Goal: Task Accomplishment & Management: Complete application form

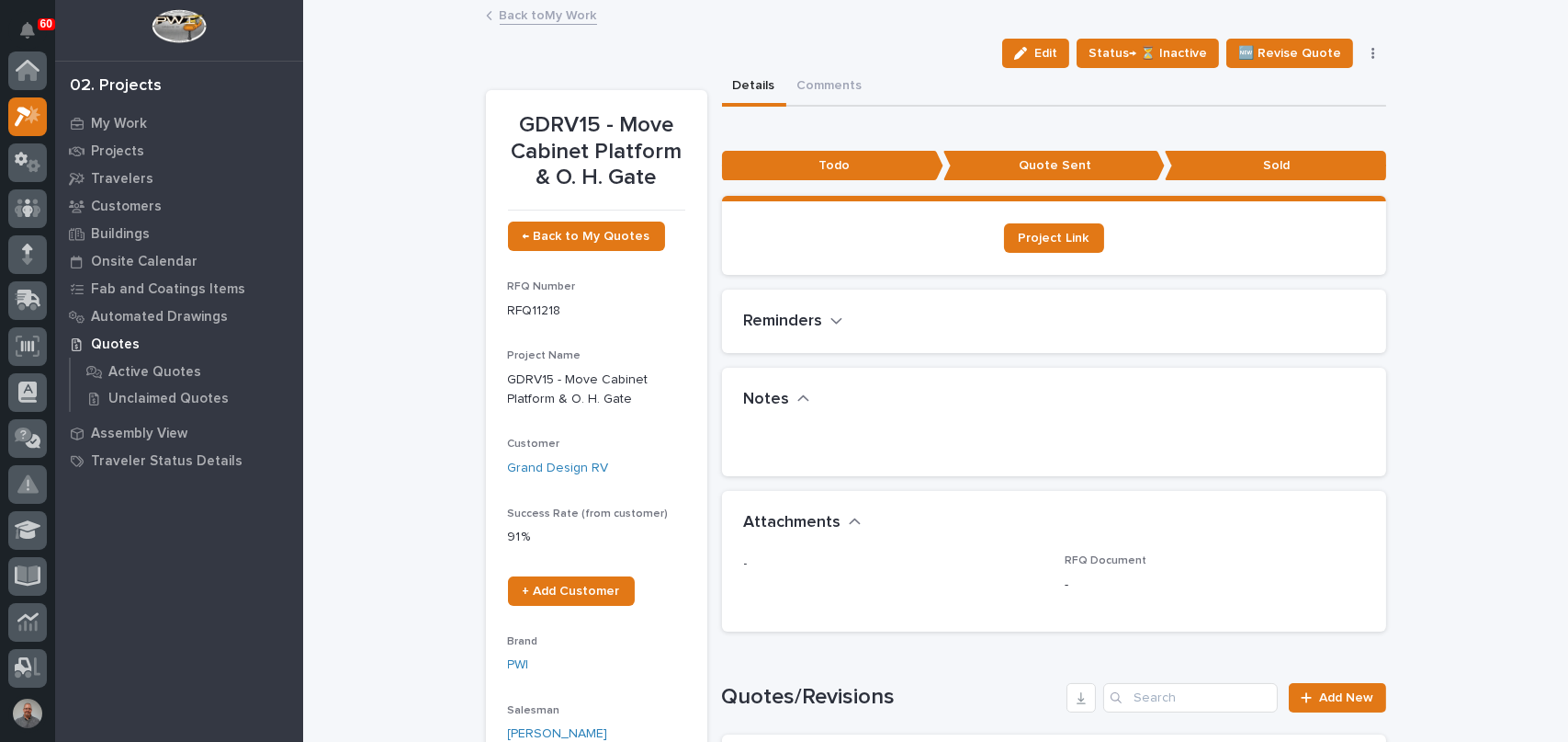
scroll to position [46, 0]
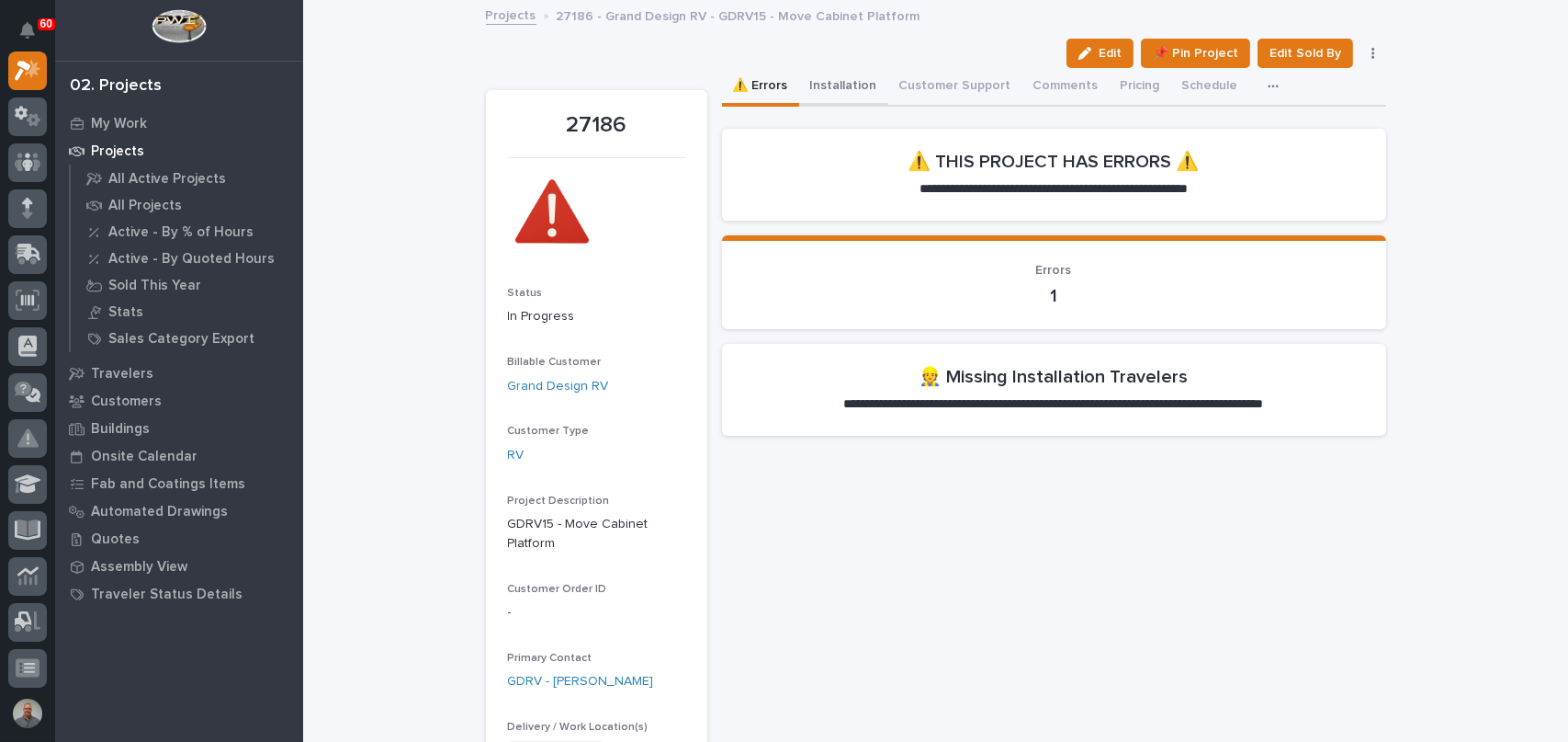
click at [834, 82] on button "Installation" at bounding box center [843, 88] width 89 height 39
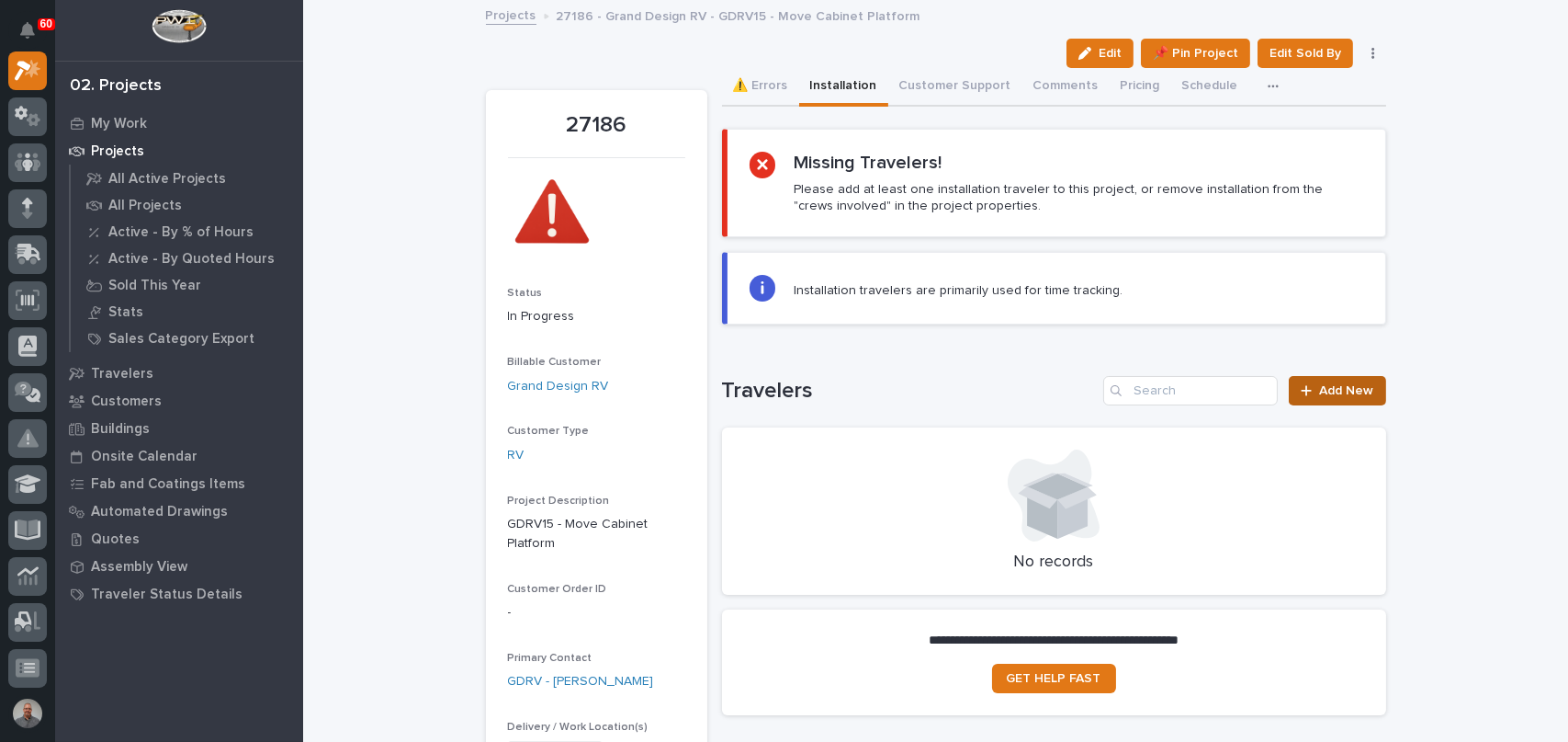
click at [1333, 378] on link "Add New" at bounding box center [1337, 391] width 97 height 29
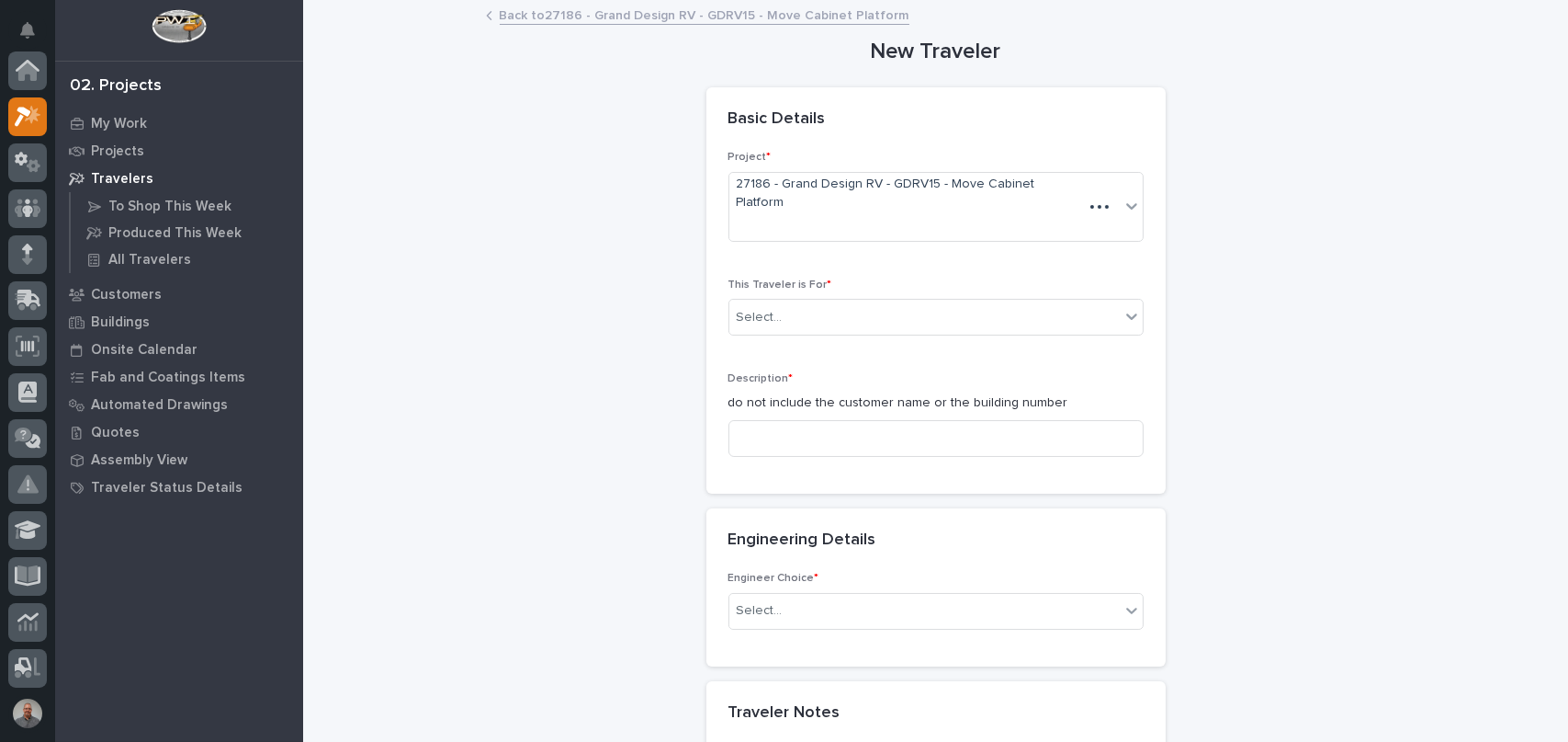
scroll to position [46, 0]
click at [1332, 383] on div "**********" at bounding box center [937, 536] width 901 height 1068
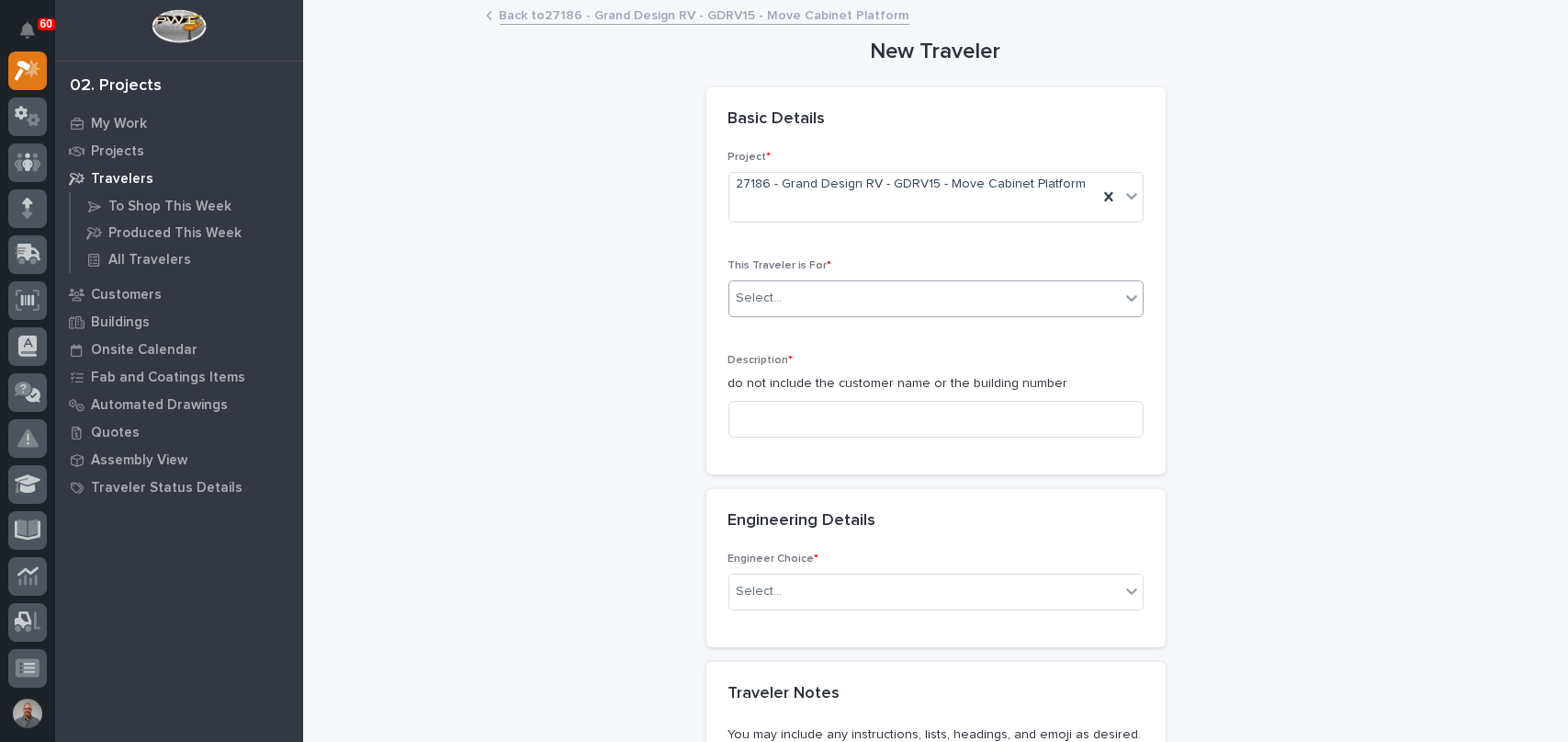
click at [890, 284] on div "Select..." at bounding box center [925, 298] width 391 height 30
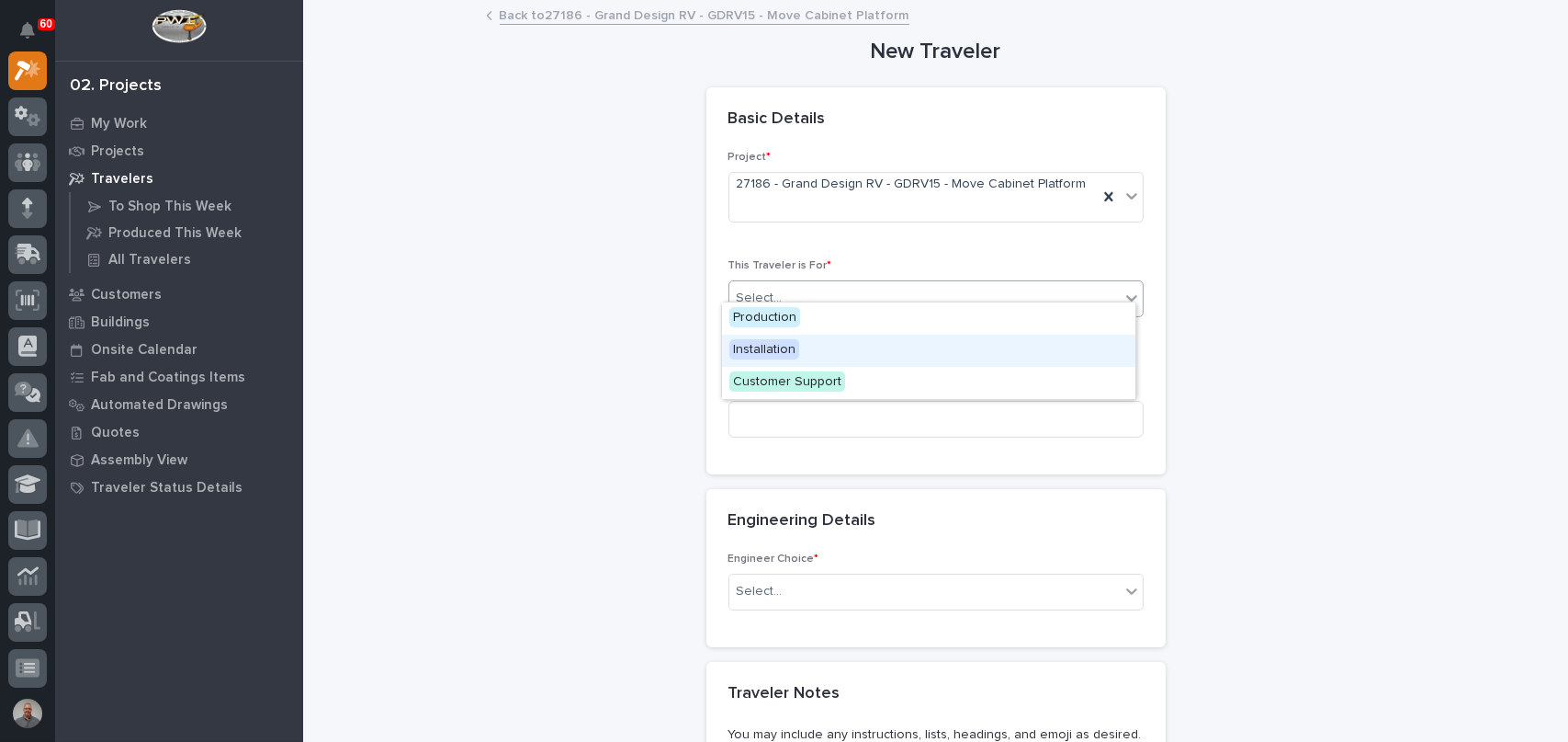
click at [839, 348] on div "Installation" at bounding box center [928, 350] width 413 height 32
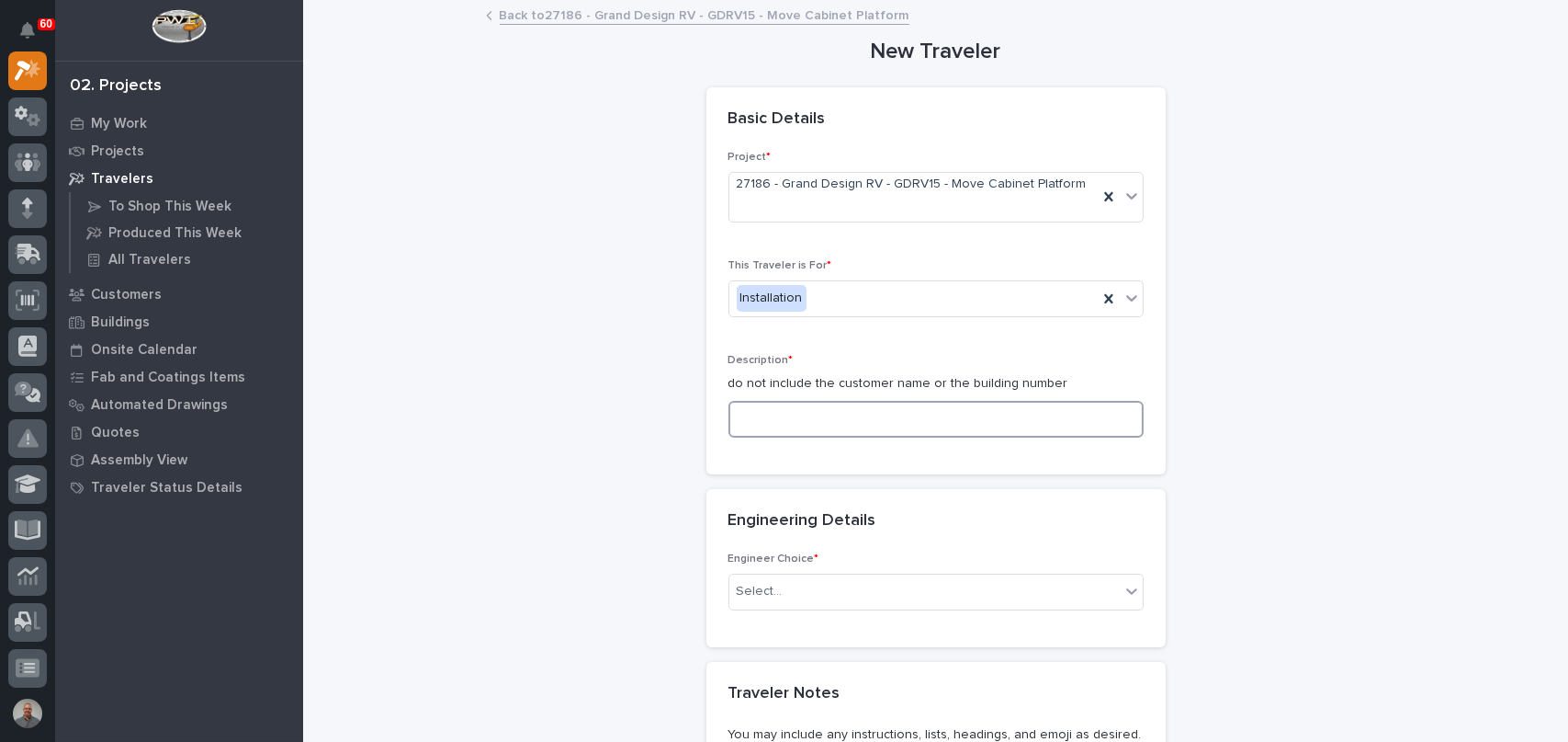
click at [832, 407] on input at bounding box center [936, 419] width 415 height 37
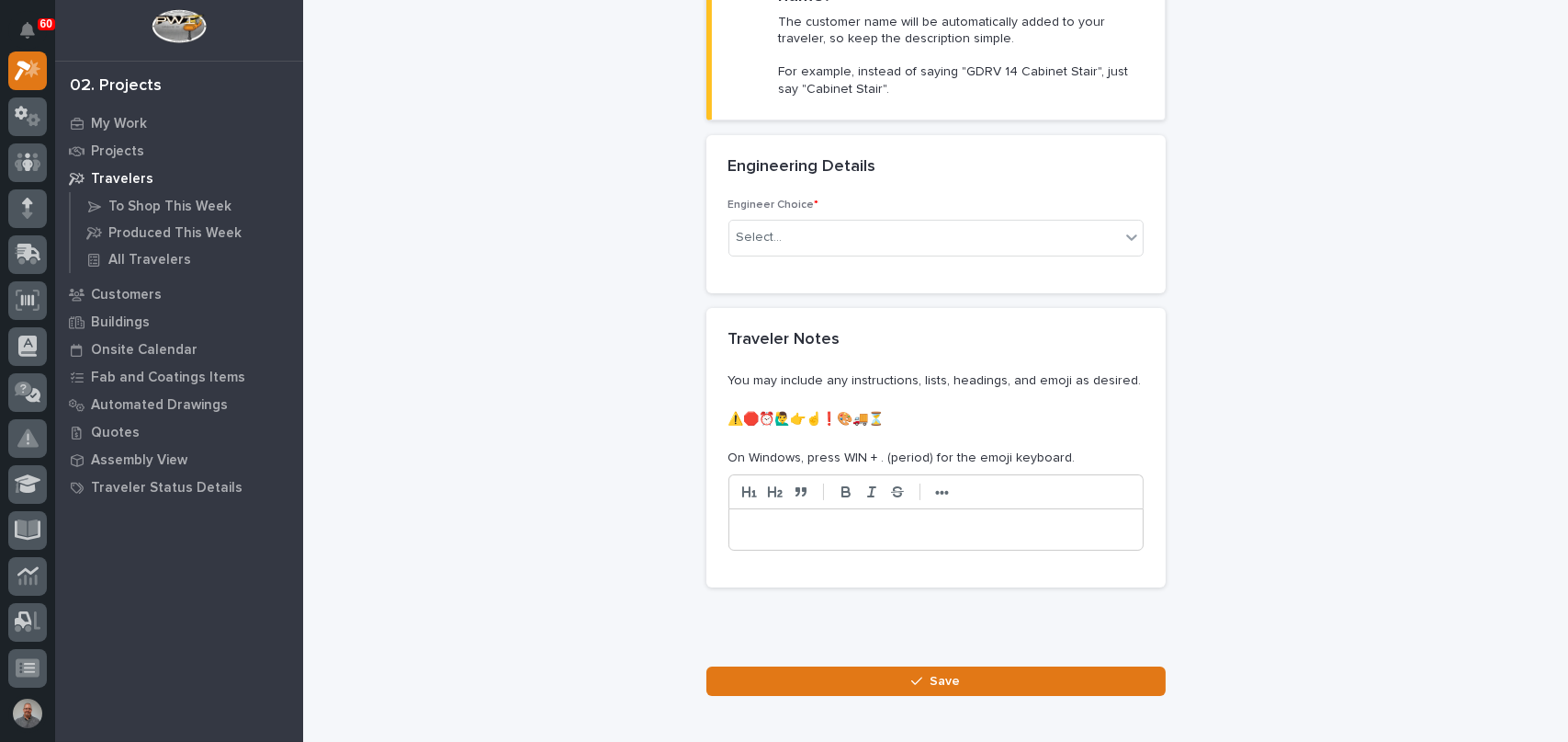
scroll to position [551, 0]
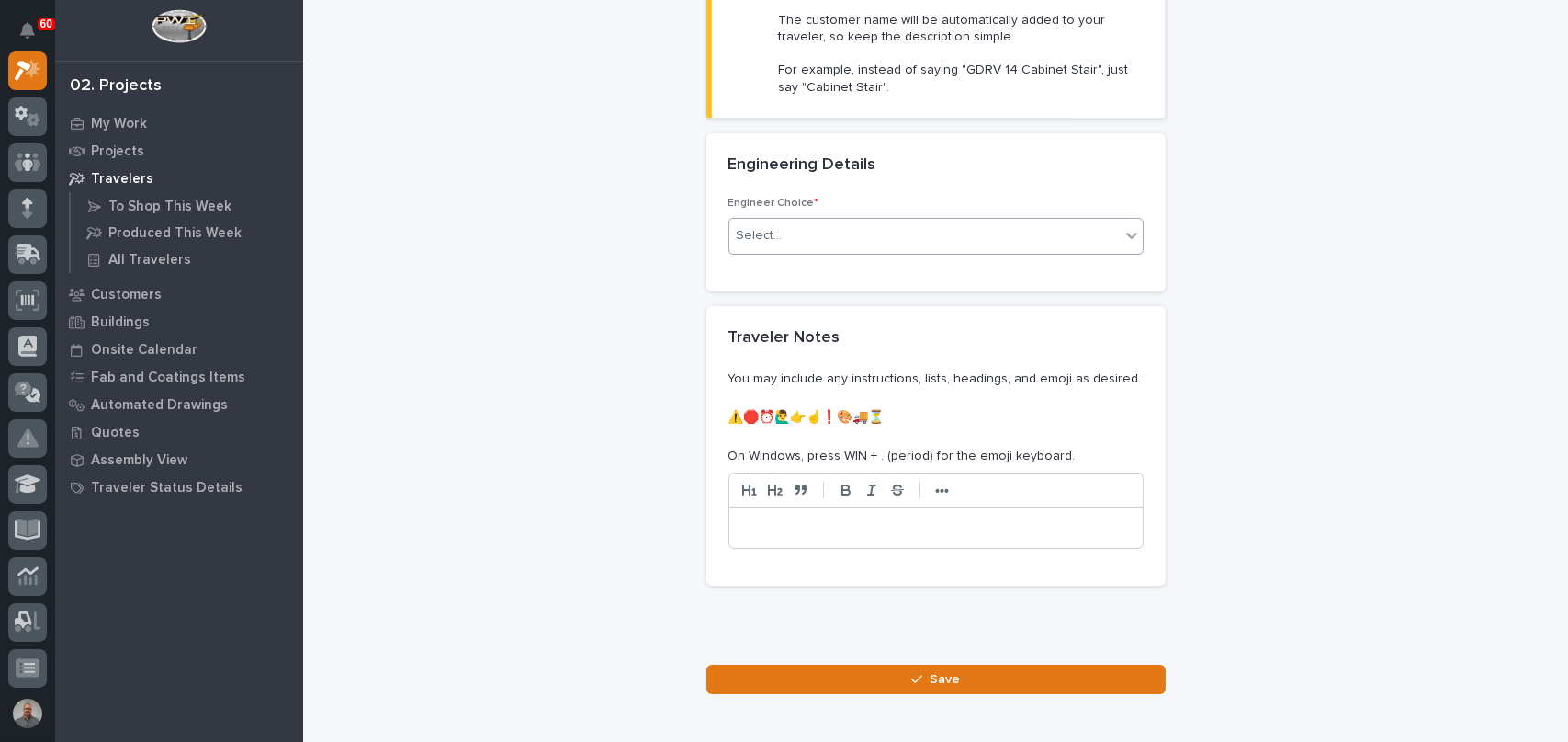
type input "Move Platform And Gate"
click at [795, 221] on div "Select..." at bounding box center [925, 236] width 391 height 30
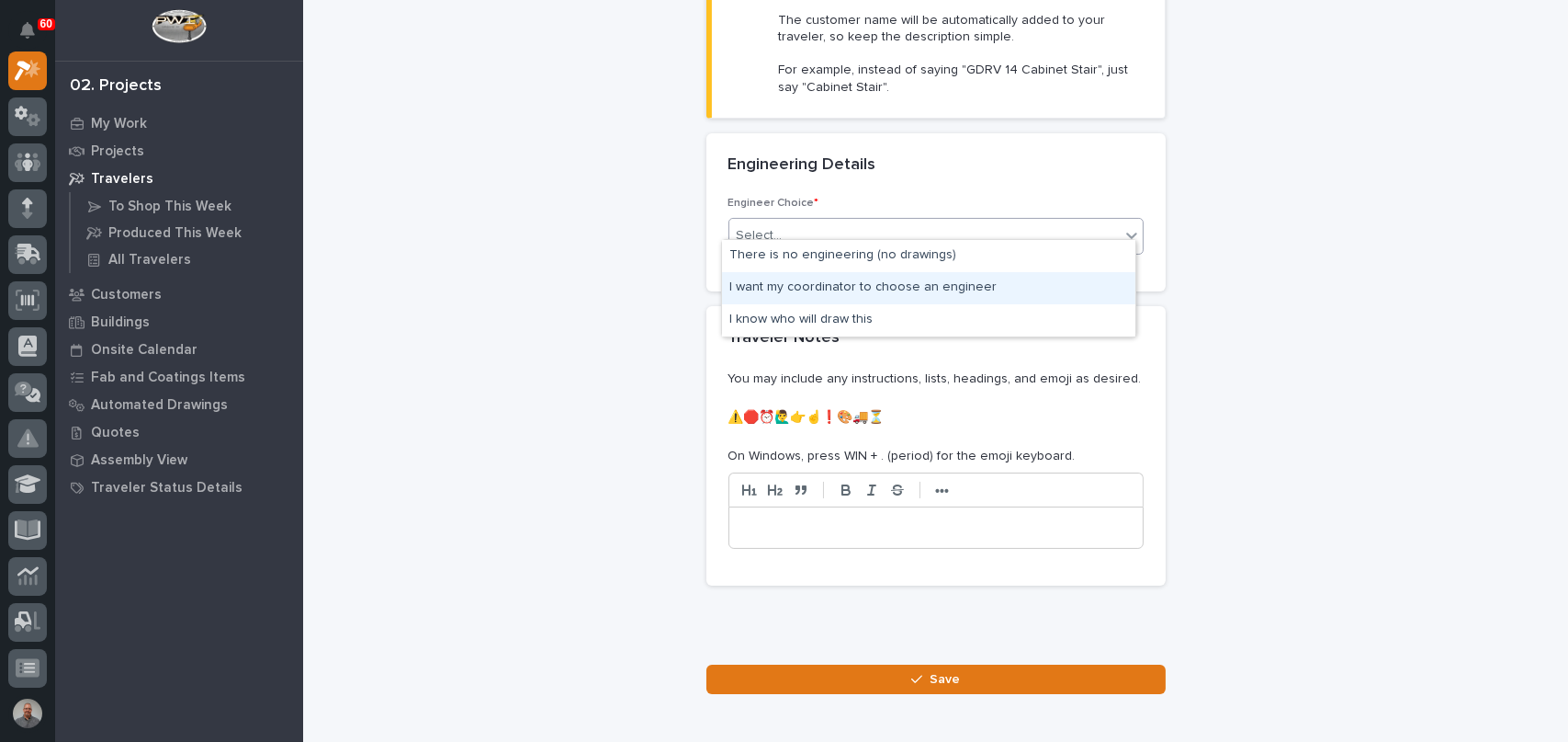
click at [812, 285] on div "I want my coordinator to choose an engineer" at bounding box center [928, 287] width 413 height 32
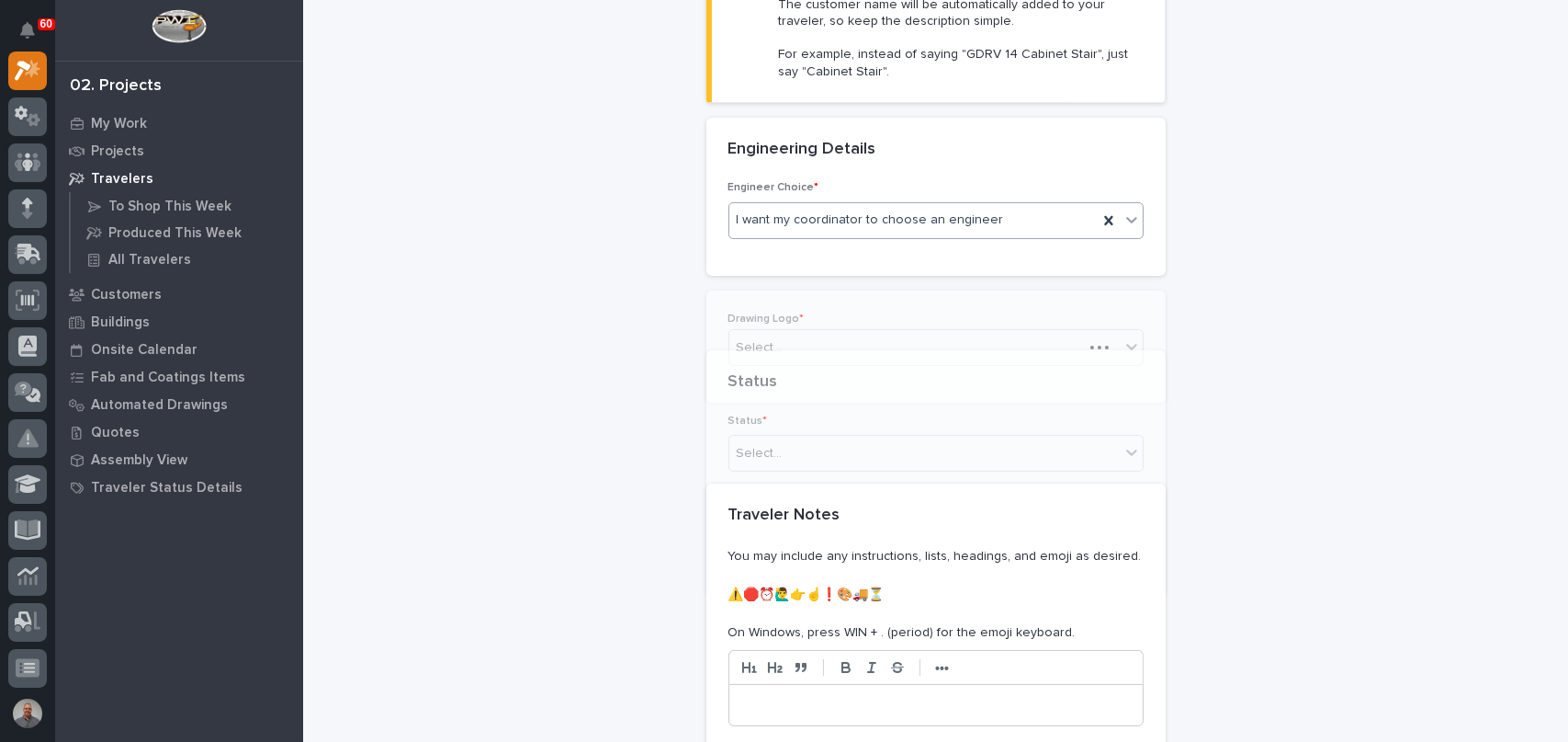
scroll to position [746, 0]
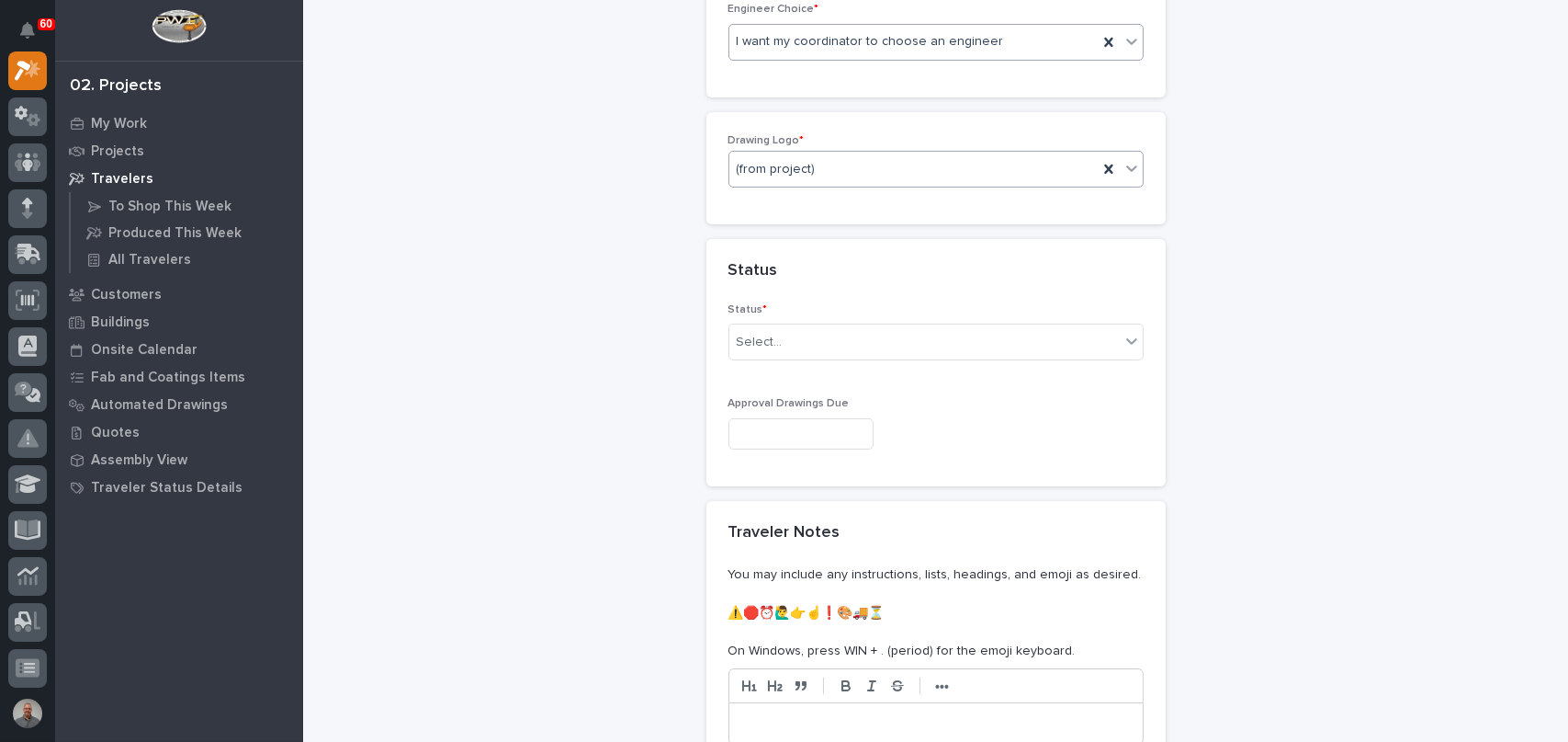
click at [815, 154] on div "(from project)" at bounding box center [913, 169] width 368 height 30
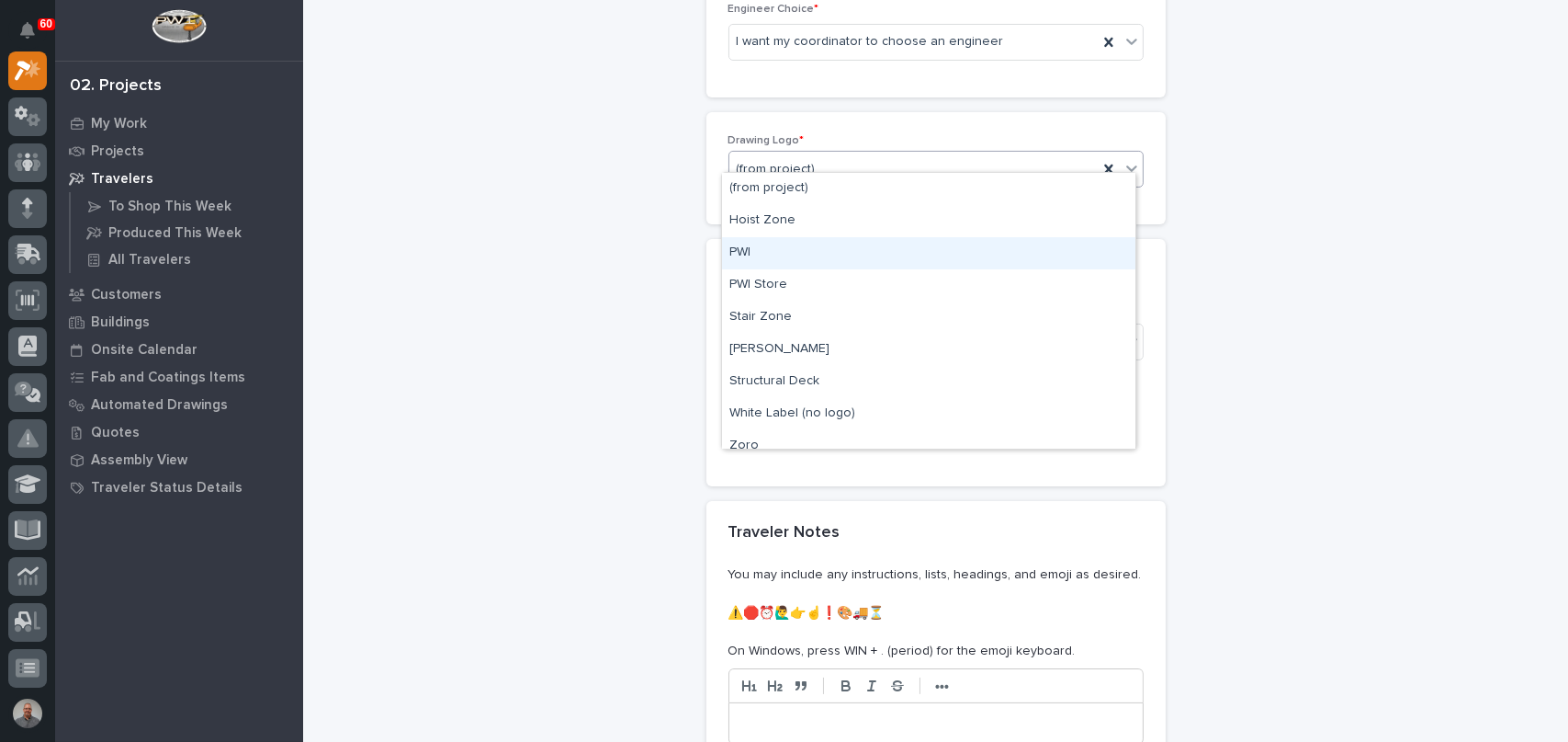
click at [787, 248] on div "PWI" at bounding box center [928, 253] width 413 height 32
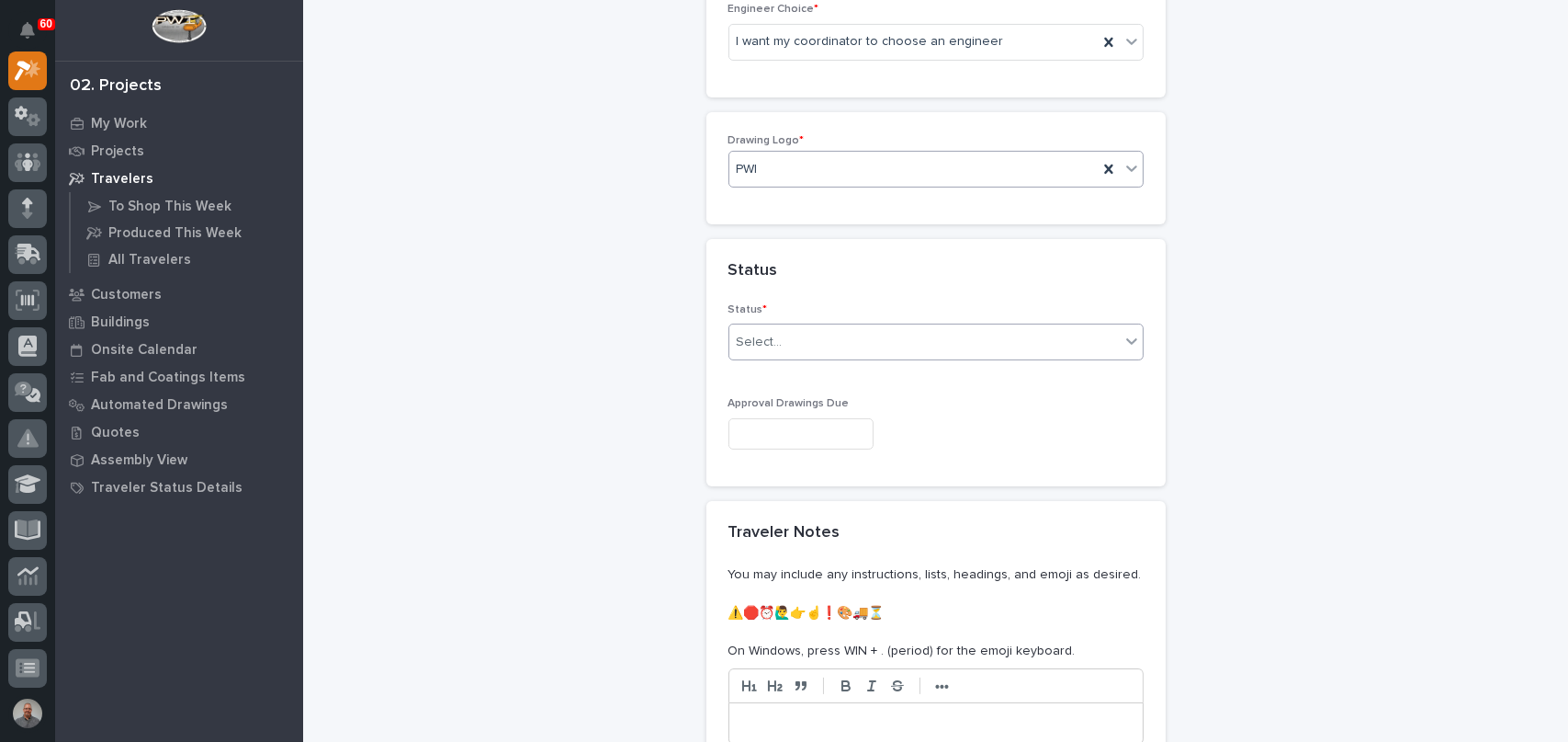
click at [802, 327] on div "Select..." at bounding box center [925, 342] width 391 height 30
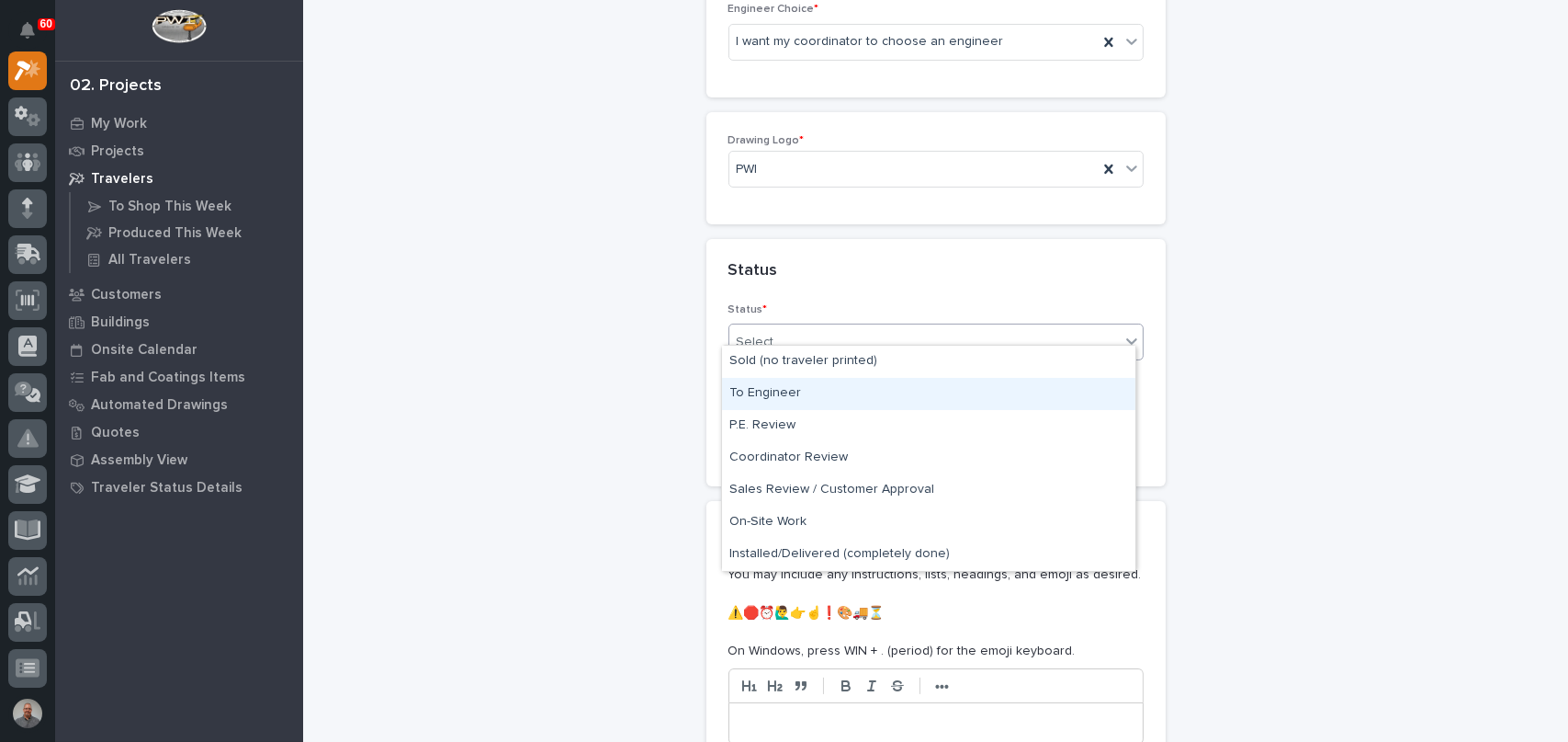
click at [803, 388] on div "To Engineer" at bounding box center [928, 394] width 413 height 32
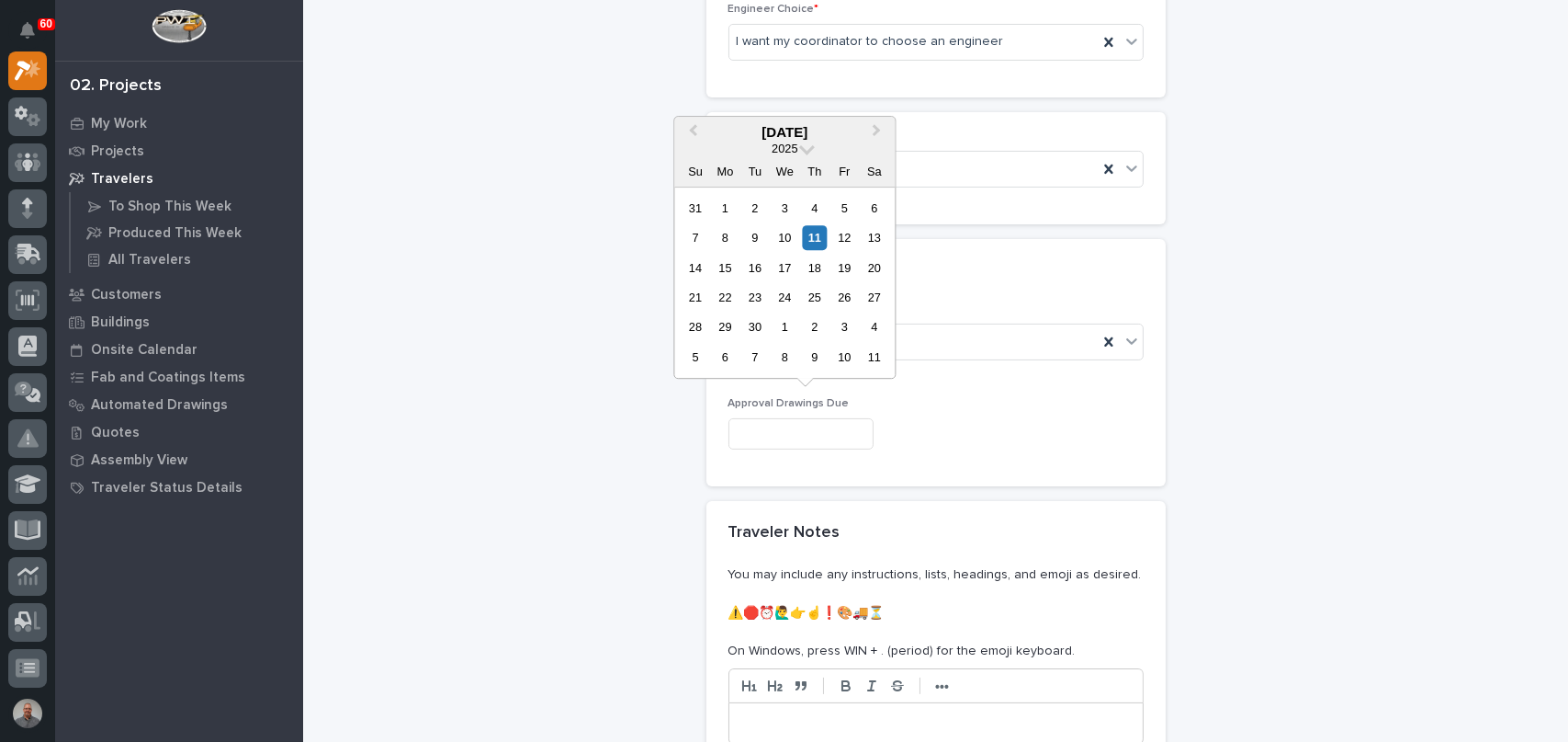
click at [809, 418] on input "text" at bounding box center [801, 434] width 146 height 32
click at [850, 361] on div "10" at bounding box center [844, 357] width 24 height 24
type input "**********"
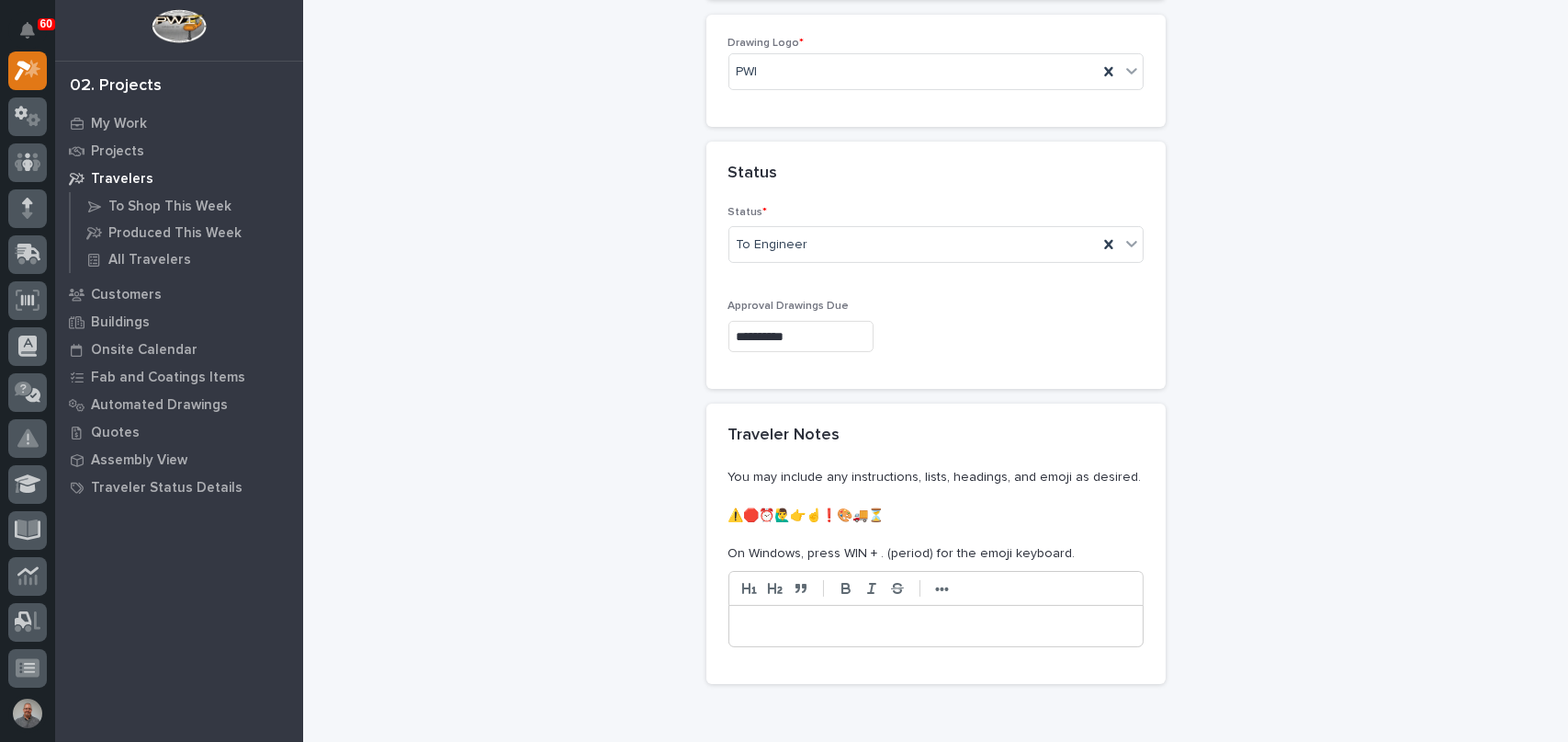
scroll to position [1022, 0]
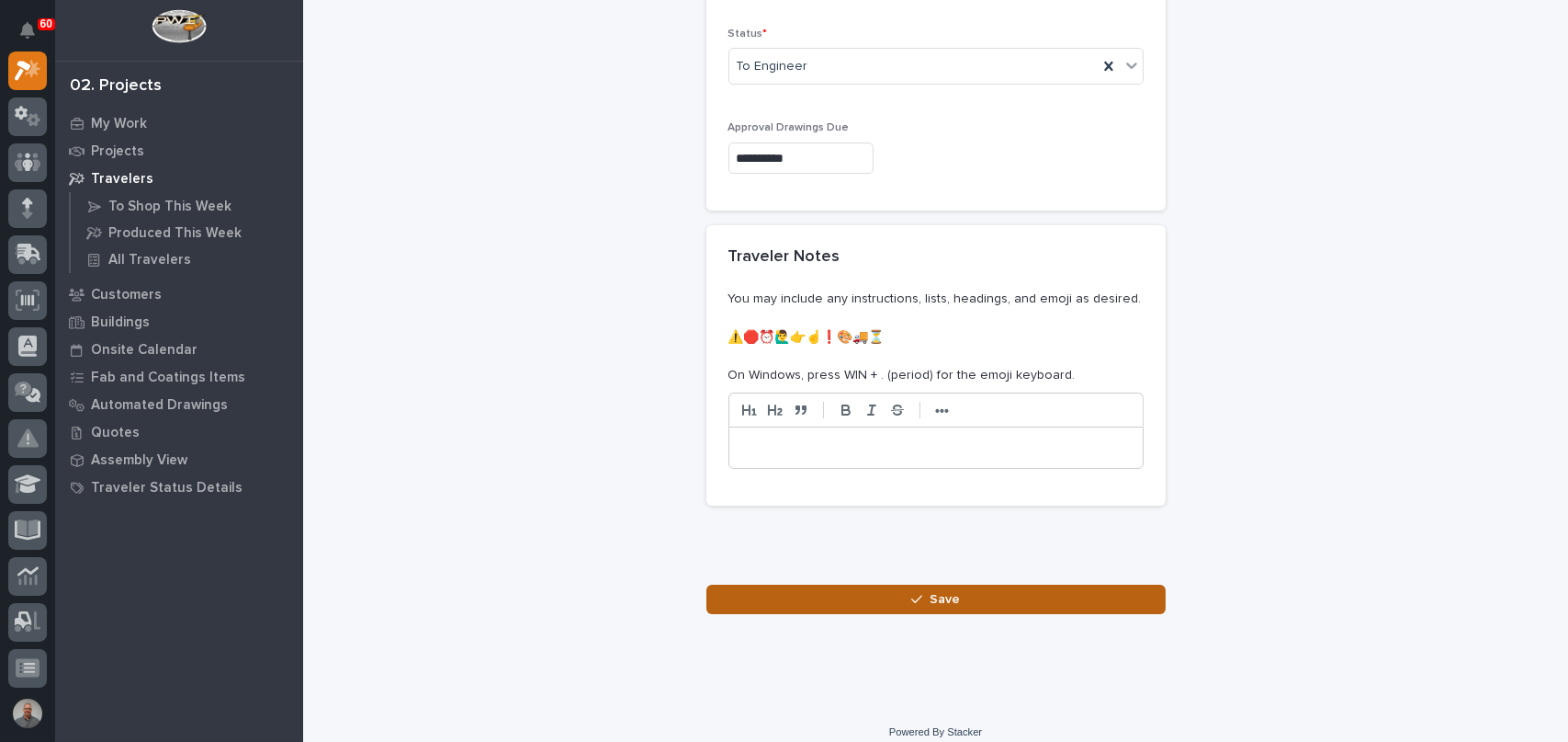
click at [875, 585] on button "Save" at bounding box center [936, 599] width 459 height 29
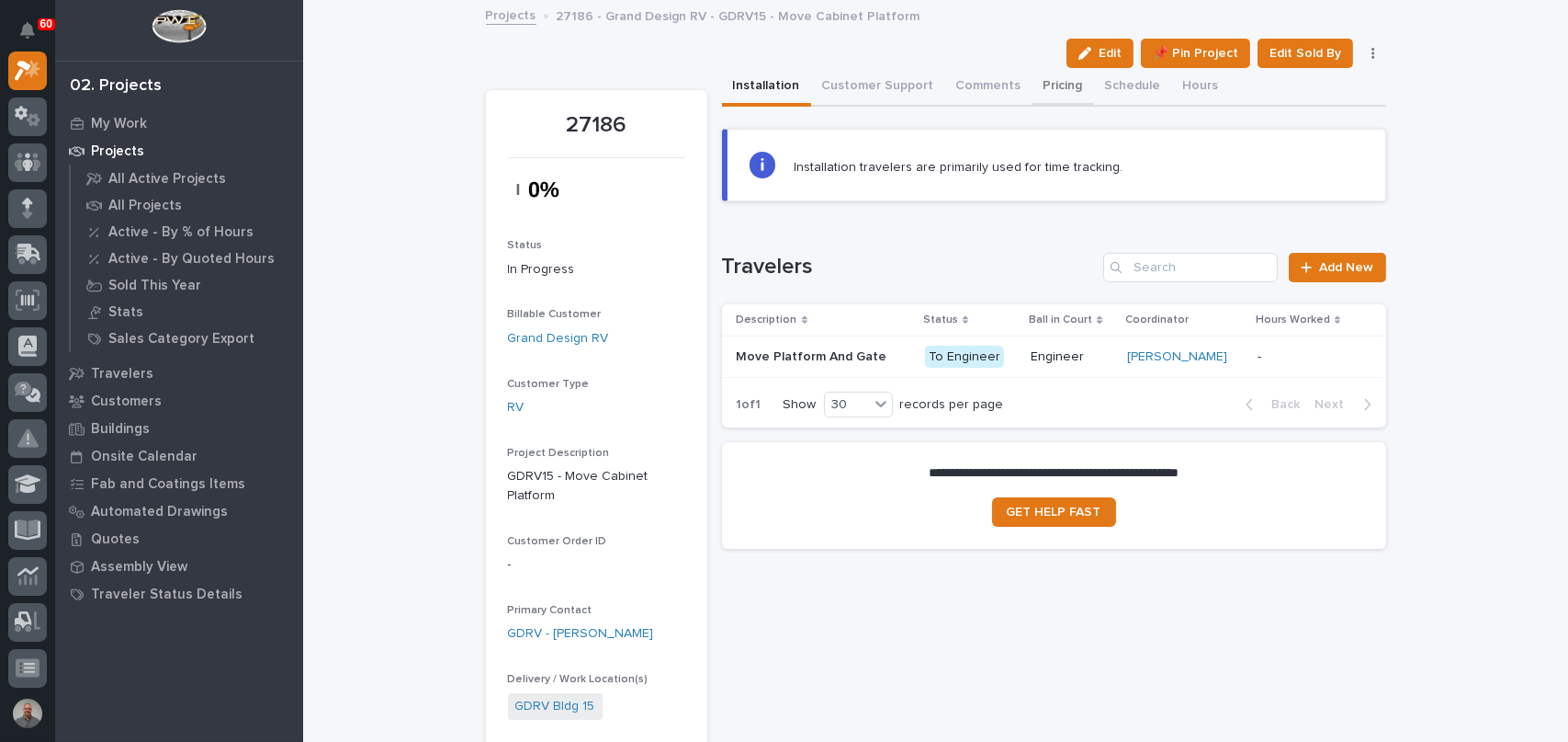
click at [1040, 85] on button "Pricing" at bounding box center [1063, 88] width 62 height 39
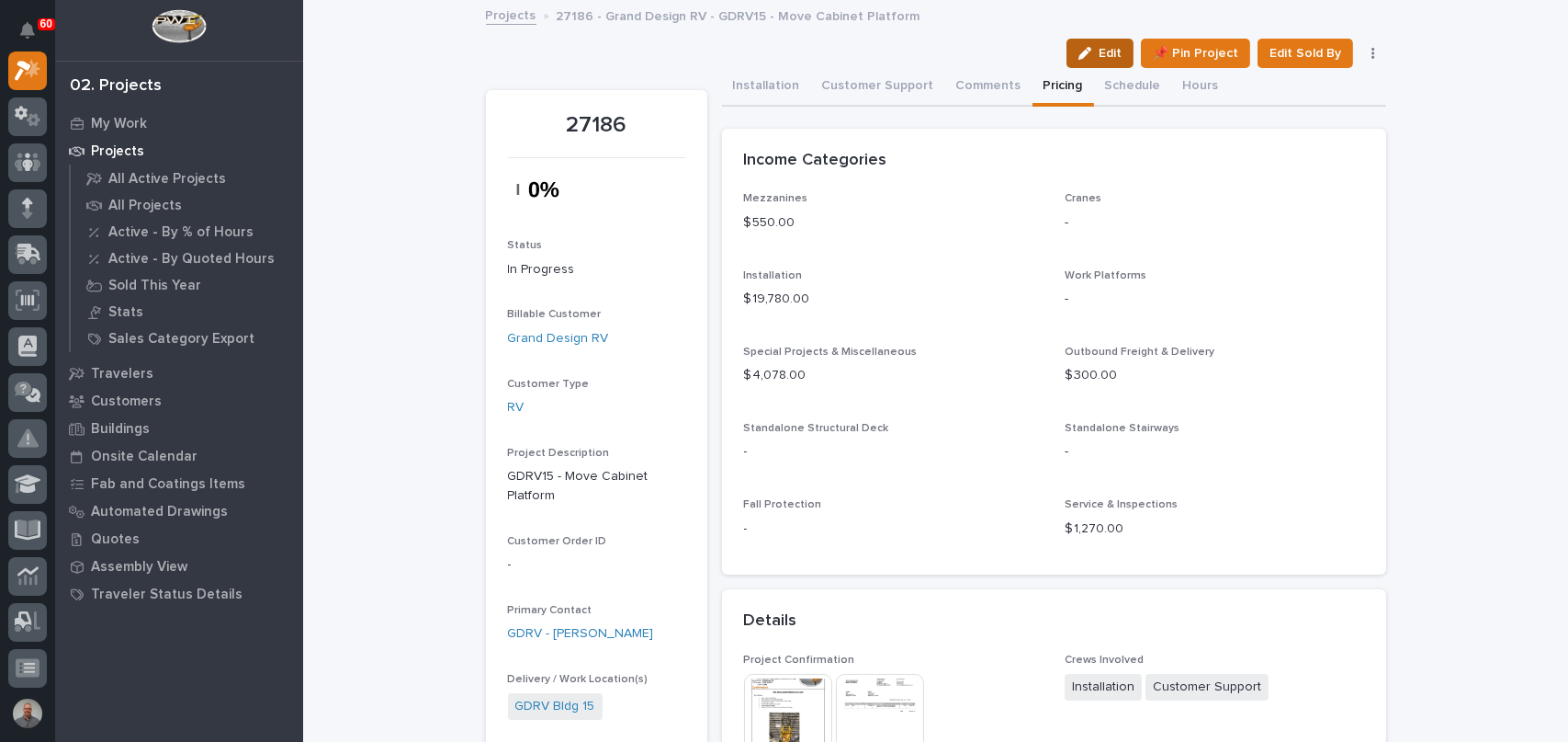
click at [1093, 44] on button "Edit" at bounding box center [1100, 54] width 67 height 29
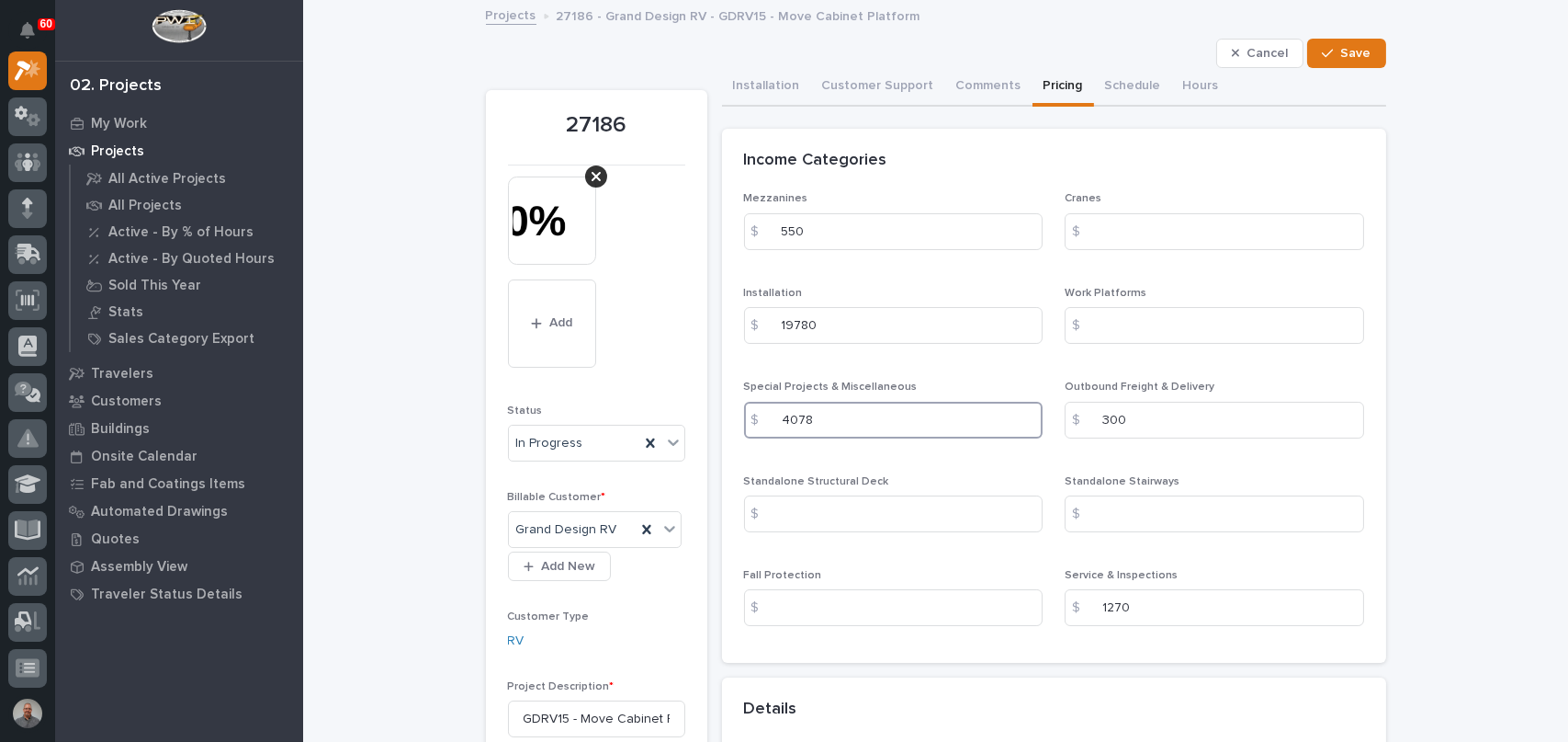
drag, startPoint x: 817, startPoint y: 420, endPoint x: 735, endPoint y: 418, distance: 82.0
click at [735, 418] on div "Mezzanines $ 550 Cranes $ Installation $ 19780 Work Platforms $ Special Project…" at bounding box center [1054, 428] width 664 height 471
type input "7322.08"
click at [902, 442] on div "Special Projects & Miscellaneous $ 7322.08" at bounding box center [894, 415] width 300 height 71
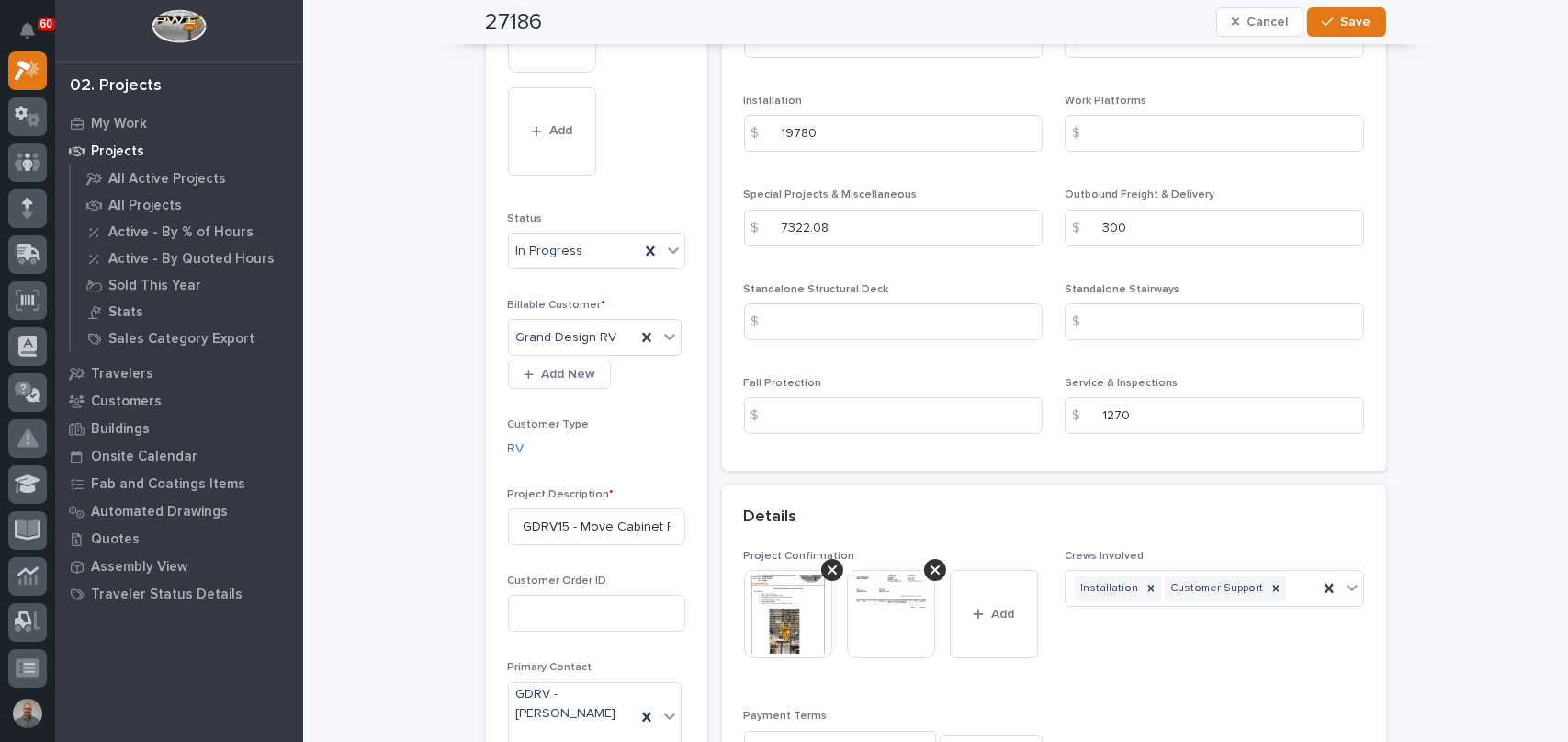
scroll to position [184, 0]
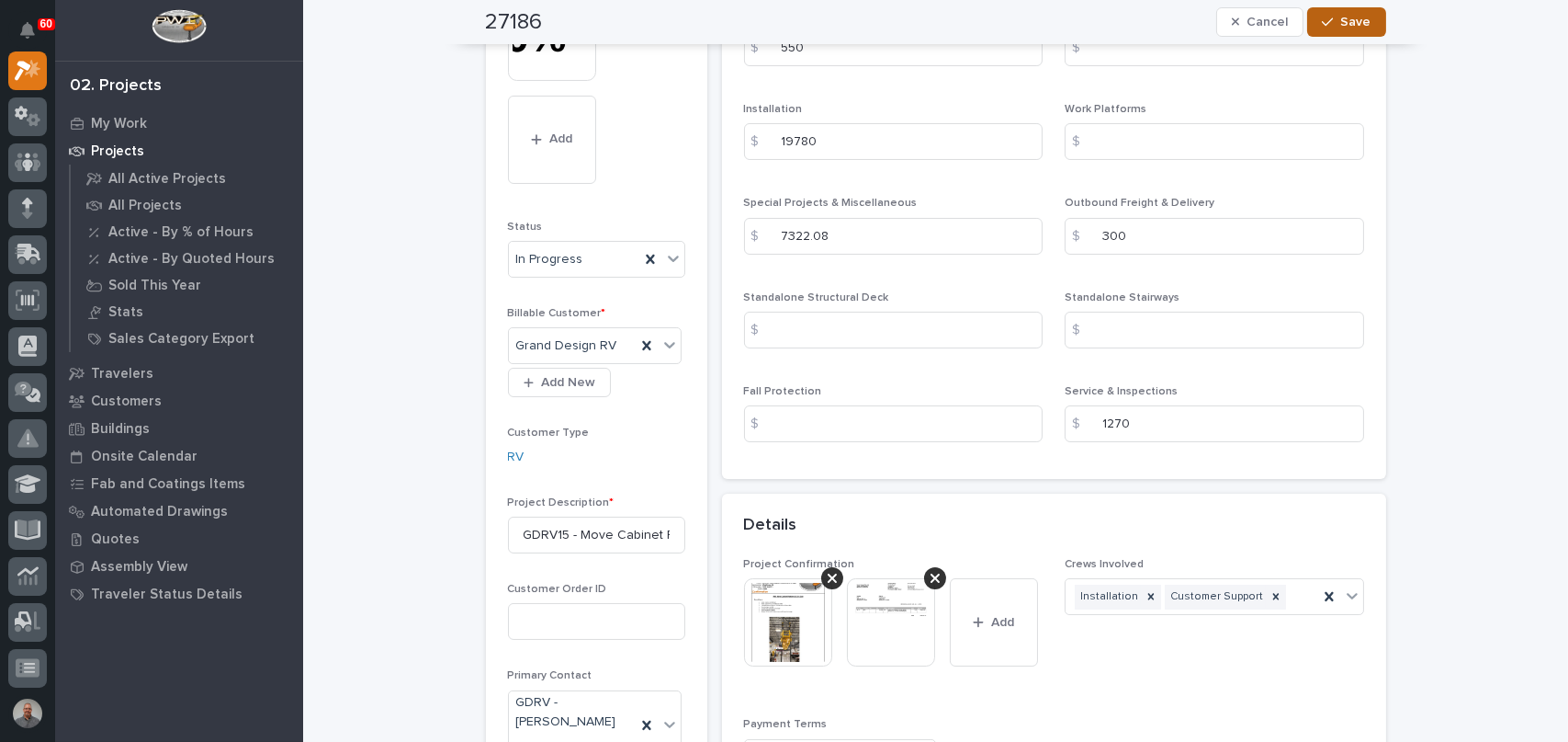
click at [1341, 21] on span "Save" at bounding box center [1356, 22] width 30 height 17
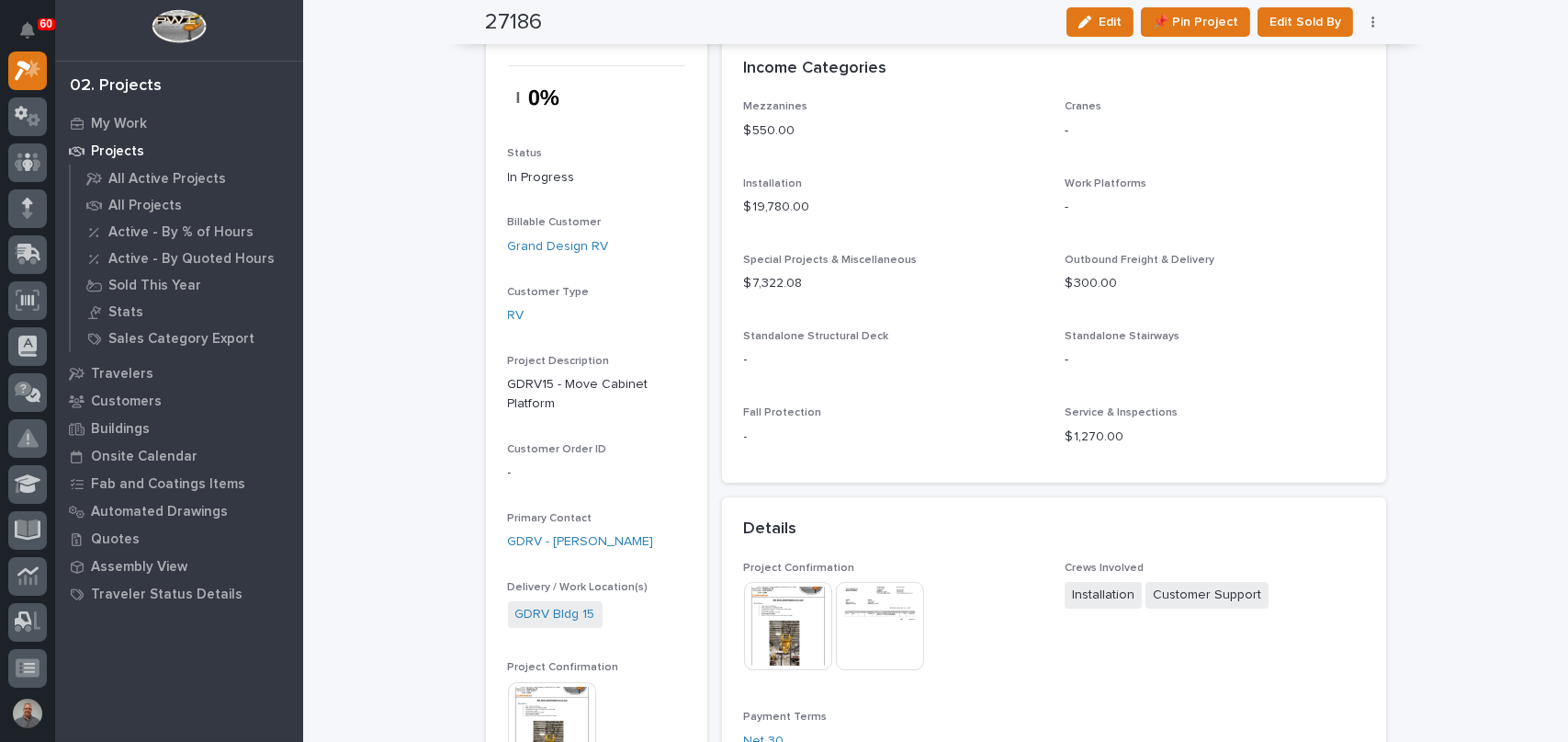
scroll to position [0, 0]
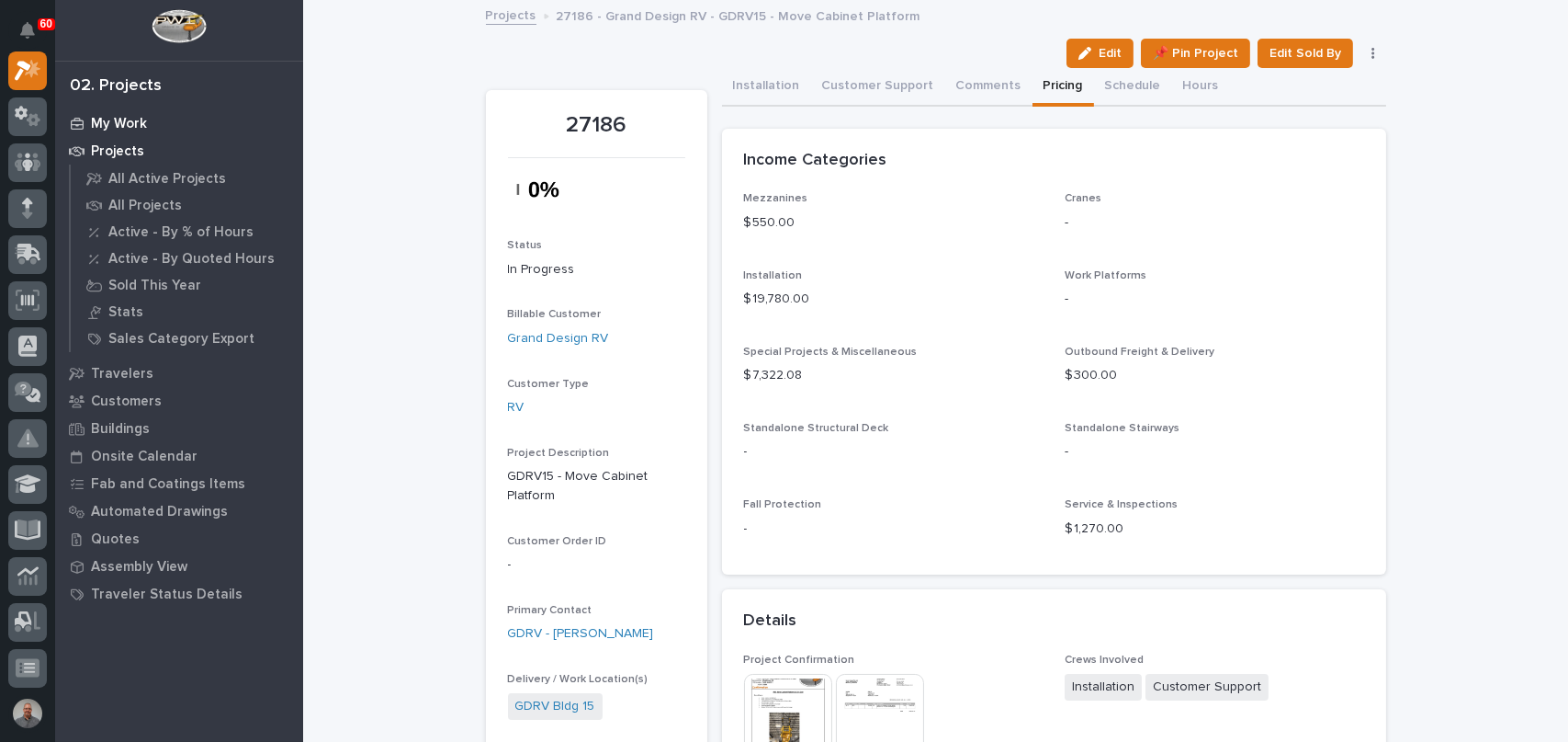
click at [95, 116] on p "My Work" at bounding box center [118, 124] width 56 height 17
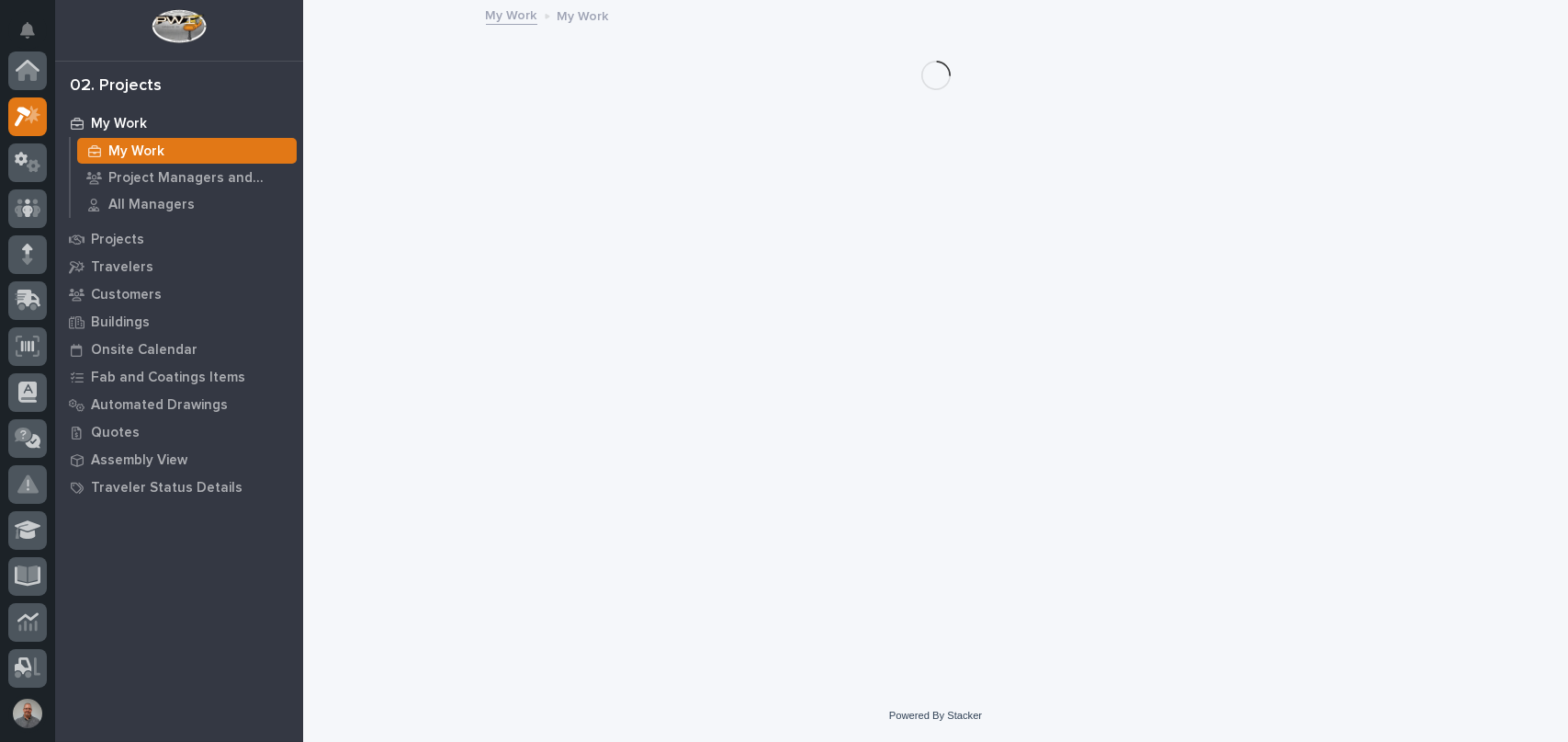
scroll to position [46, 0]
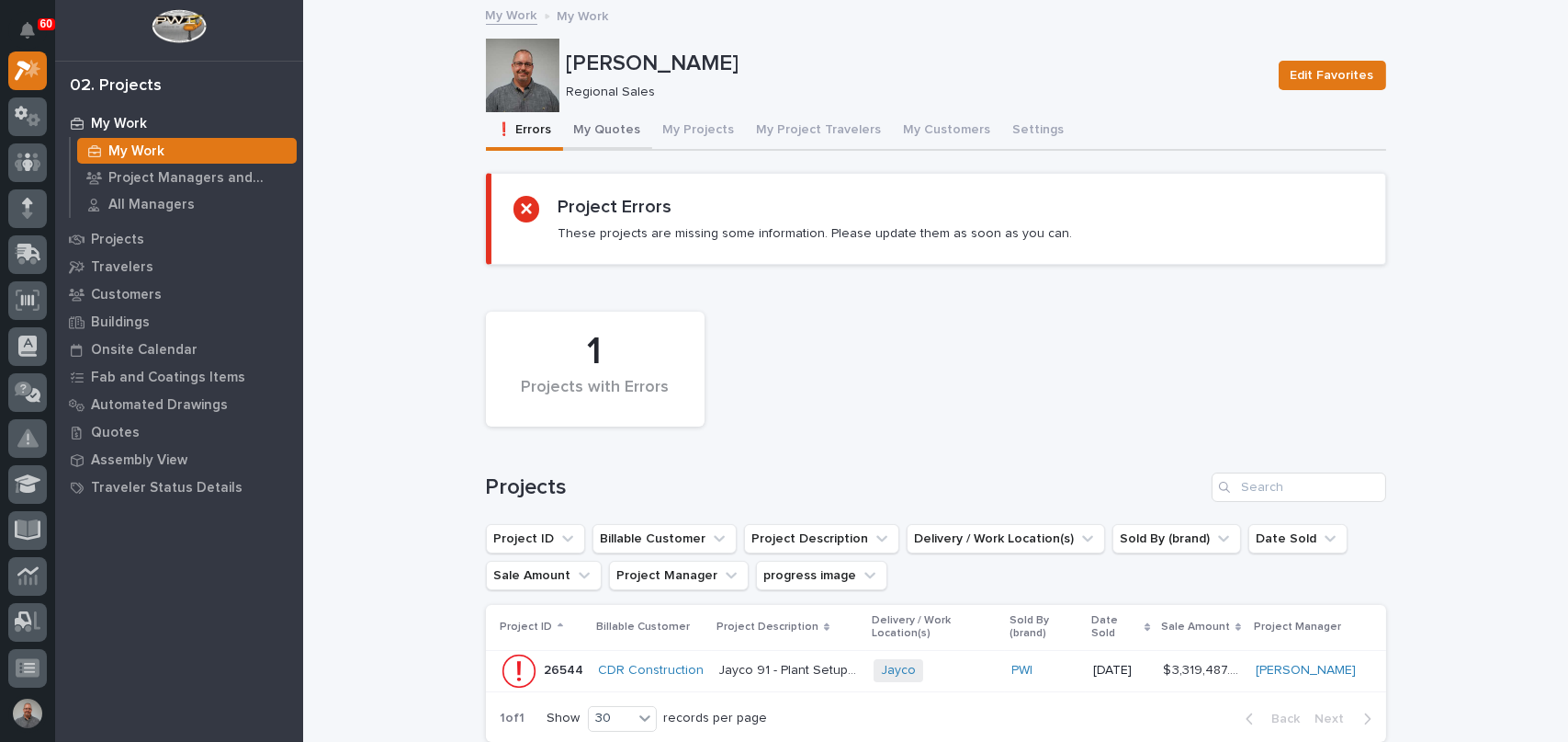
click at [606, 126] on button "My Quotes" at bounding box center [608, 132] width 89 height 39
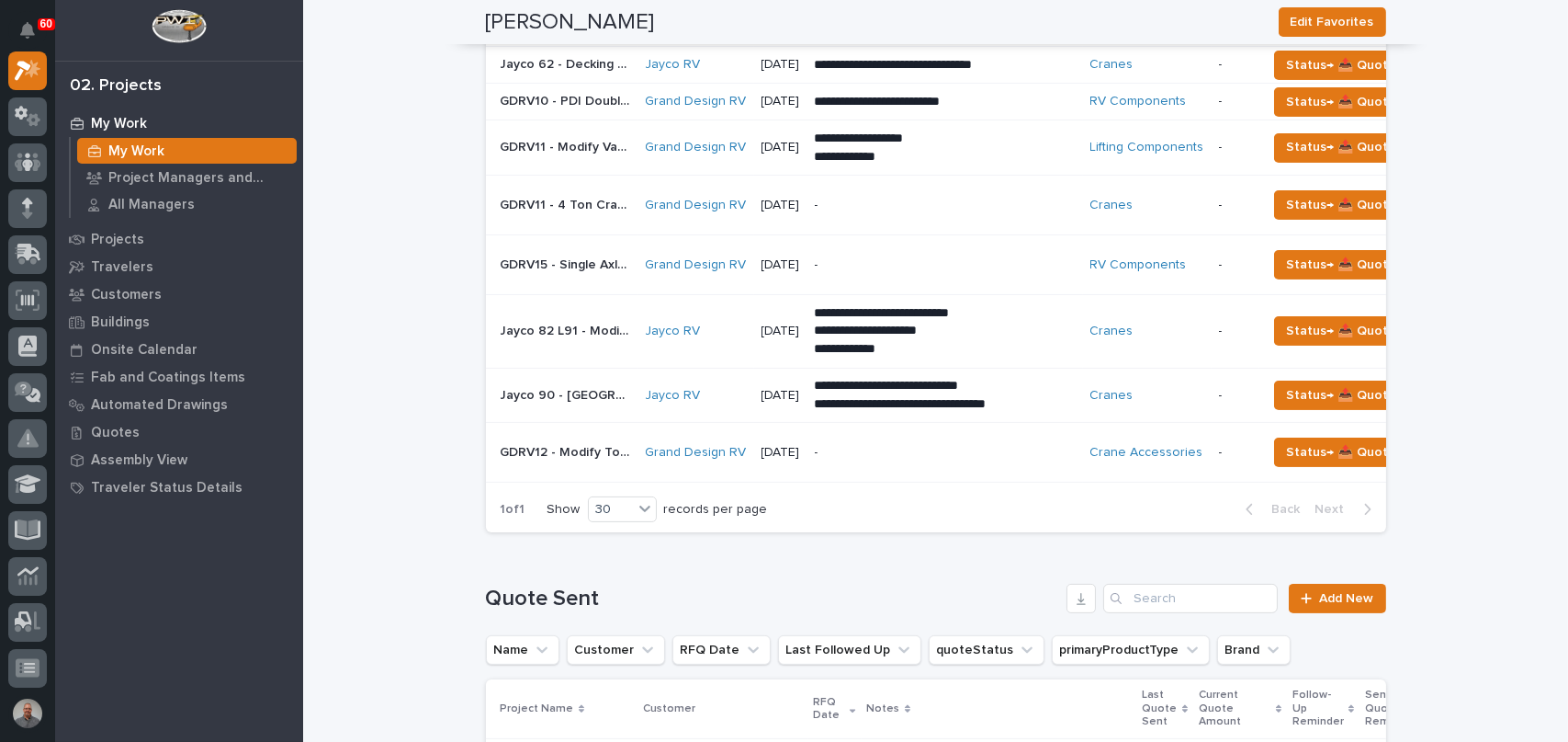
scroll to position [643, 0]
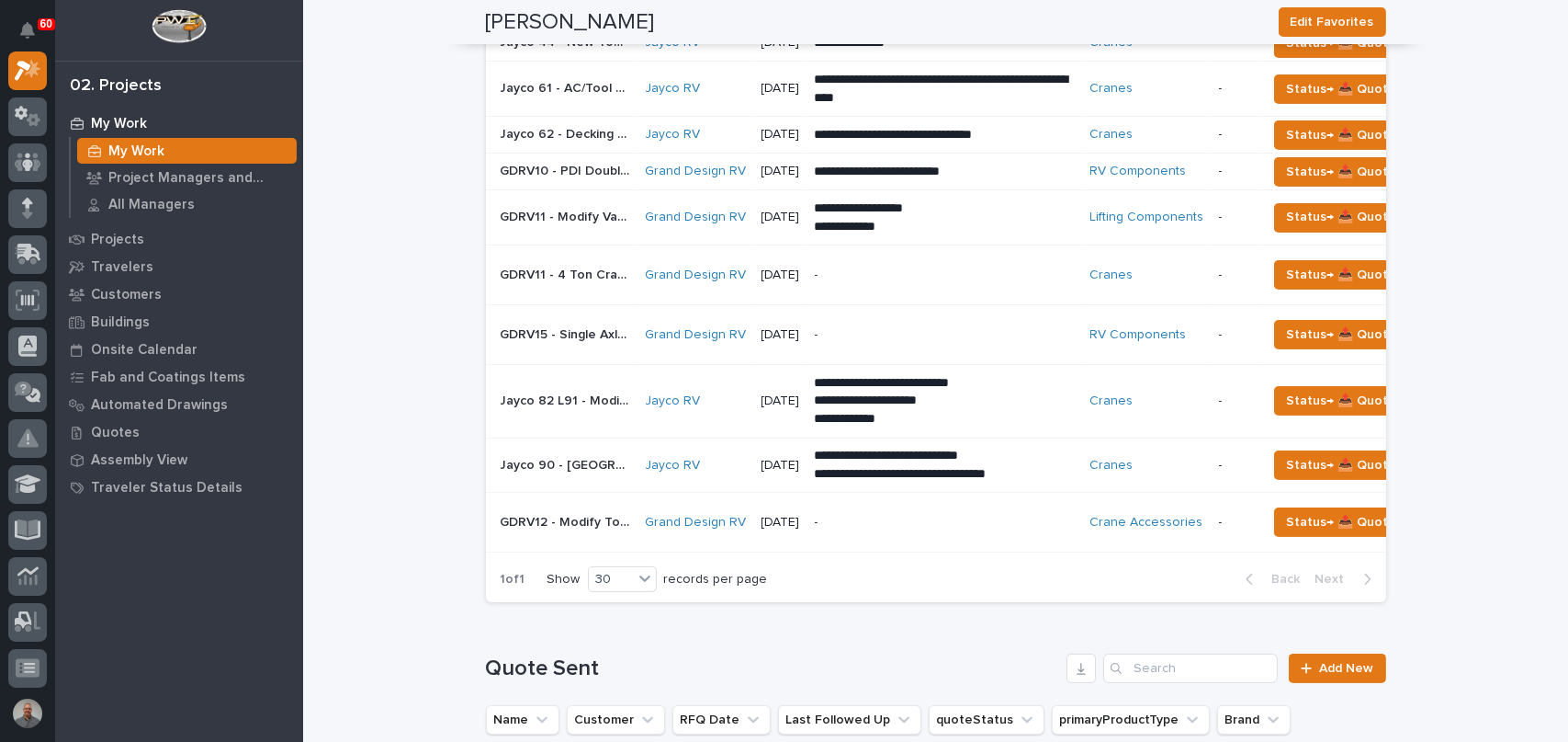
click at [867, 335] on p "-" at bounding box center [945, 335] width 261 height 16
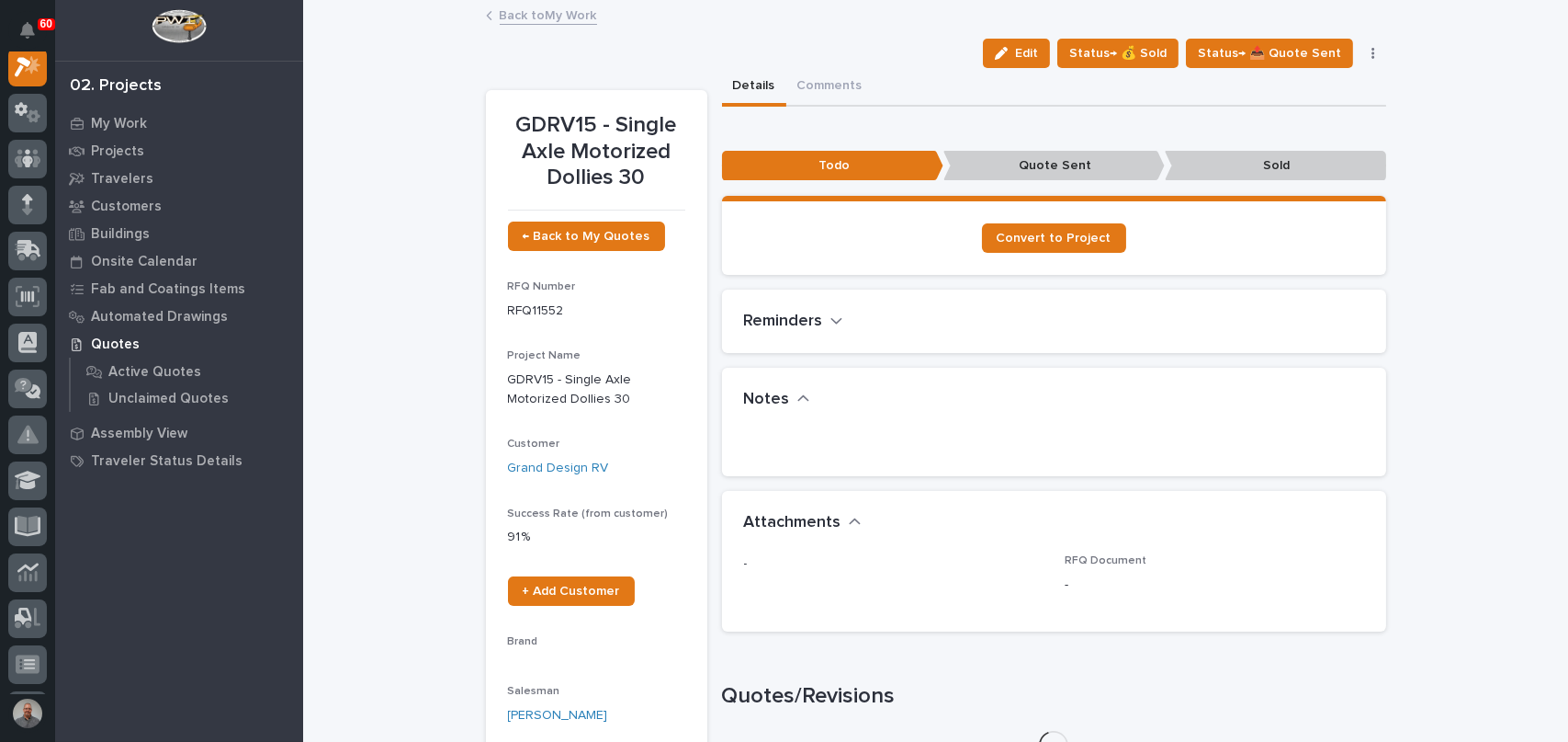
scroll to position [46, 0]
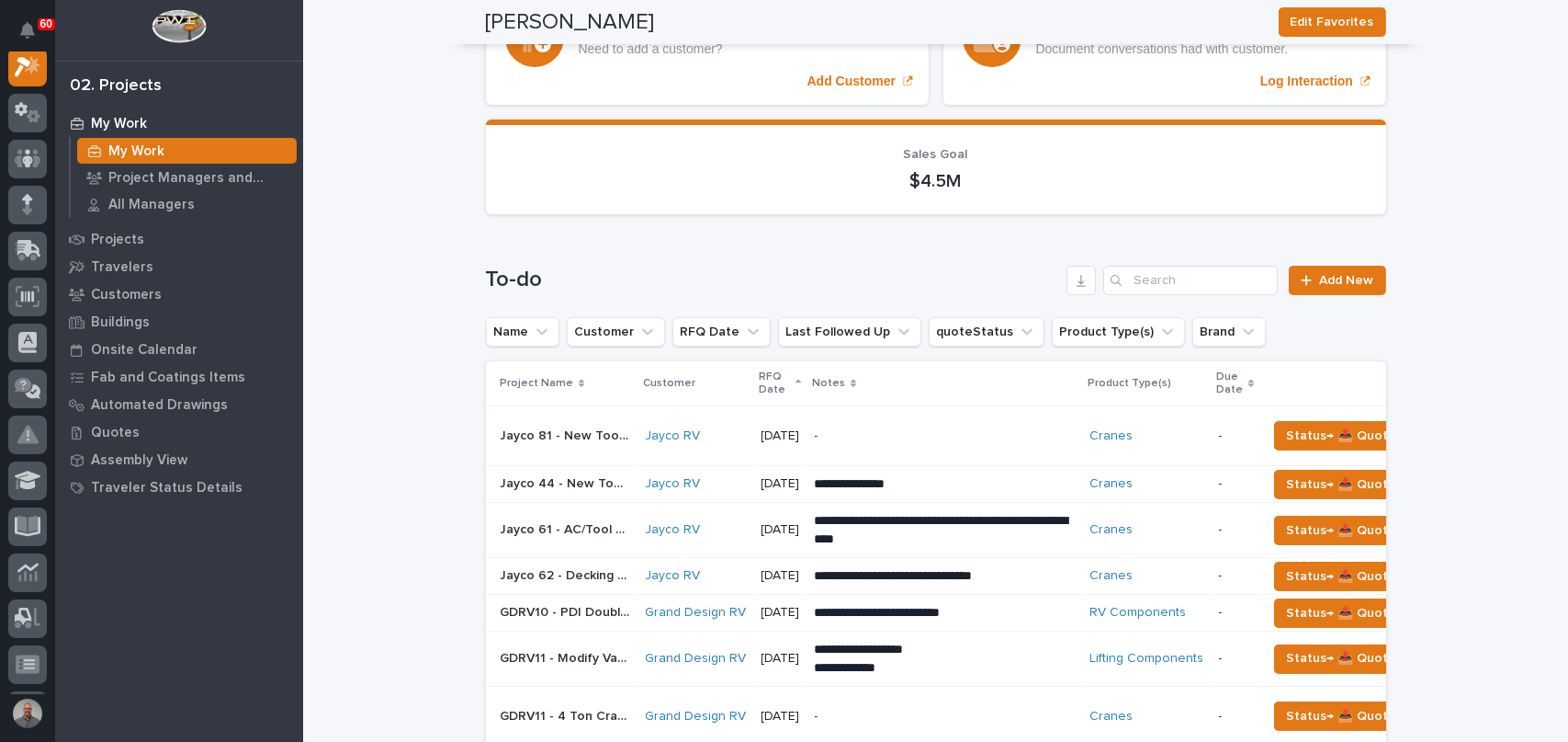
scroll to position [184, 0]
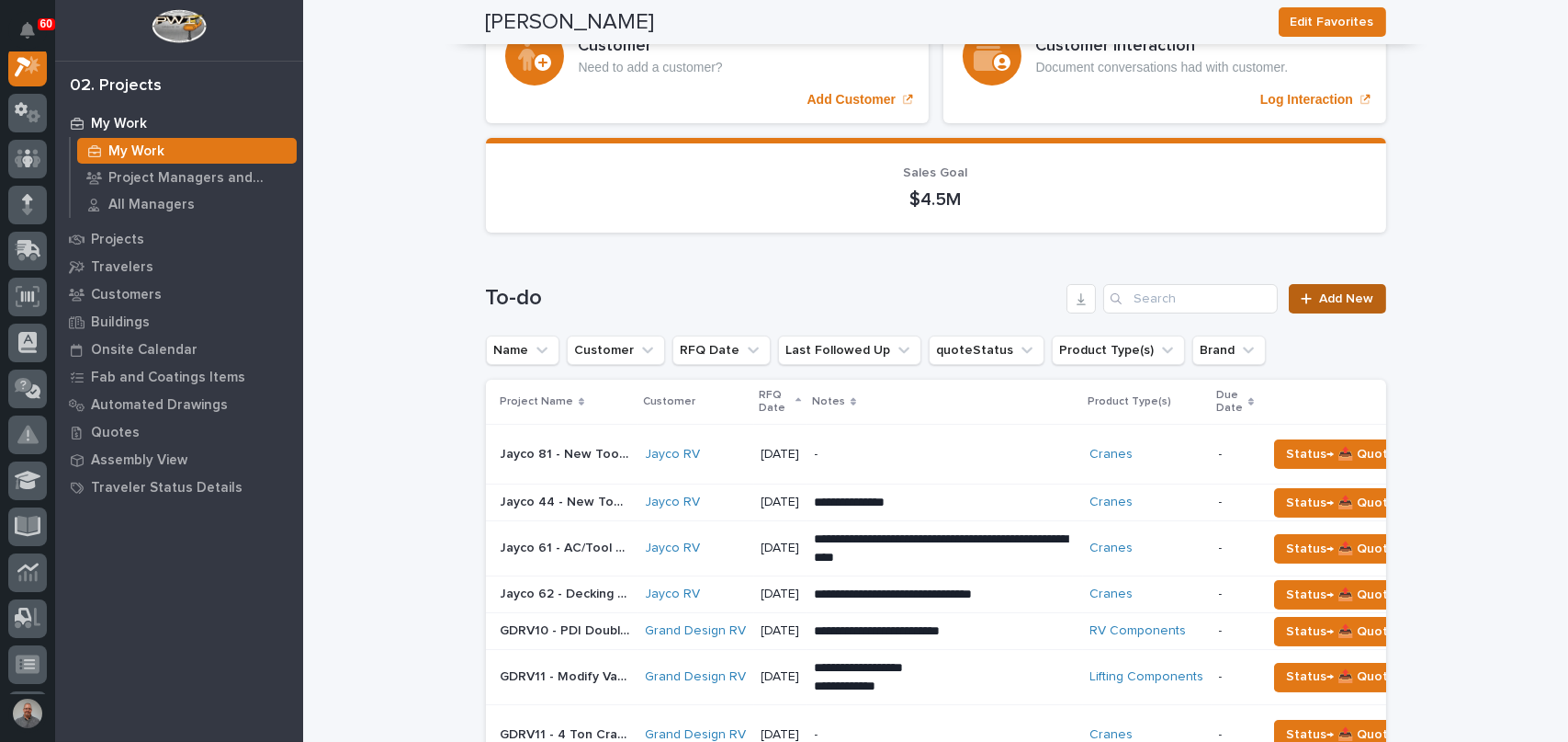
click at [1333, 297] on span "Add New" at bounding box center [1346, 298] width 54 height 13
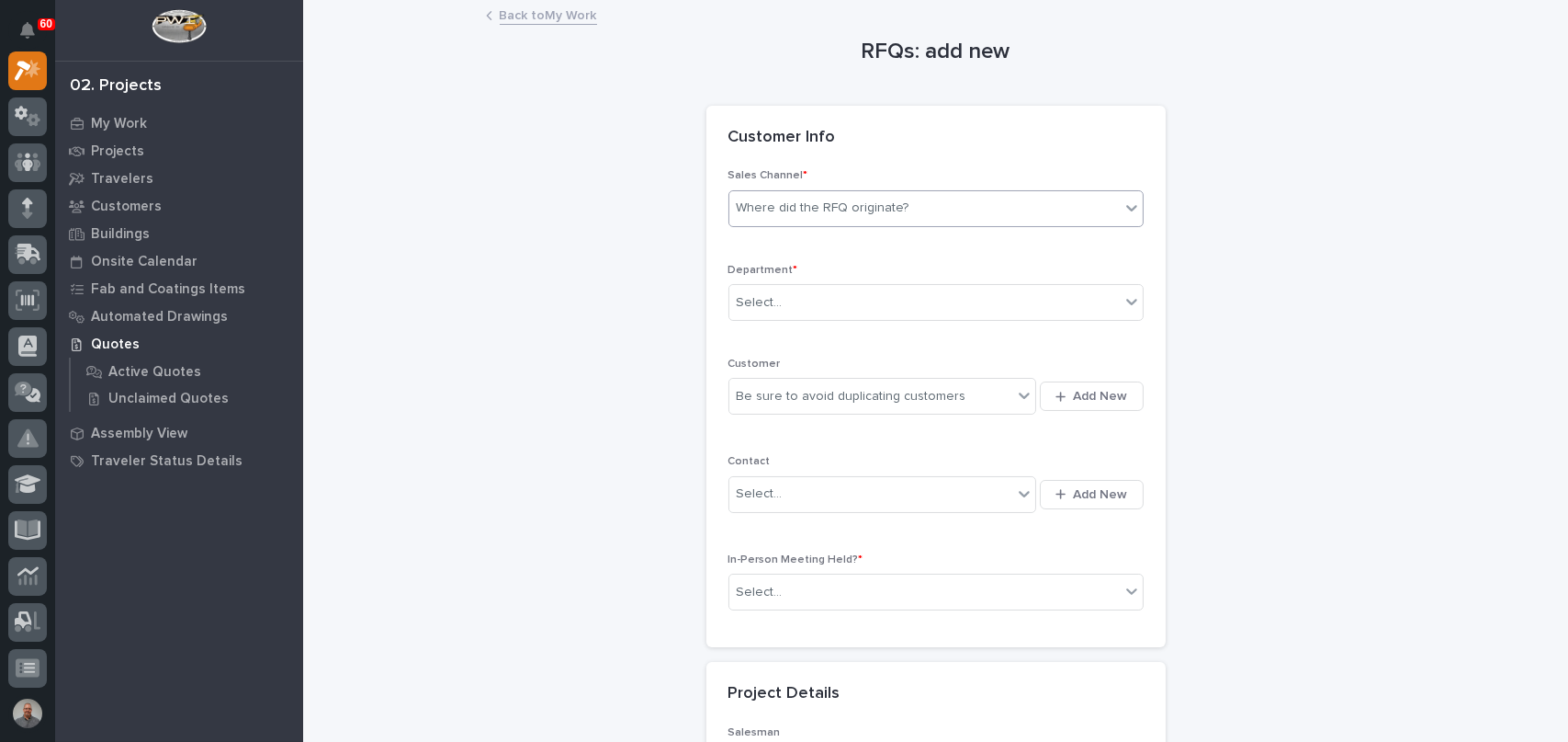
click at [908, 207] on div "Where did the RFQ originate?" at bounding box center [925, 208] width 391 height 30
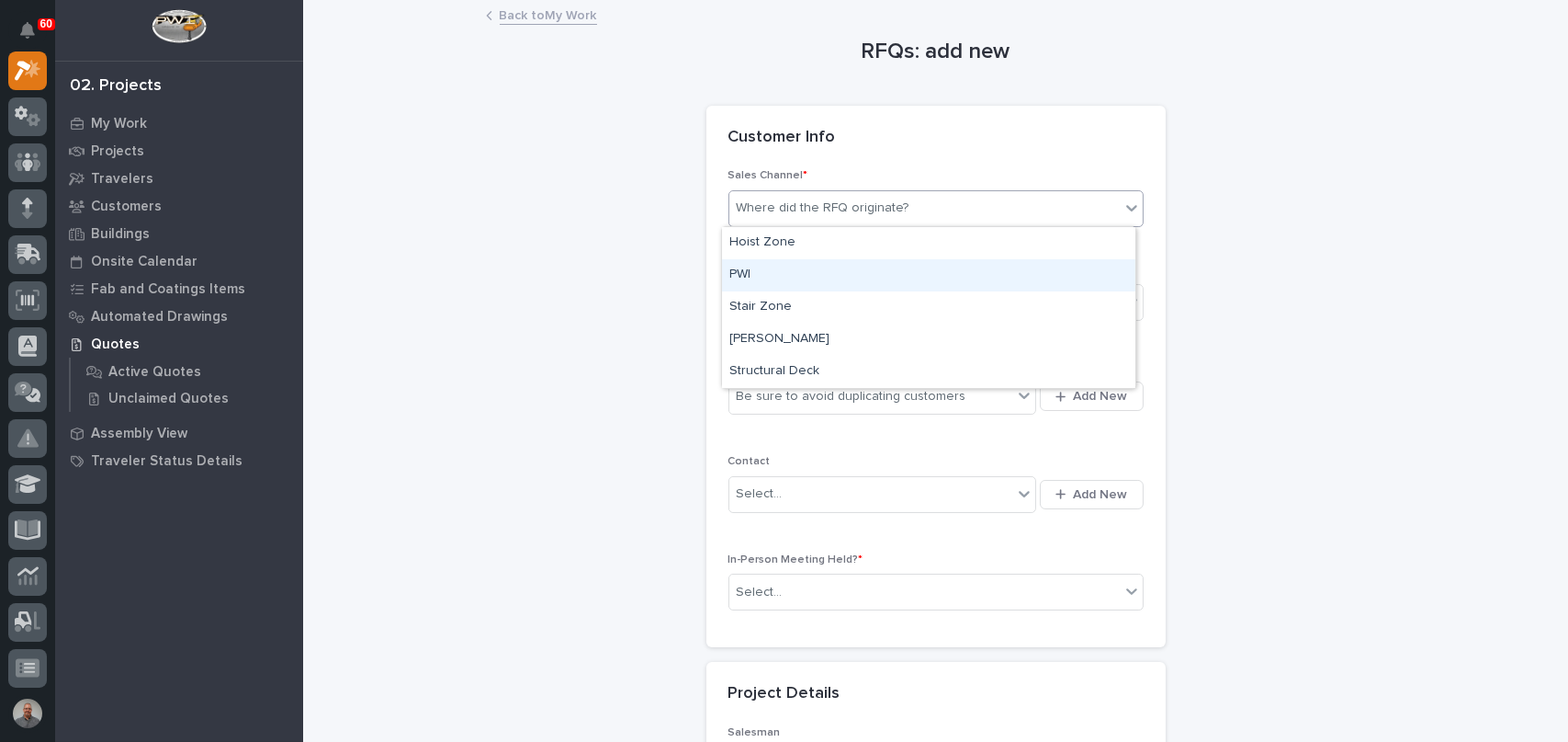
click at [865, 272] on div "PWI" at bounding box center [928, 275] width 413 height 32
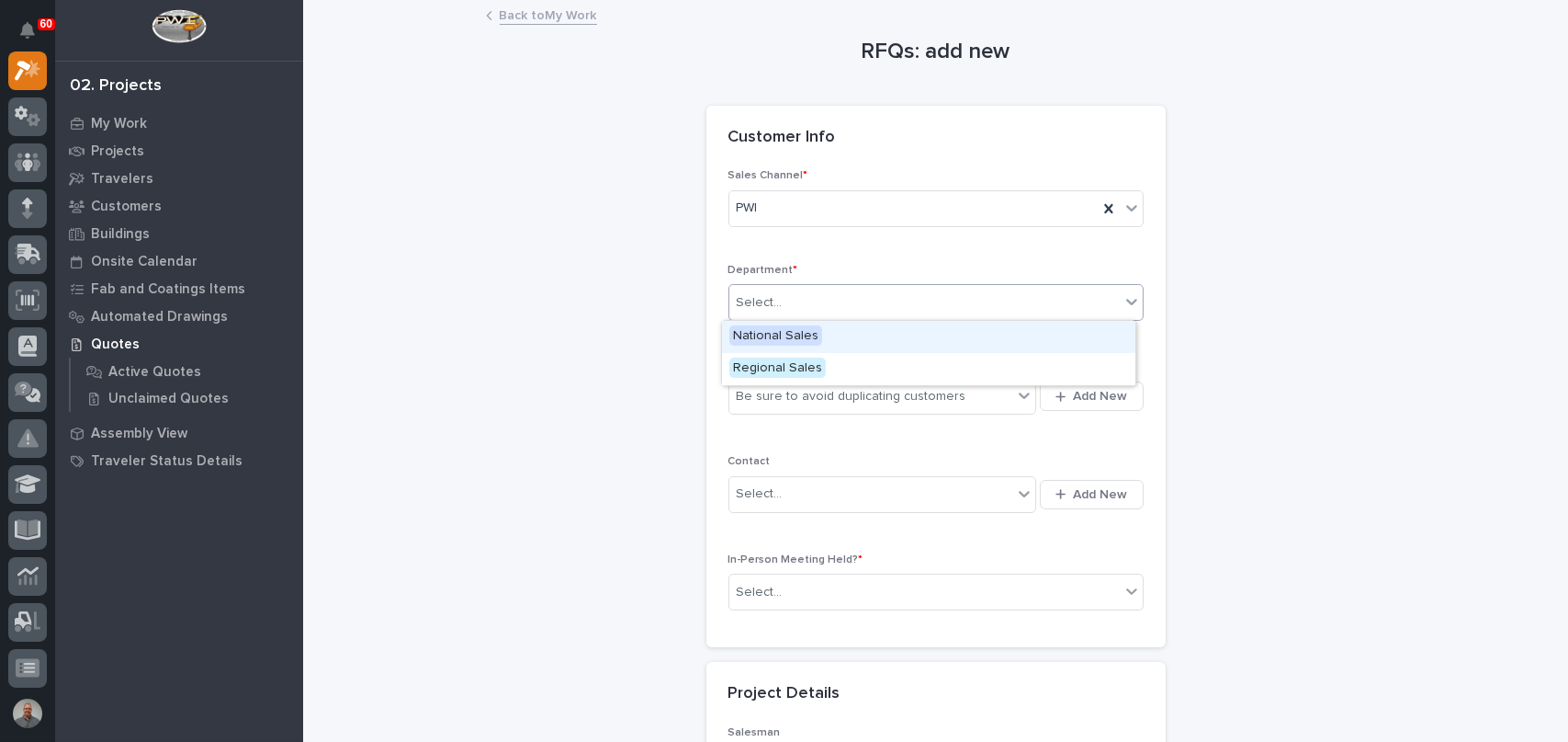
click at [862, 305] on div "Select..." at bounding box center [925, 302] width 391 height 30
click at [843, 374] on div "Regional Sales" at bounding box center [928, 369] width 413 height 32
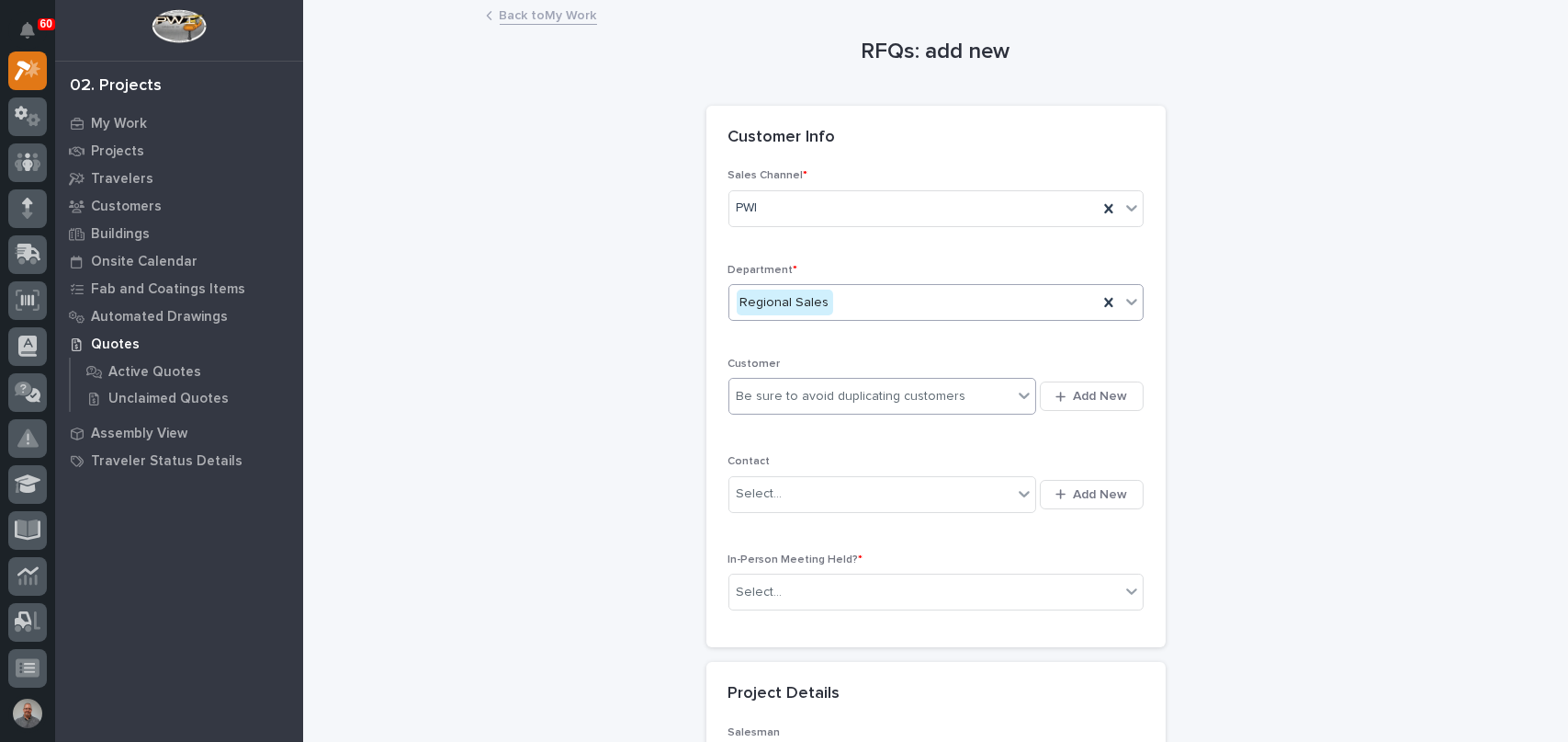
click at [845, 399] on div "Be sure to avoid duplicating customers" at bounding box center [851, 397] width 230 height 20
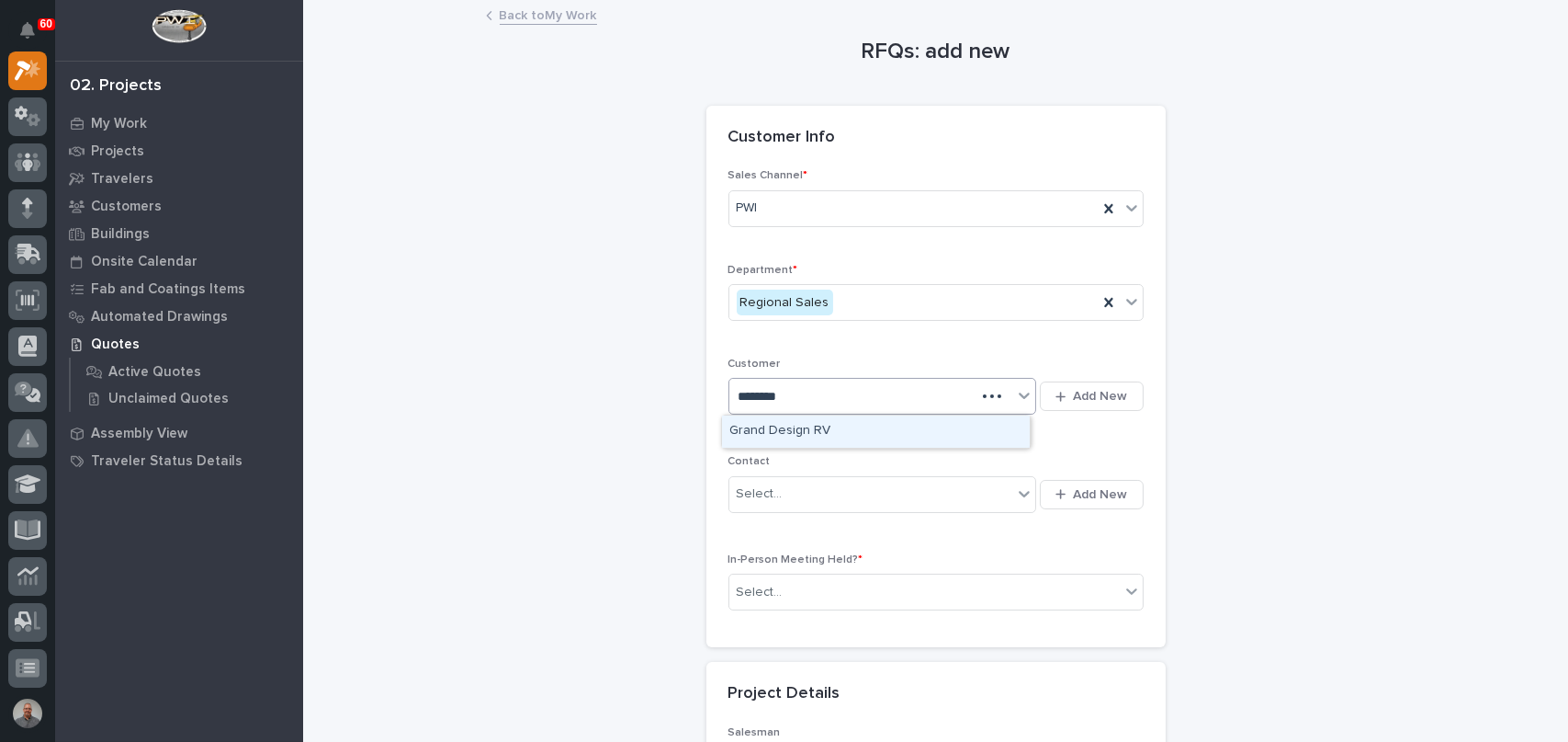
type input "*********"
click at [807, 432] on div "Grand Design RV" at bounding box center [875, 431] width 308 height 32
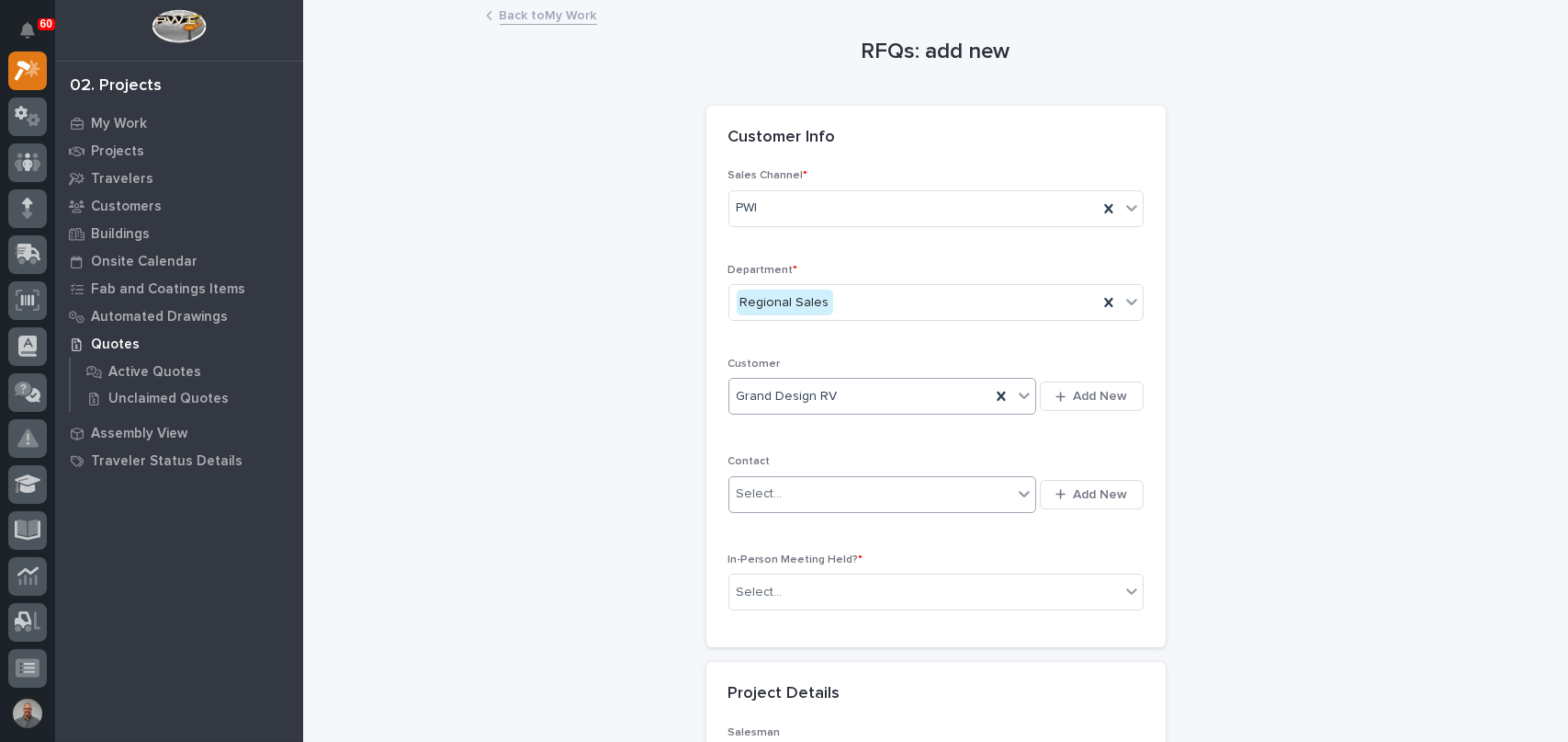
click at [831, 493] on div "Select..." at bounding box center [871, 494] width 284 height 30
type input "**********"
click at [848, 530] on div "GDRV - [PERSON_NAME]" at bounding box center [875, 529] width 308 height 32
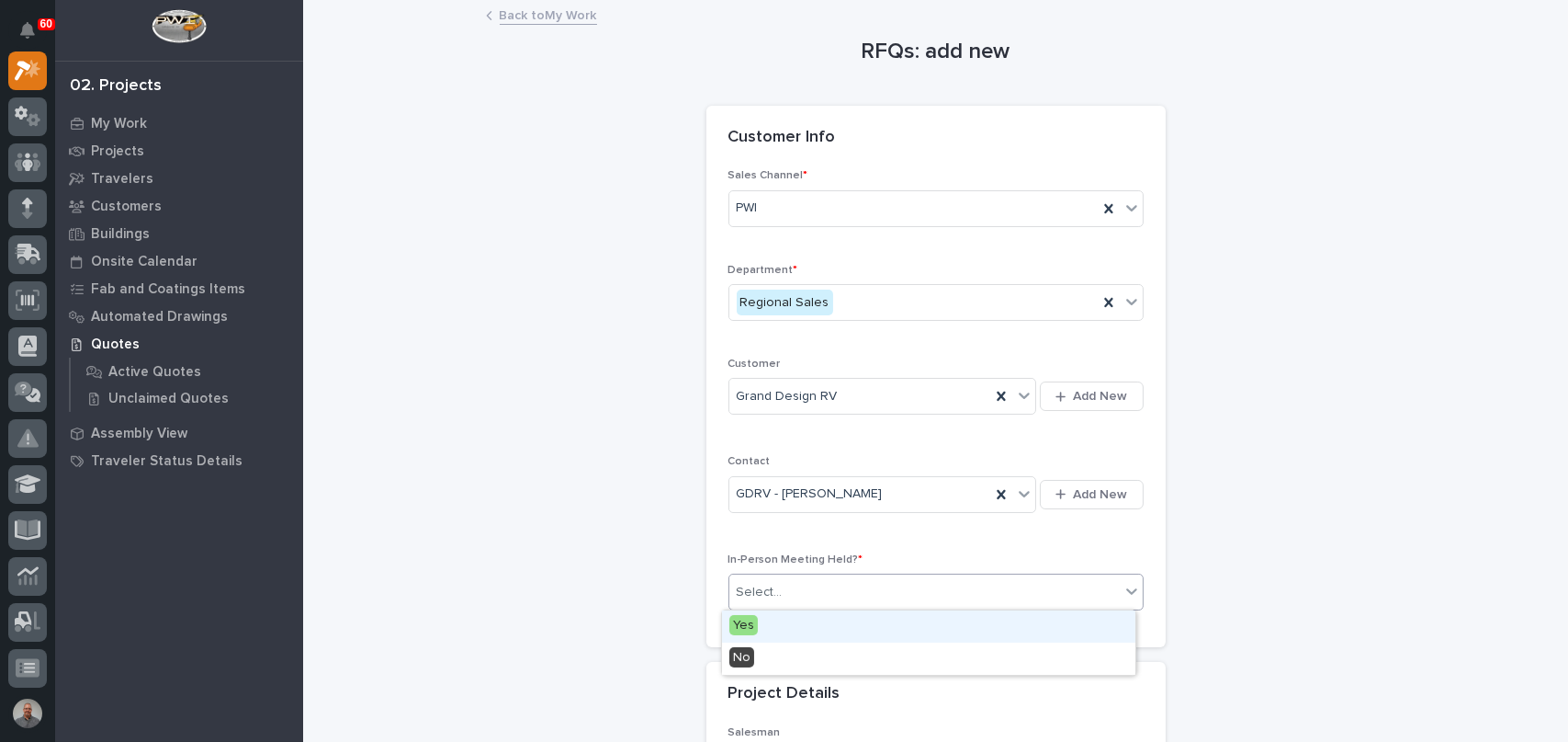
click at [832, 597] on div "Select..." at bounding box center [925, 592] width 391 height 30
click at [797, 628] on div "Yes" at bounding box center [928, 626] width 413 height 32
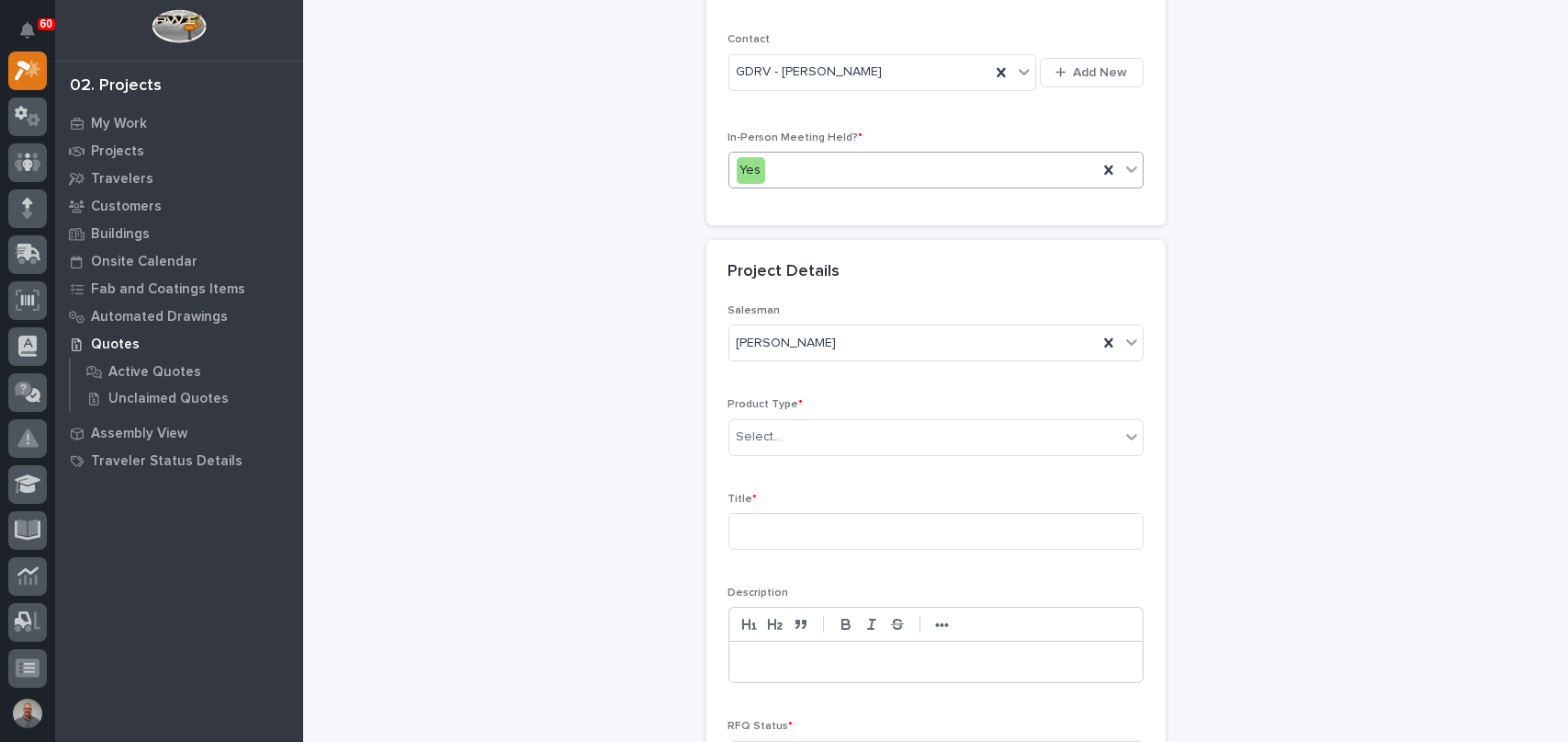
scroll to position [459, 0]
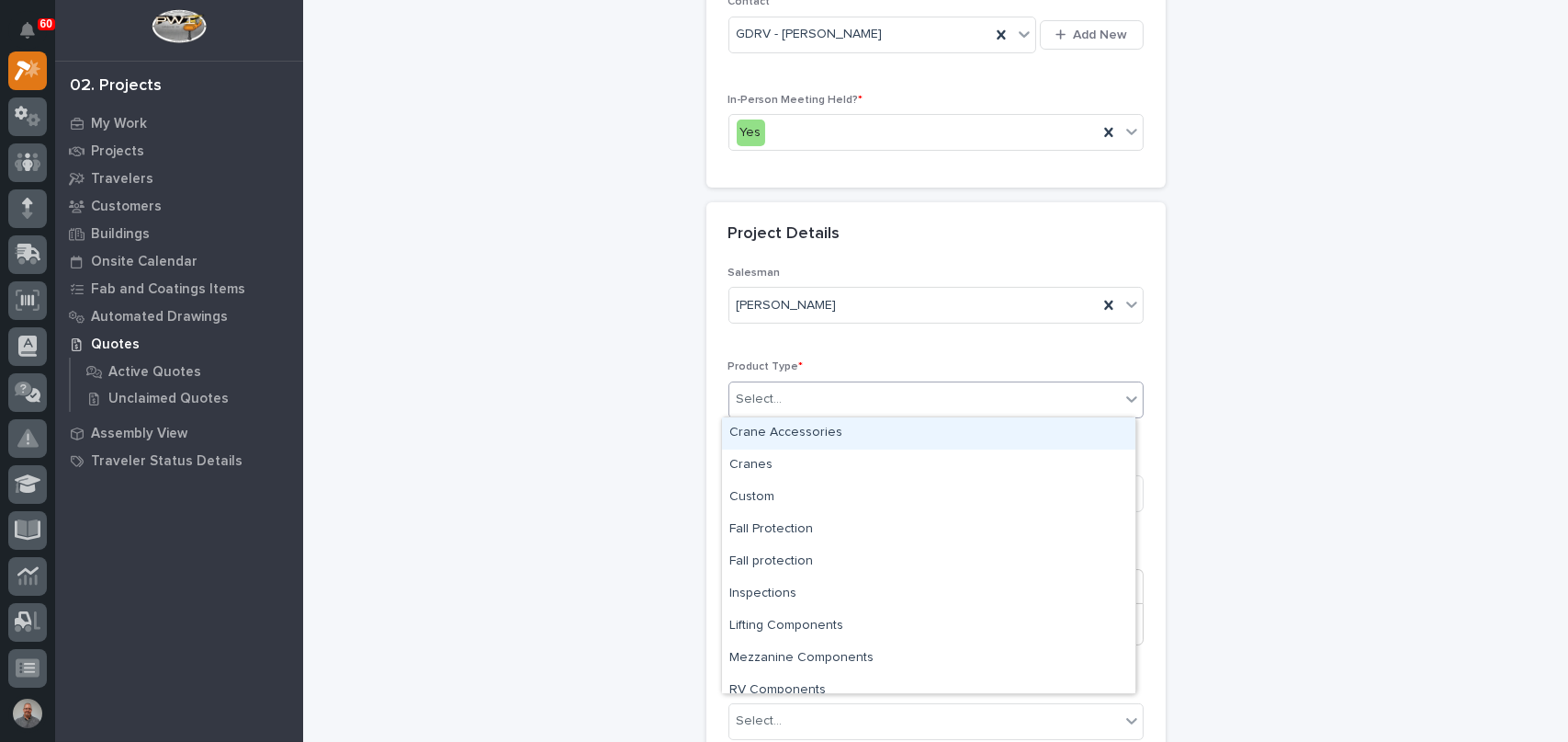
click at [850, 403] on div "Select..." at bounding box center [925, 399] width 391 height 30
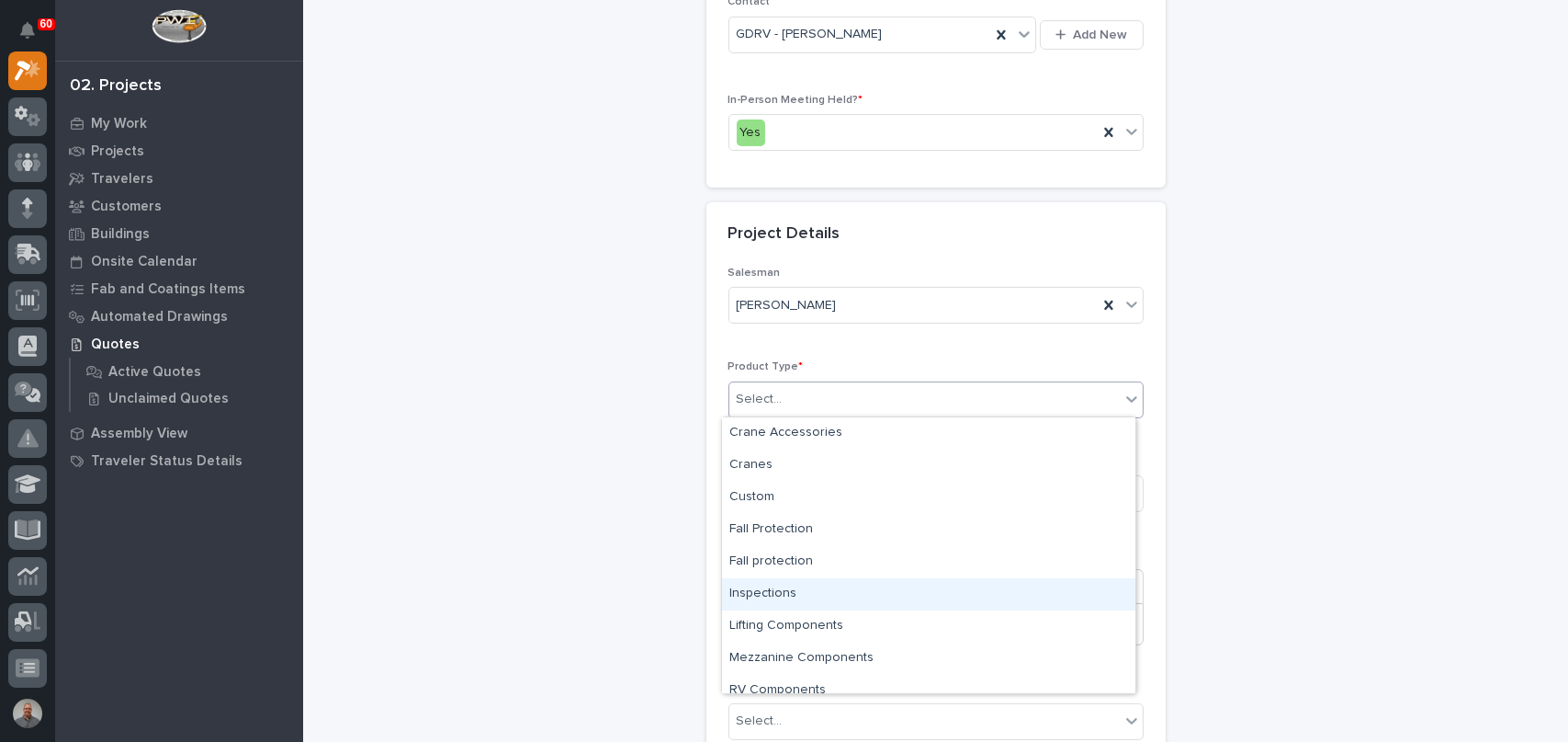
scroll to position [46, 0]
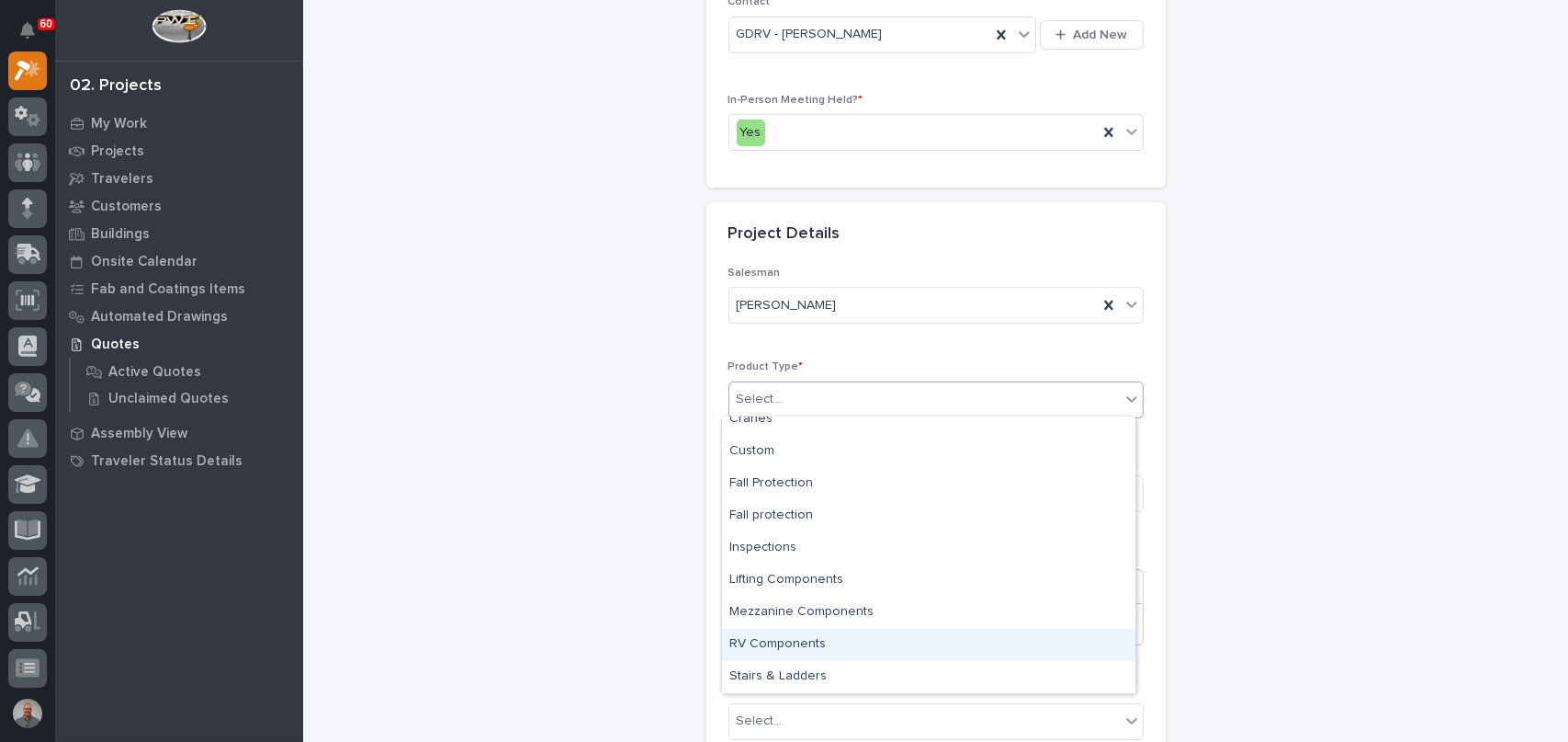
click at [830, 645] on div "RV Components" at bounding box center [928, 644] width 413 height 32
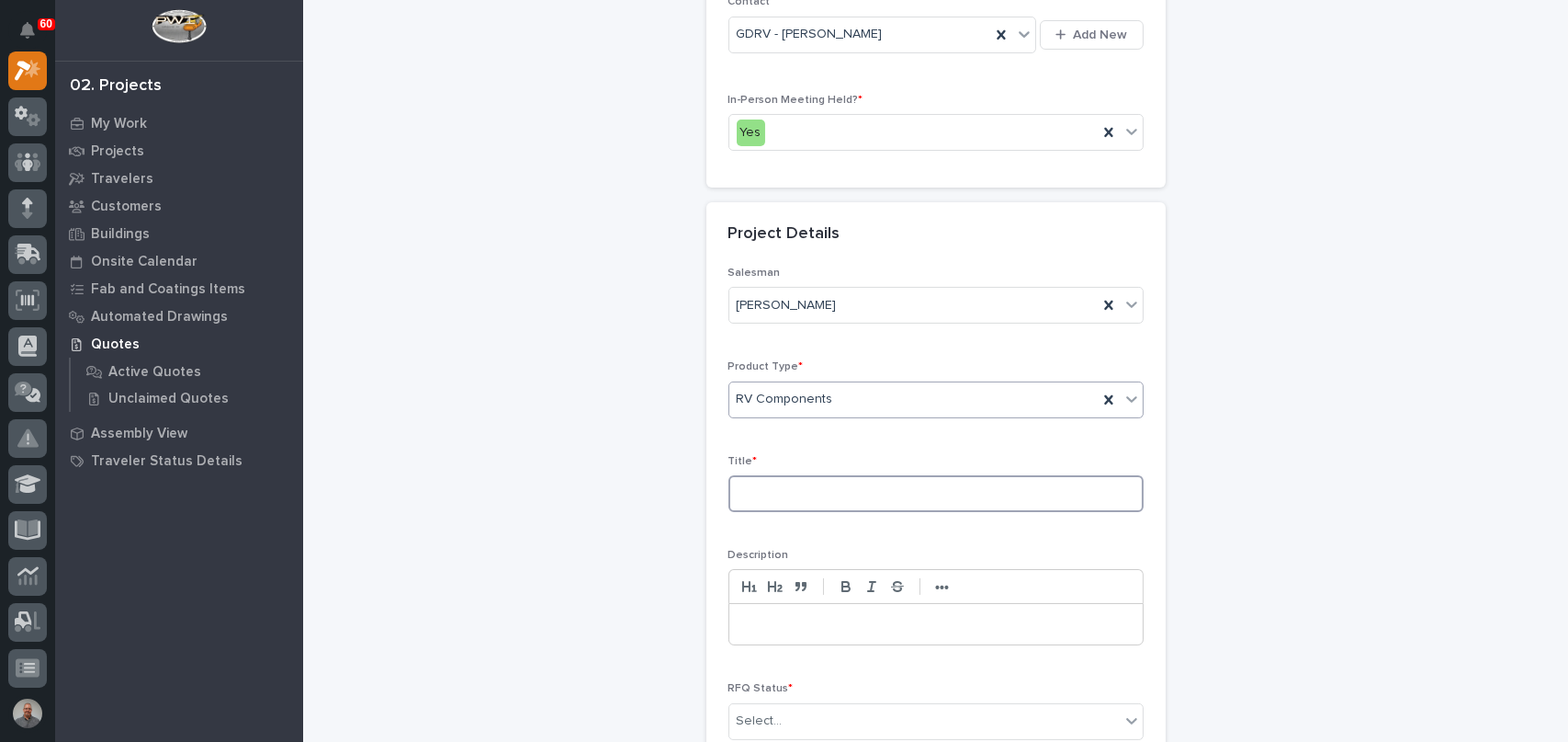
click at [814, 487] on input at bounding box center [936, 494] width 415 height 37
click at [763, 496] on input at bounding box center [936, 494] width 415 height 37
paste input "GDRV15 - Roof Rotation Project"
type input "GDRV15 - Roof Rotation Project"
click at [924, 531] on div "Salesman [PERSON_NAME] Product Type * RV Components Title * GDRV15 - Roof Rotat…" at bounding box center [936, 510] width 415 height 488
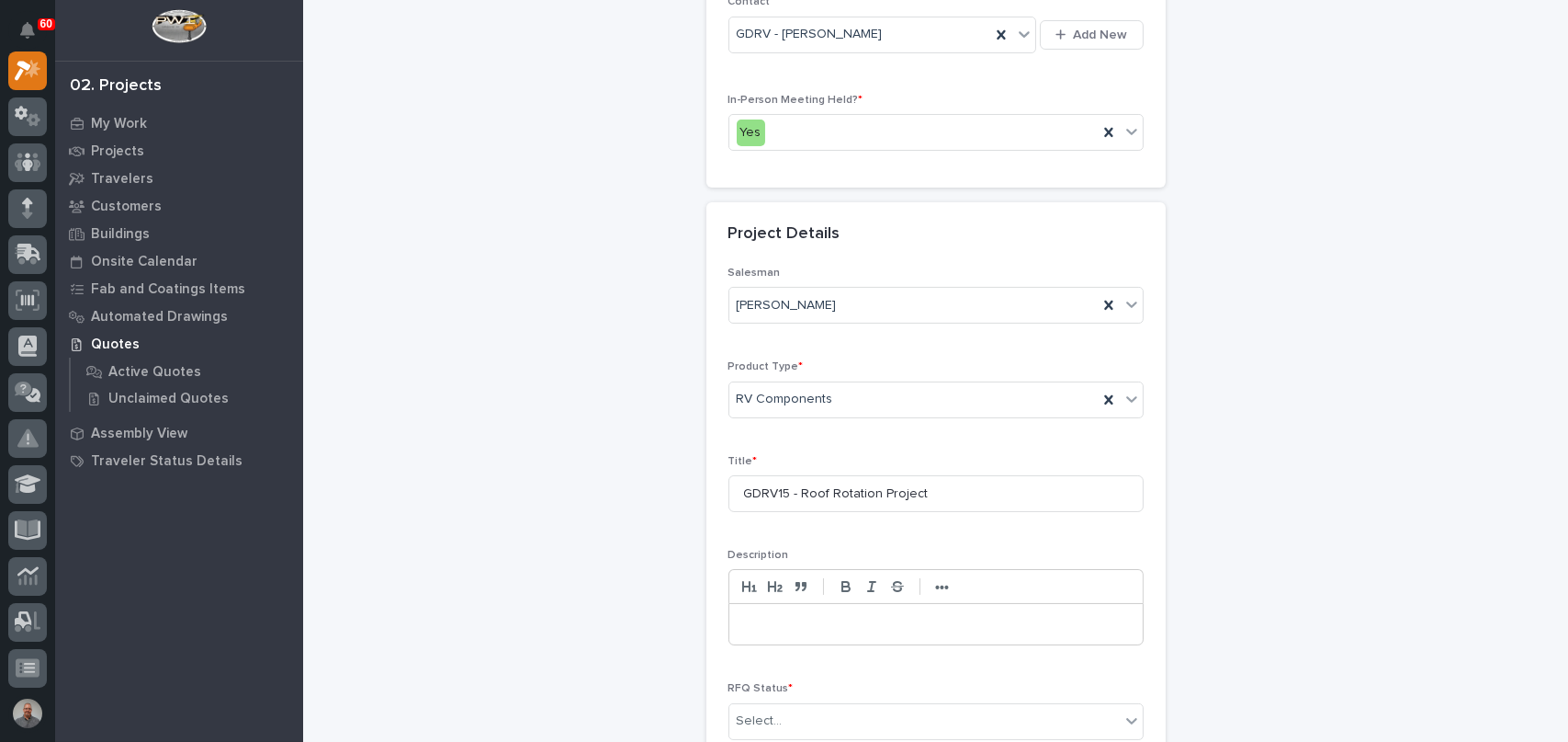
scroll to position [680, 0]
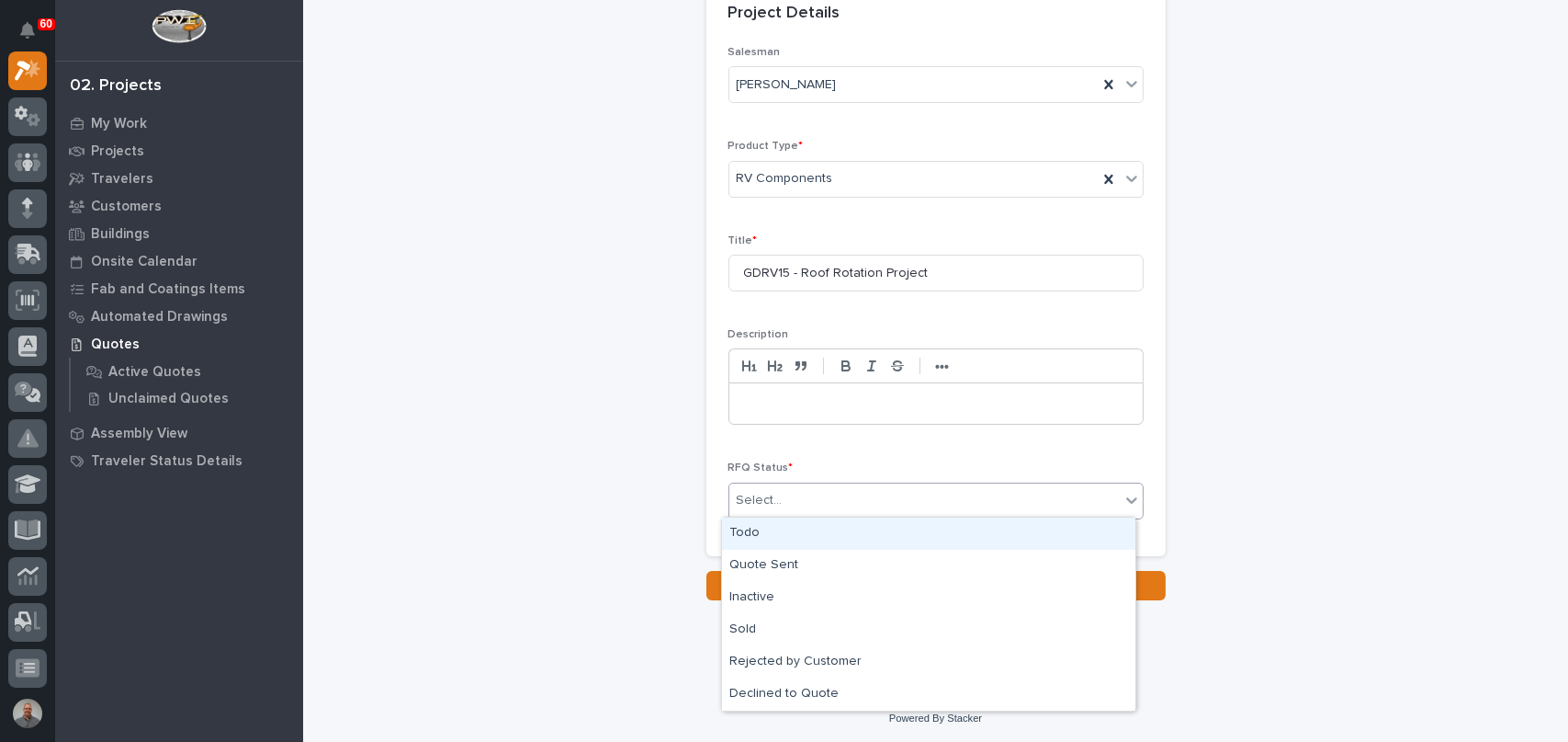
click at [806, 490] on div "Select..." at bounding box center [925, 501] width 391 height 30
click at [795, 540] on div "Todo" at bounding box center [928, 534] width 413 height 32
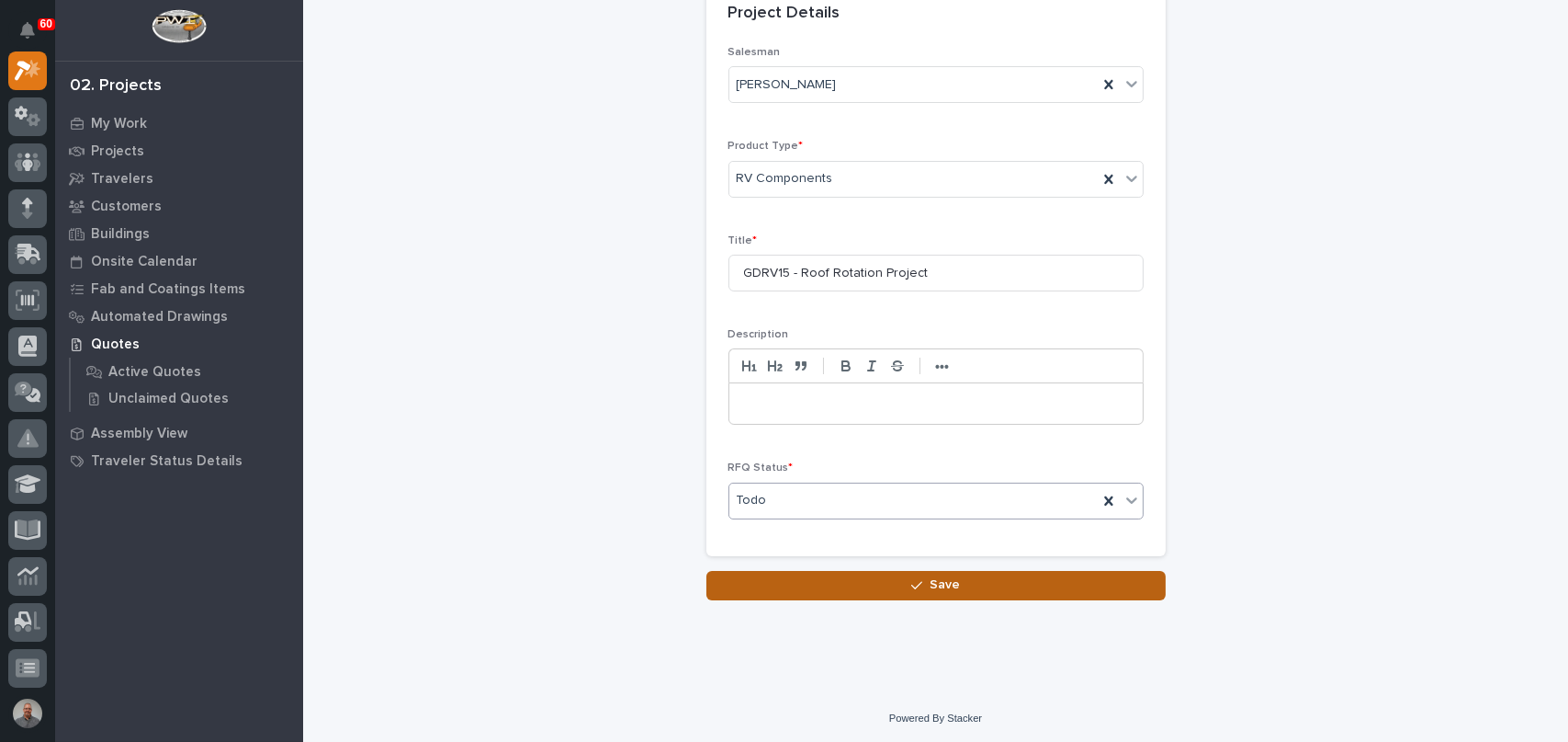
click at [879, 589] on button "Save" at bounding box center [936, 586] width 459 height 29
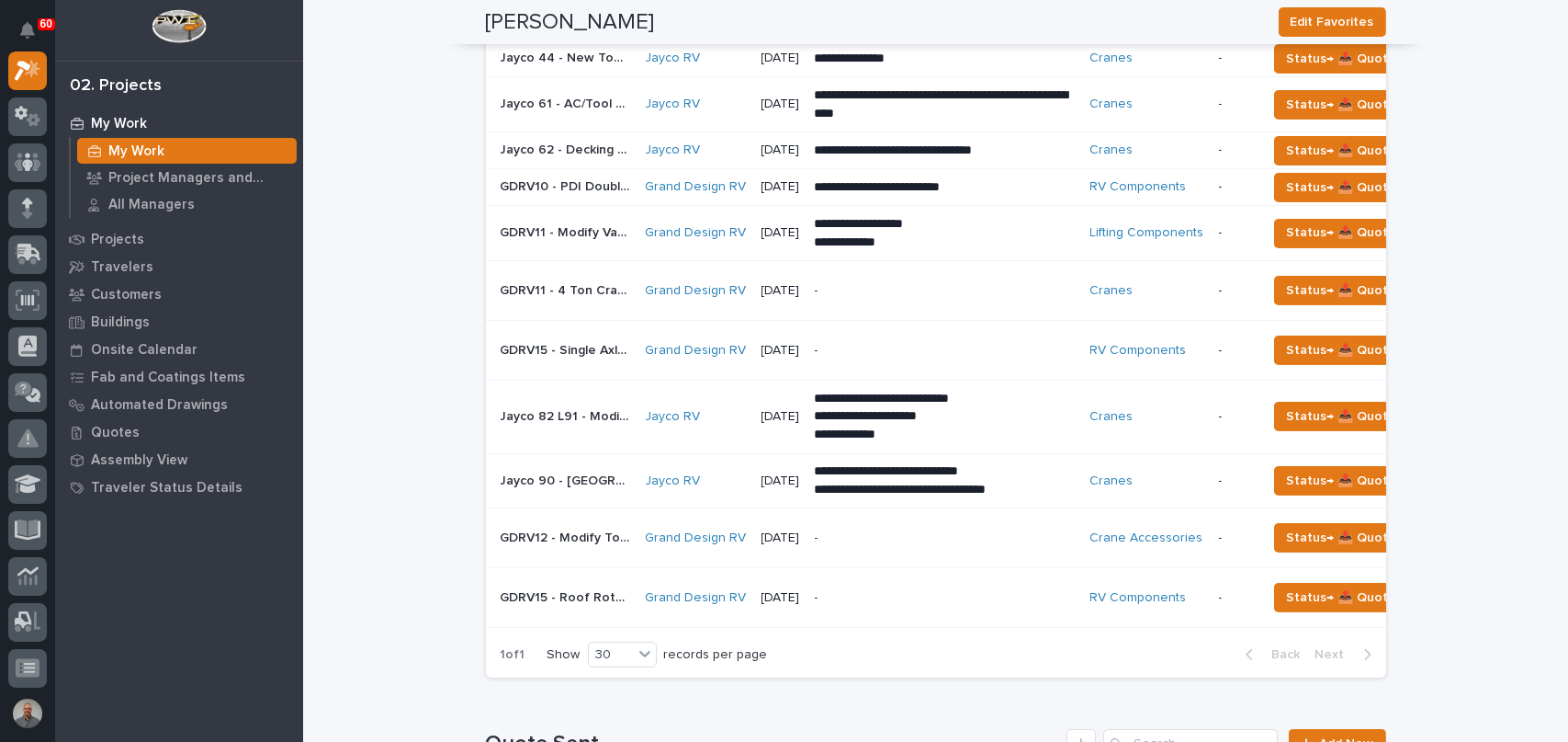
scroll to position [643, 0]
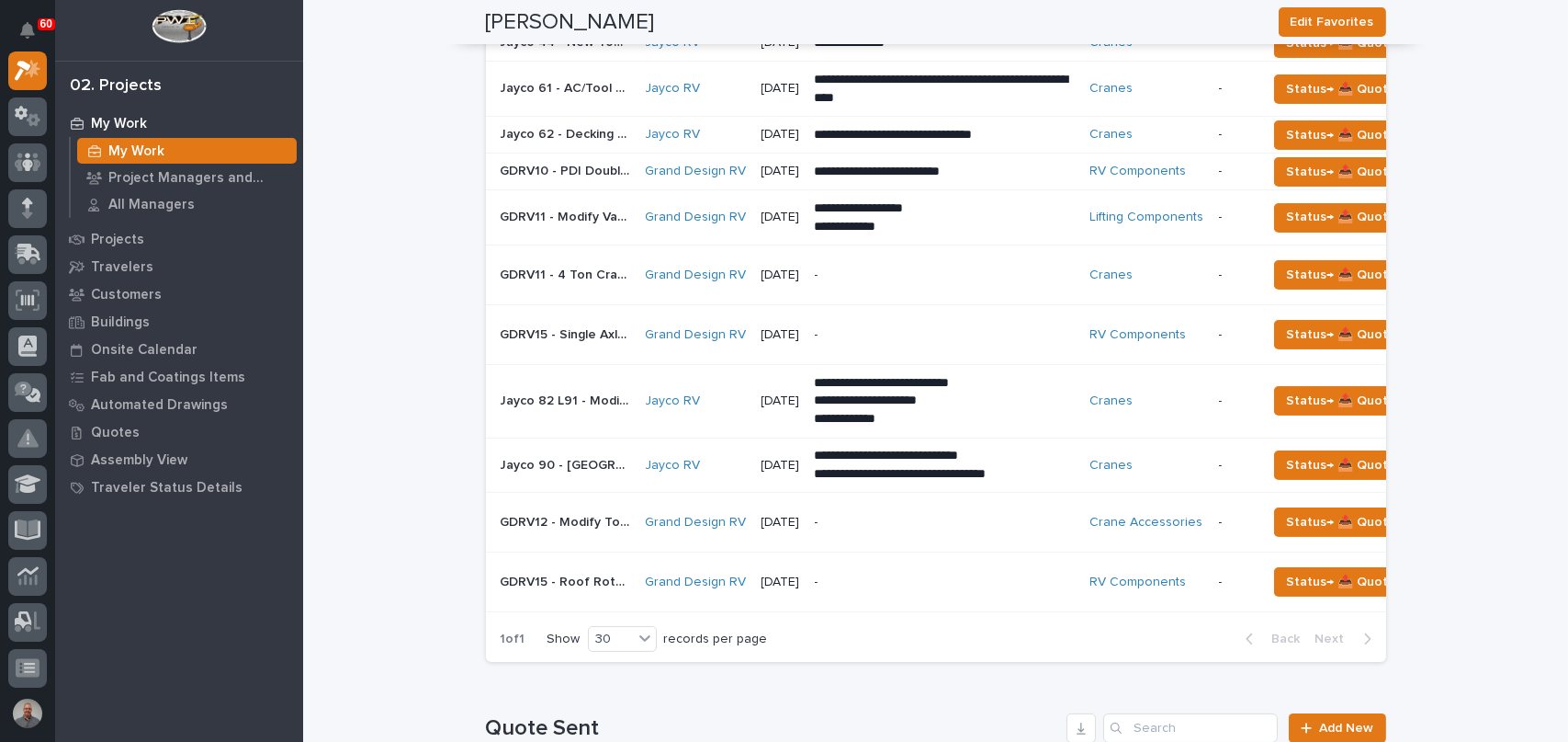
click at [895, 593] on div "-" at bounding box center [945, 583] width 261 height 41
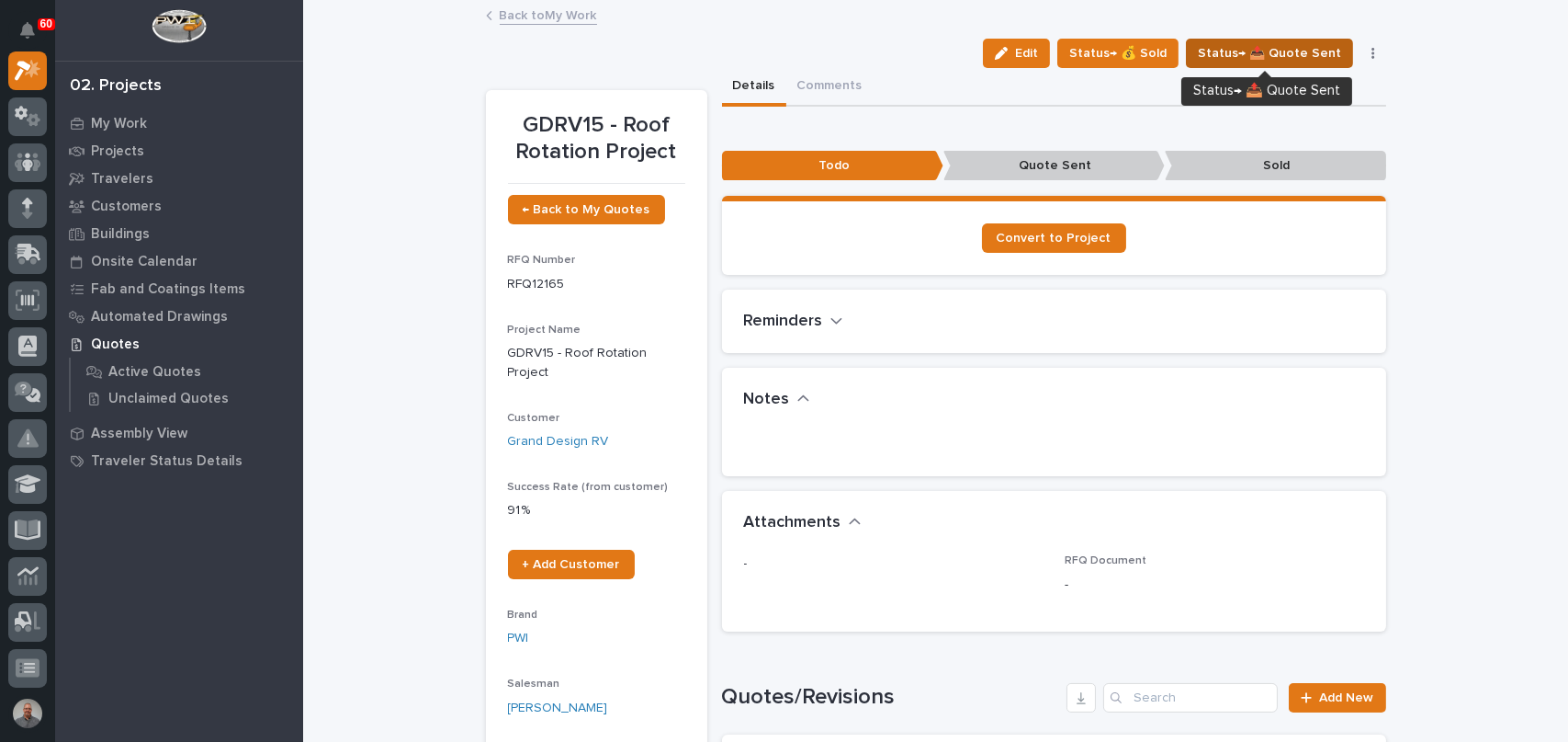
click at [1228, 58] on span "Status→ 📤 Quote Sent" at bounding box center [1269, 53] width 144 height 22
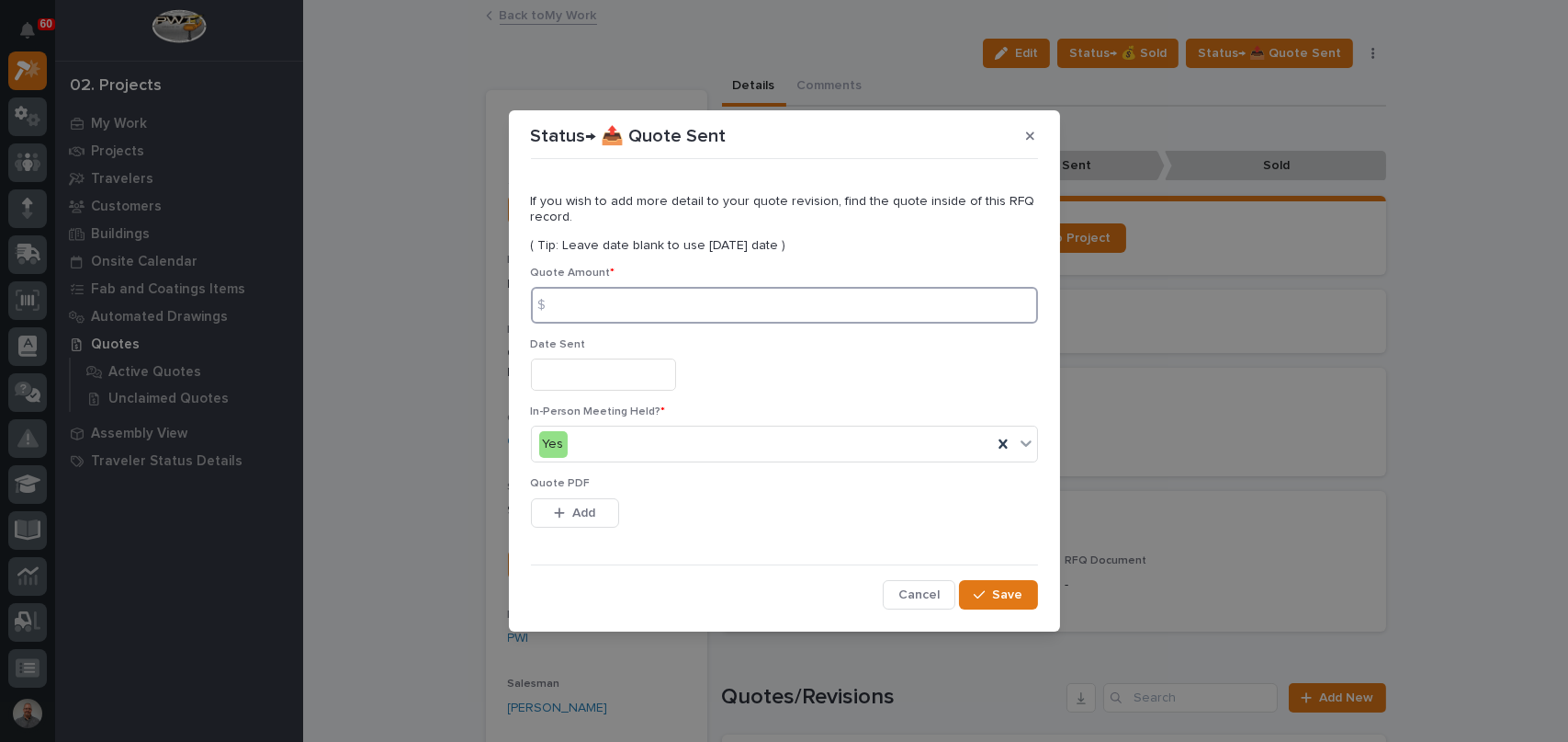
click at [701, 314] on input at bounding box center [784, 305] width 507 height 37
type input "29277"
click at [604, 381] on input "text" at bounding box center [604, 374] width 146 height 32
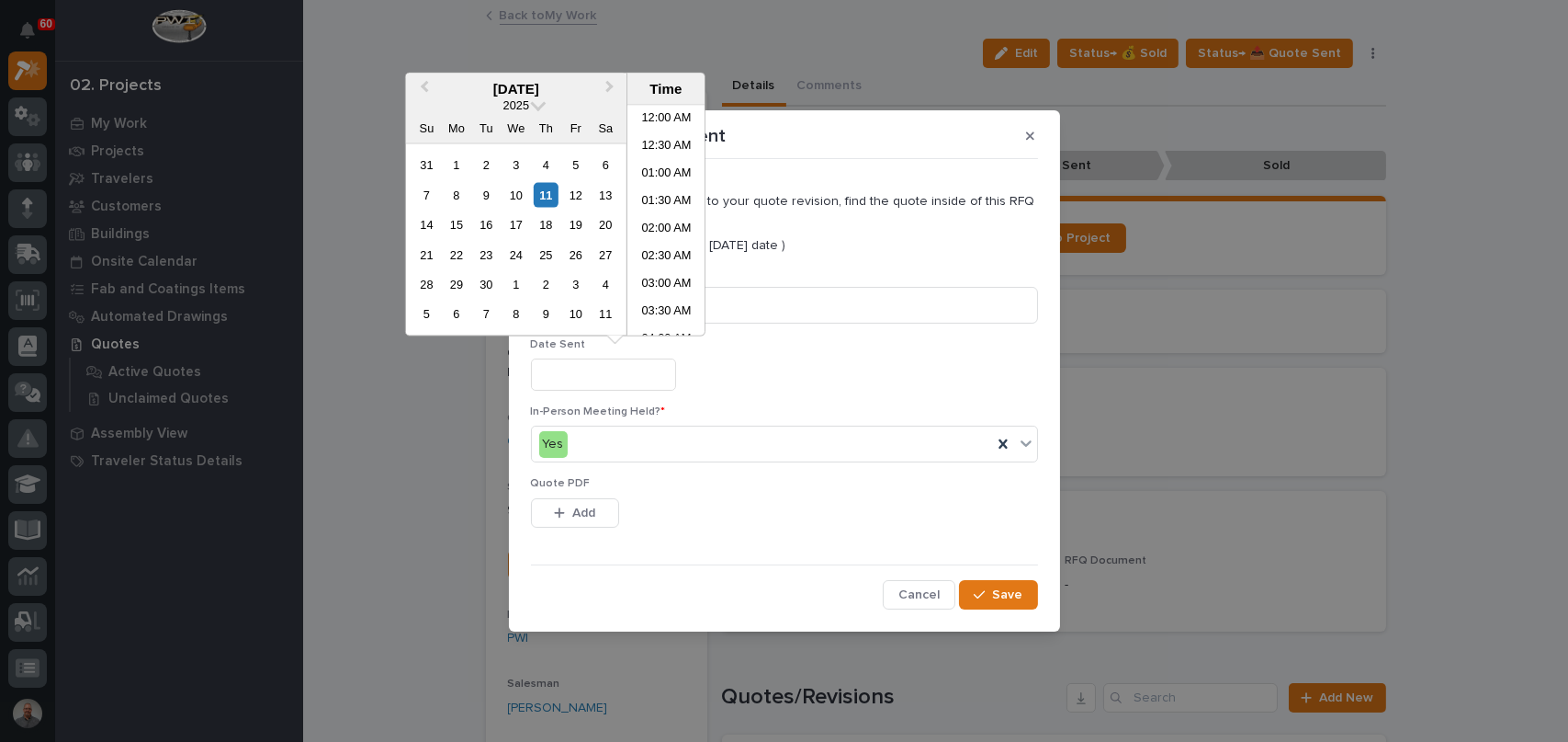
scroll to position [616, 0]
click at [485, 164] on div "2" at bounding box center [486, 164] width 24 height 24
type input "**********"
click at [577, 508] on span "Add" at bounding box center [584, 512] width 23 height 17
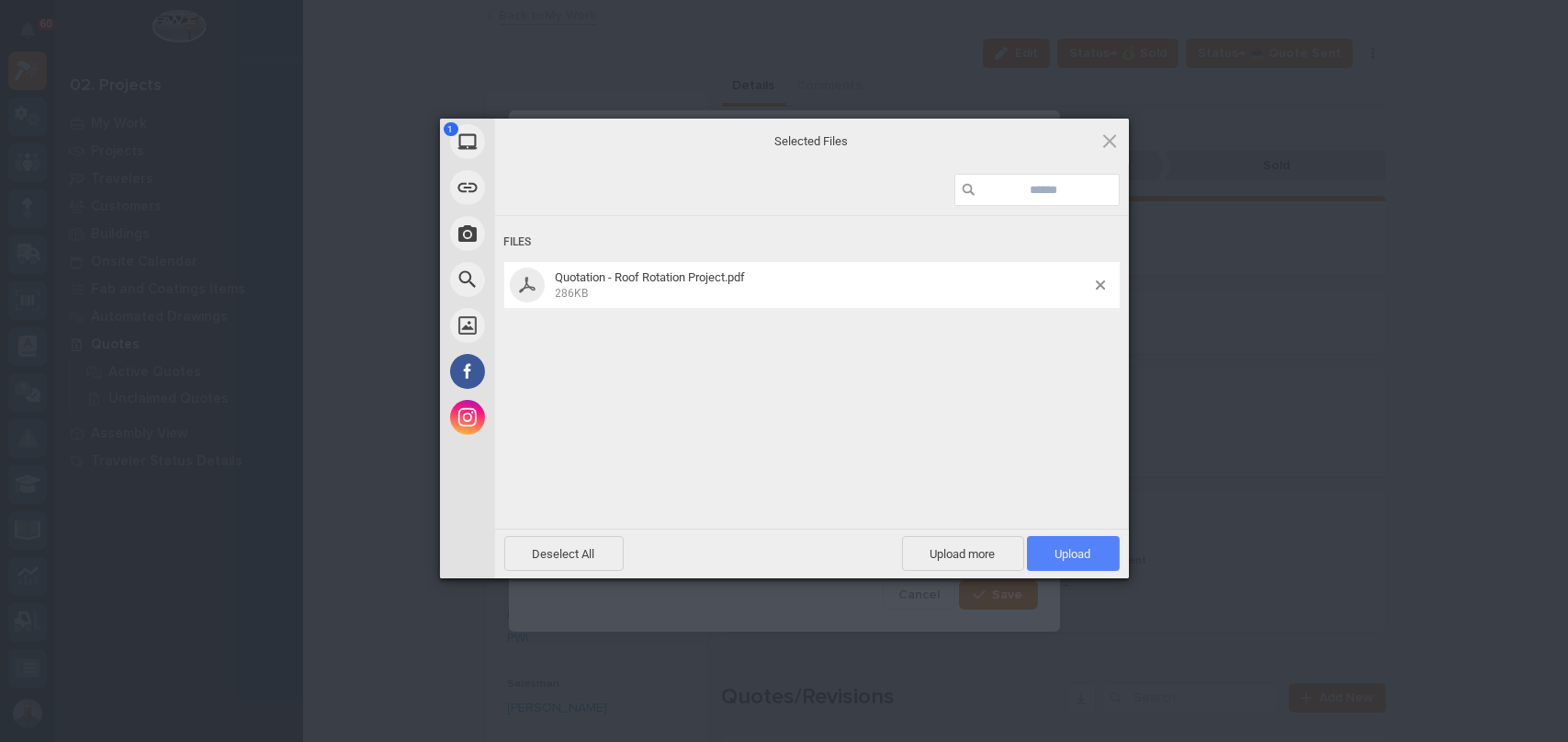
click at [1082, 556] on span "Upload 1" at bounding box center [1074, 554] width 36 height 14
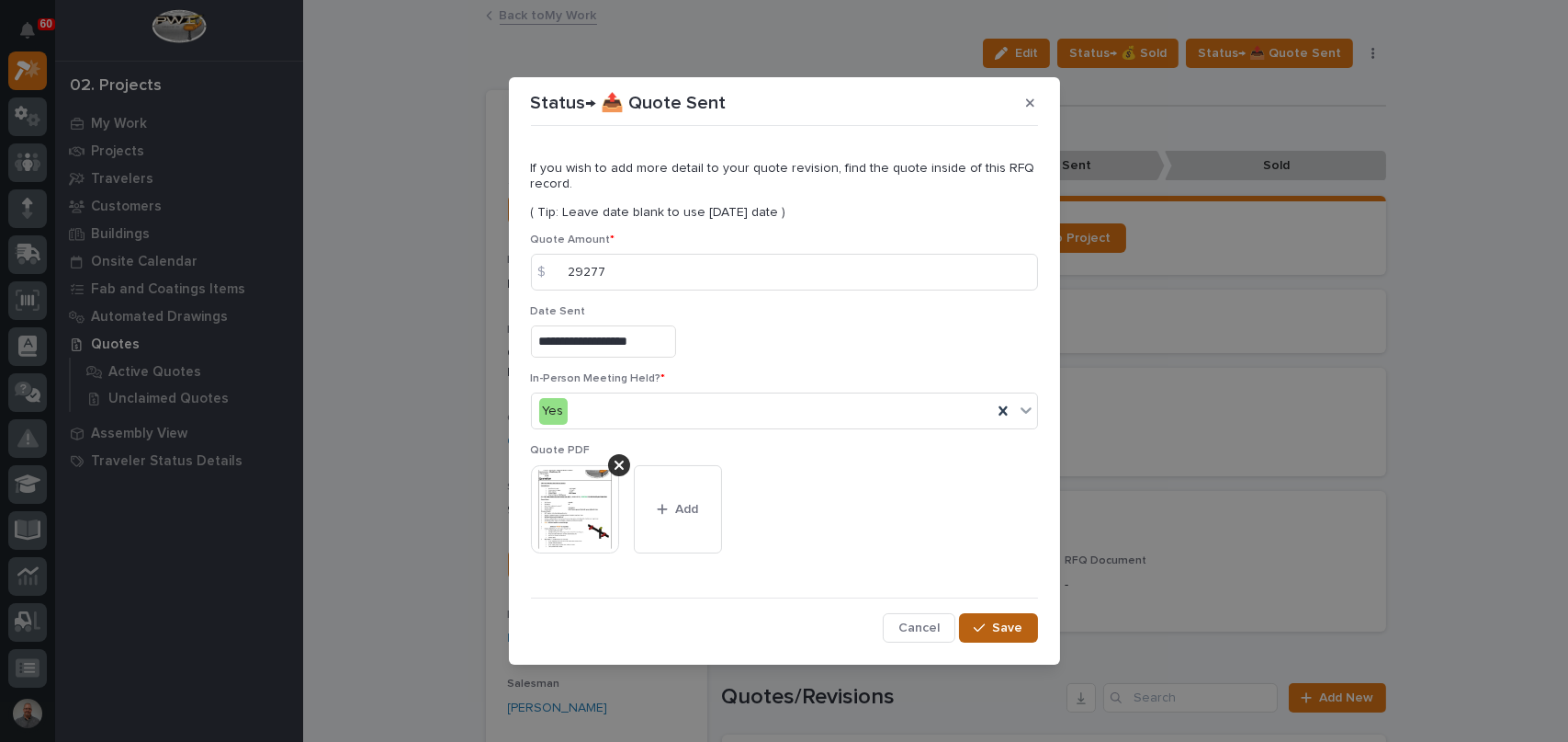
click at [983, 624] on icon "button" at bounding box center [979, 628] width 11 height 13
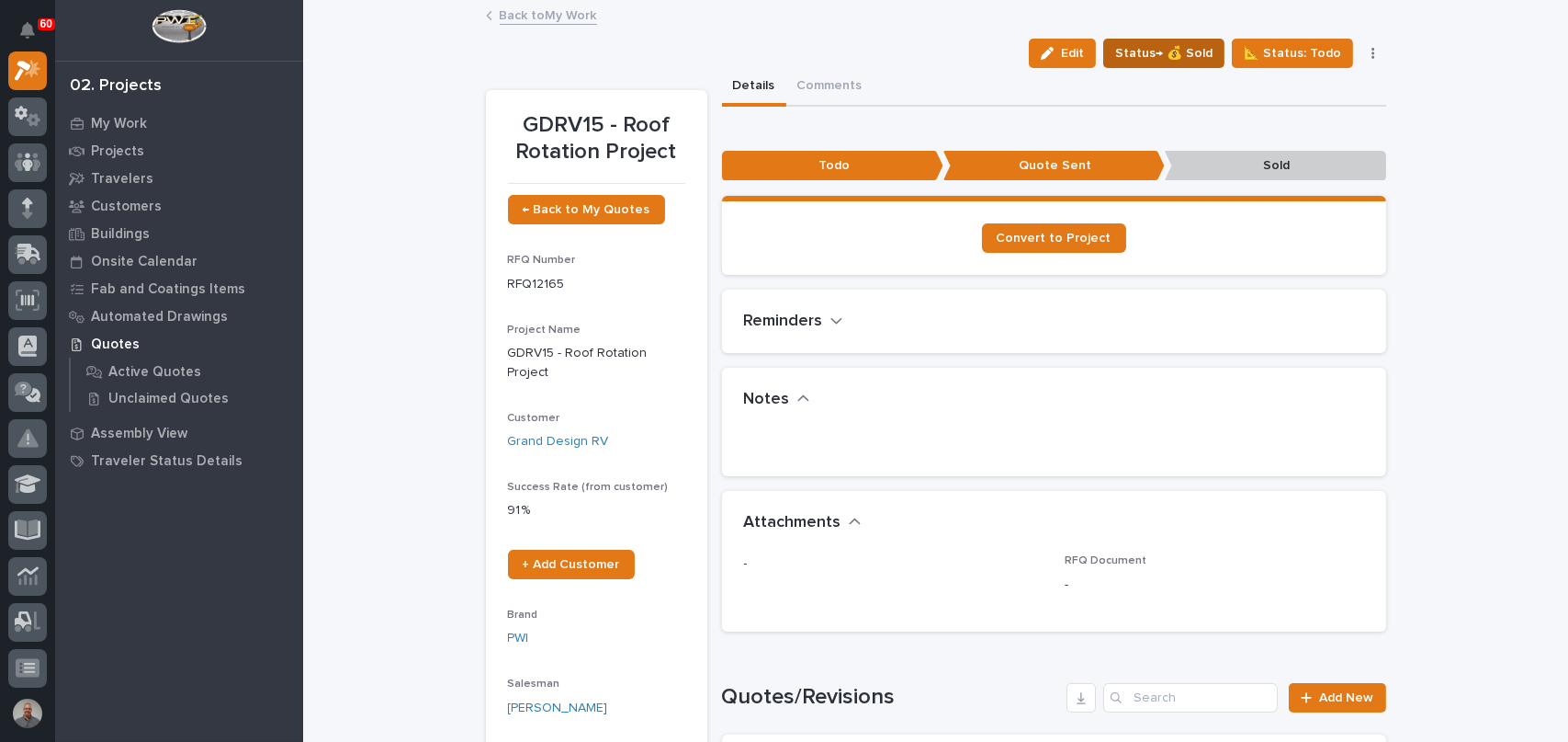
click at [1180, 49] on span "Status→ 💰 Sold" at bounding box center [1165, 53] width 98 height 22
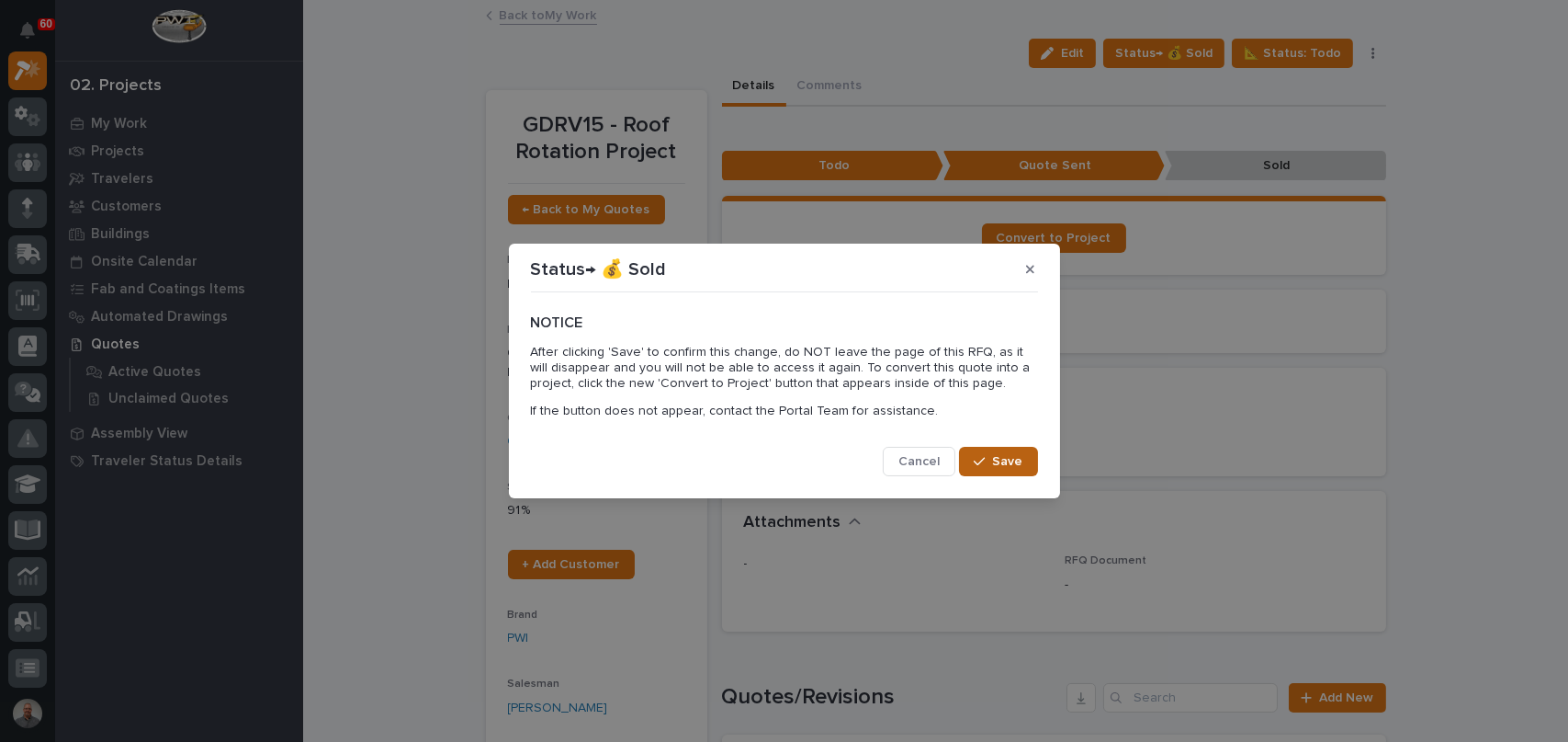
click at [981, 451] on button "Save" at bounding box center [998, 461] width 78 height 29
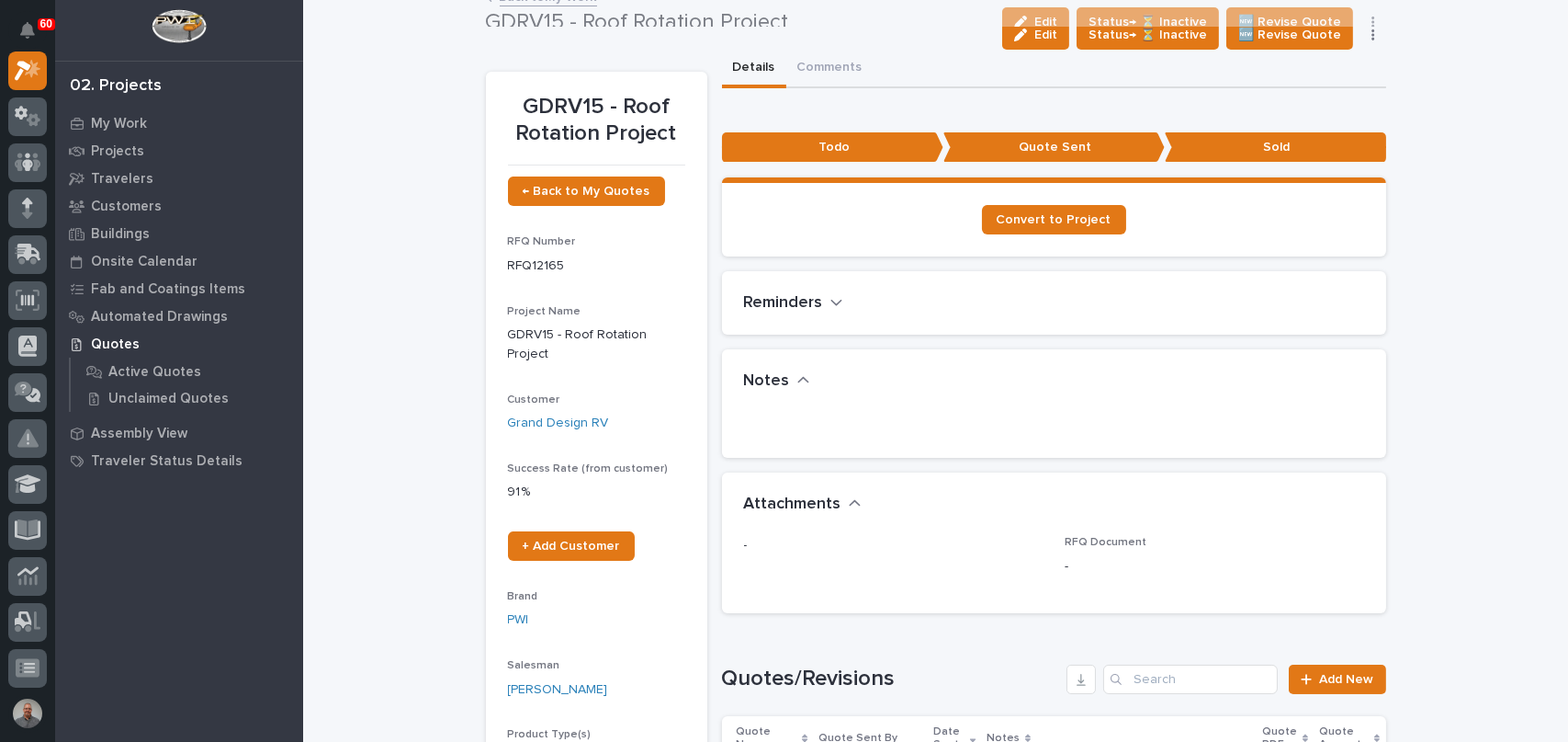
scroll to position [0, 0]
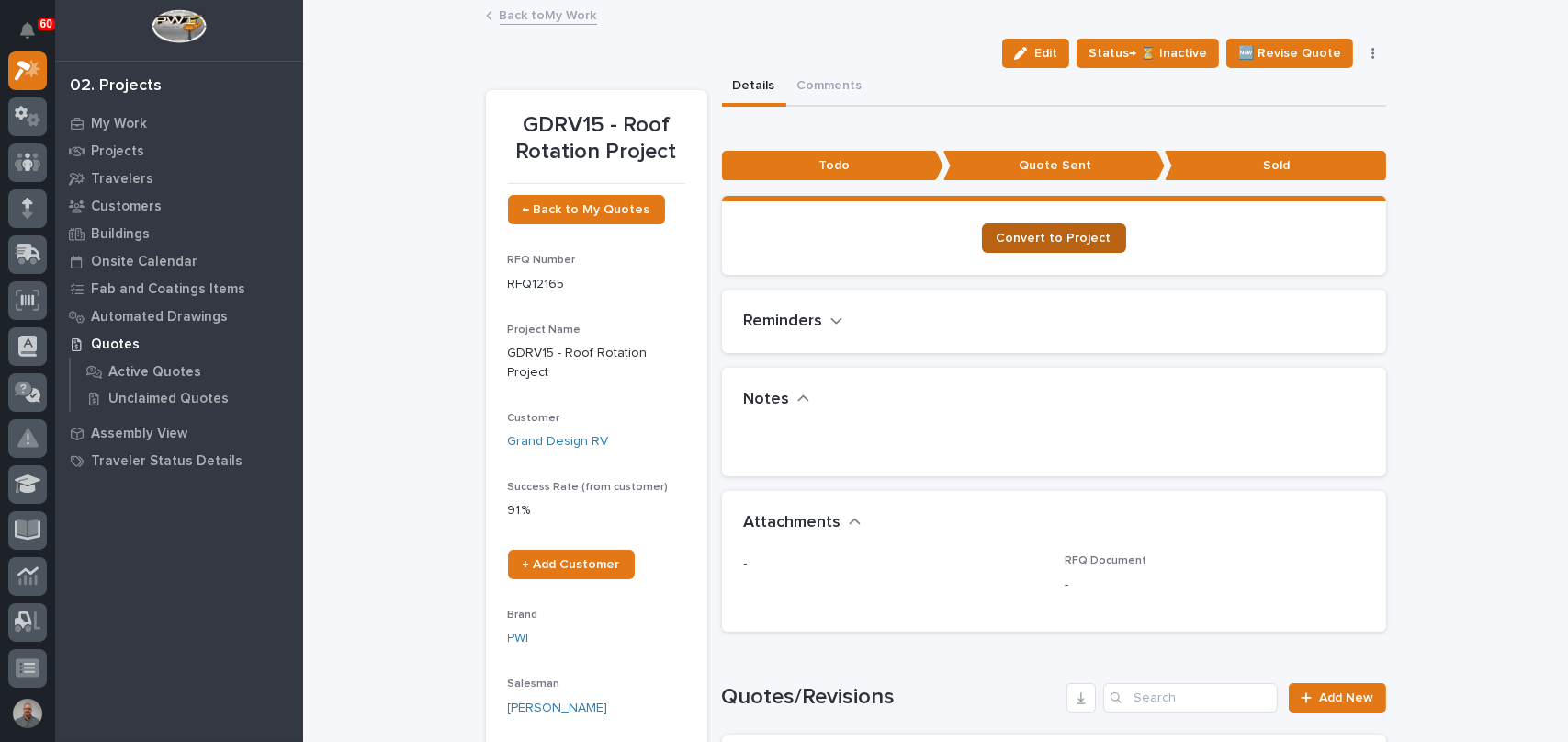
click at [1048, 240] on span "Convert to Project" at bounding box center [1054, 238] width 115 height 13
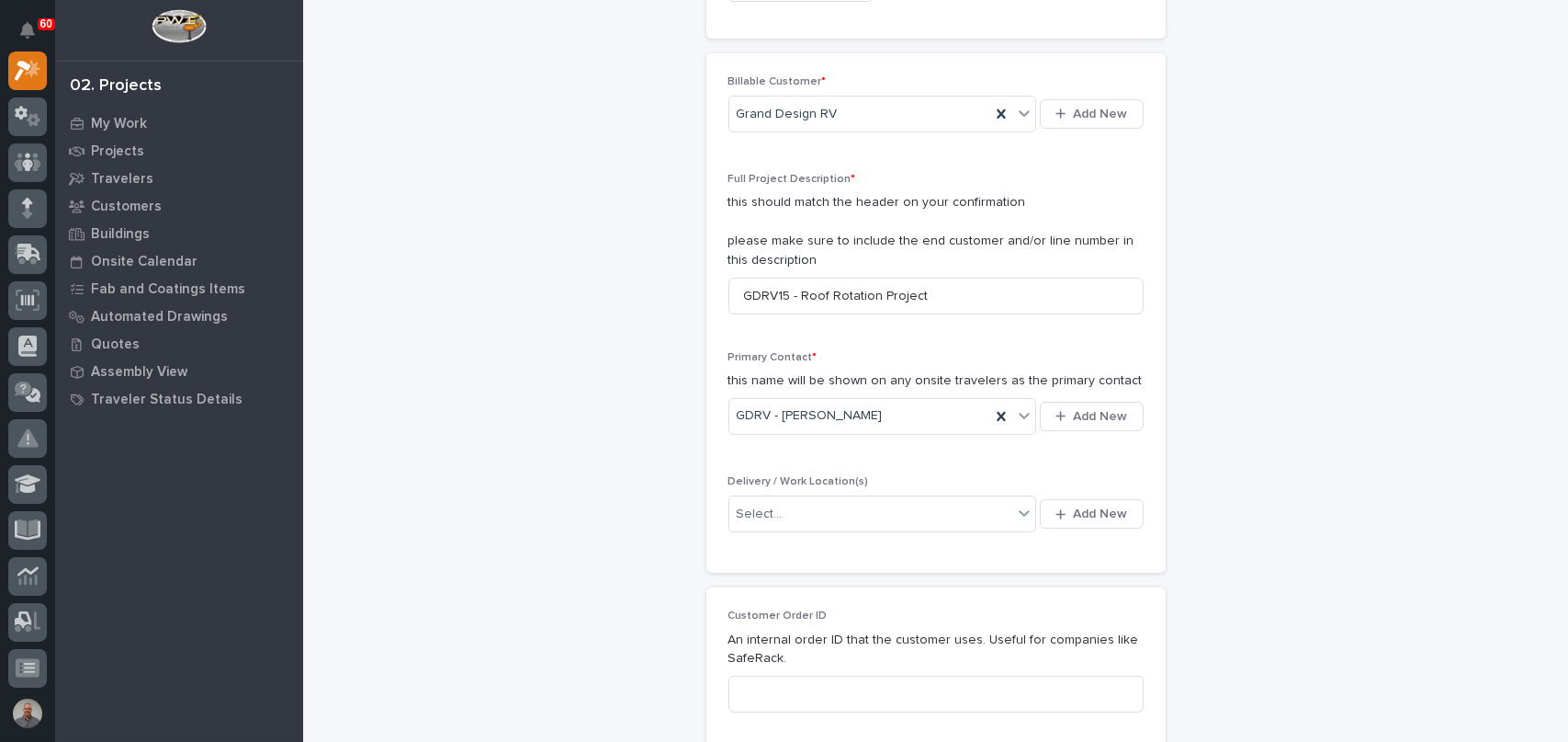
scroll to position [368, 0]
click at [864, 518] on div "Select..." at bounding box center [871, 513] width 284 height 30
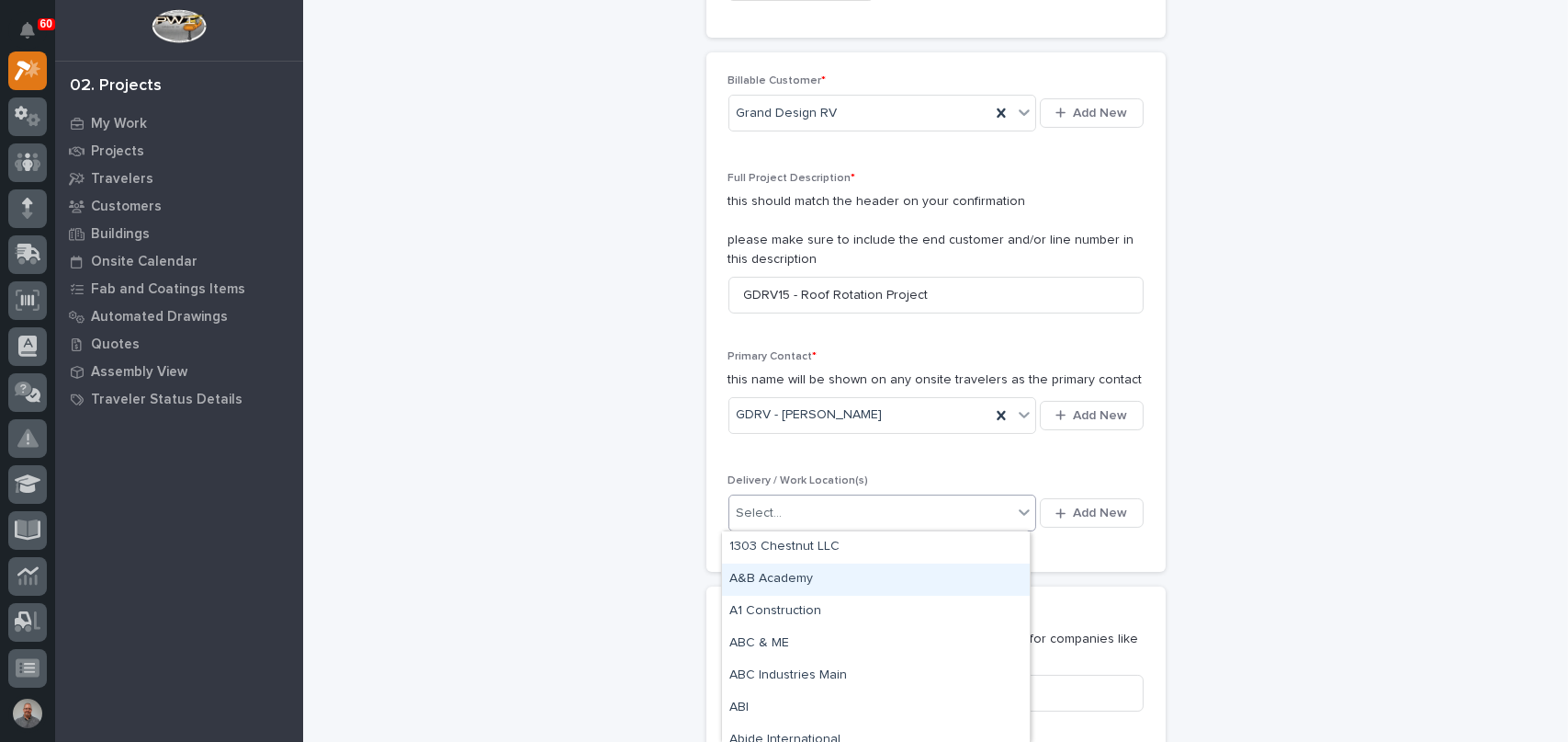
scroll to position [92, 0]
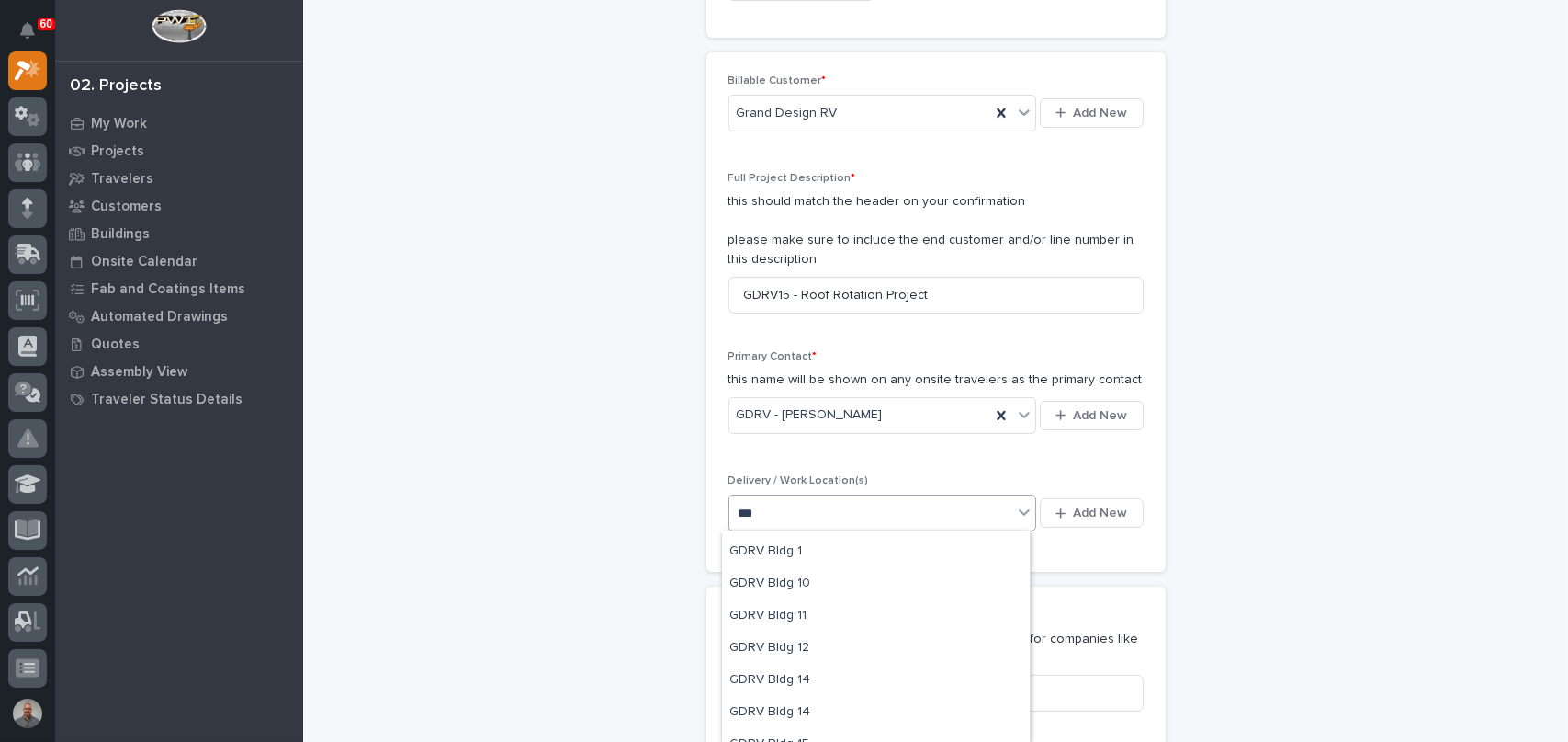
type input "****"
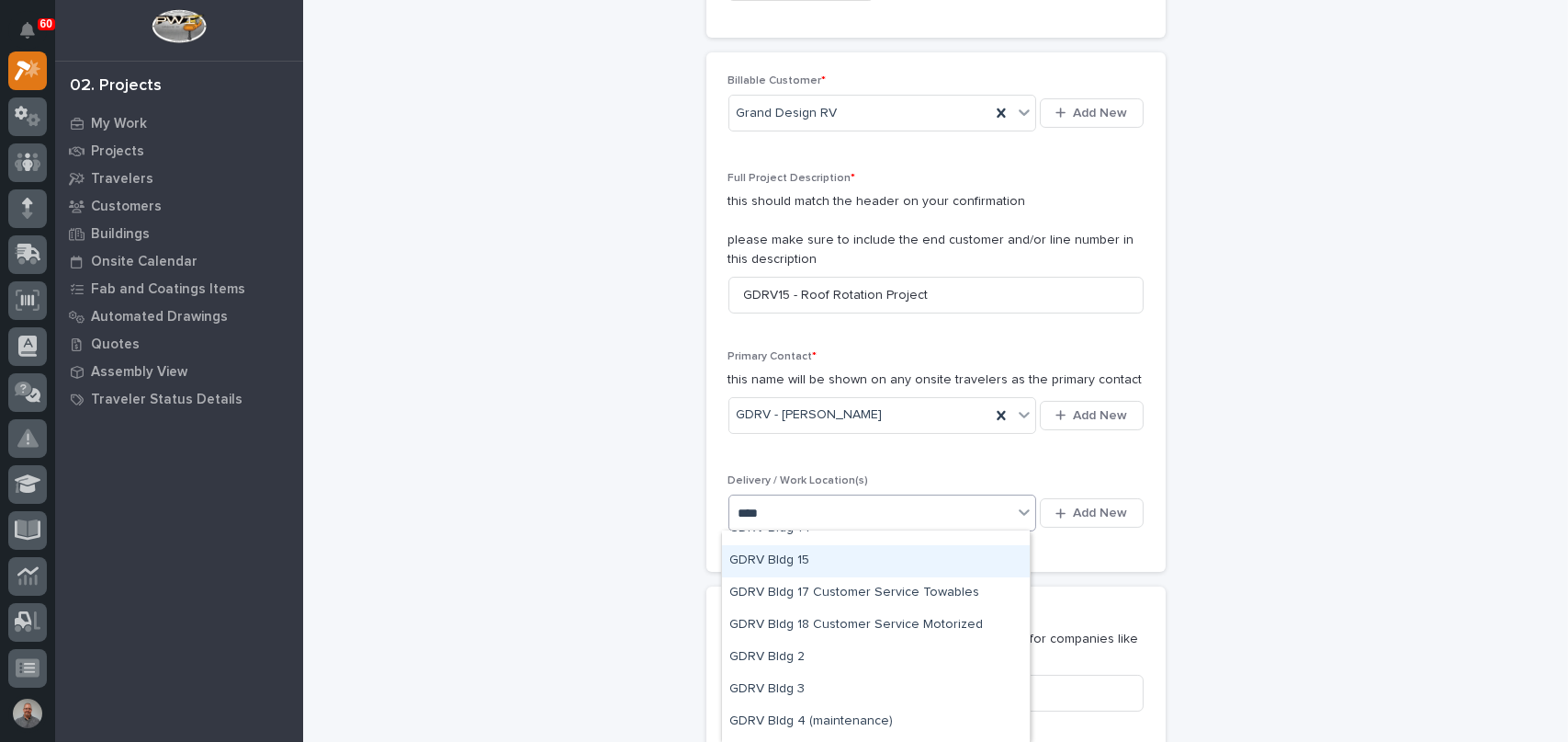
click at [814, 562] on div "GDRV Bldg 15" at bounding box center [875, 561] width 308 height 32
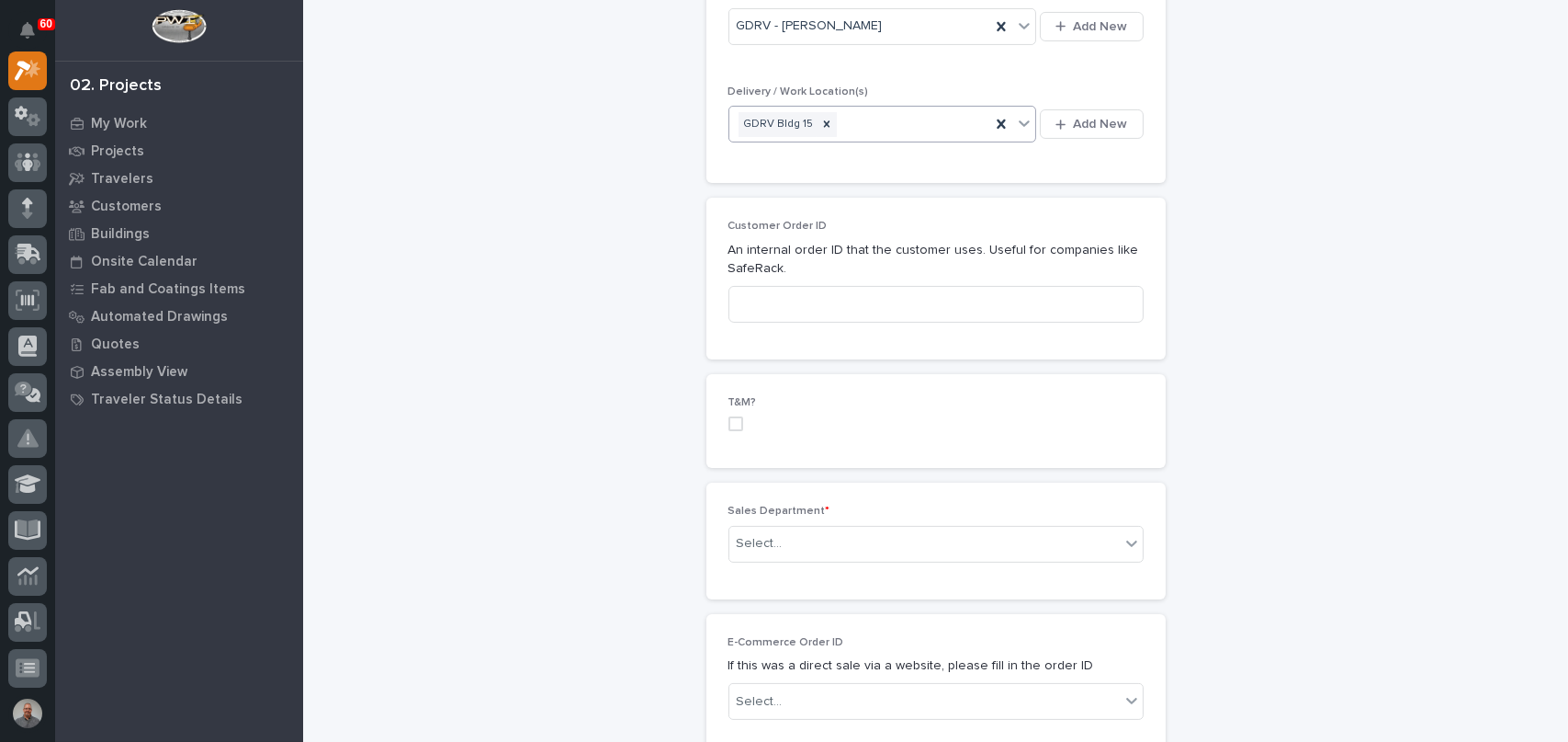
scroll to position [735, 0]
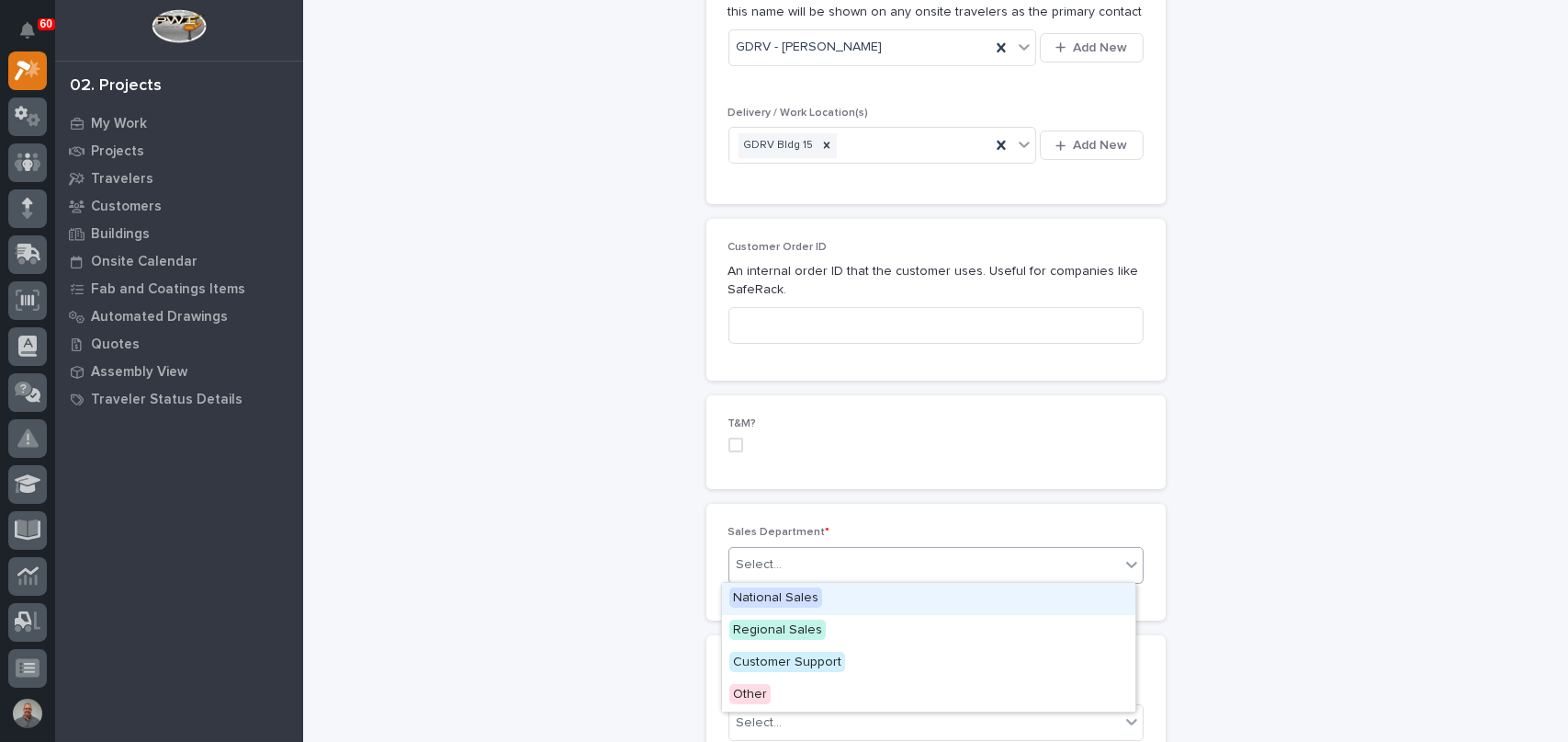
click at [812, 563] on div "Select..." at bounding box center [925, 564] width 391 height 30
click at [803, 631] on span "Regional Sales" at bounding box center [778, 630] width 97 height 21
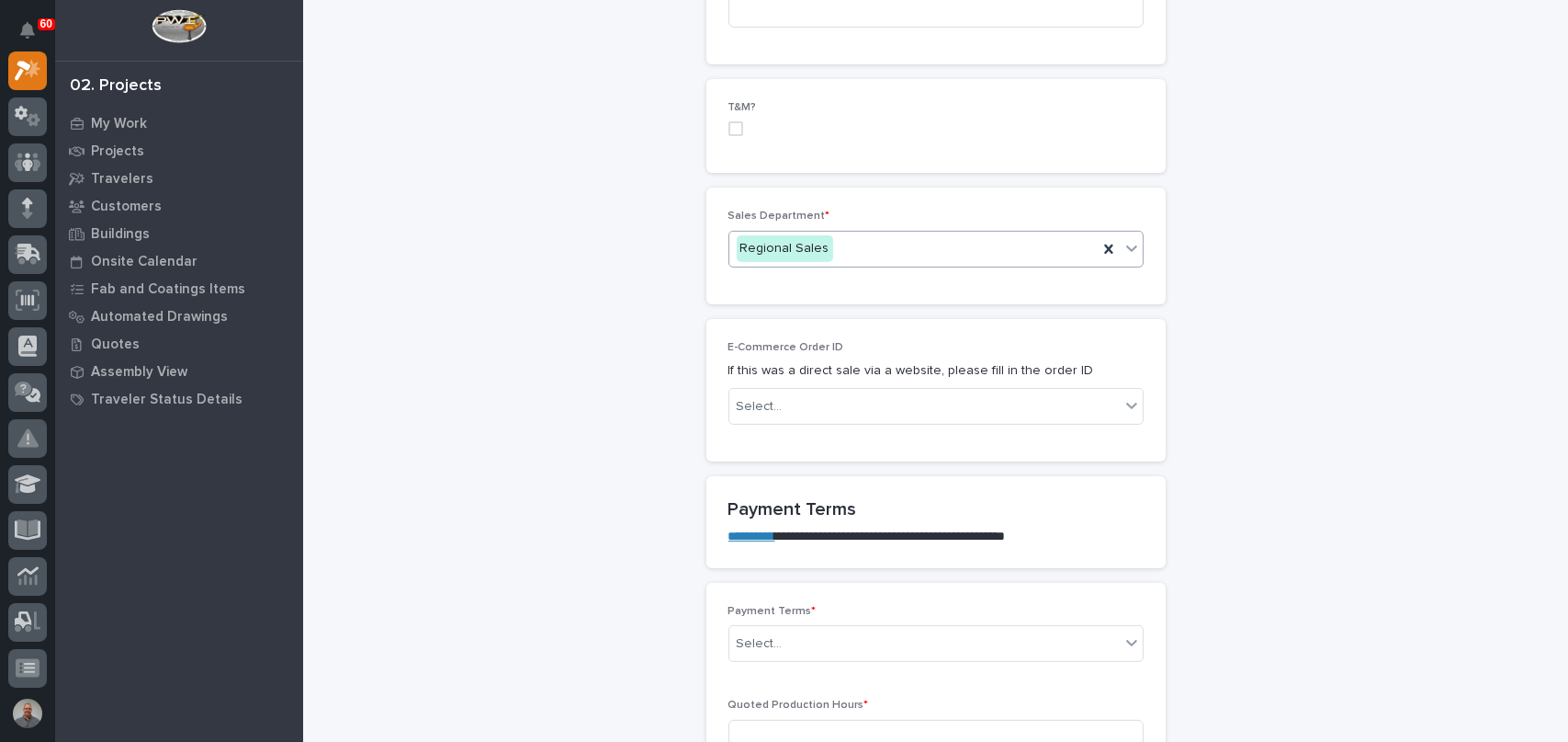
scroll to position [1104, 0]
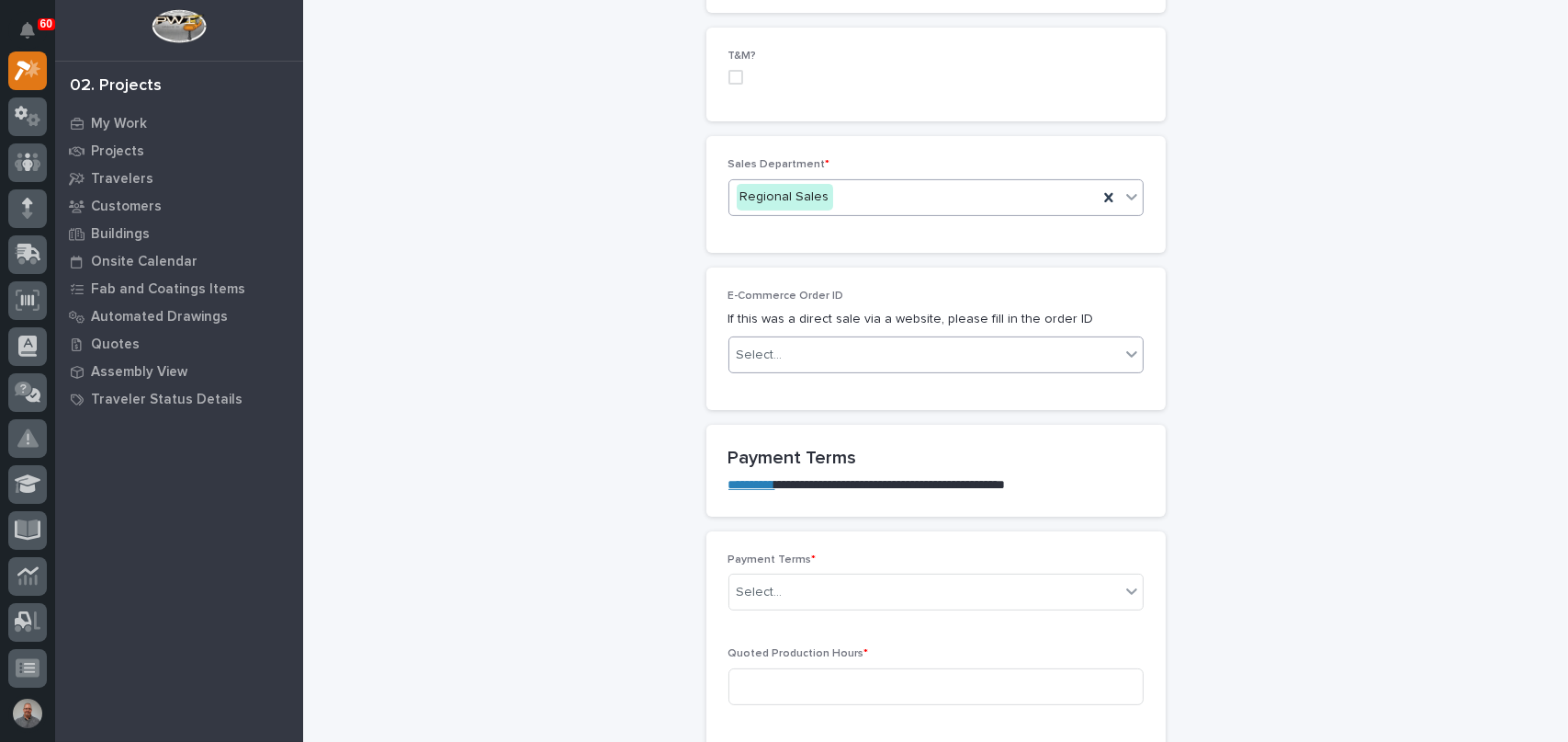
click at [805, 353] on div "Select..." at bounding box center [925, 355] width 391 height 30
click at [809, 356] on div "Select..." at bounding box center [925, 355] width 391 height 30
click at [812, 589] on div "Select..." at bounding box center [925, 592] width 391 height 30
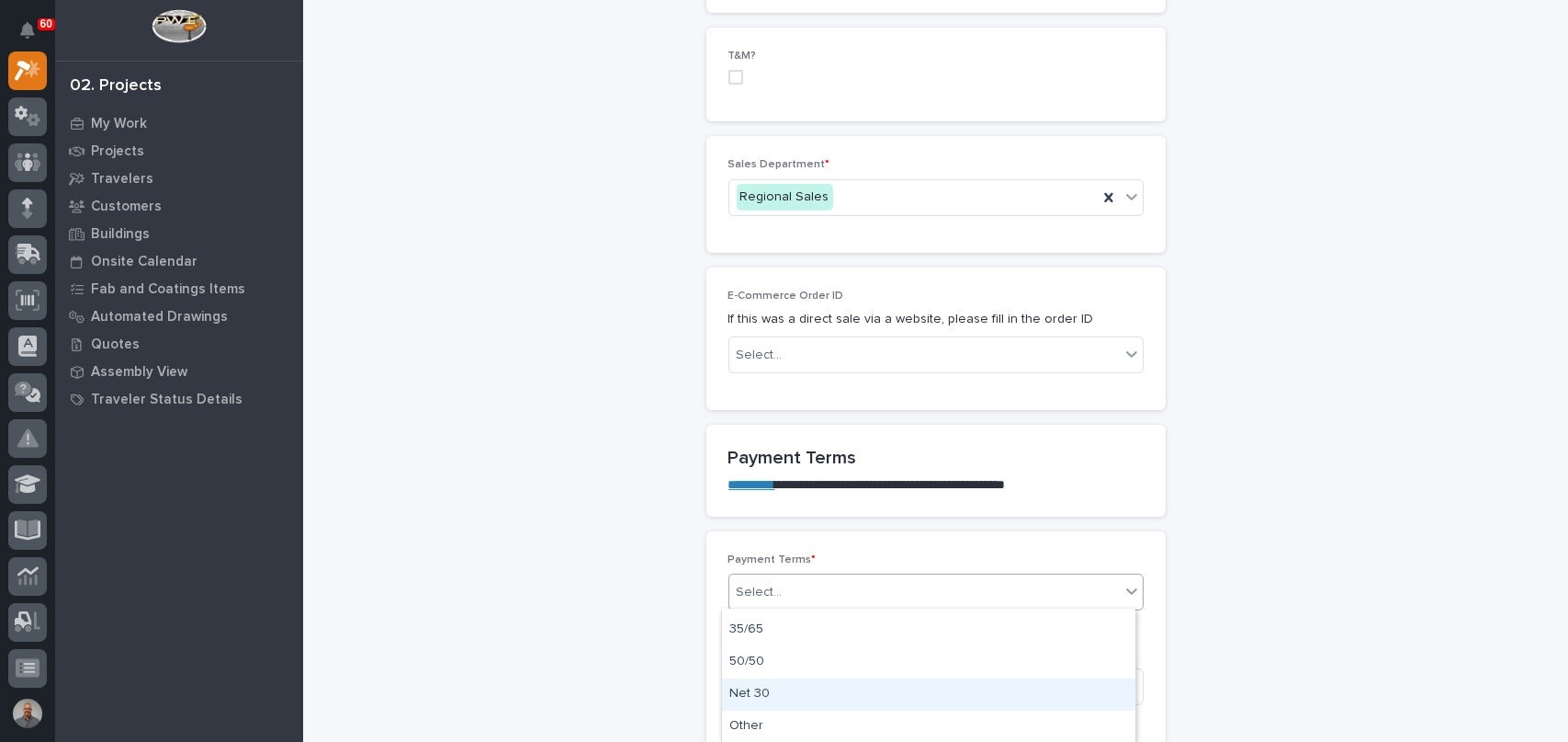
click at [784, 698] on div "Net 30" at bounding box center [928, 694] width 413 height 32
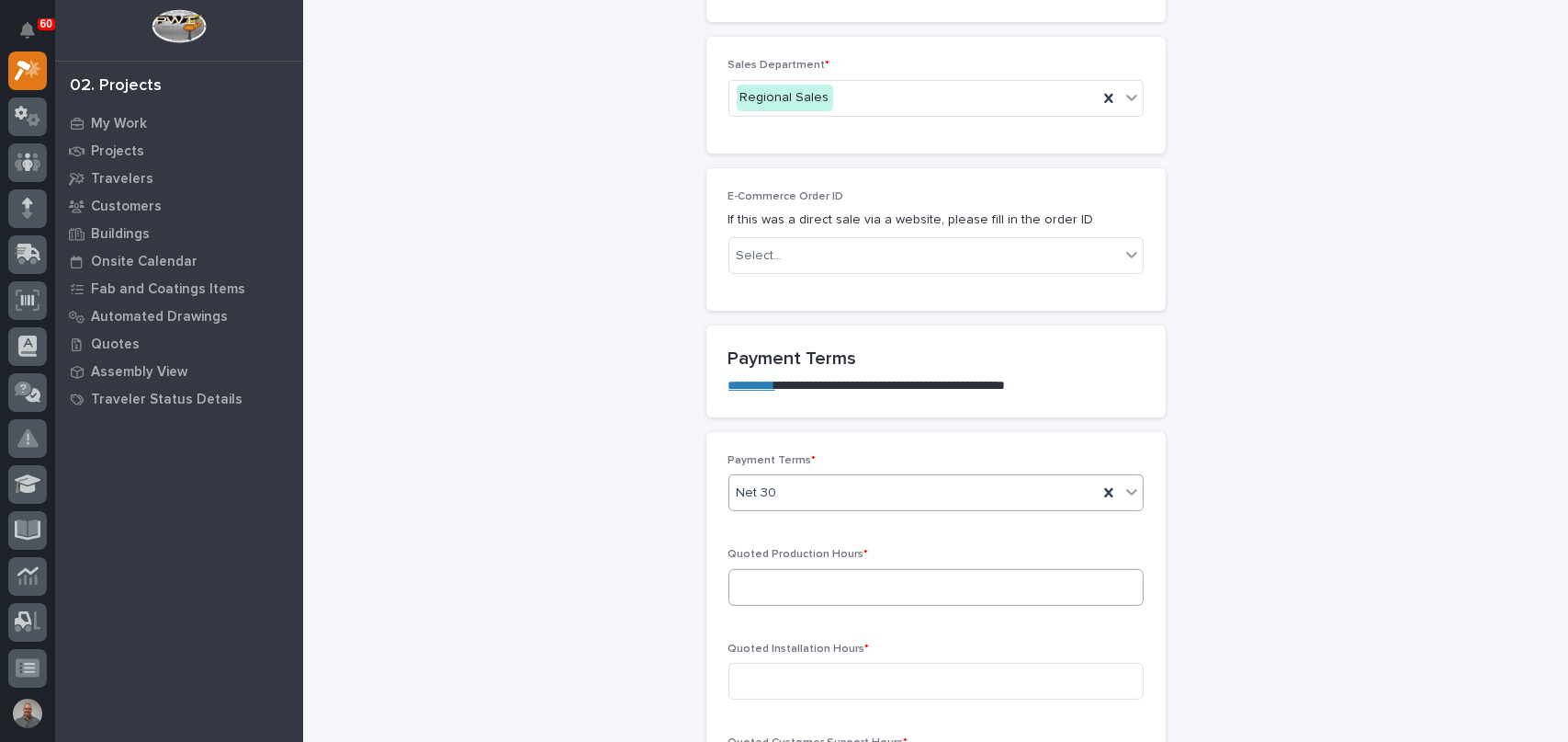
scroll to position [1288, 0]
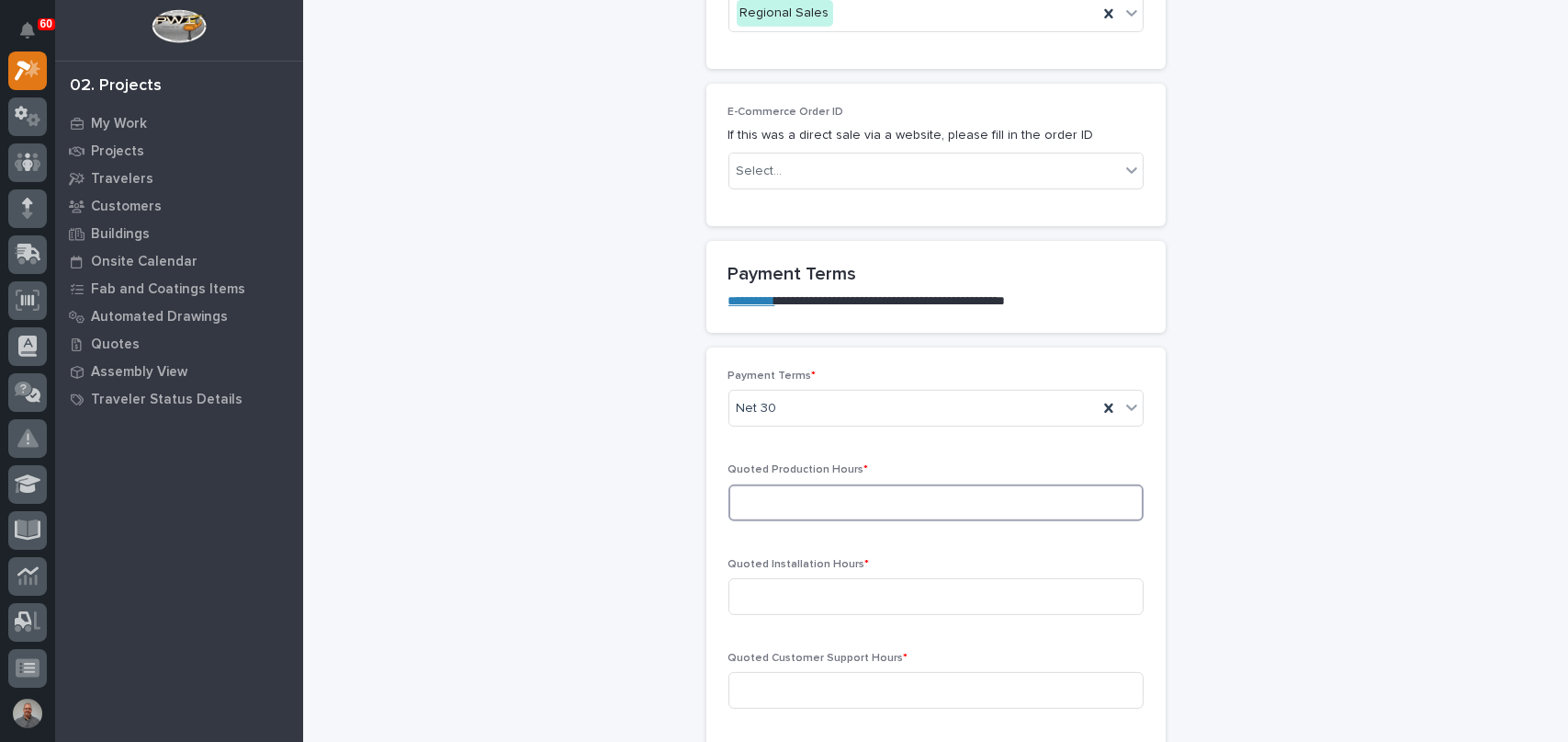
click at [830, 494] on input at bounding box center [936, 503] width 415 height 37
click at [772, 505] on input at bounding box center [936, 503] width 415 height 37
type input "78"
click at [798, 598] on input at bounding box center [936, 597] width 415 height 37
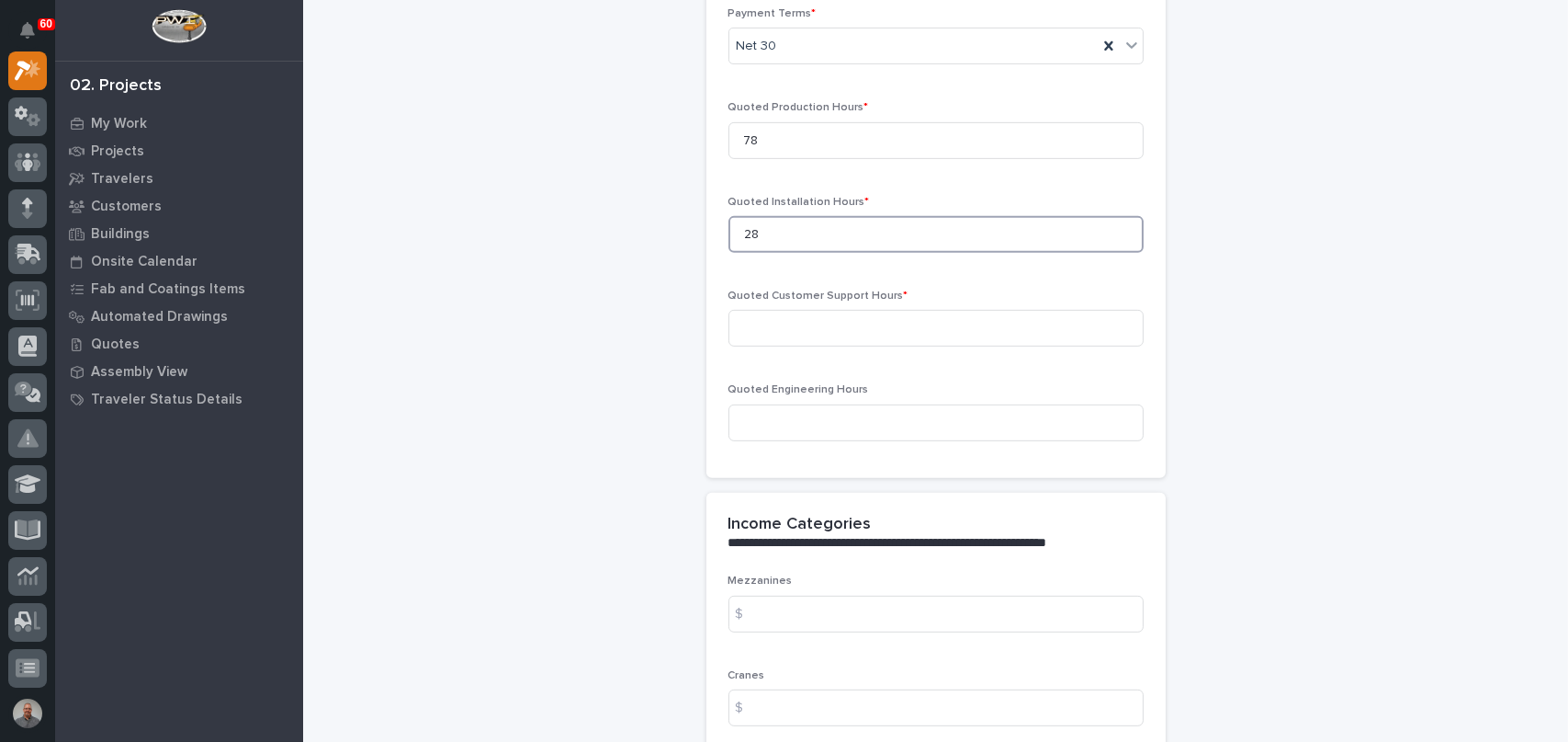
scroll to position [1655, 0]
type input "28"
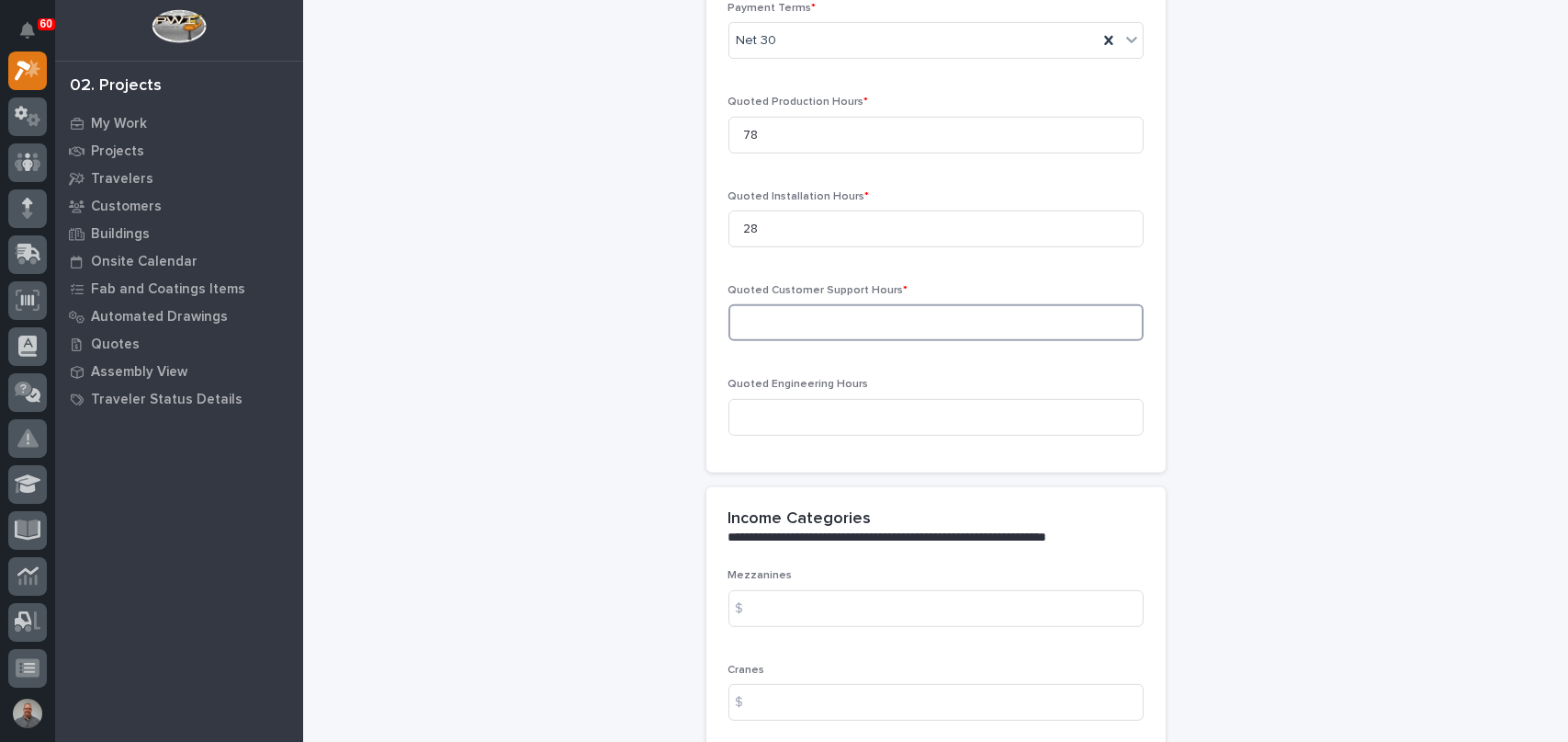
click at [913, 314] on input at bounding box center [936, 323] width 415 height 37
type input "4"
click at [881, 419] on input at bounding box center [936, 417] width 415 height 37
click at [820, 417] on input at bounding box center [936, 417] width 415 height 37
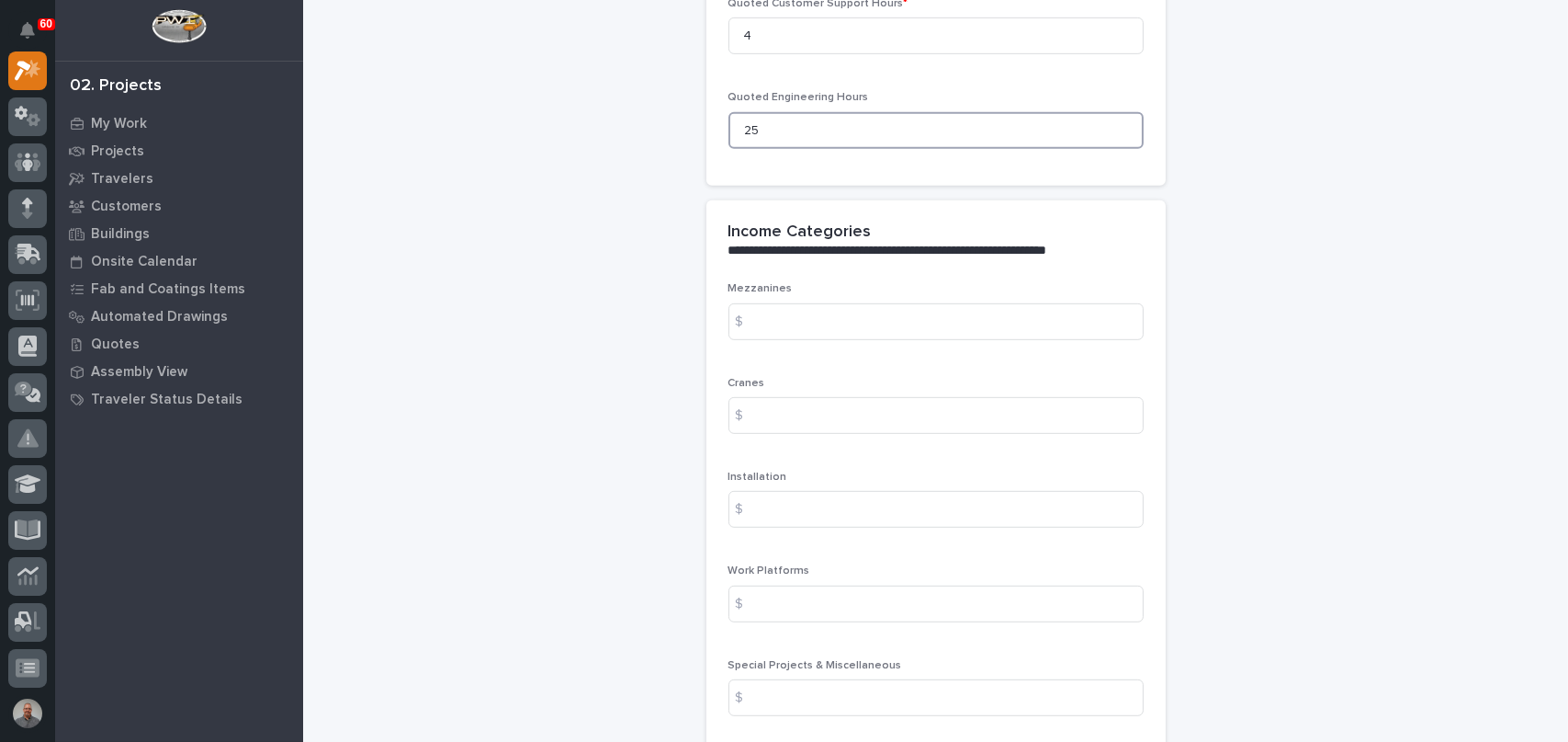
scroll to position [2023, 0]
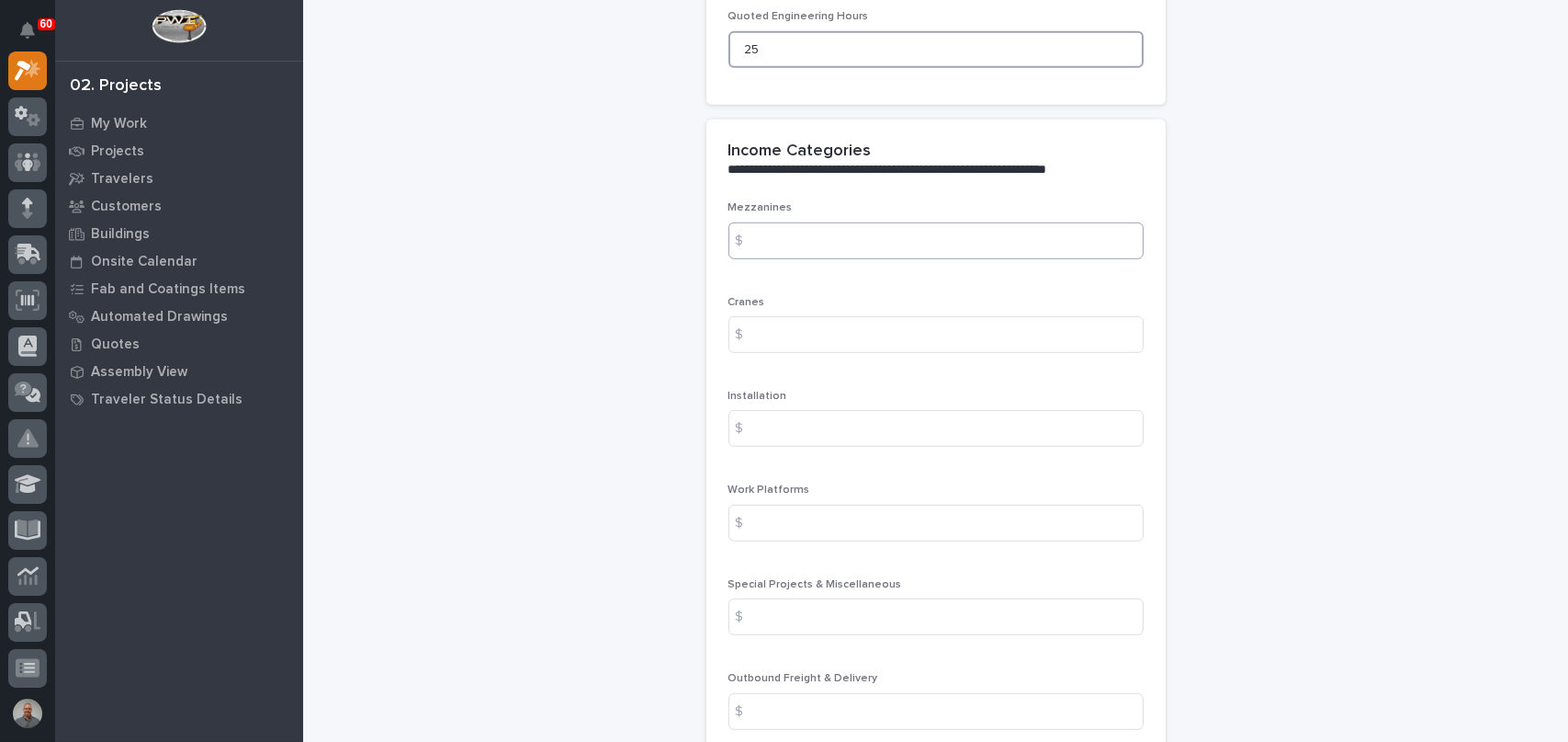
type input "25"
click at [830, 238] on input at bounding box center [936, 241] width 415 height 37
click at [795, 229] on input at bounding box center [936, 241] width 415 height 37
type input "1057.63"
click at [816, 333] on input at bounding box center [936, 335] width 415 height 37
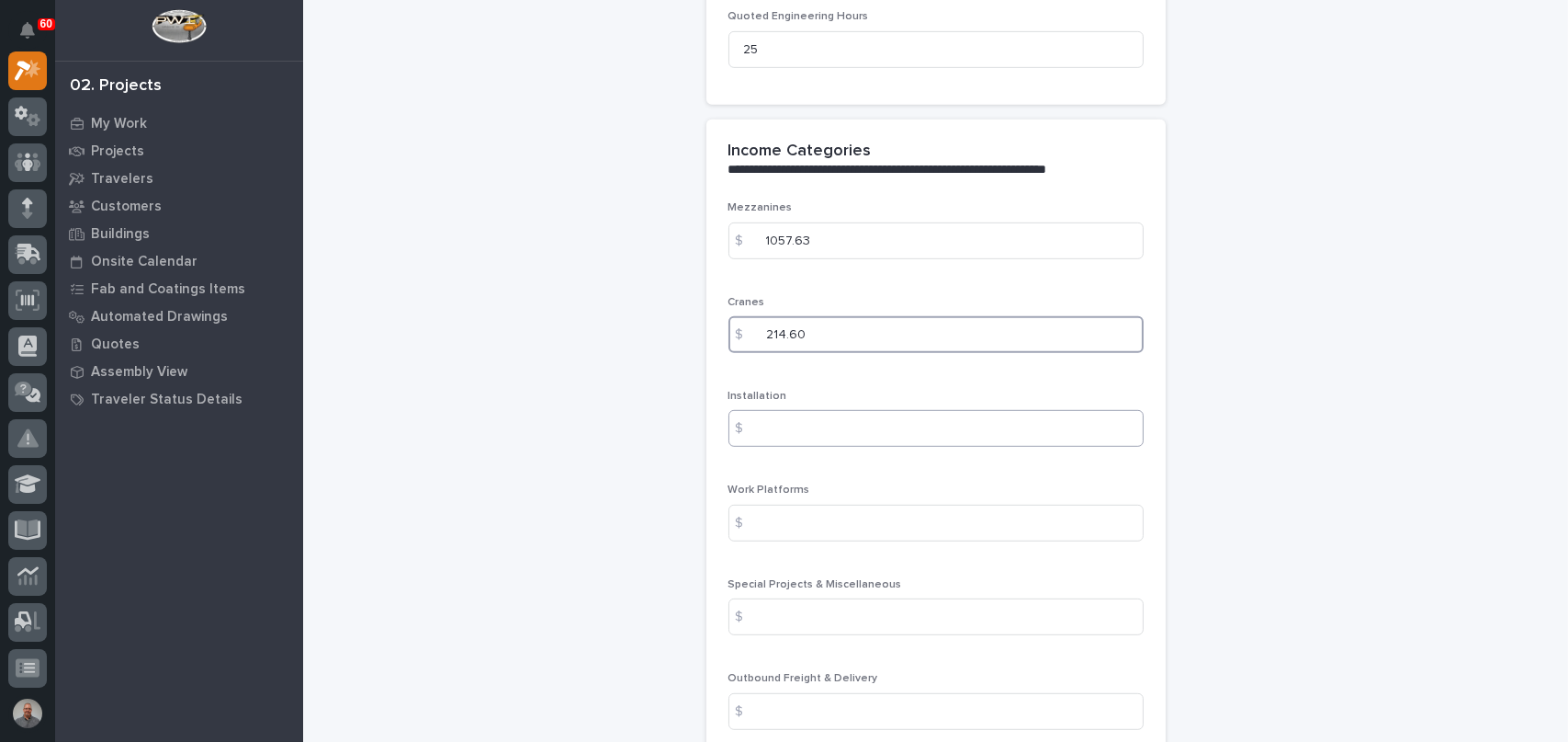
type input "214.60"
click at [795, 428] on input at bounding box center [936, 428] width 415 height 37
type input "1658.22"
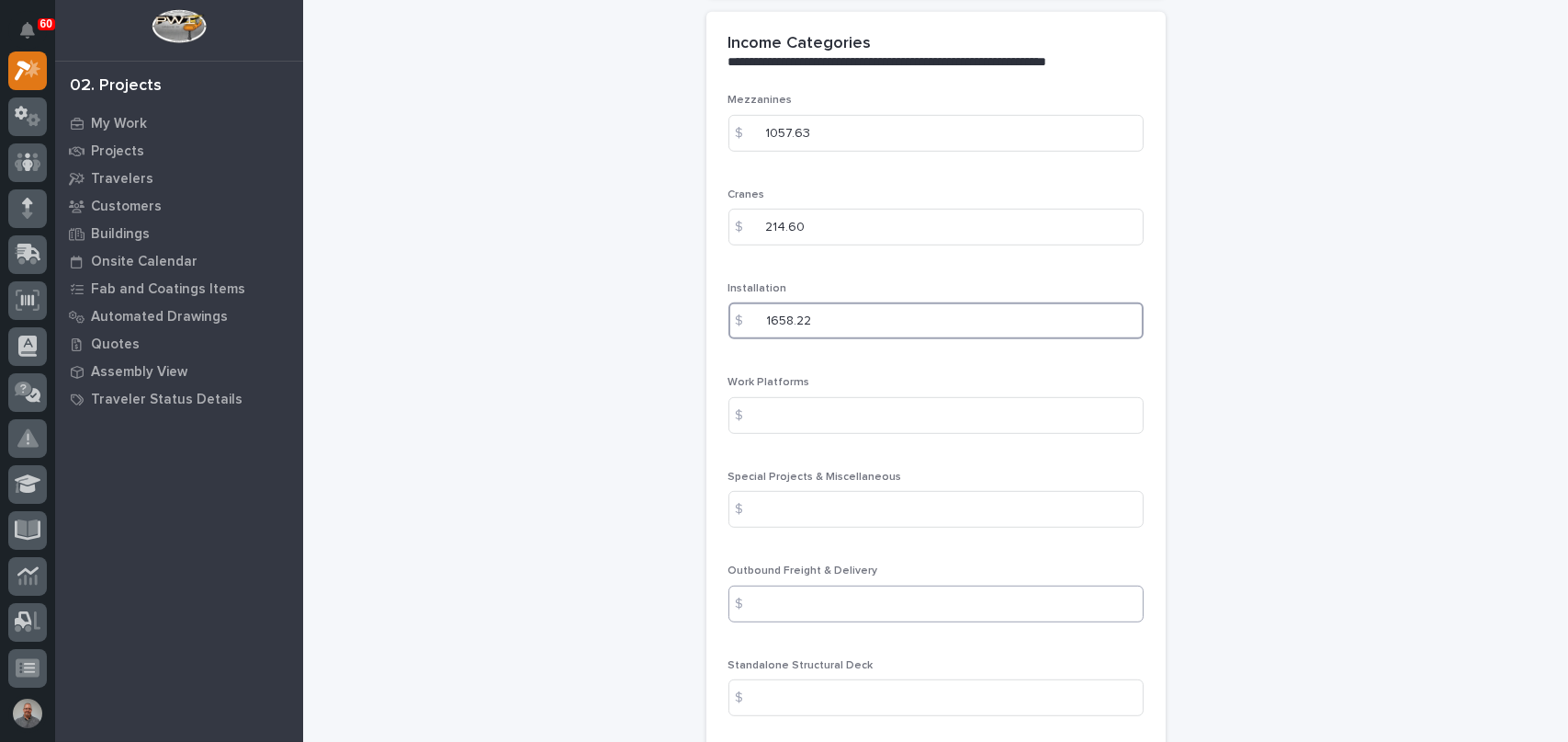
scroll to position [2206, 0]
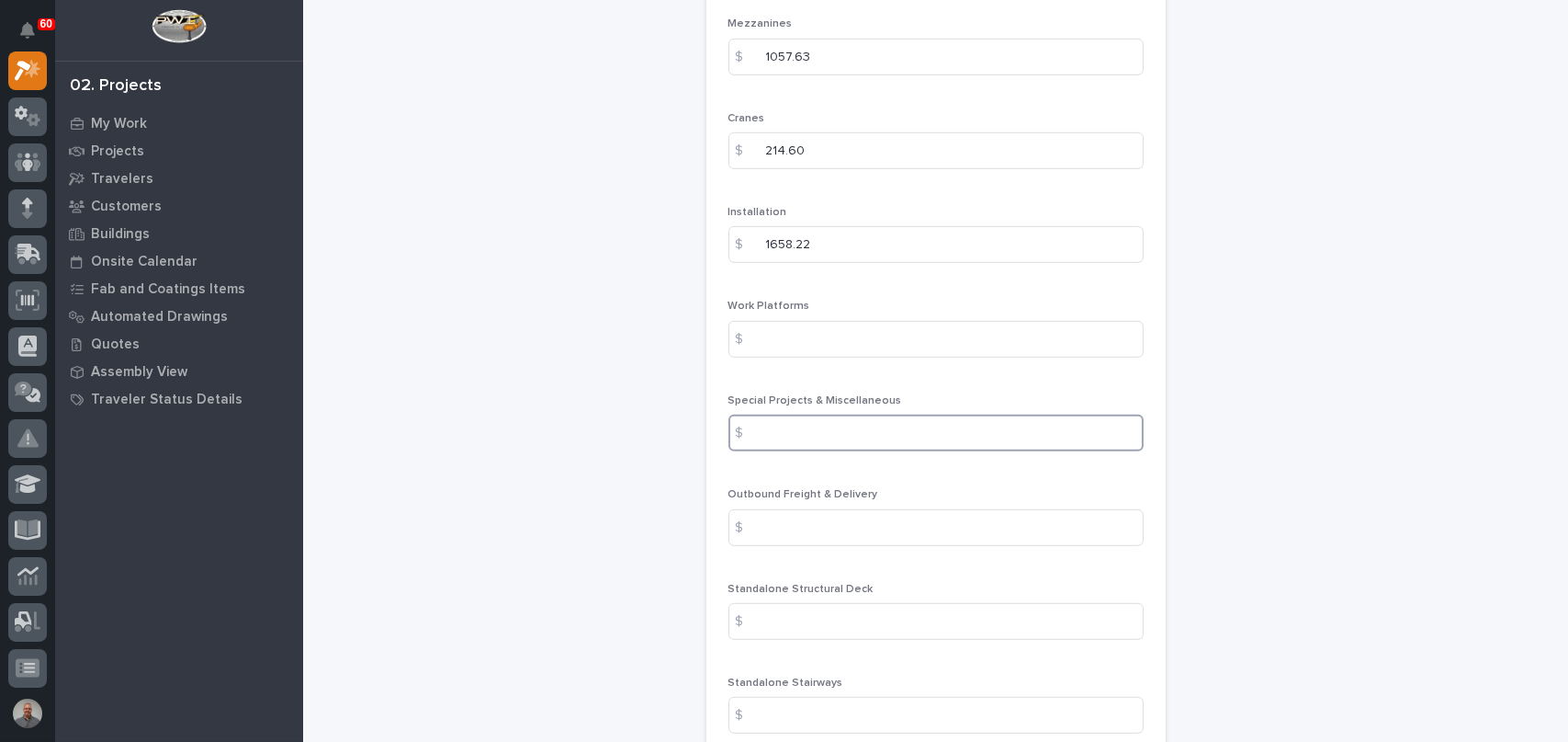
click at [880, 435] on input at bounding box center [936, 433] width 415 height 37
click at [821, 429] on input at bounding box center [936, 433] width 415 height 37
paste input "22926.47"
type input "22926.47"
click at [809, 534] on input at bounding box center [936, 528] width 415 height 37
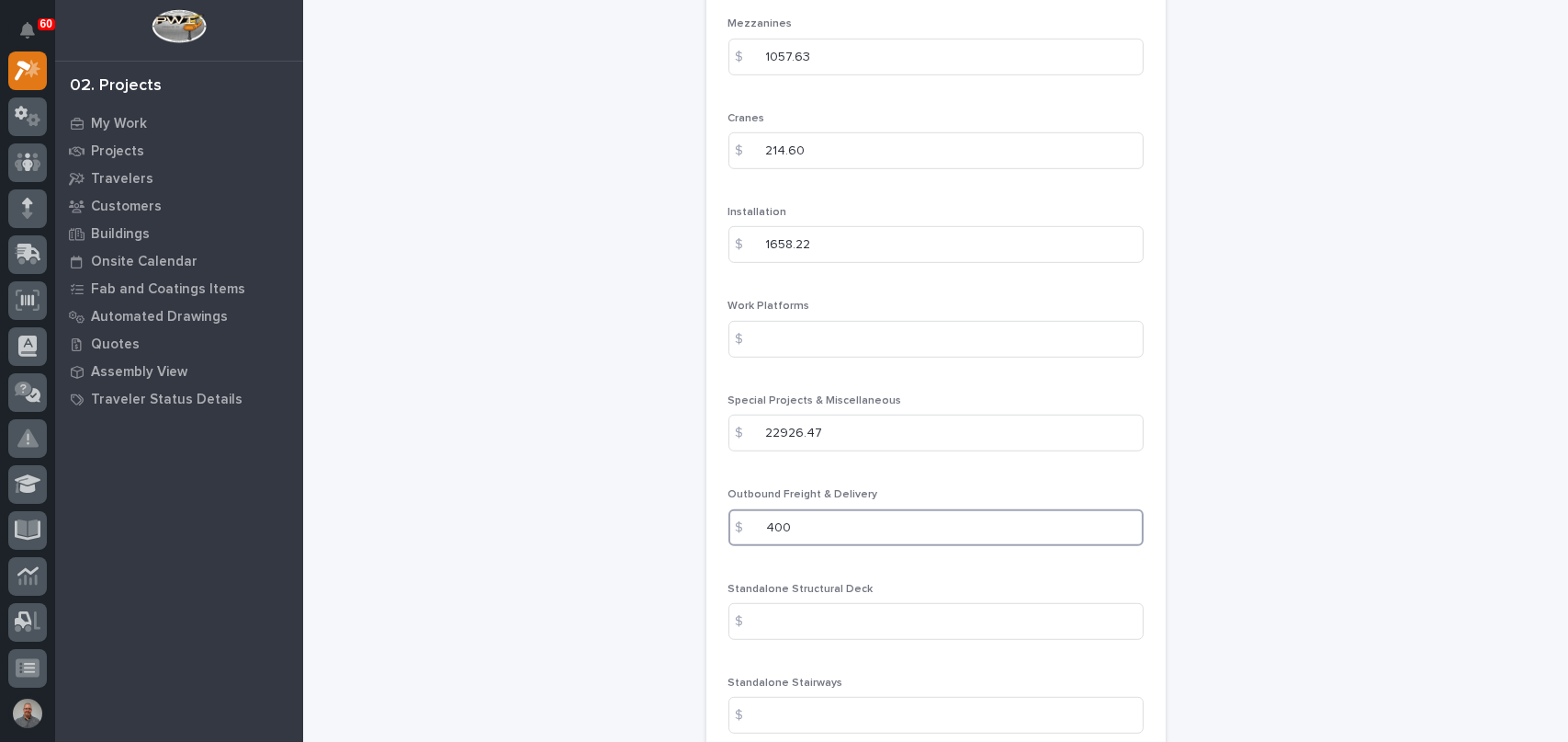
type input "400"
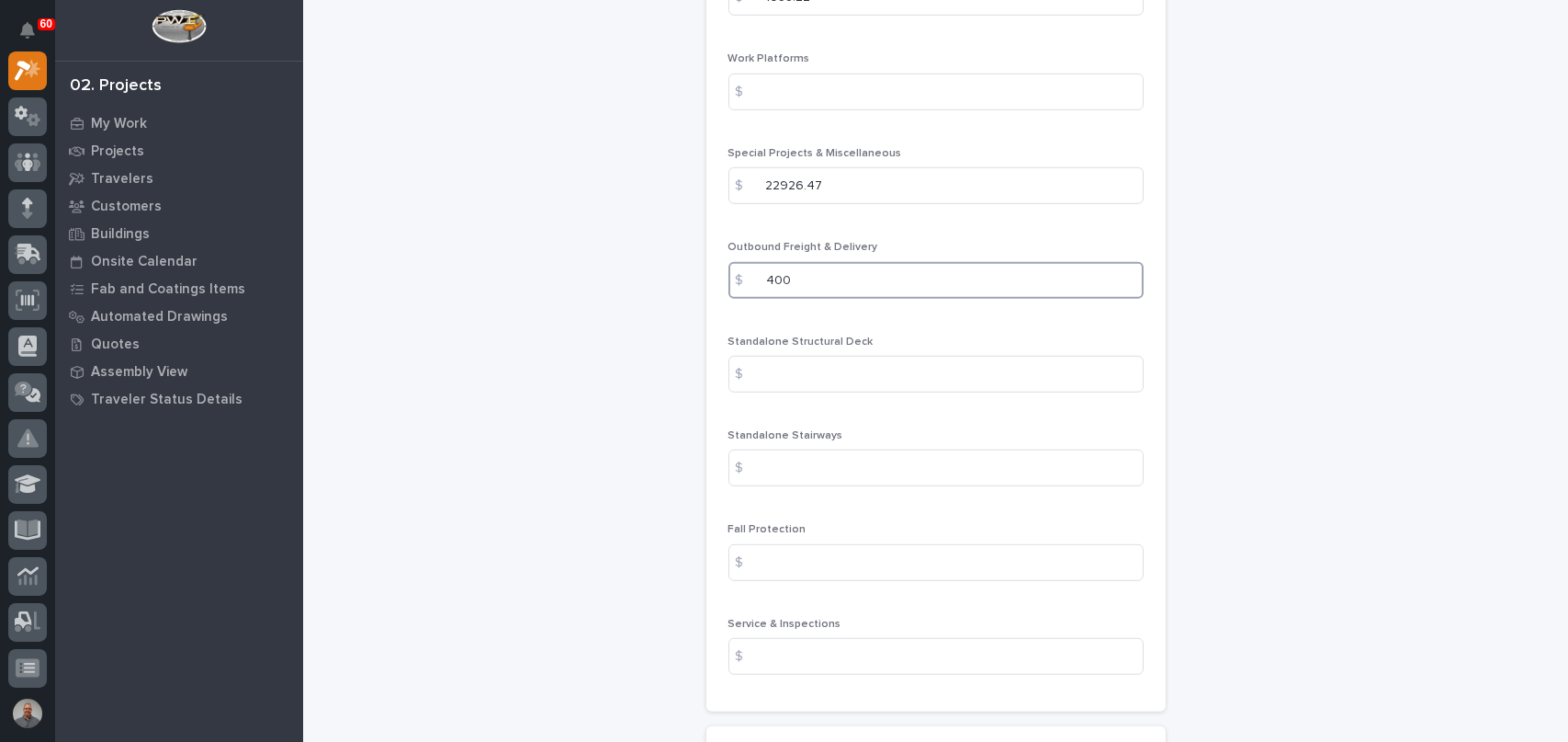
scroll to position [2574, 0]
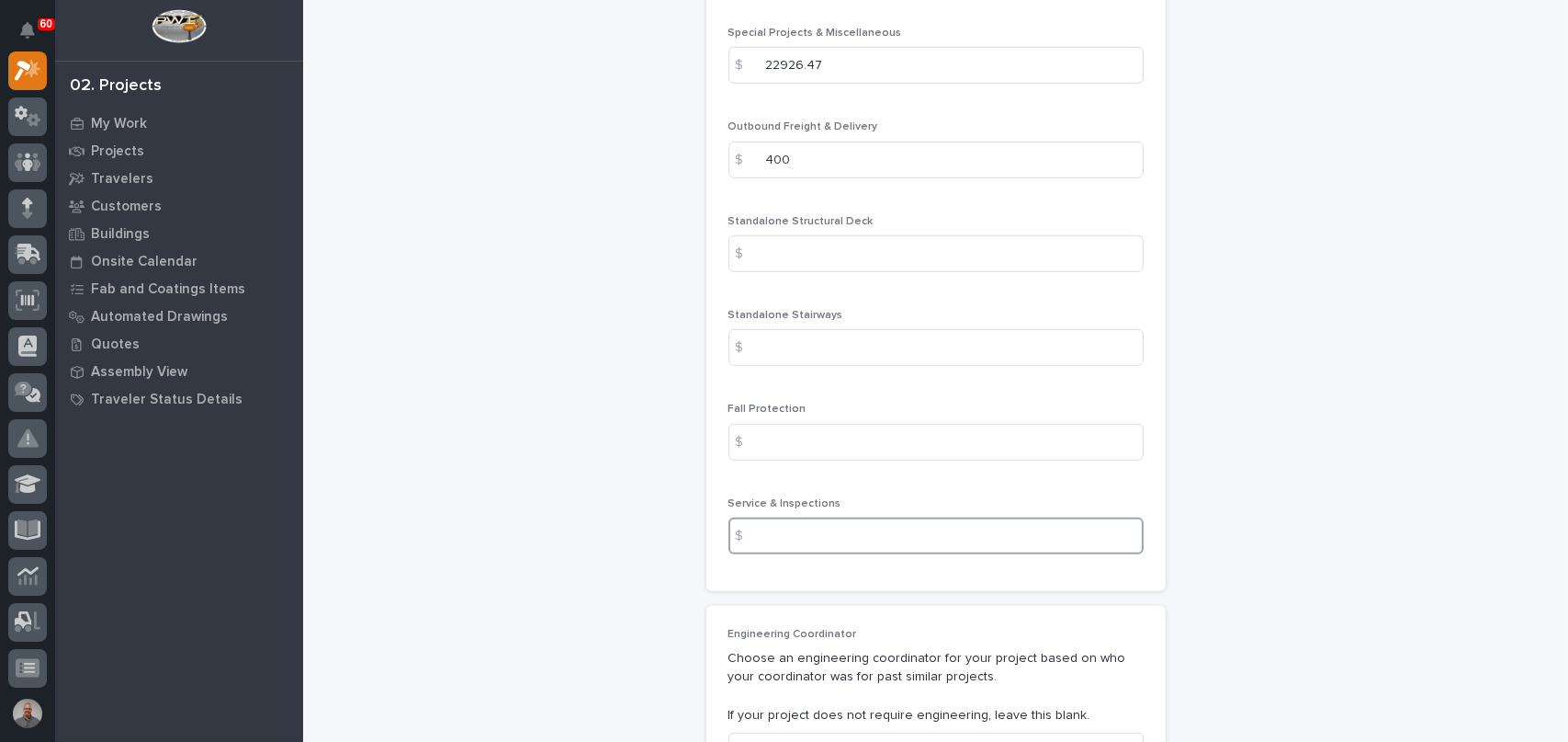
click at [841, 533] on input at bounding box center [936, 537] width 415 height 37
type input "1020"
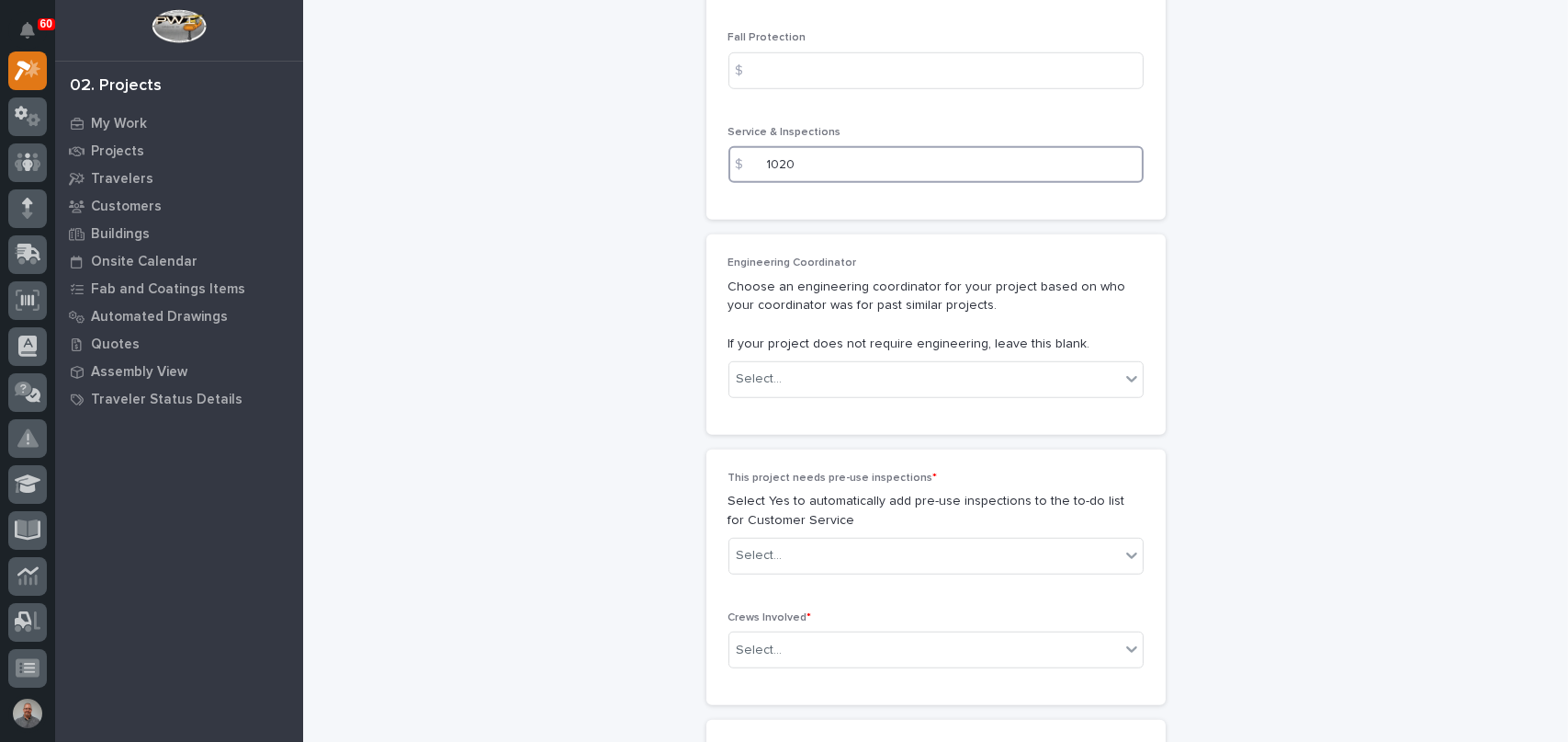
scroll to position [3034, 0]
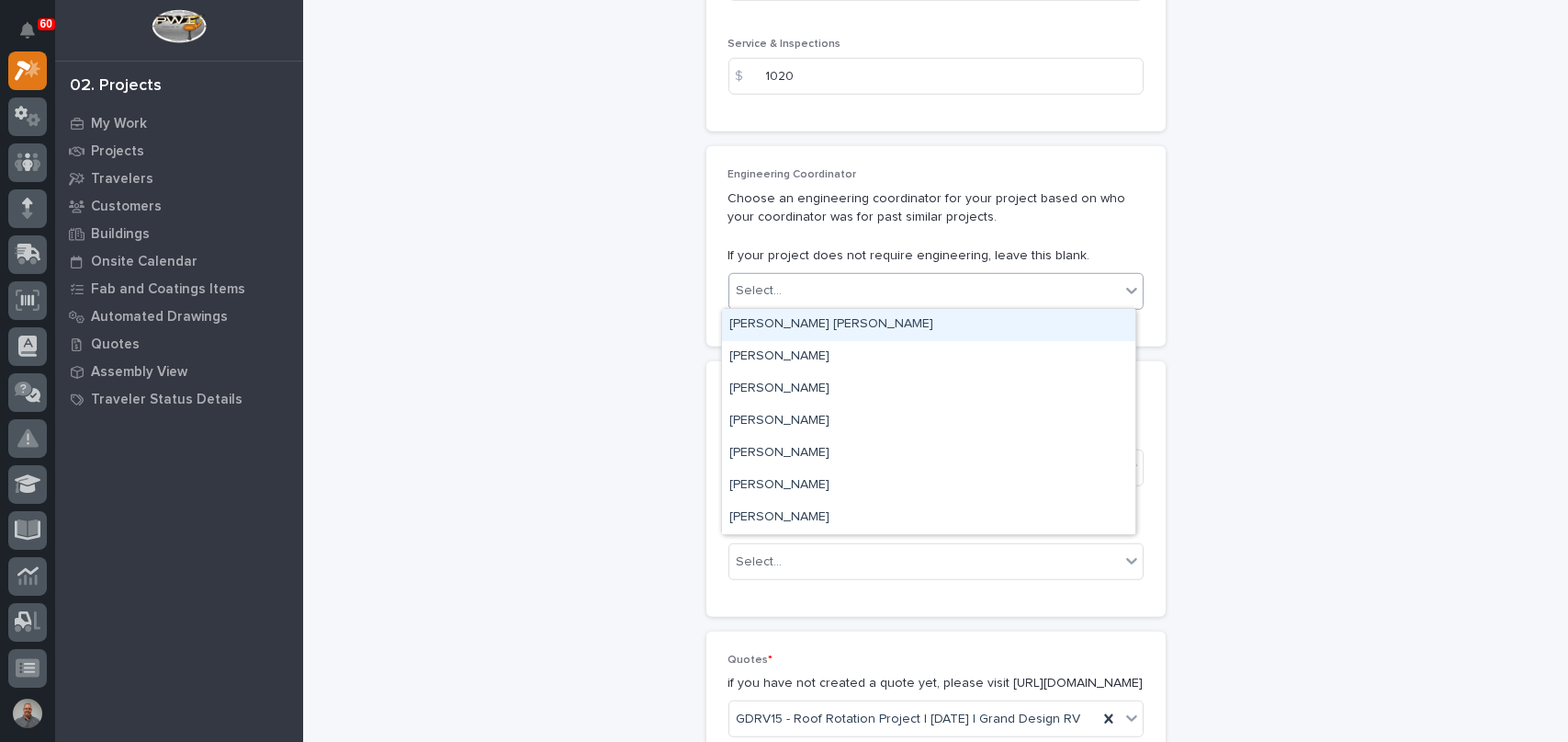
click at [942, 293] on div "Select..." at bounding box center [925, 290] width 391 height 30
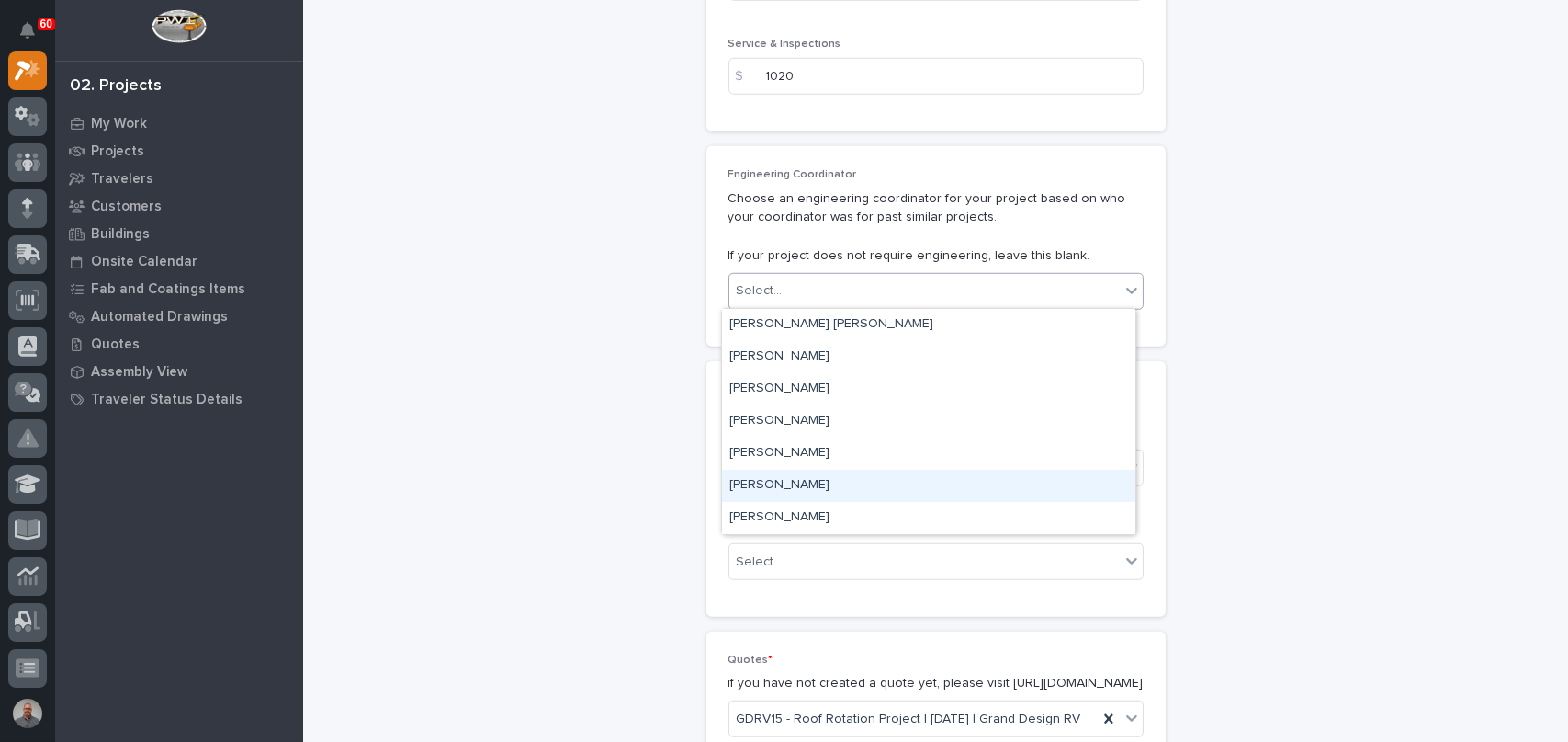
click at [862, 479] on div "[PERSON_NAME]" at bounding box center [928, 486] width 413 height 32
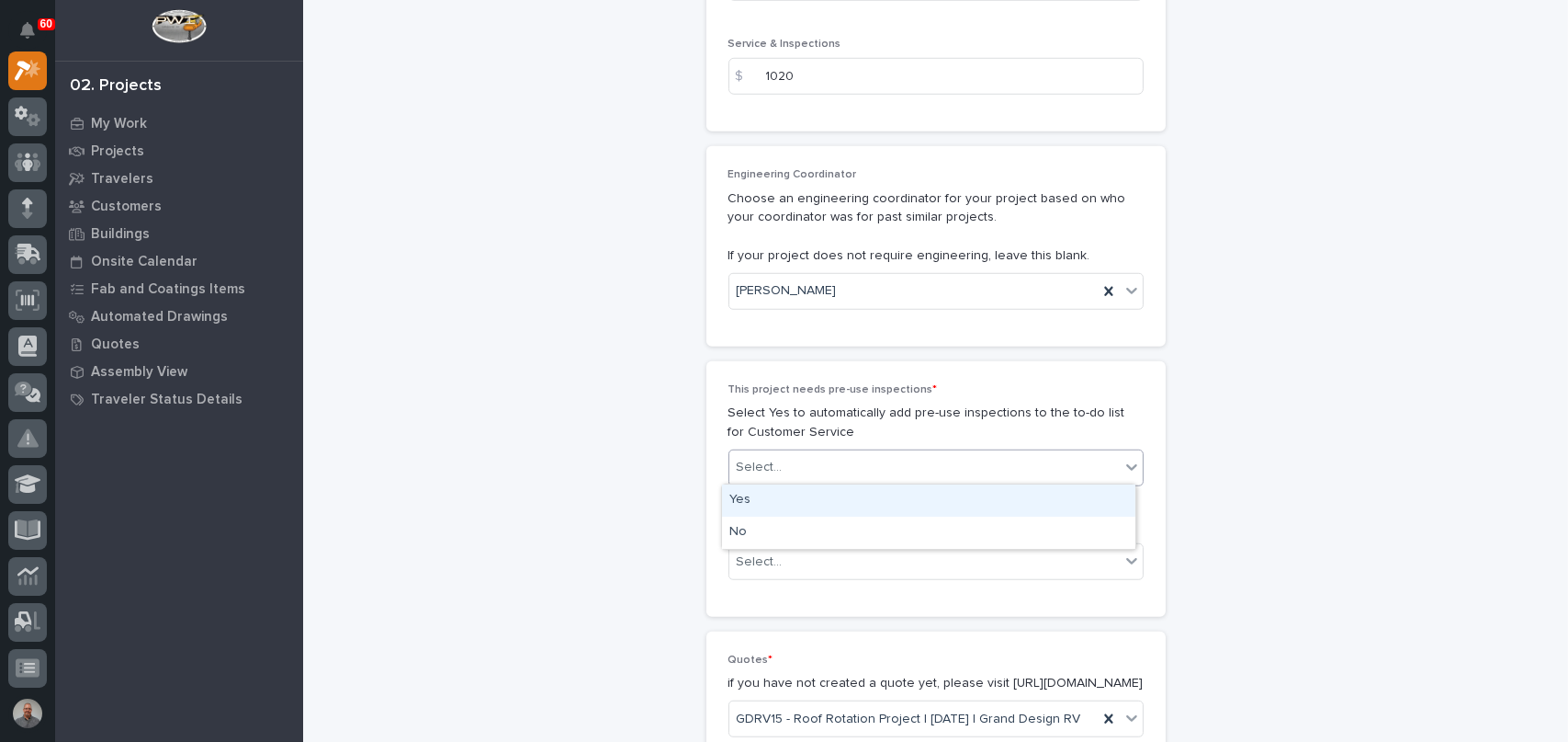
click at [865, 458] on div "Select..." at bounding box center [925, 467] width 391 height 30
click at [838, 502] on div "Yes" at bounding box center [928, 501] width 413 height 32
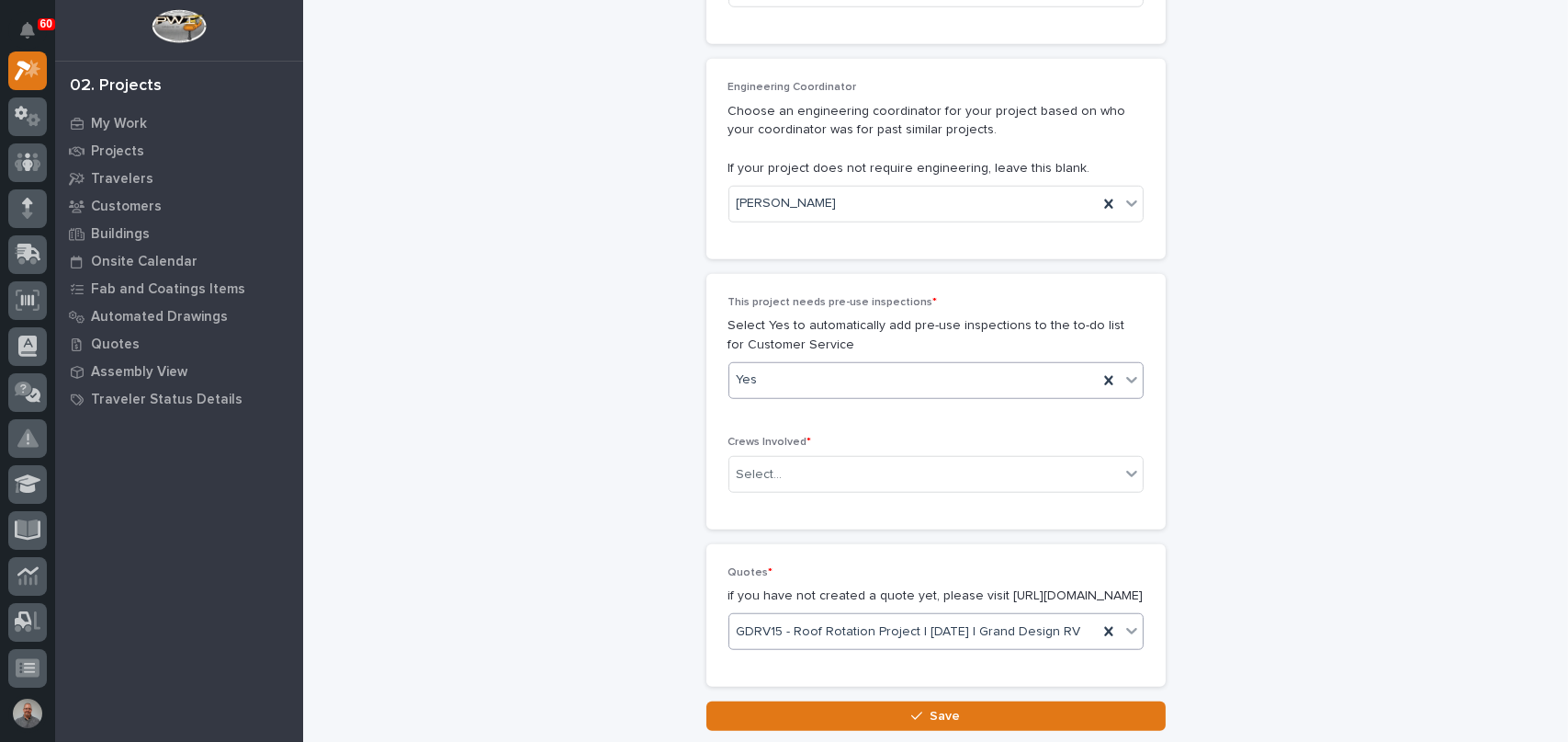
scroll to position [3285, 0]
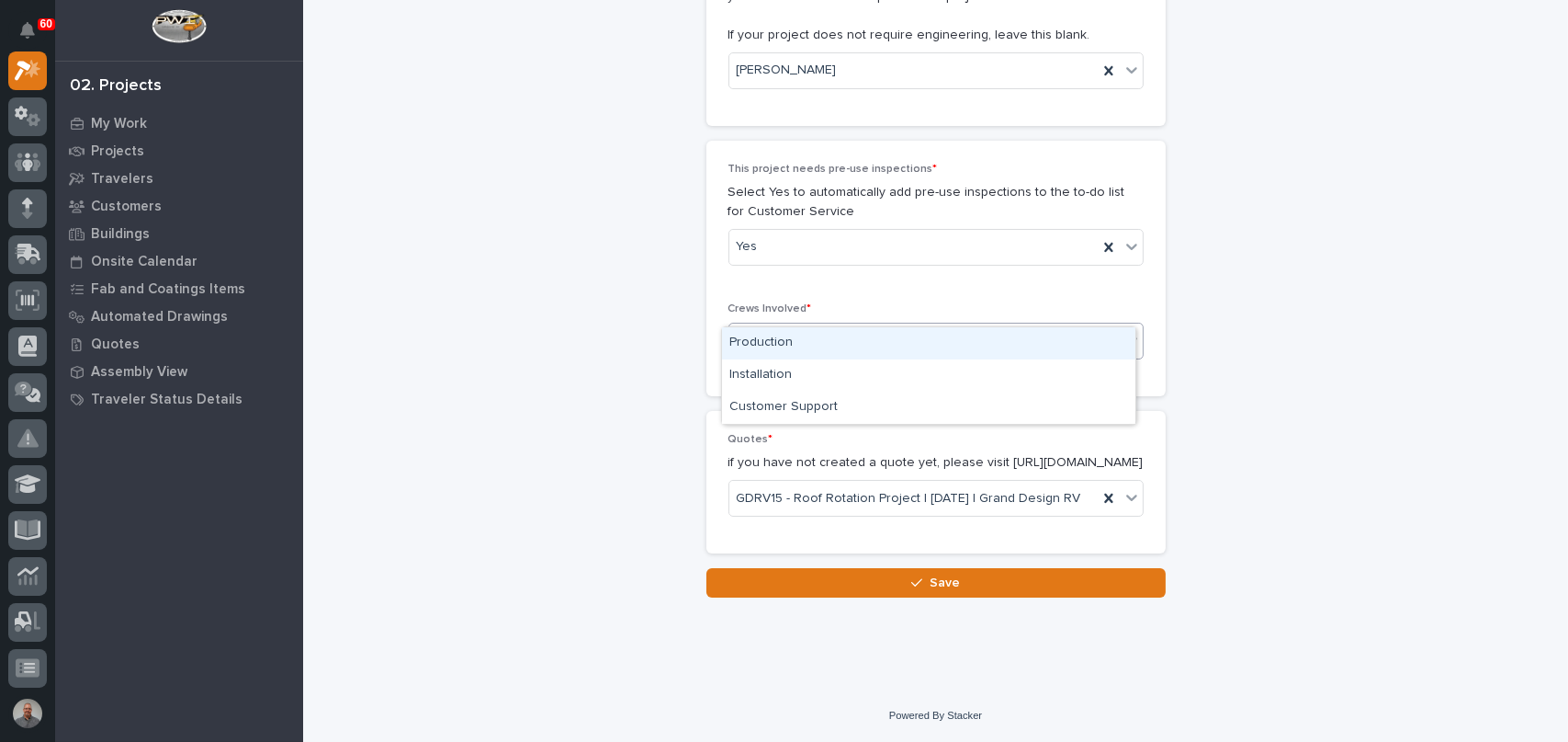
click at [827, 327] on div "Select..." at bounding box center [925, 341] width 391 height 30
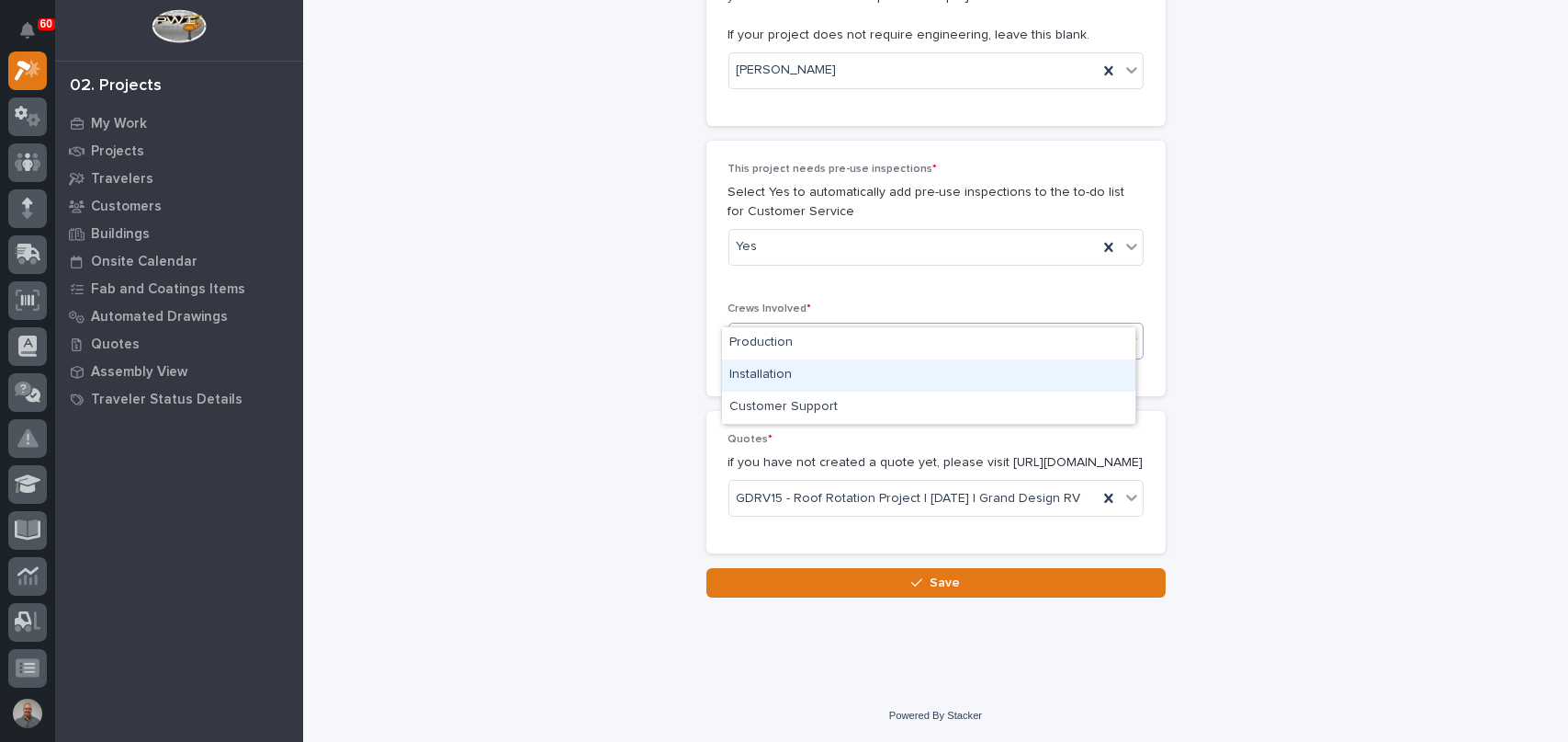
click at [834, 380] on div "Installation" at bounding box center [928, 375] width 413 height 32
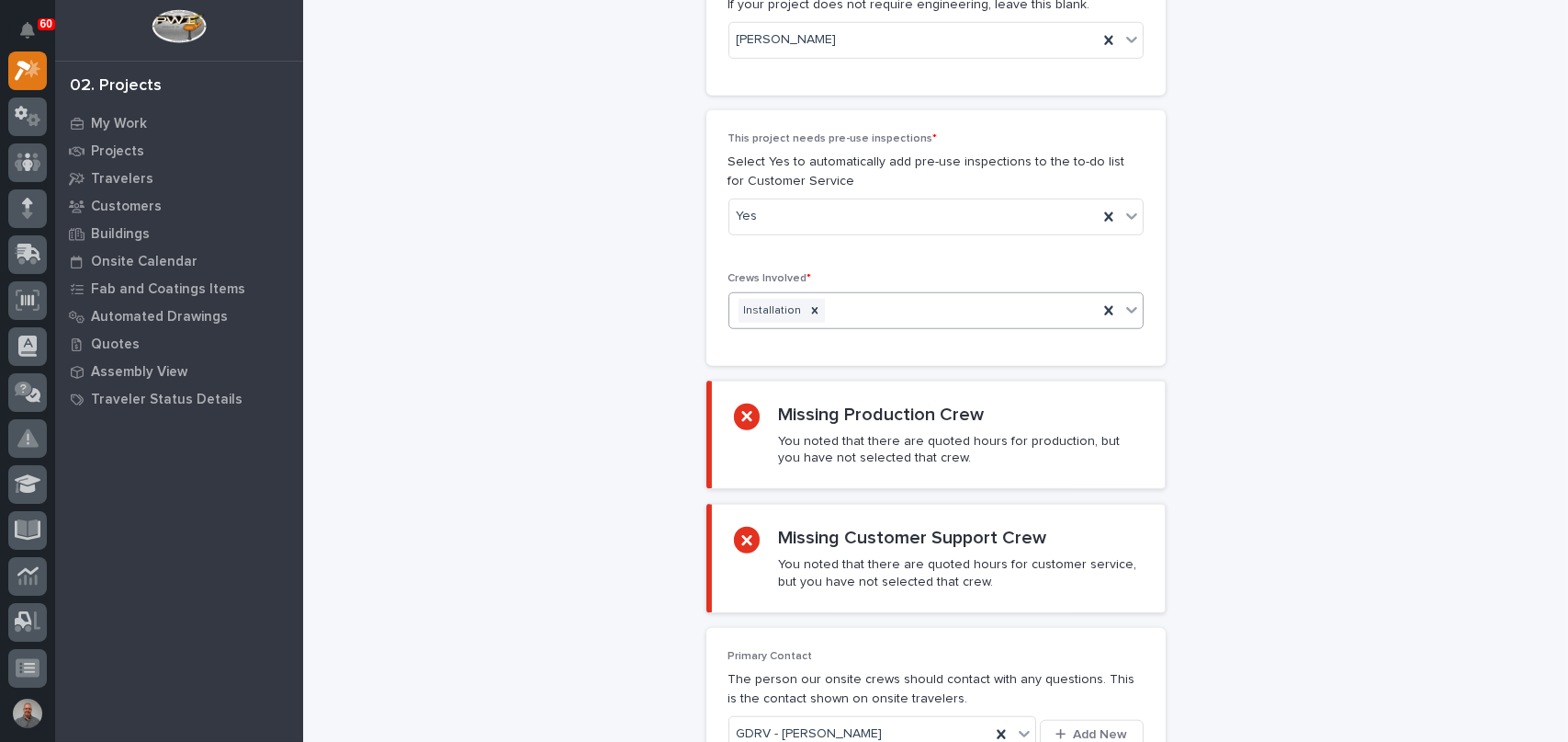
click at [866, 306] on div "Installation" at bounding box center [913, 311] width 368 height 32
click at [852, 378] on div "Customer Support" at bounding box center [928, 375] width 413 height 32
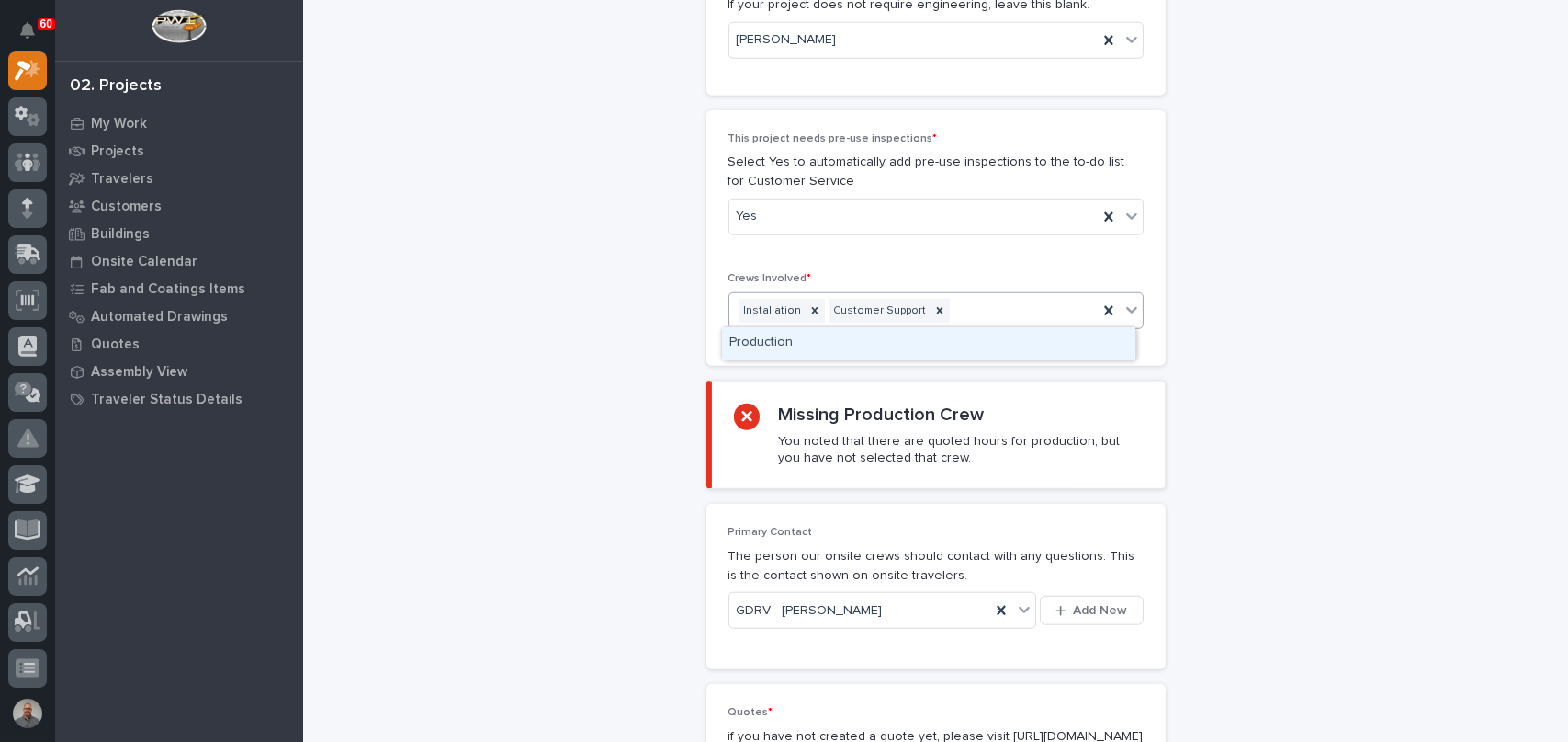
click at [956, 302] on div "Installation Customer Support" at bounding box center [913, 311] width 368 height 32
click at [936, 332] on div "Production" at bounding box center [928, 343] width 413 height 32
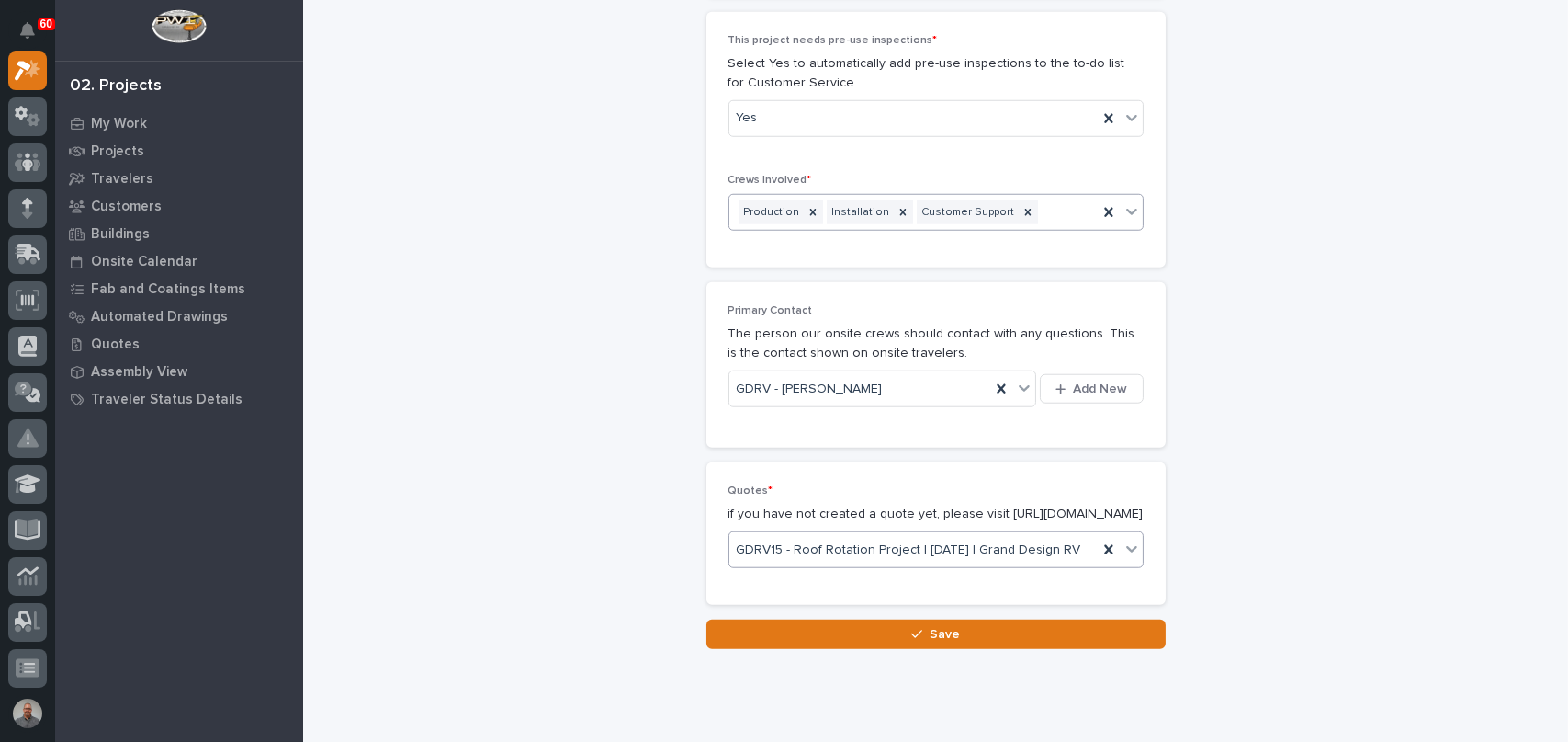
scroll to position [3466, 0]
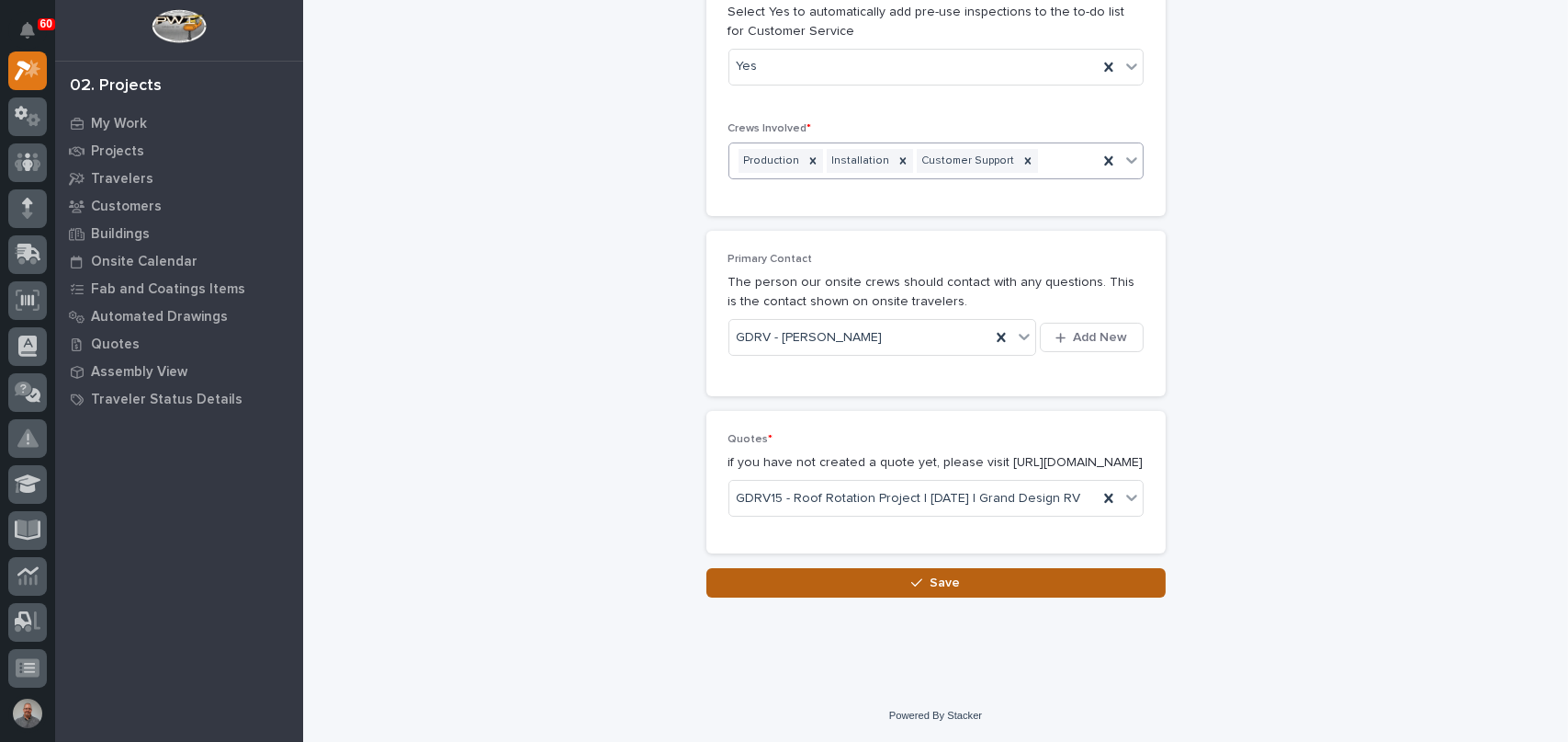
click at [922, 577] on button "Save" at bounding box center [936, 583] width 459 height 29
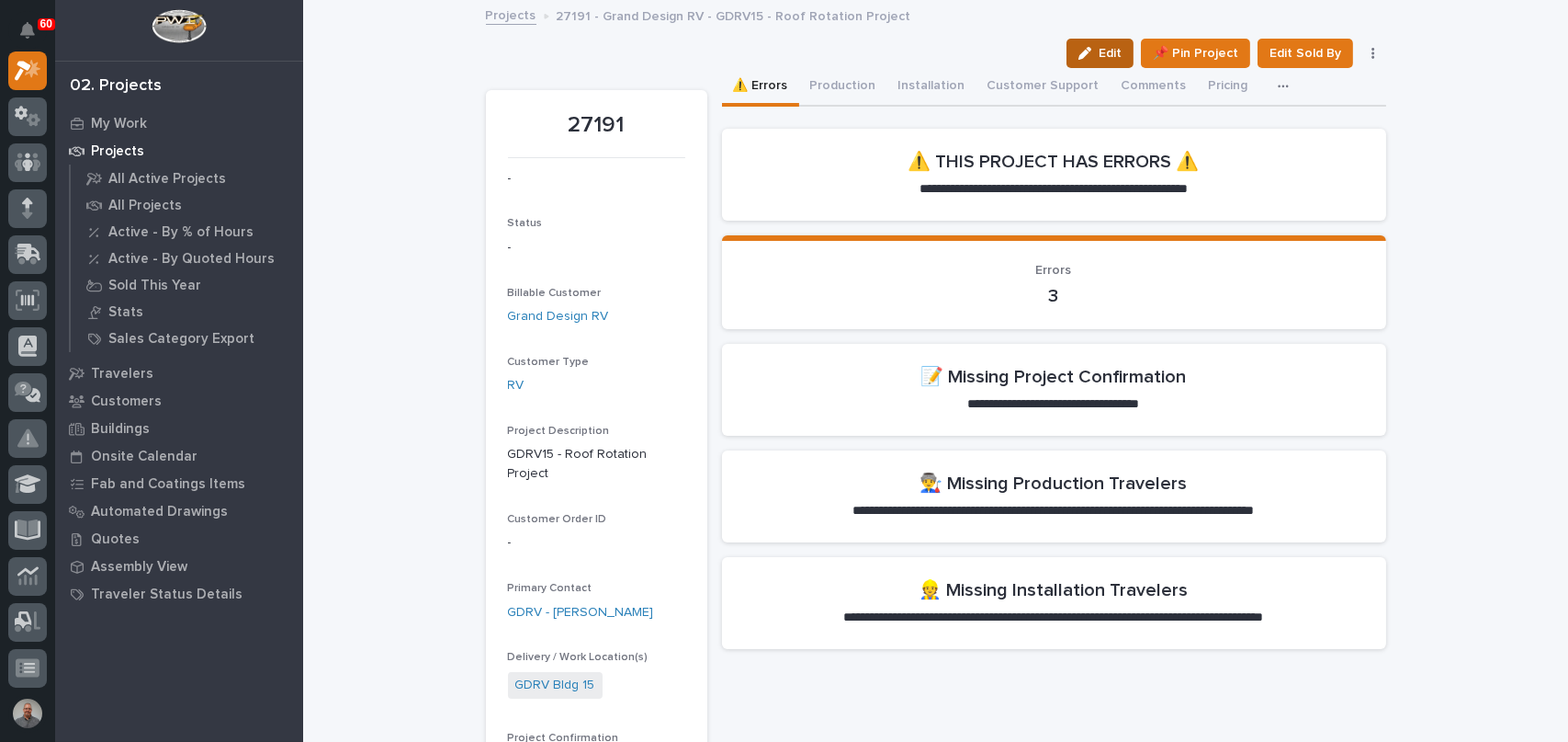
click at [1112, 51] on span "Edit" at bounding box center [1111, 53] width 23 height 17
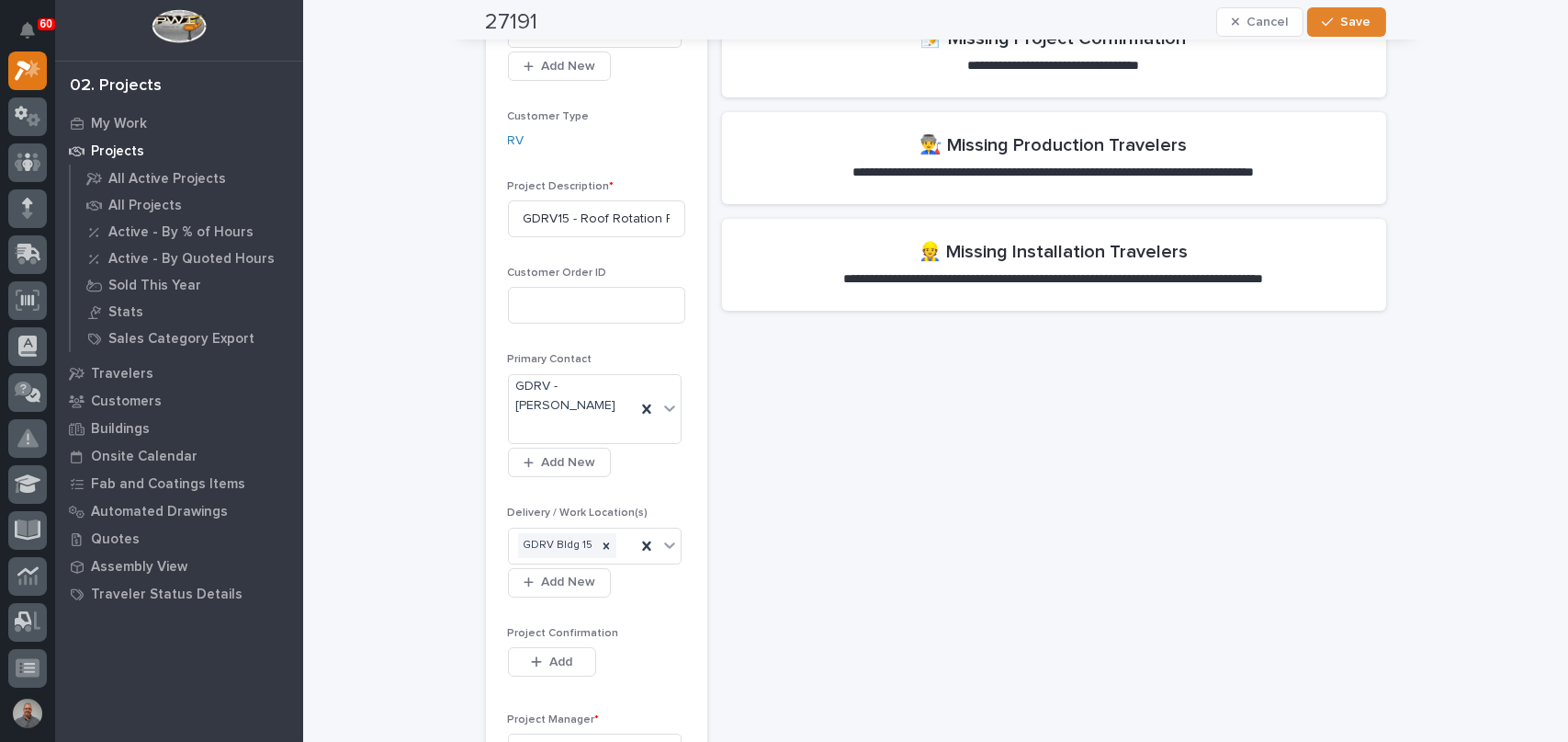
scroll to position [459, 0]
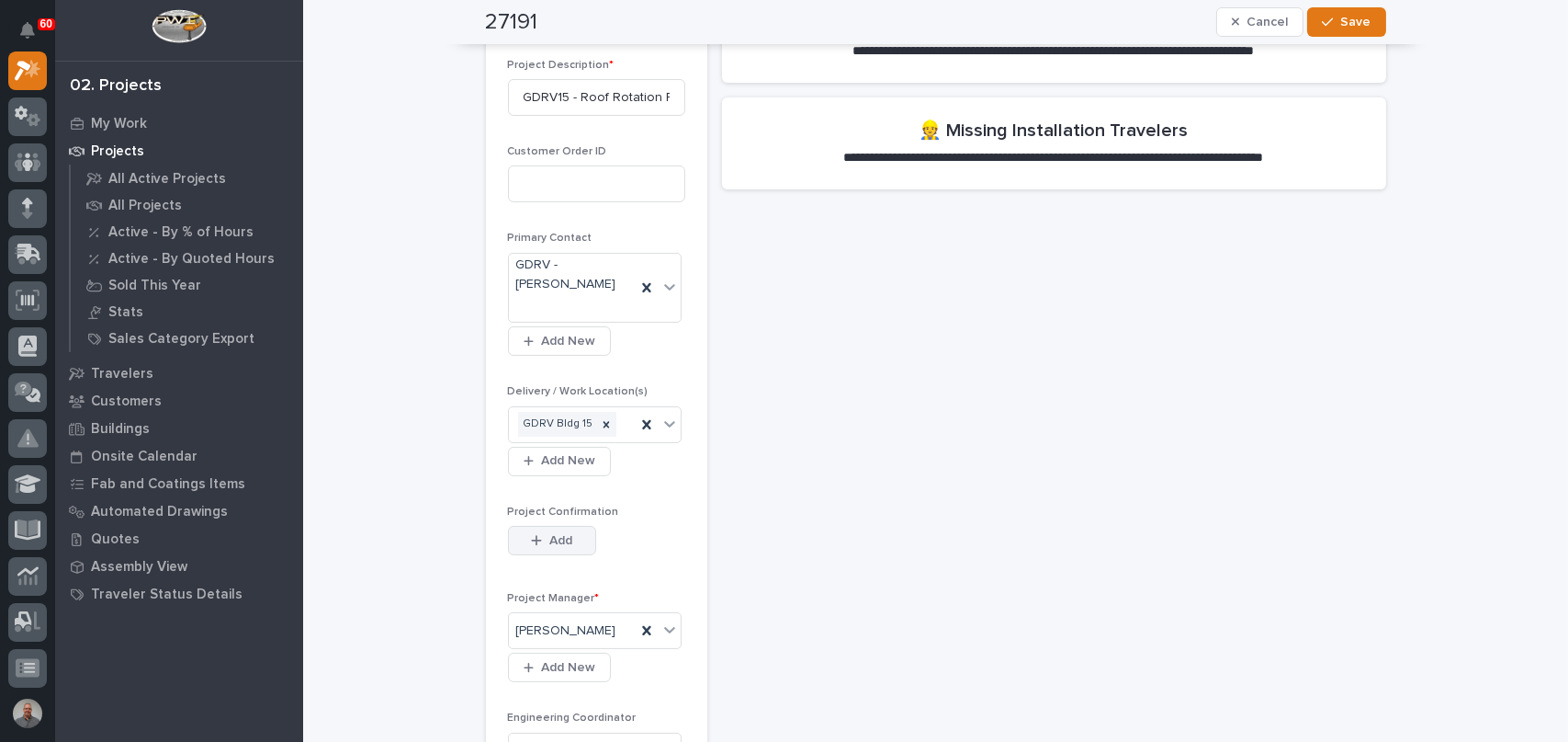
click at [516, 537] on button "Add" at bounding box center [552, 541] width 88 height 29
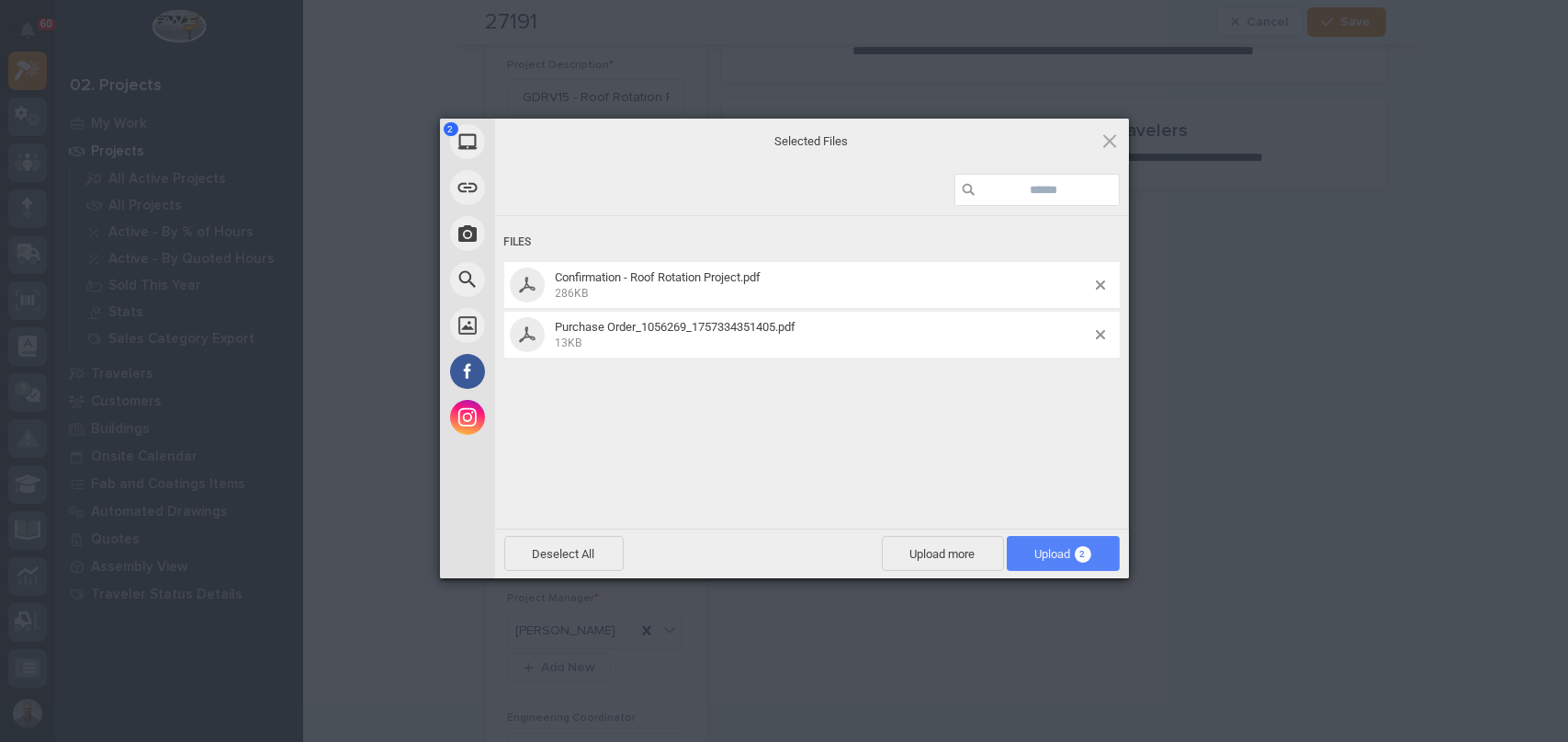
click at [1072, 552] on span "Upload 2" at bounding box center [1063, 554] width 56 height 14
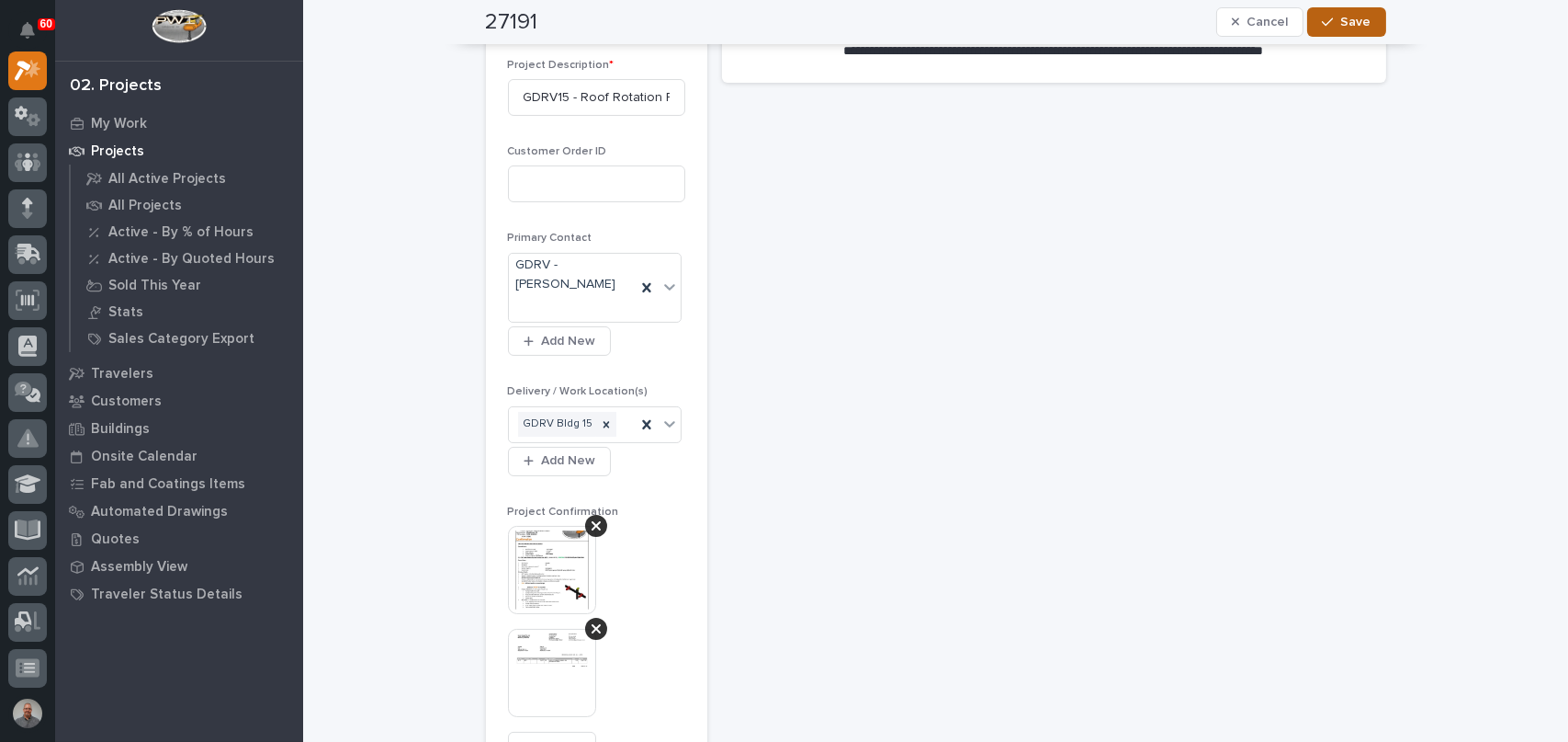
click at [1351, 24] on span "Save" at bounding box center [1356, 22] width 30 height 17
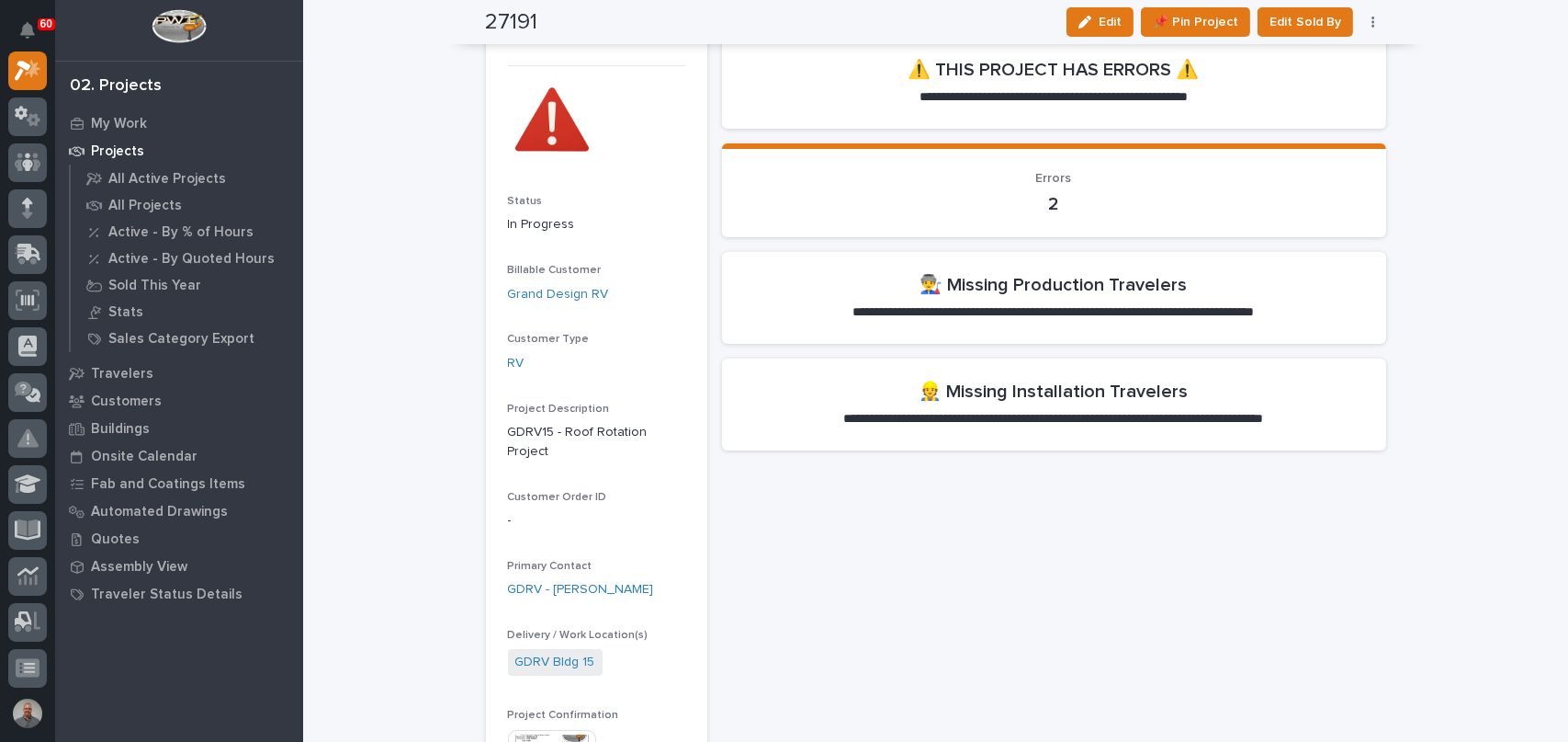
scroll to position [0, 0]
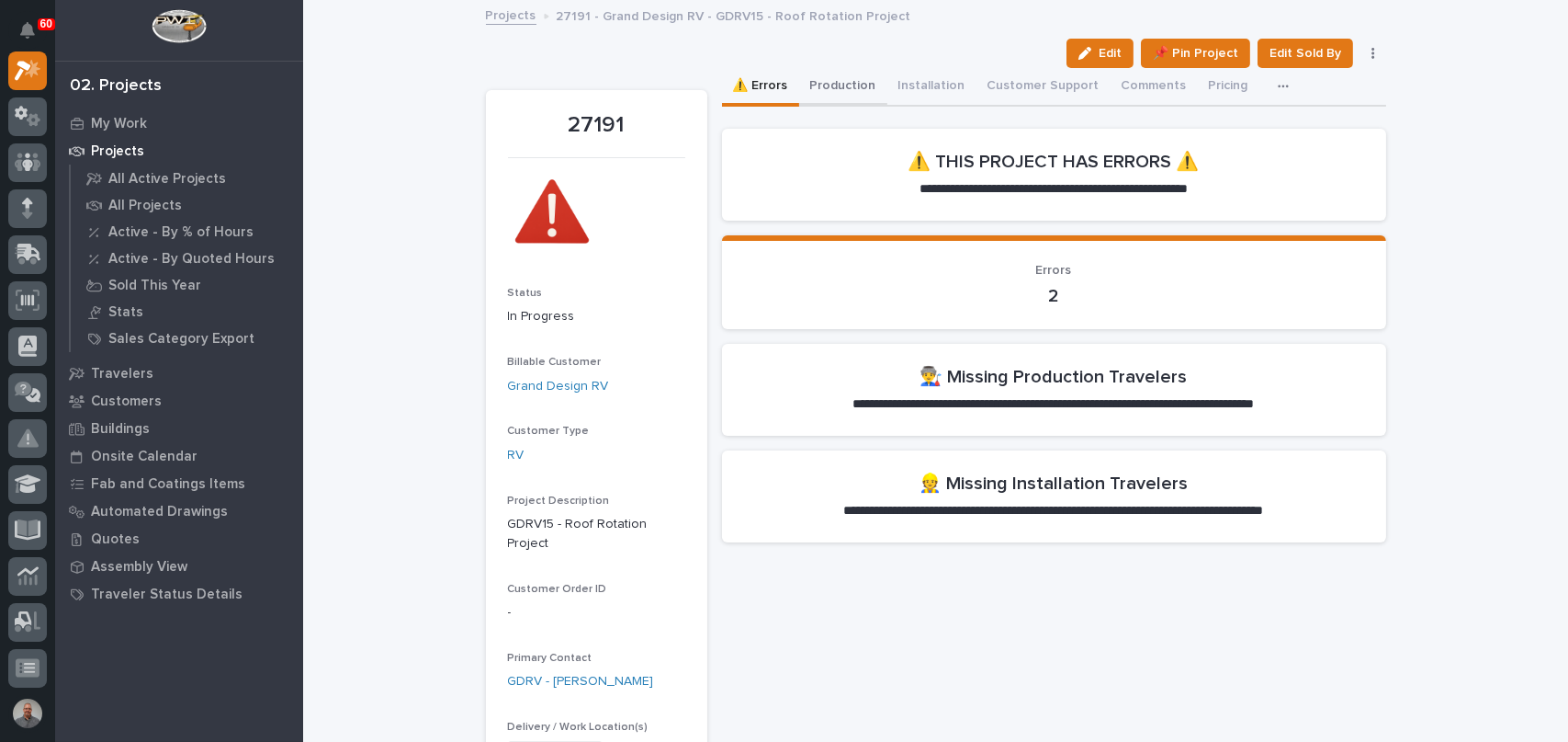
click at [826, 81] on button "Production" at bounding box center [843, 88] width 88 height 39
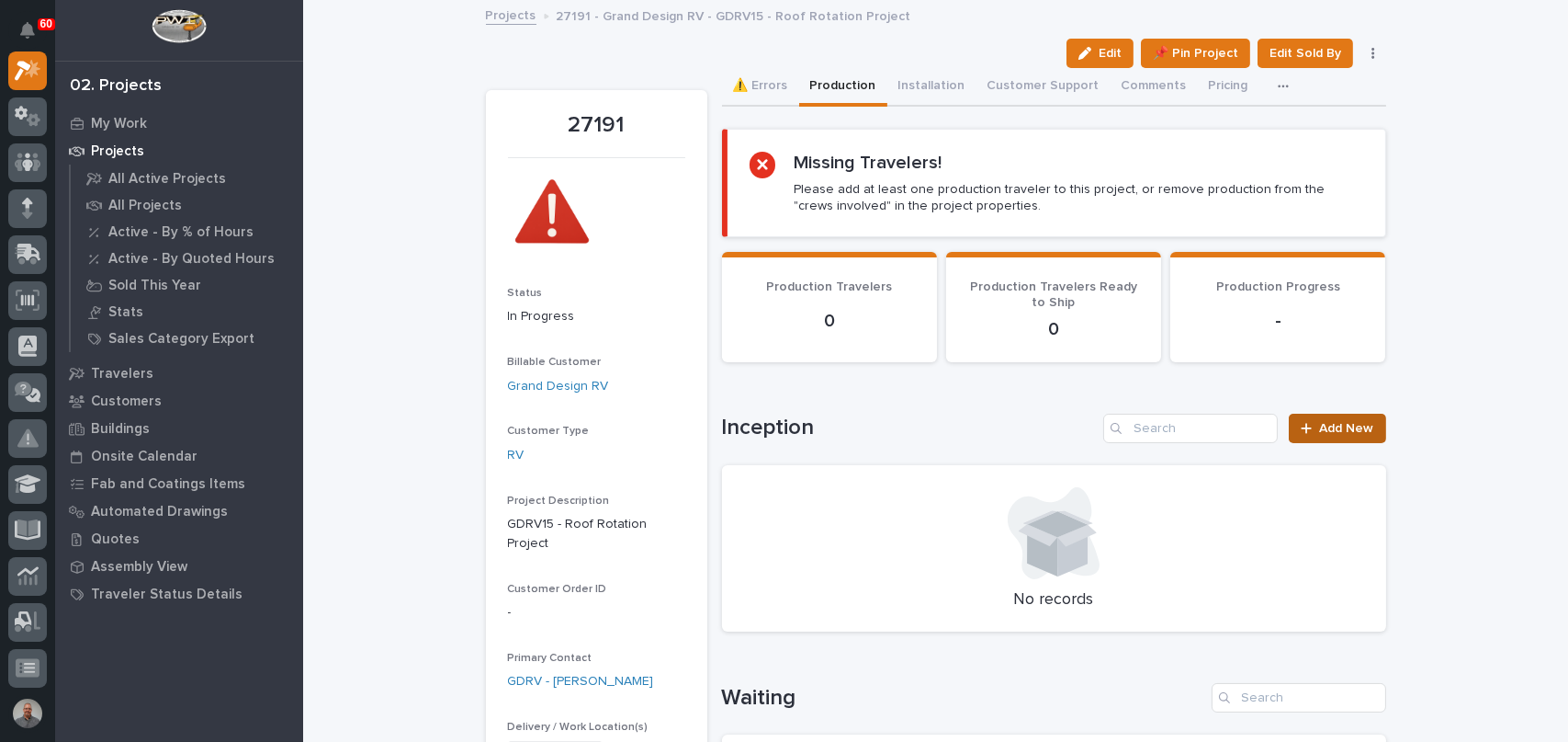
click at [1311, 421] on link "Add New" at bounding box center [1337, 428] width 97 height 29
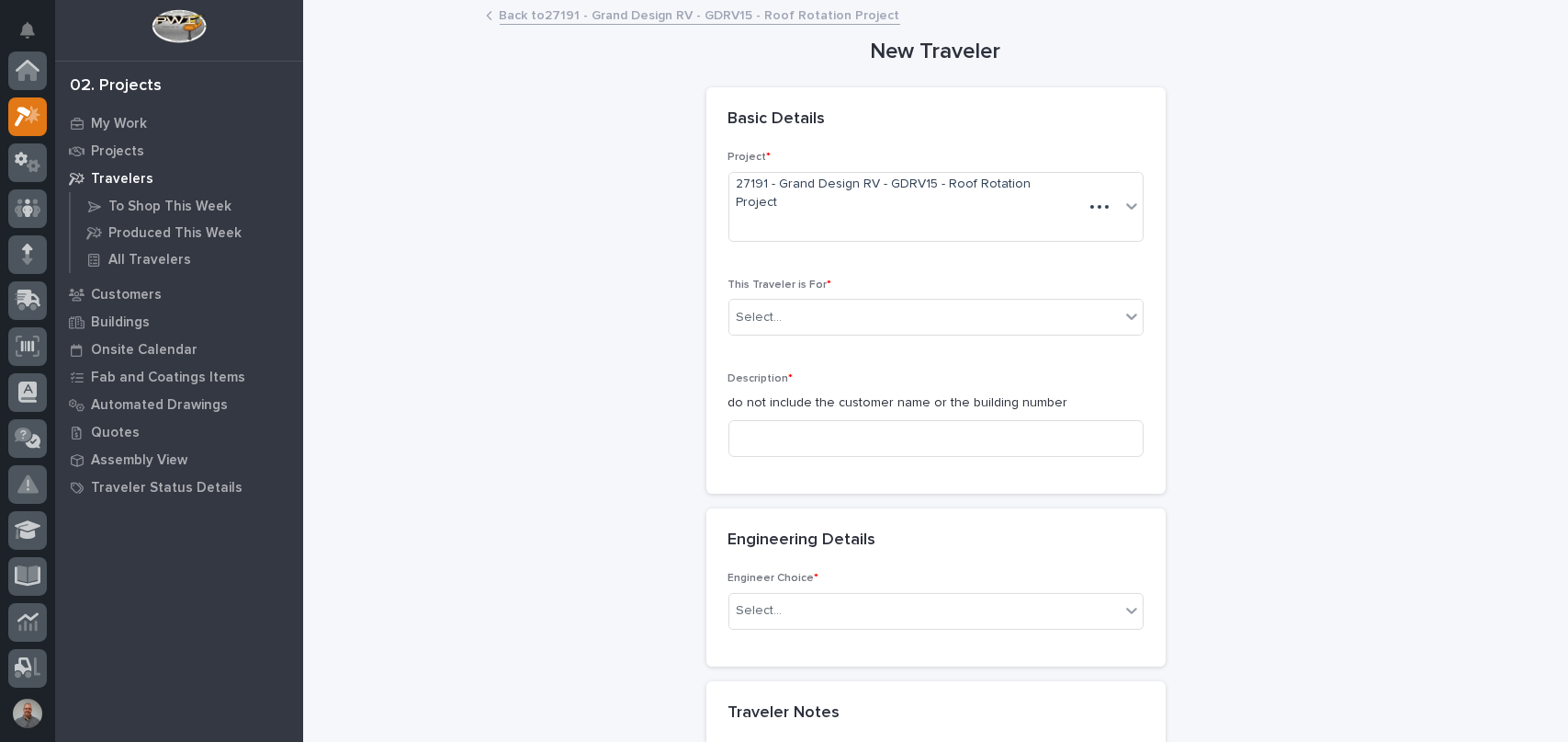
scroll to position [46, 0]
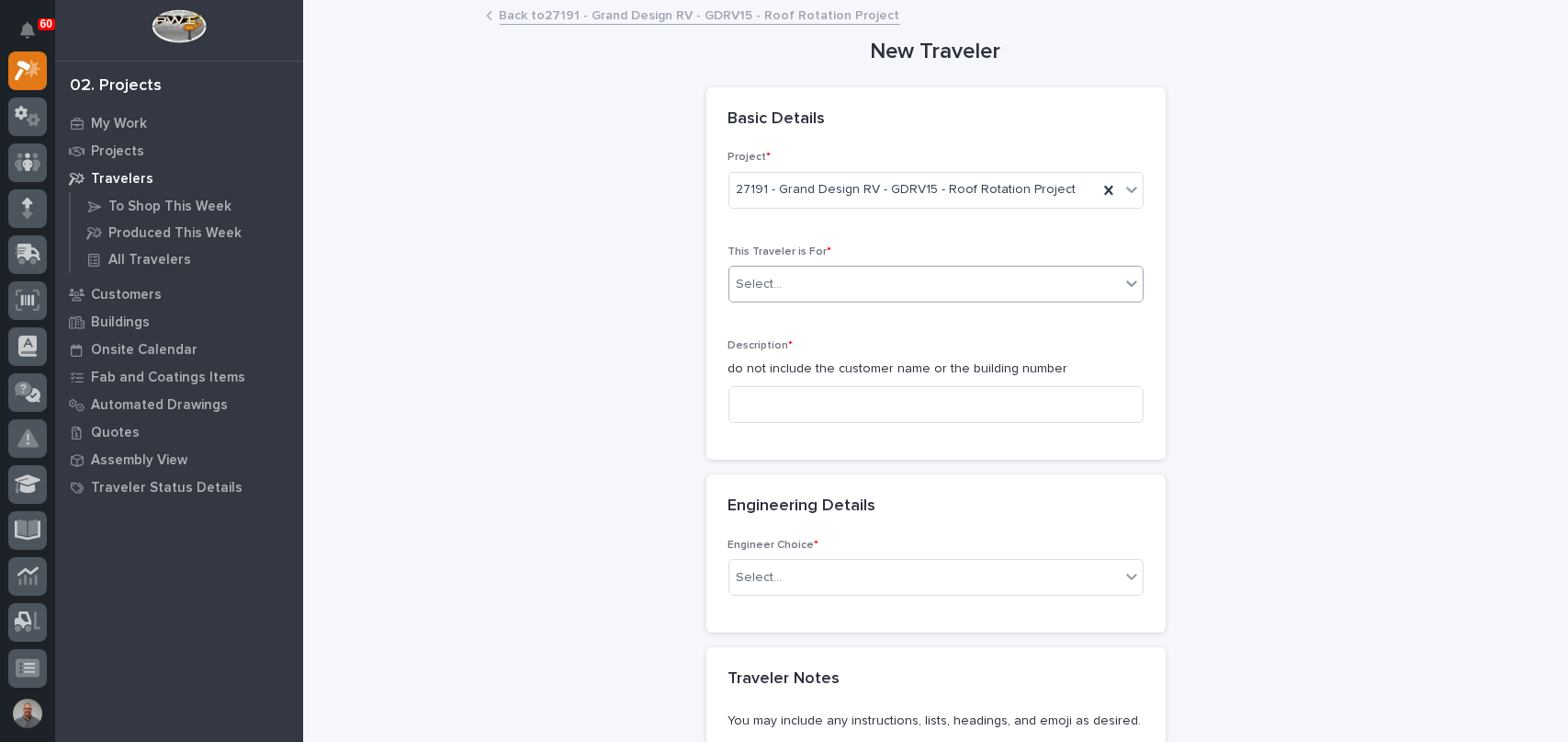
click at [816, 274] on div "Select..." at bounding box center [925, 284] width 391 height 30
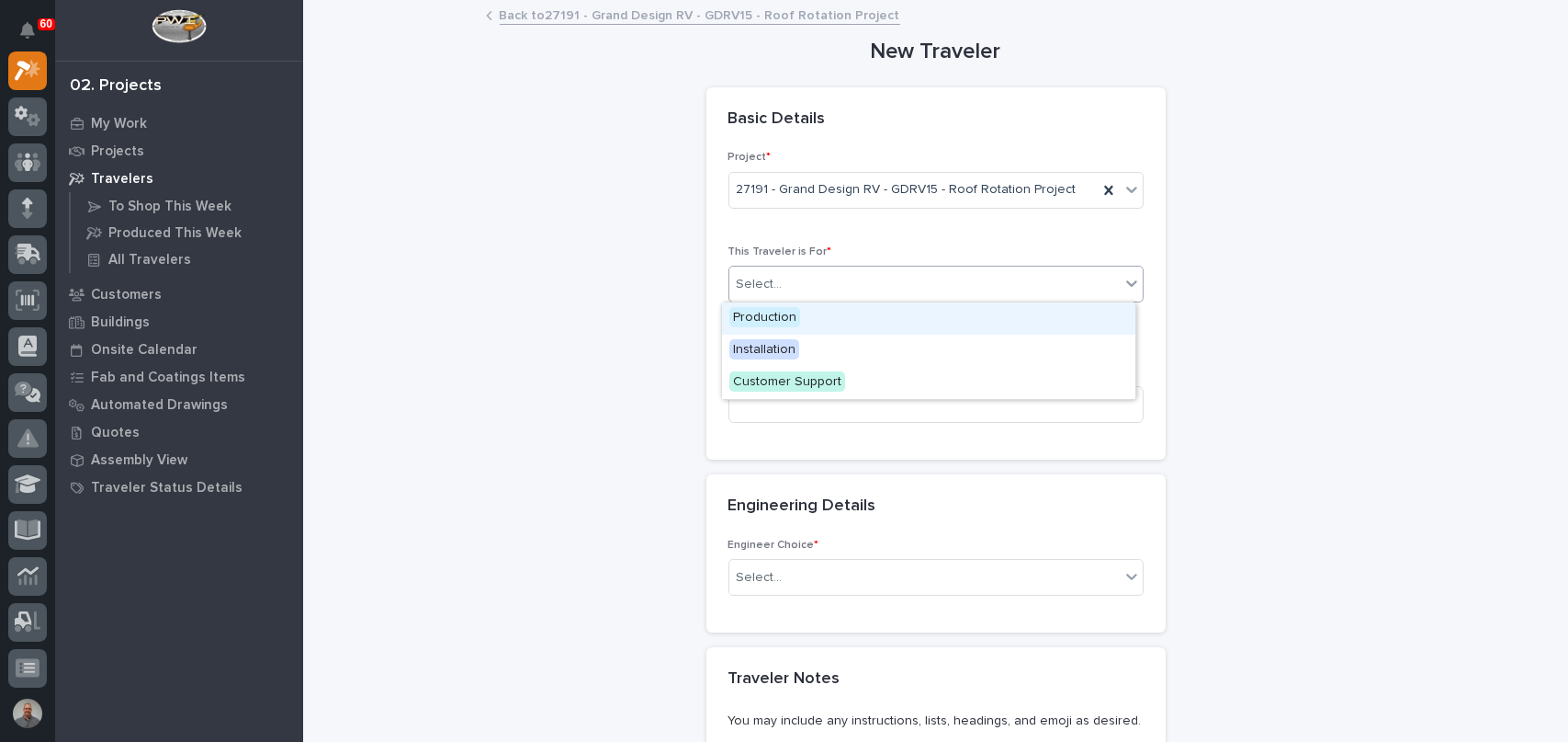
click at [811, 319] on div "Production" at bounding box center [928, 318] width 413 height 32
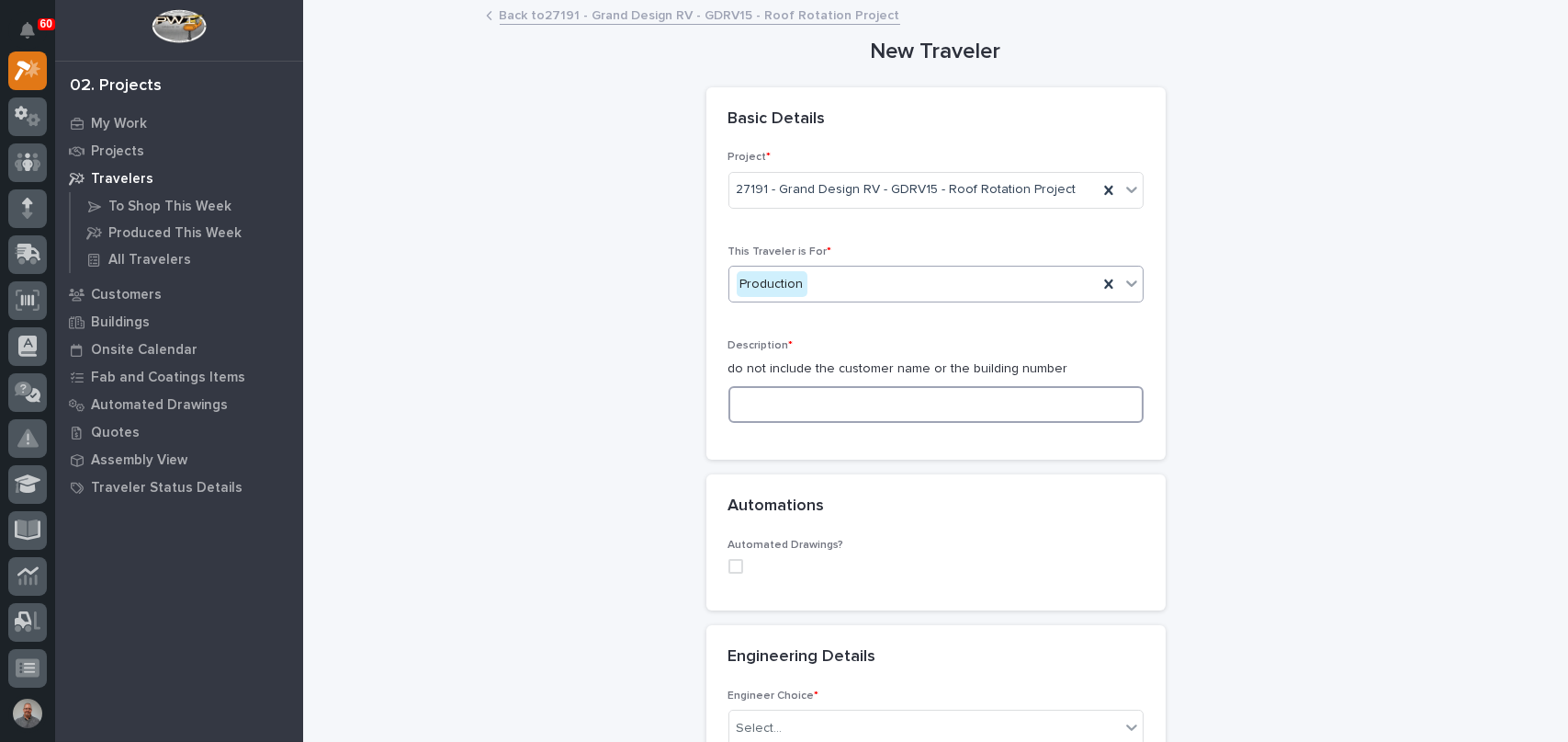
click at [826, 400] on input at bounding box center [936, 405] width 415 height 37
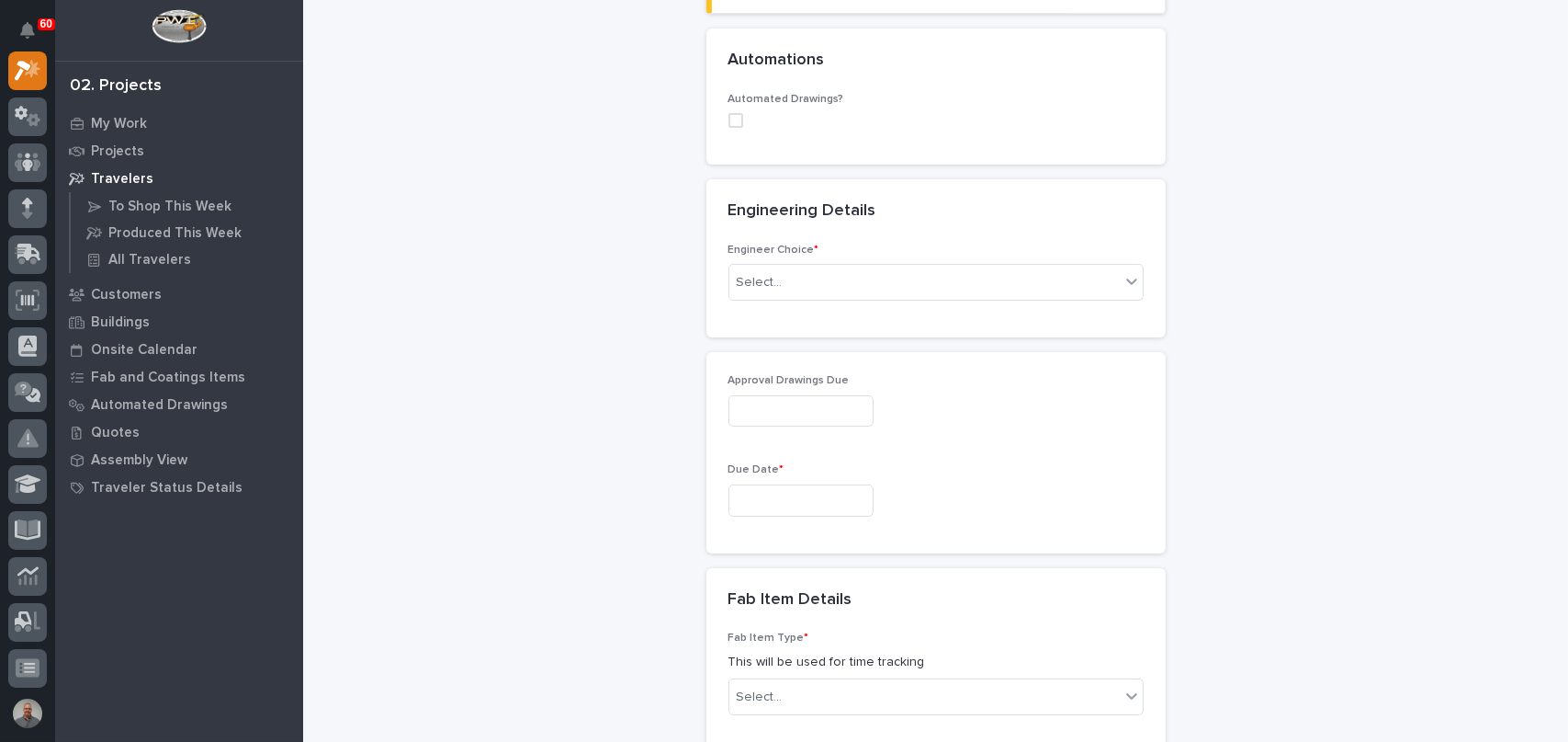
scroll to position [643, 0]
type input "Roof Rotation Project"
click at [785, 273] on div "Select..." at bounding box center [925, 281] width 391 height 30
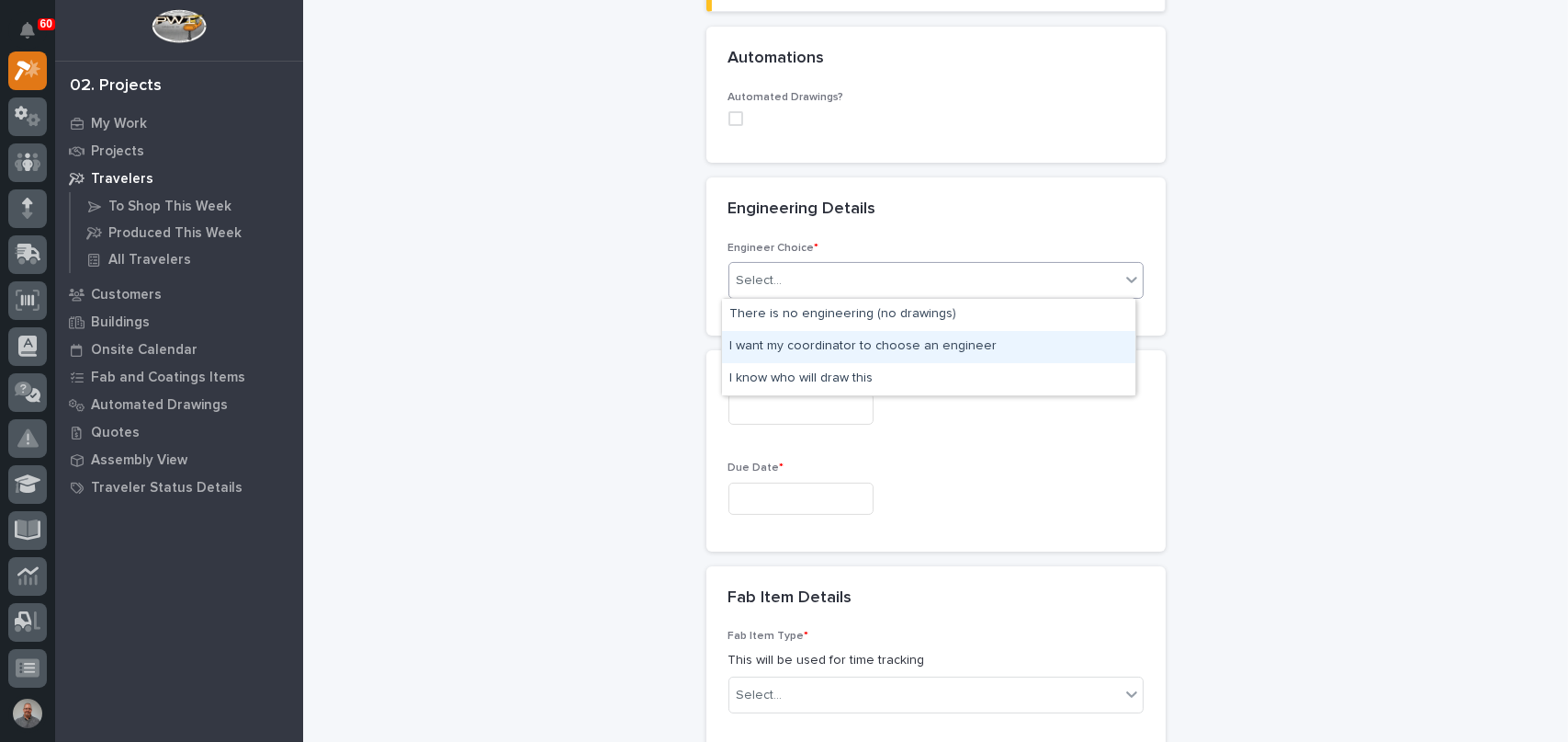
click at [833, 349] on div "I want my coordinator to choose an engineer" at bounding box center [928, 347] width 413 height 32
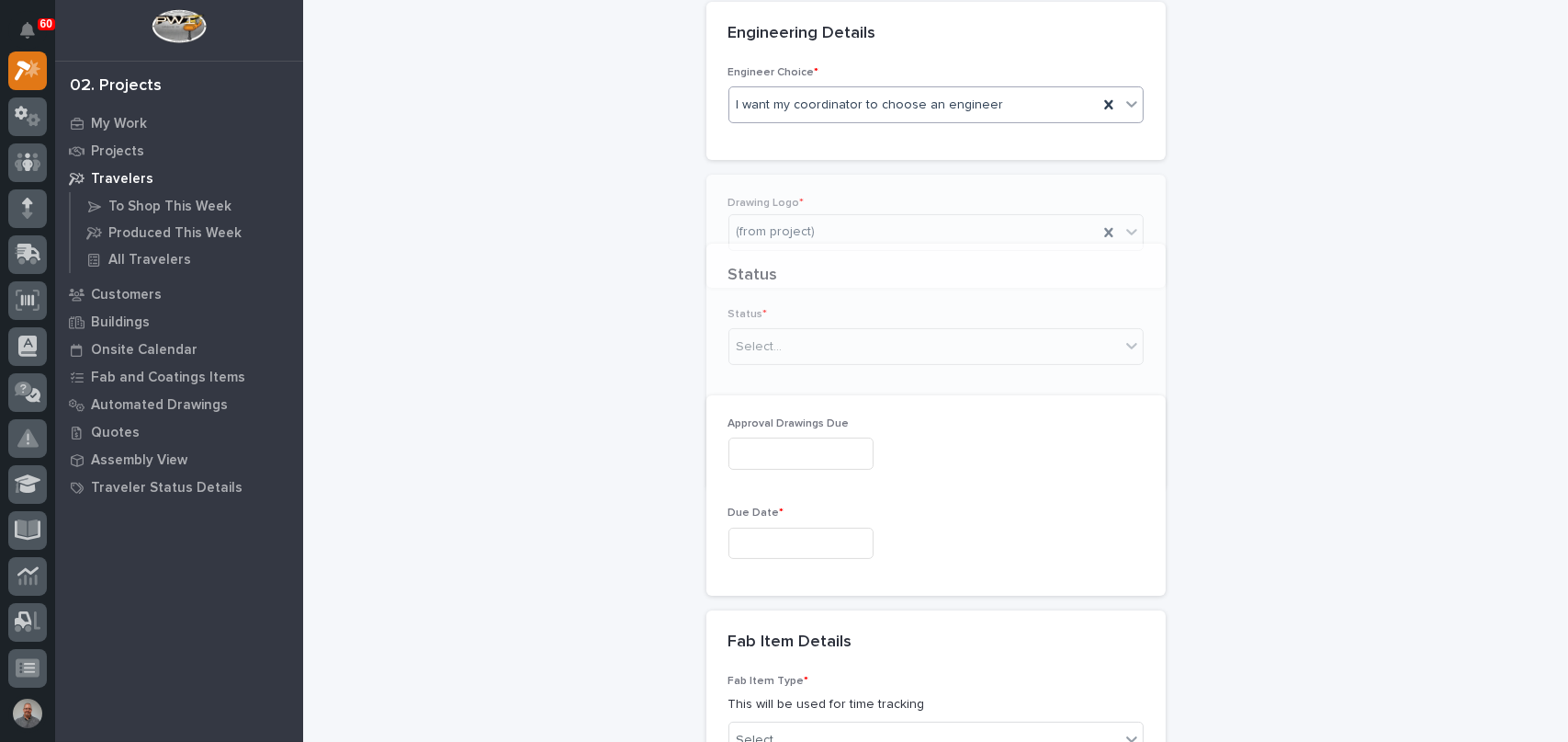
scroll to position [838, 0]
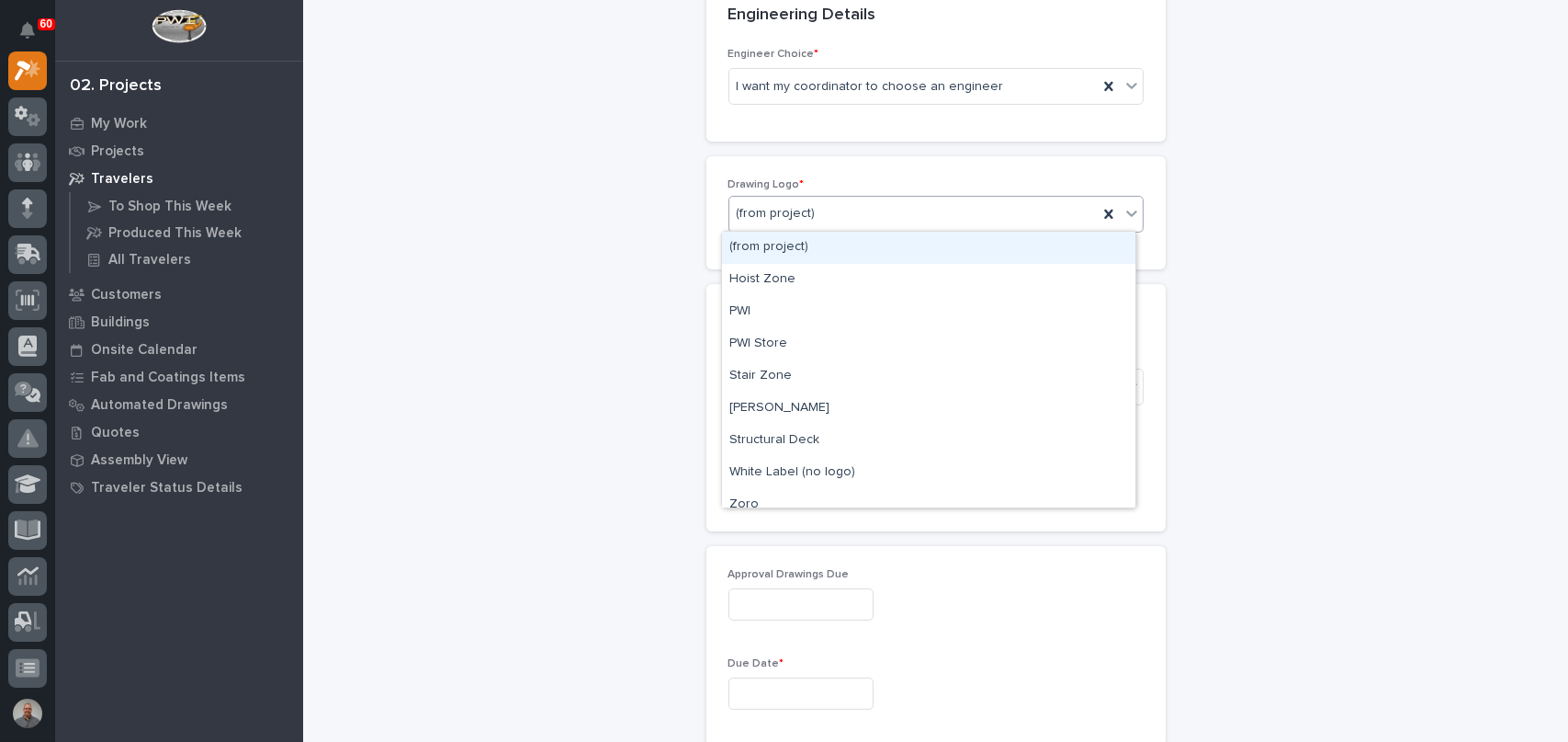
click at [831, 214] on div "(from project)" at bounding box center [913, 213] width 368 height 30
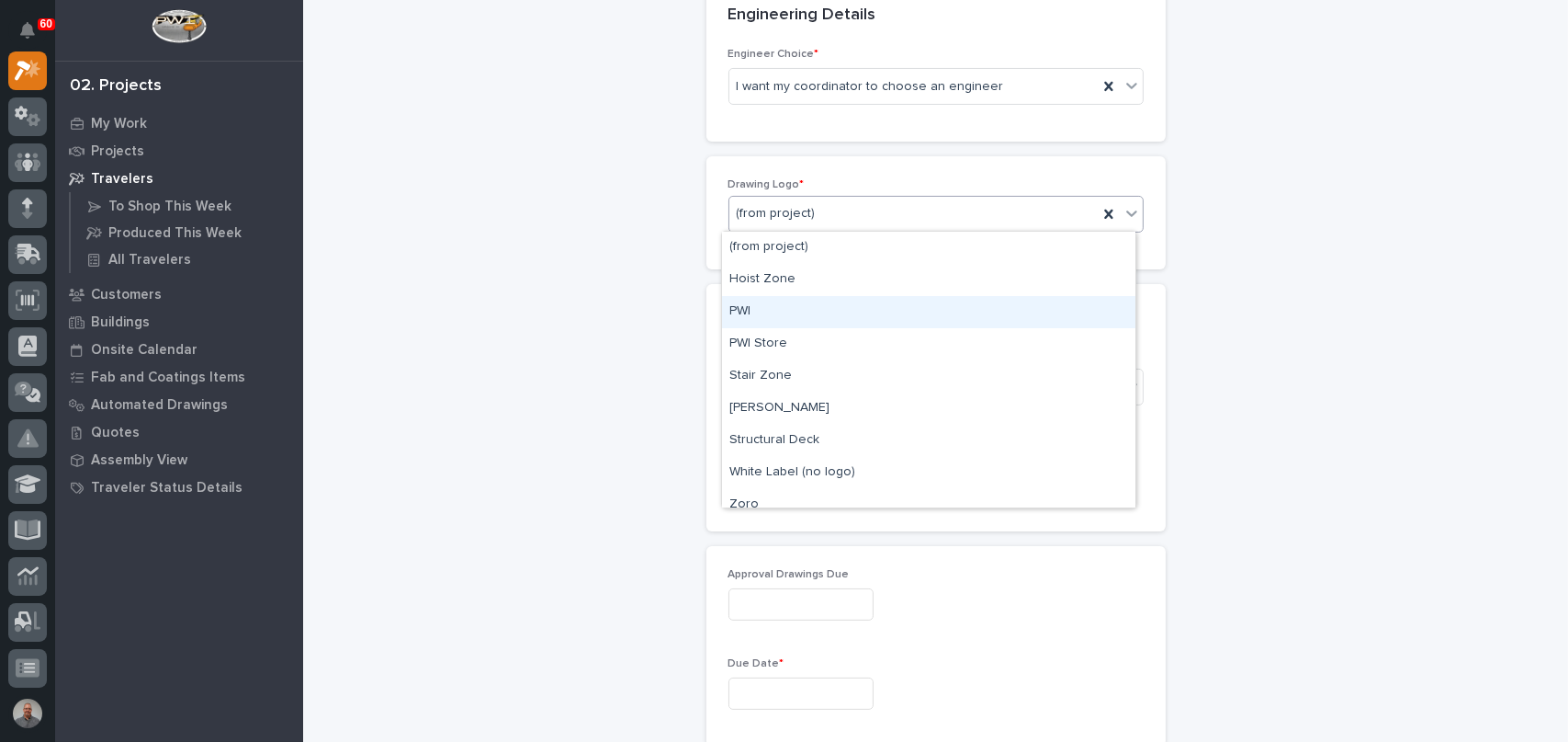
click at [834, 324] on div "PWI" at bounding box center [928, 312] width 413 height 32
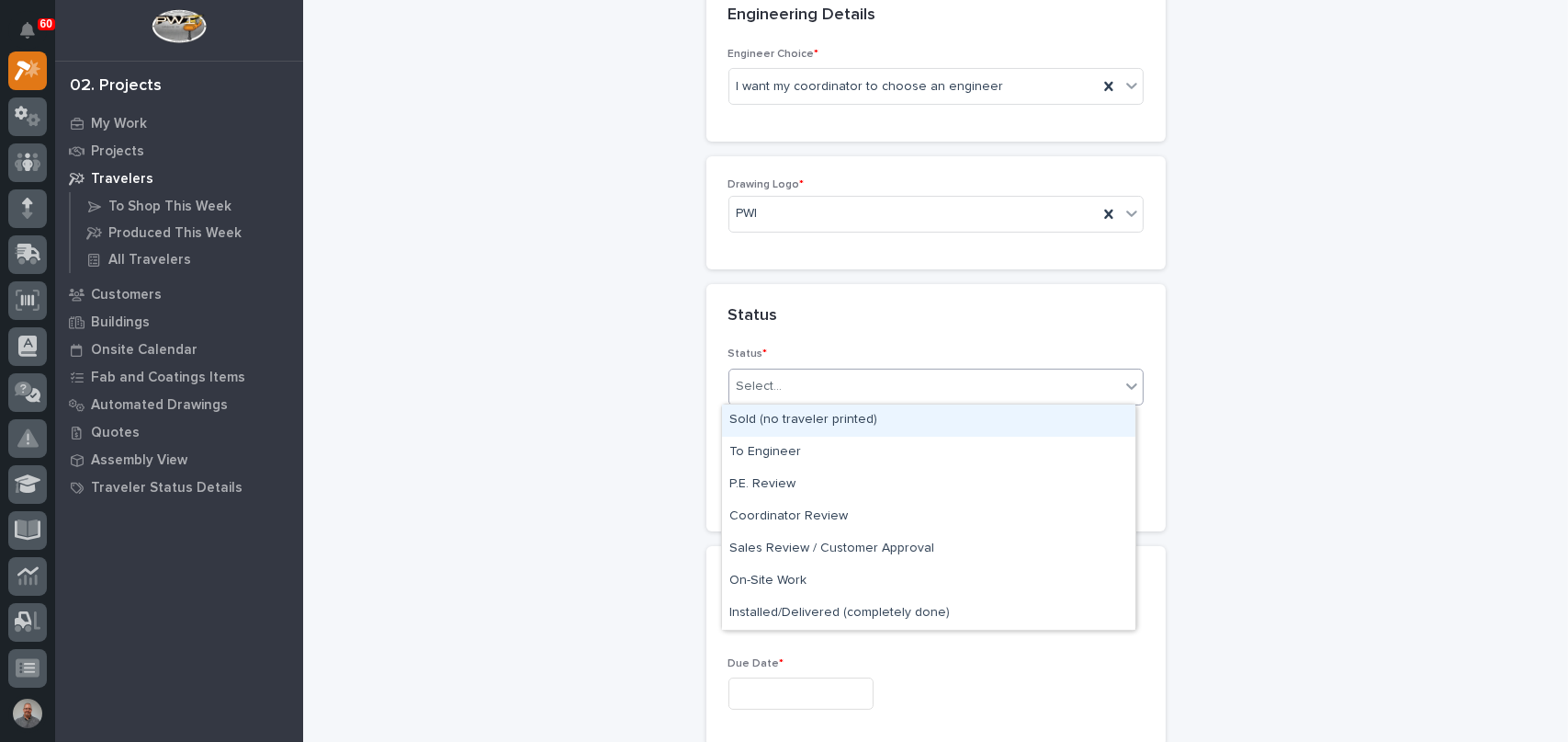
click at [837, 392] on div "Select..." at bounding box center [925, 386] width 391 height 30
click at [821, 419] on div "Sold (no traveler printed)" at bounding box center [928, 420] width 413 height 32
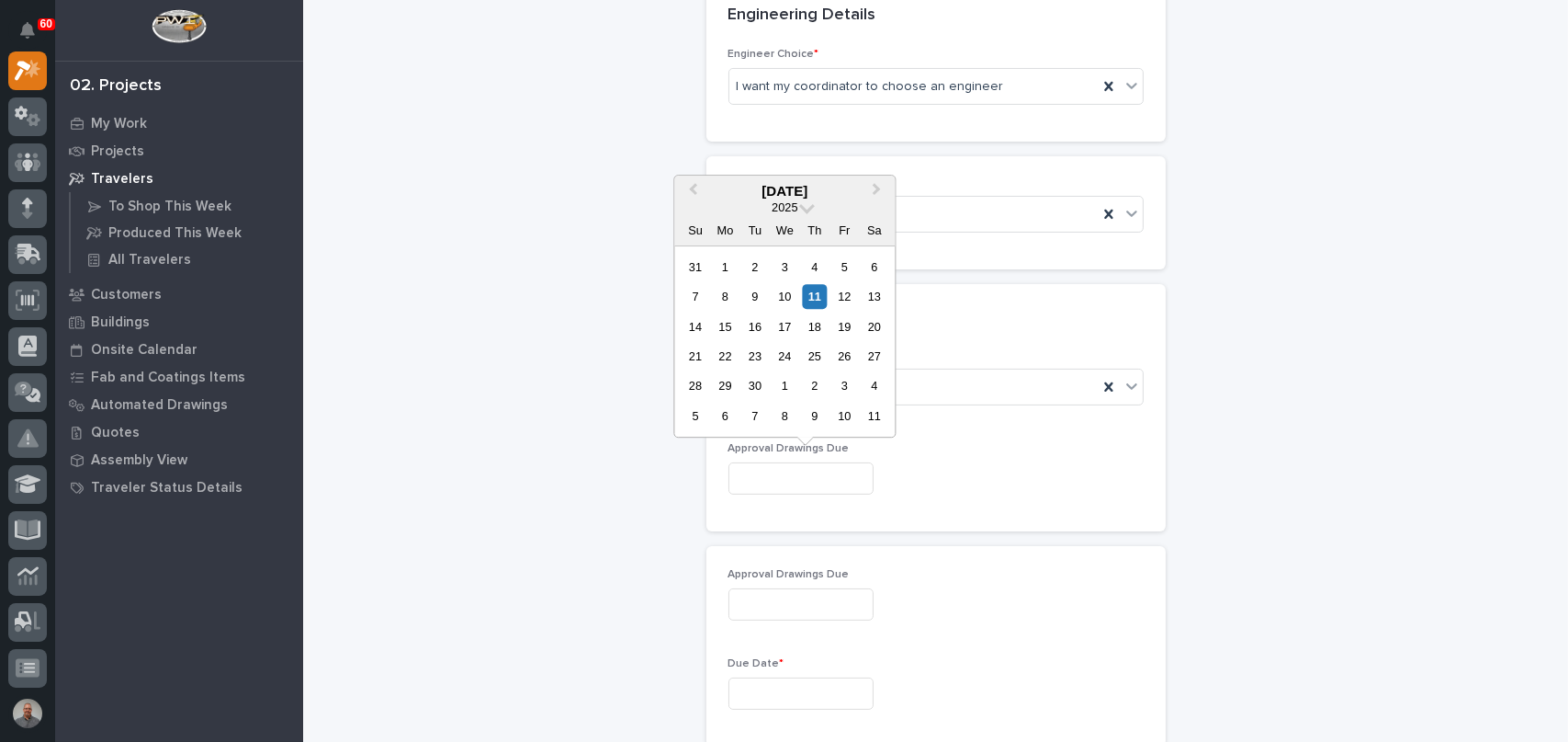
click at [832, 480] on input "text" at bounding box center [801, 478] width 146 height 32
click at [849, 389] on div "3" at bounding box center [844, 386] width 24 height 24
type input "**********"
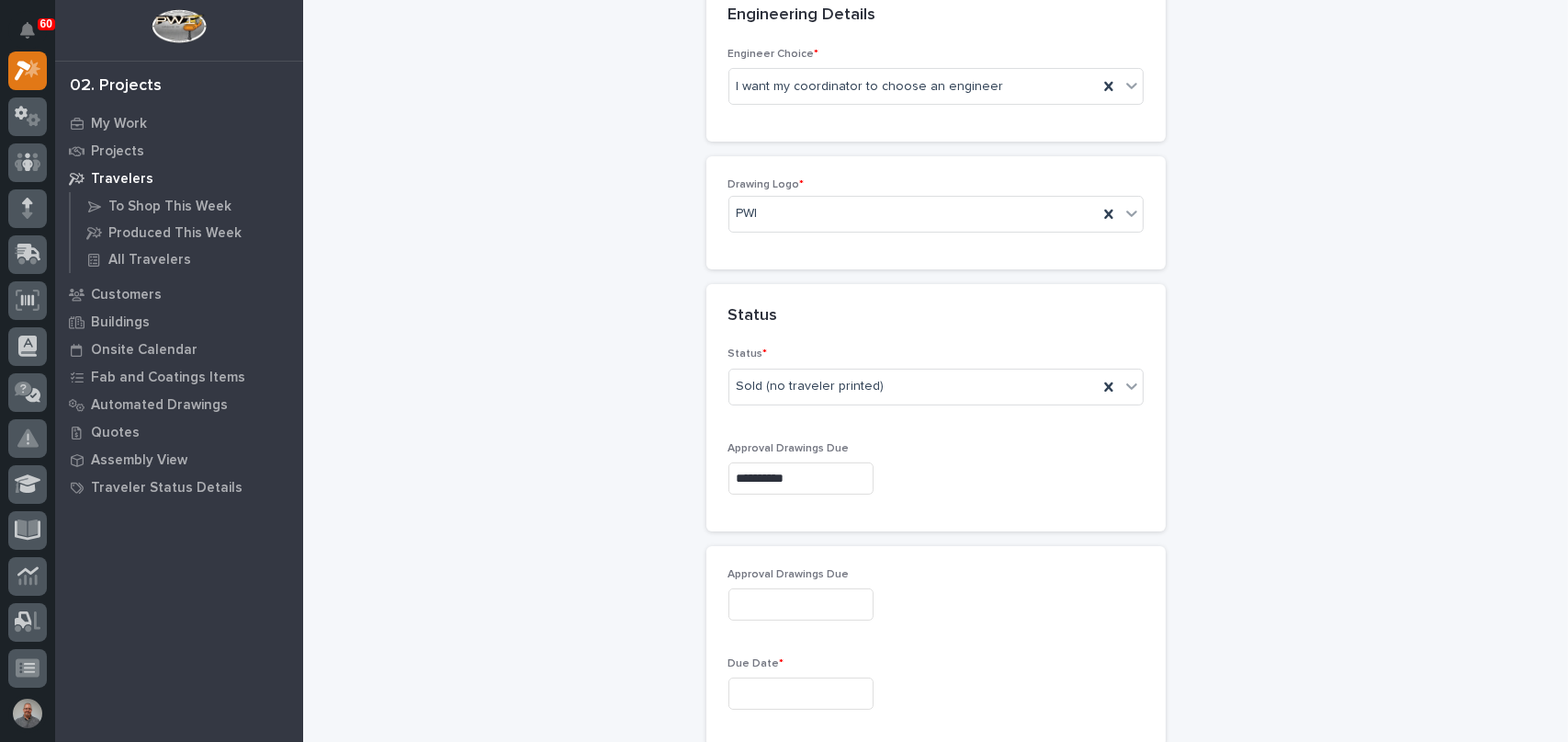
type input "**********"
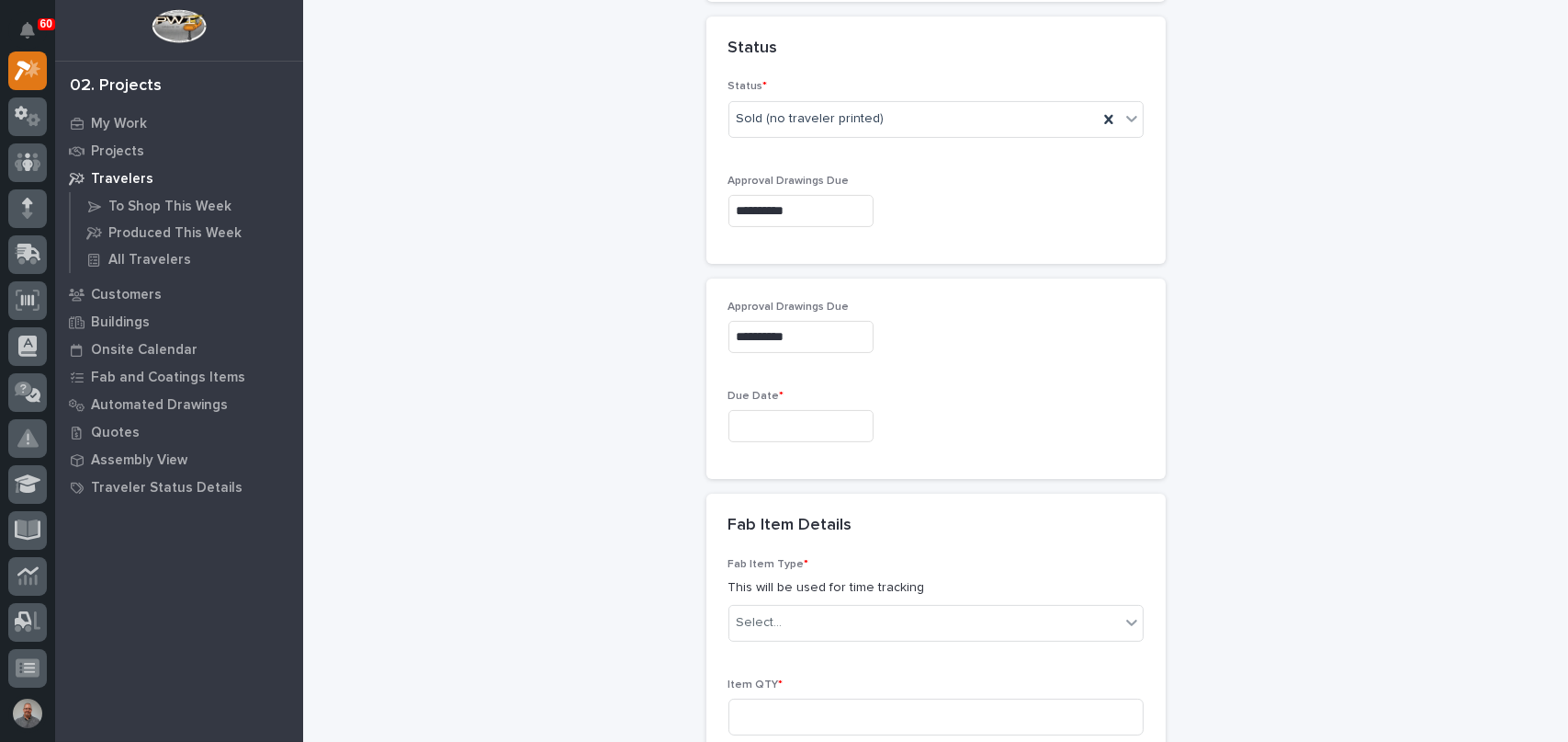
scroll to position [1113, 0]
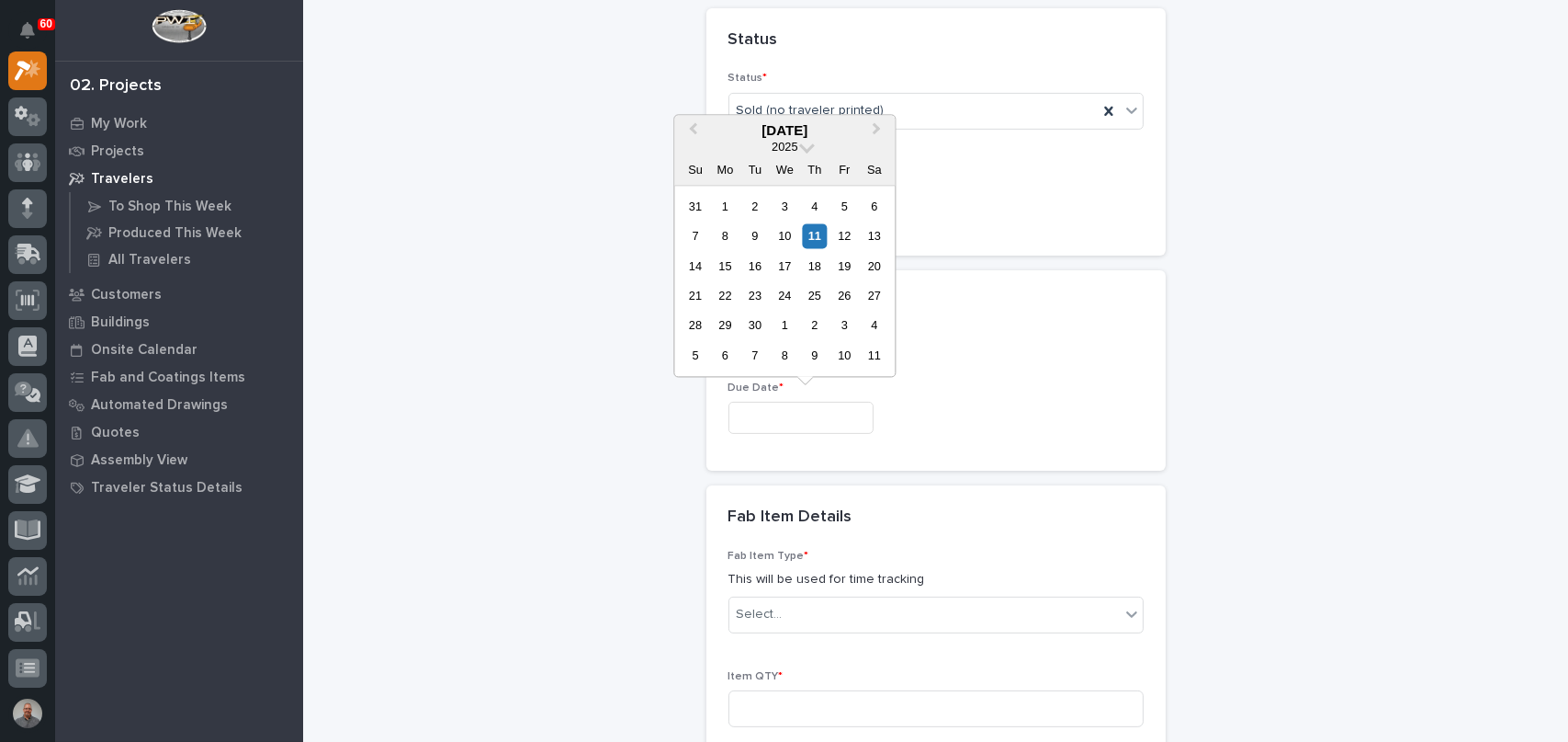
click at [798, 422] on input "text" at bounding box center [801, 417] width 146 height 32
click at [876, 124] on span "Next Month" at bounding box center [876, 130] width 0 height 23
click at [723, 327] on div "24" at bounding box center [725, 326] width 24 height 24
type input "**********"
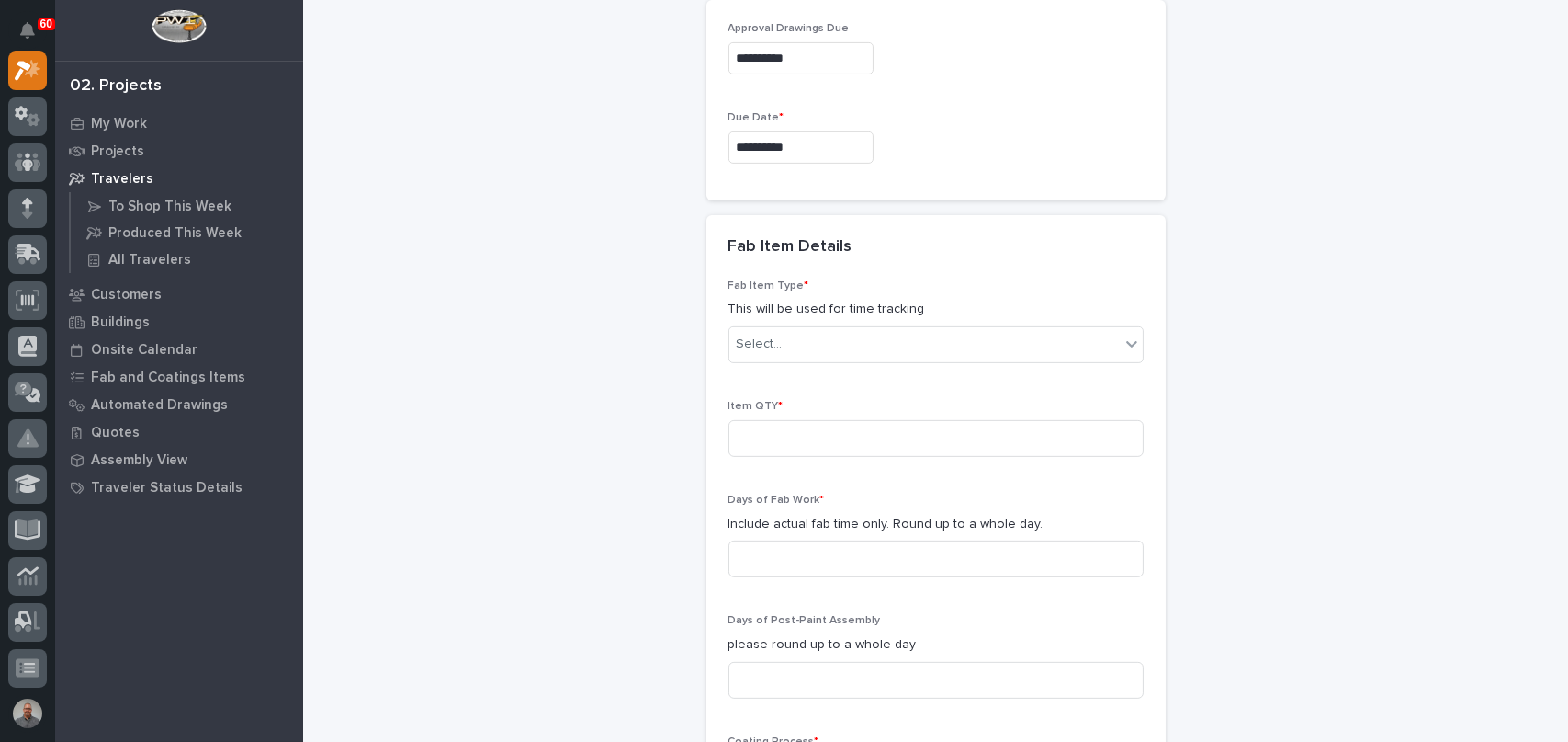
scroll to position [1389, 0]
click at [808, 339] on div "Select..." at bounding box center [925, 338] width 391 height 30
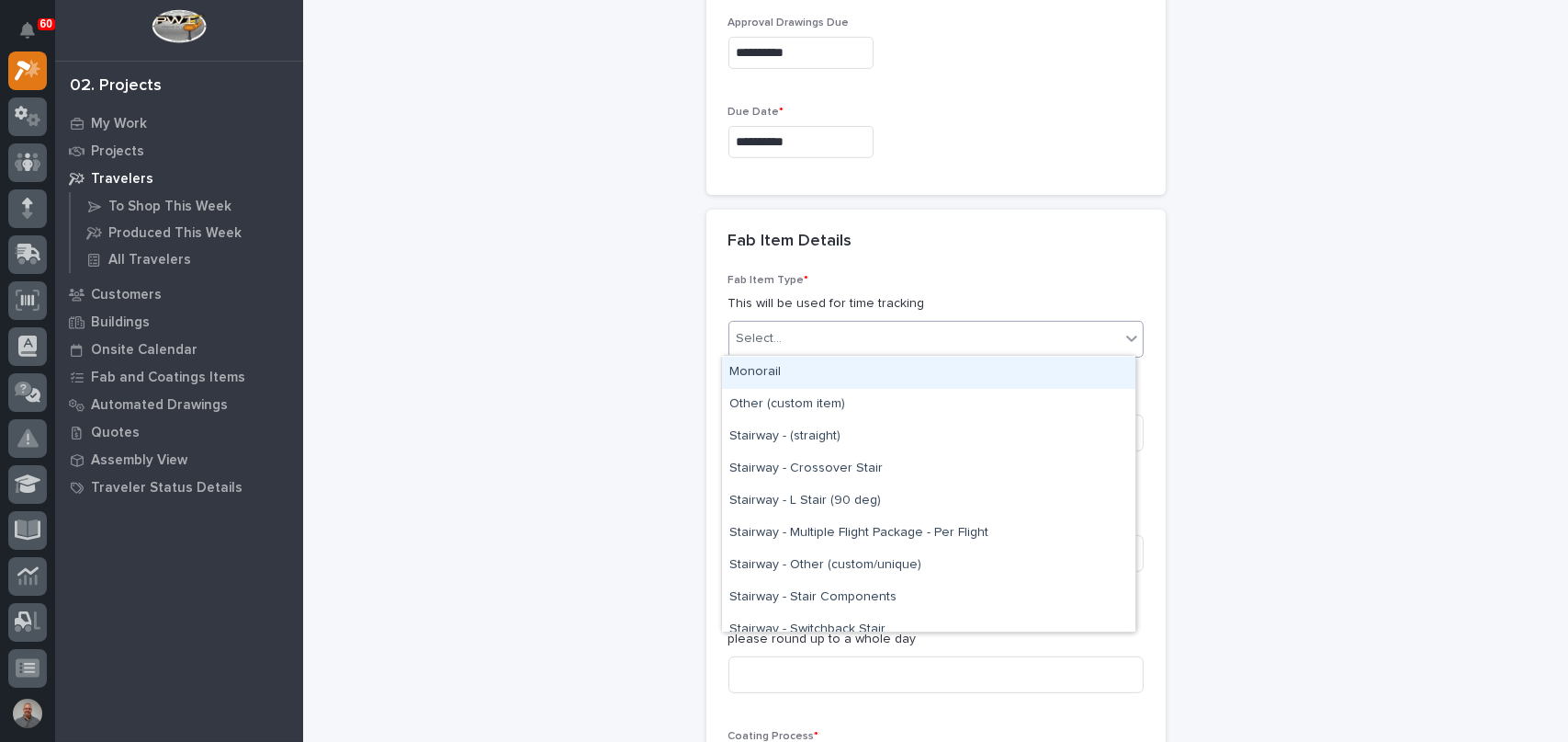
scroll to position [1012, 0]
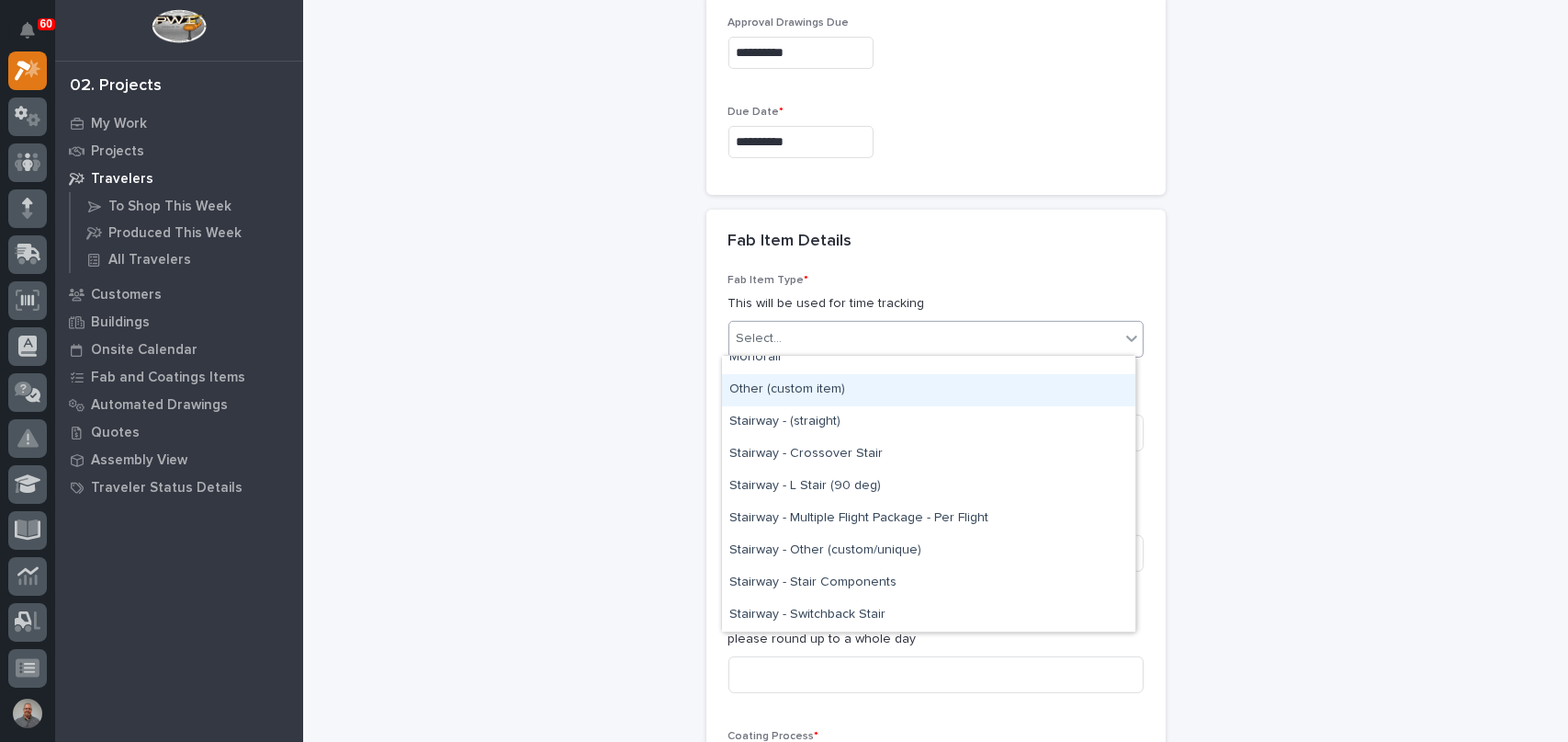
click at [801, 391] on div "Other (custom item)" at bounding box center [928, 390] width 413 height 32
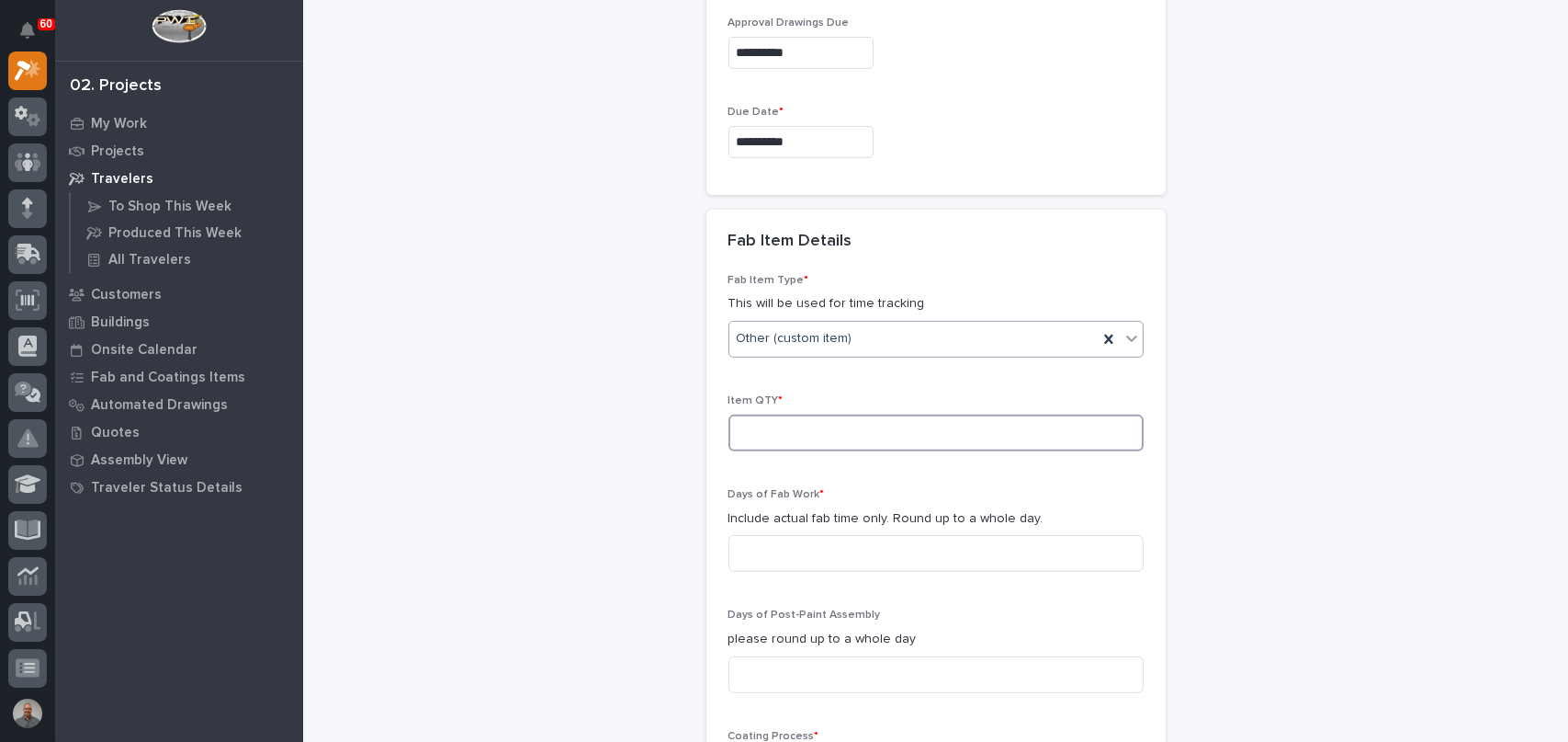
click at [836, 429] on input at bounding box center [936, 433] width 415 height 37
type input "1"
click at [812, 554] on input at bounding box center [936, 553] width 415 height 37
click at [819, 556] on input at bounding box center [936, 553] width 415 height 37
type input "3"
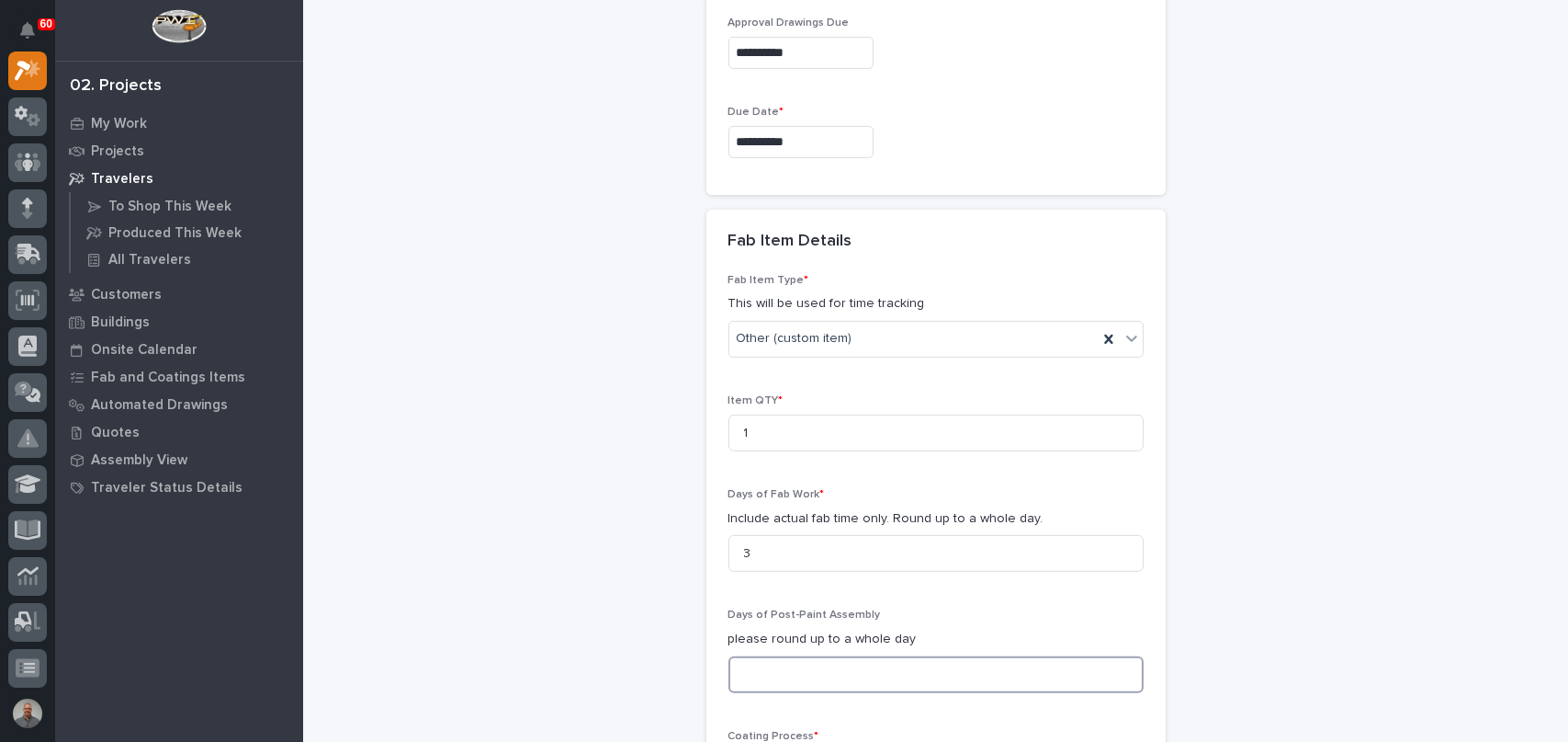
click at [804, 678] on input at bounding box center [936, 676] width 415 height 37
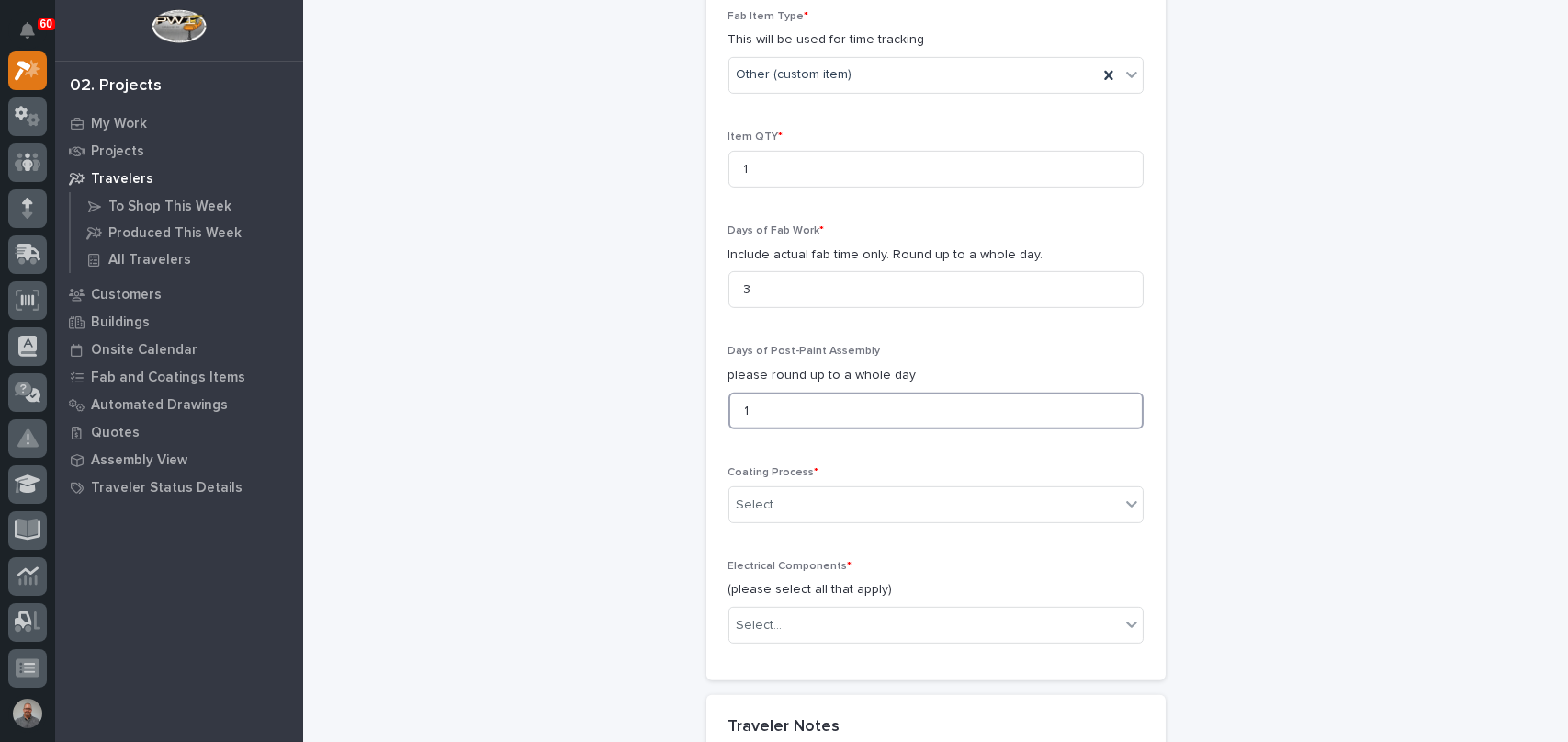
scroll to position [1665, 0]
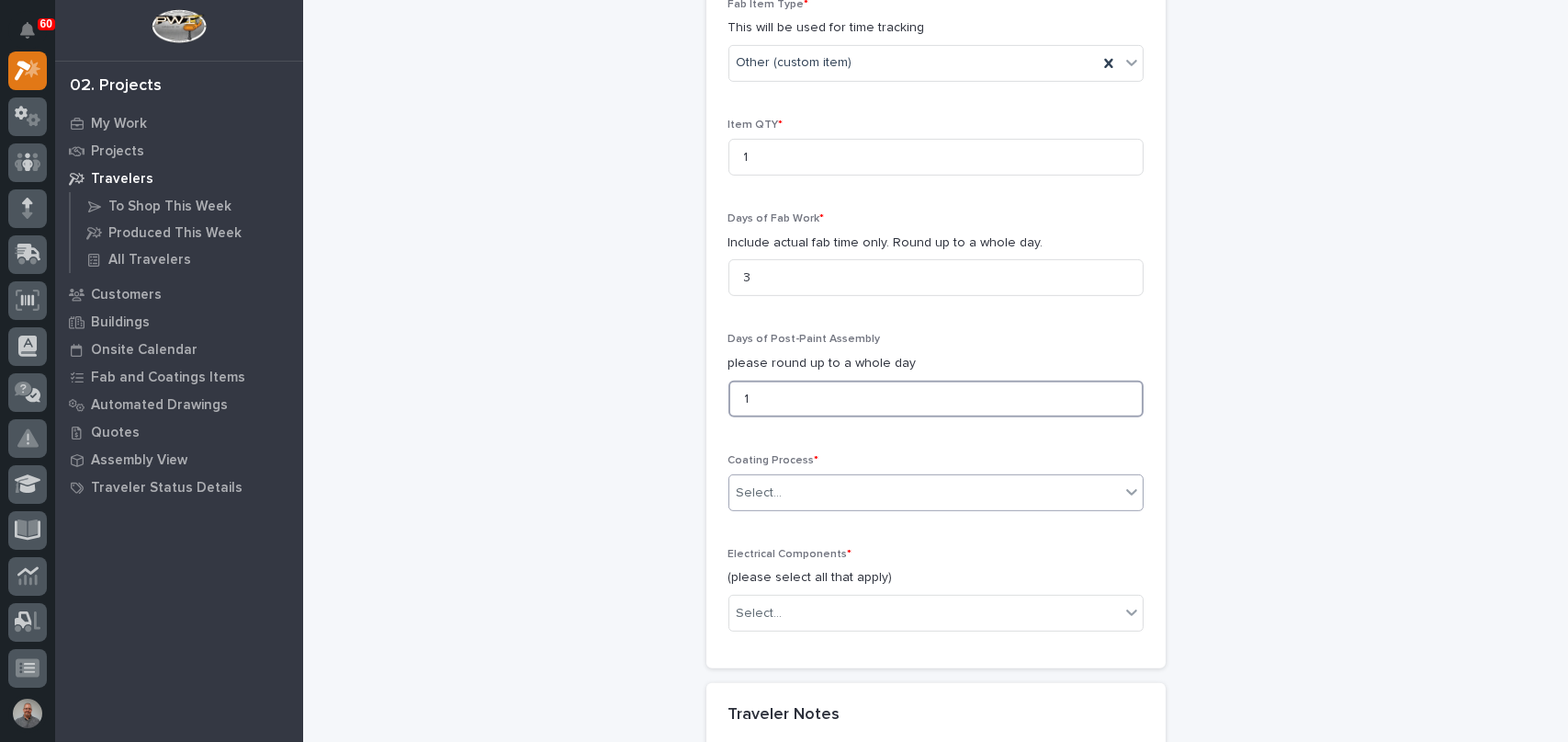
type input "1"
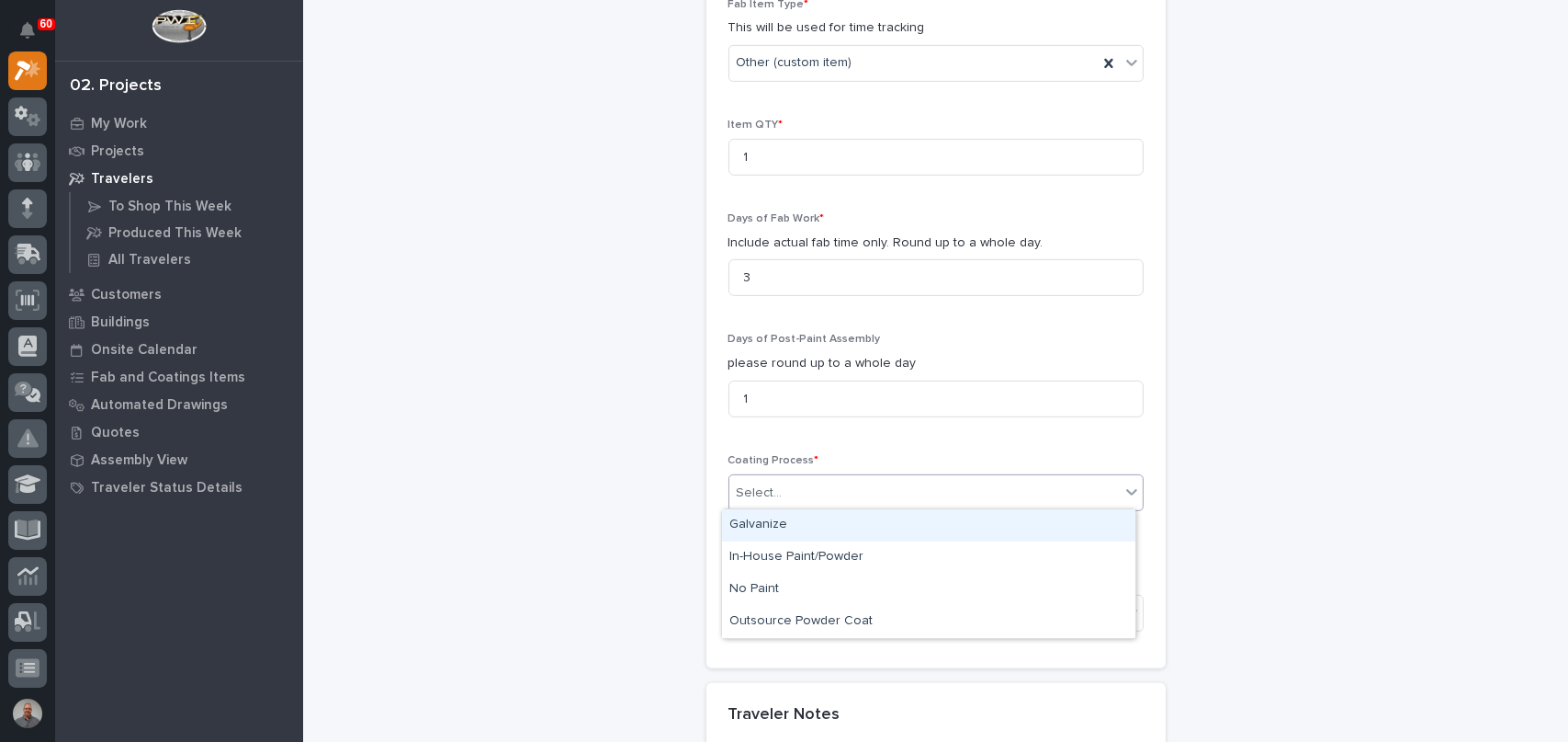
click at [772, 489] on div "Select..." at bounding box center [759, 494] width 46 height 20
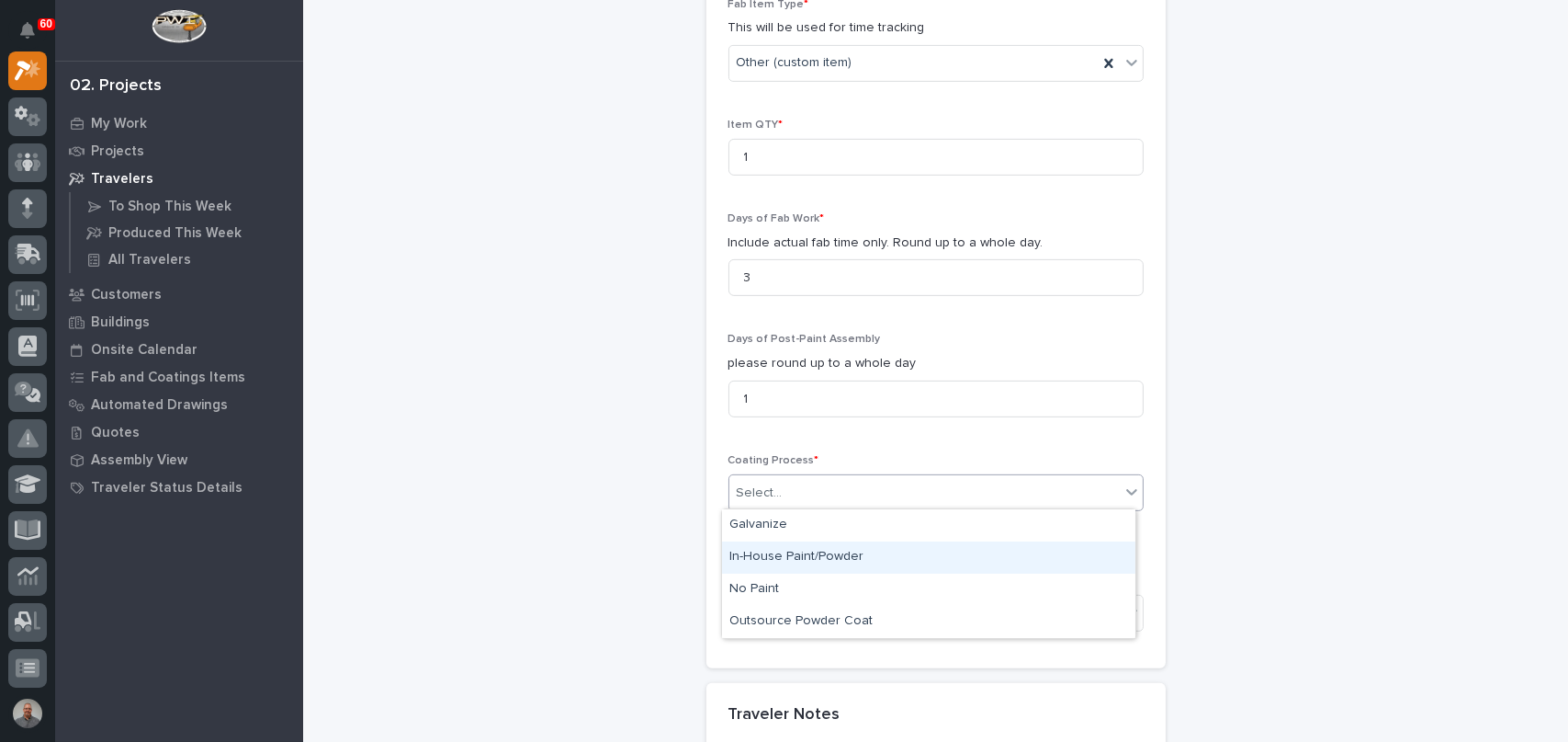
click at [808, 561] on div "In-House Paint/Powder" at bounding box center [928, 557] width 413 height 32
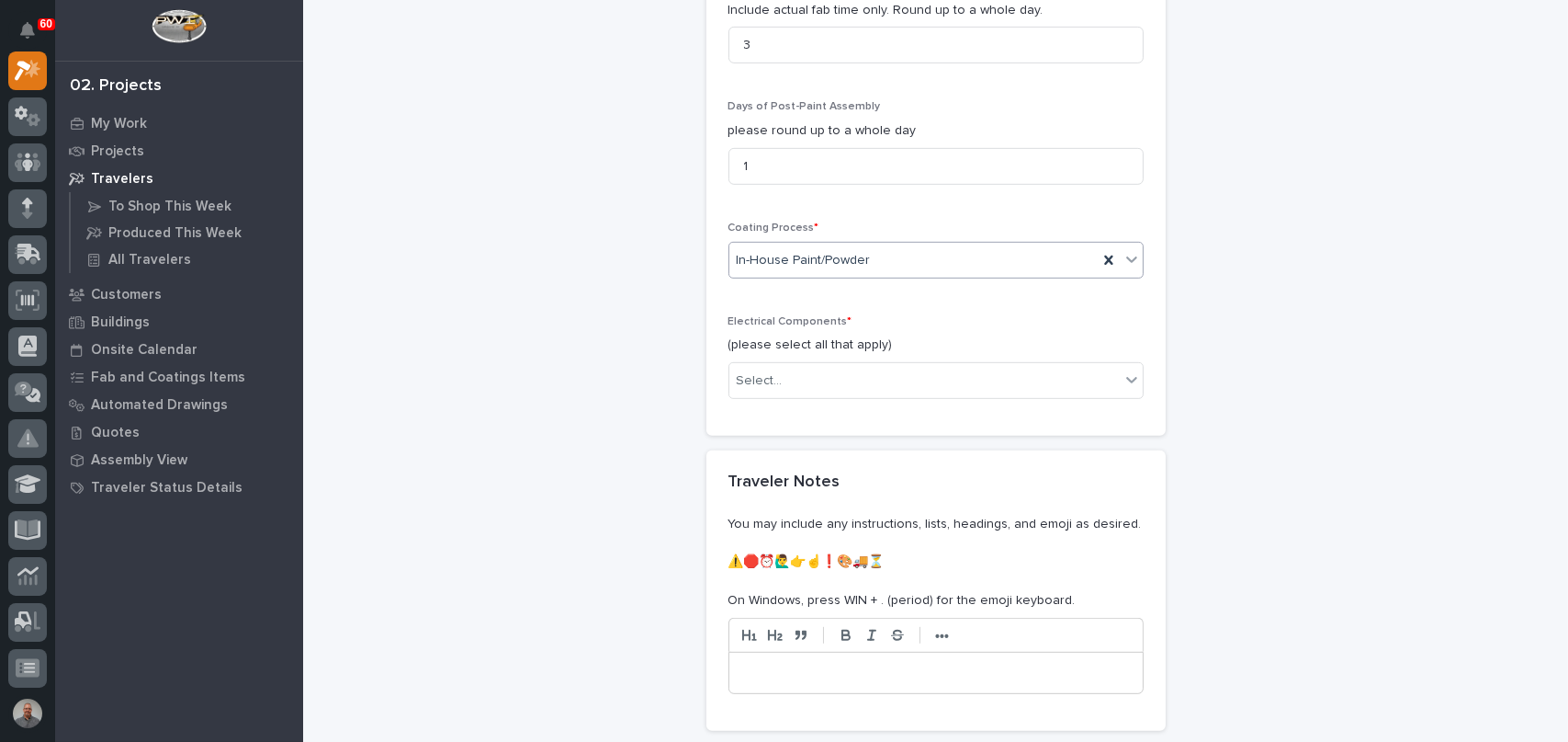
scroll to position [1941, 0]
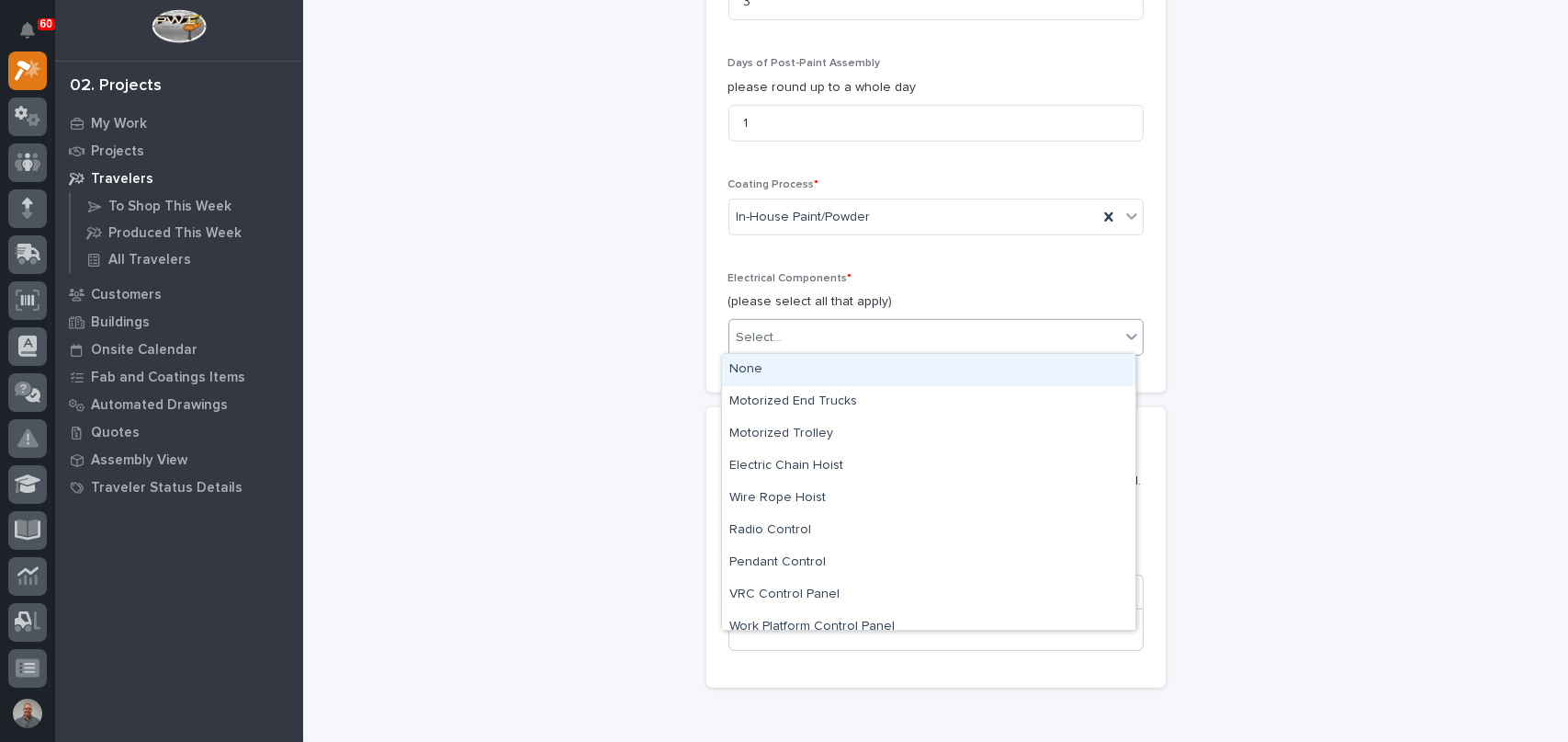
click at [784, 334] on input "text" at bounding box center [785, 338] width 2 height 16
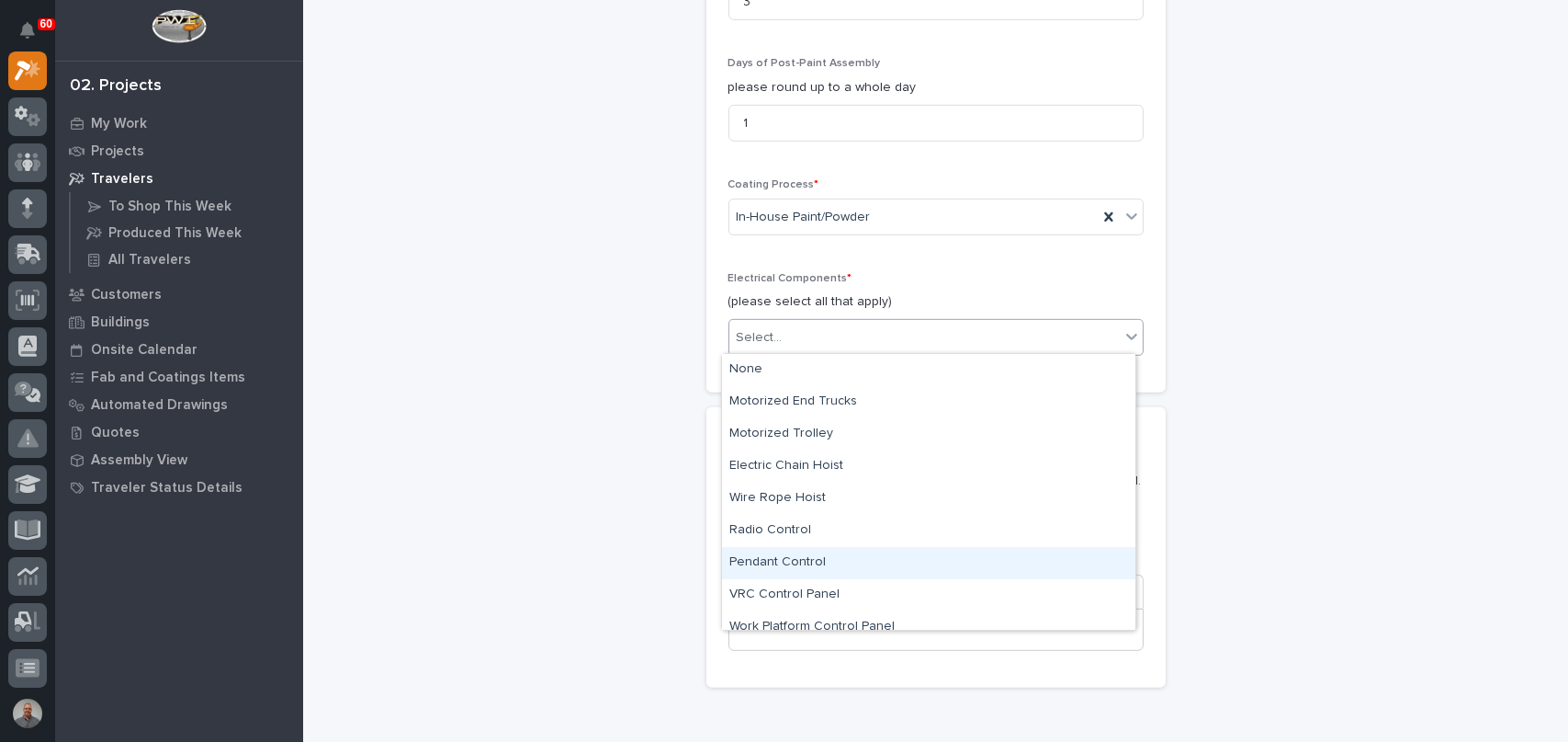
scroll to position [46, 0]
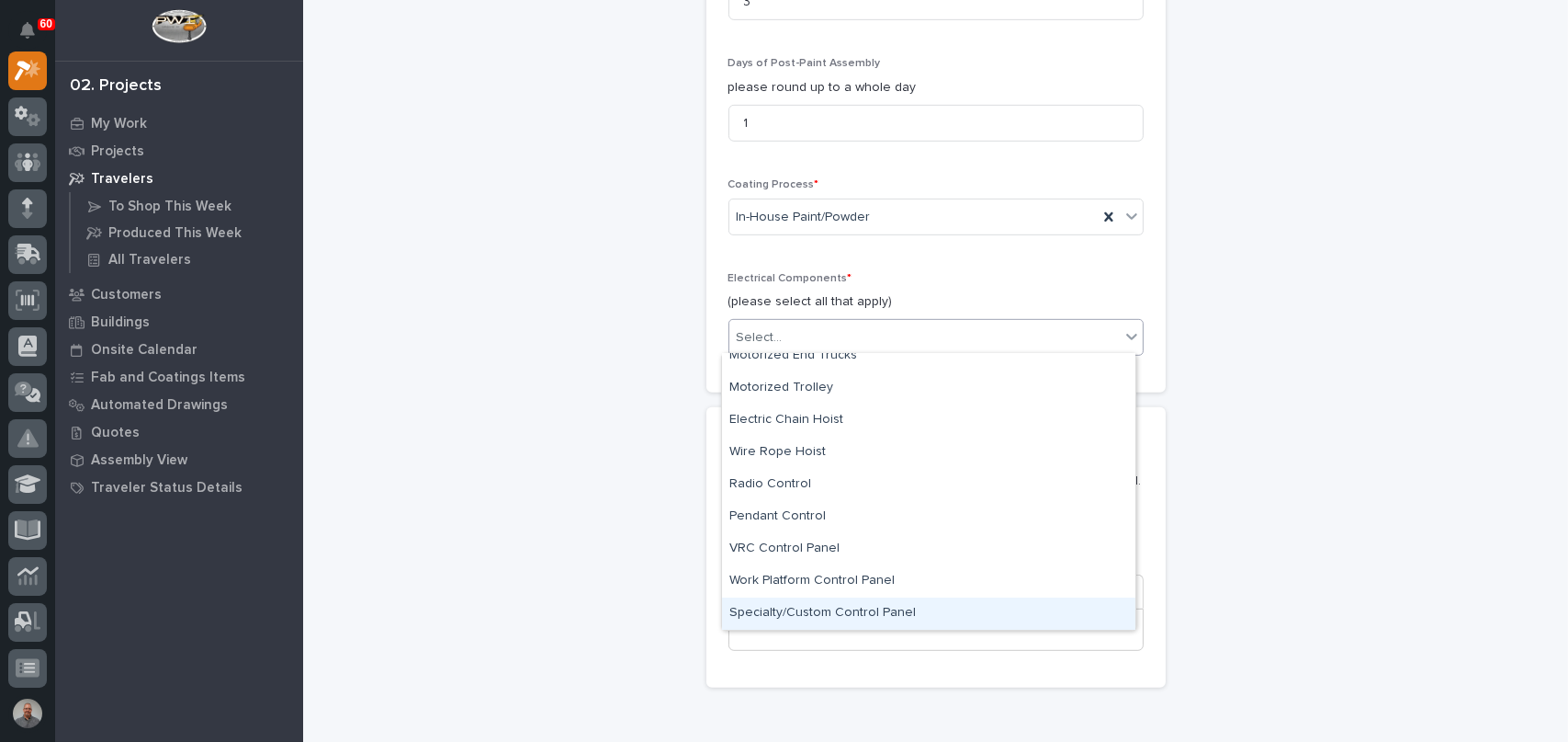
click at [826, 621] on div "Specialty/Custom Control Panel" at bounding box center [928, 613] width 413 height 32
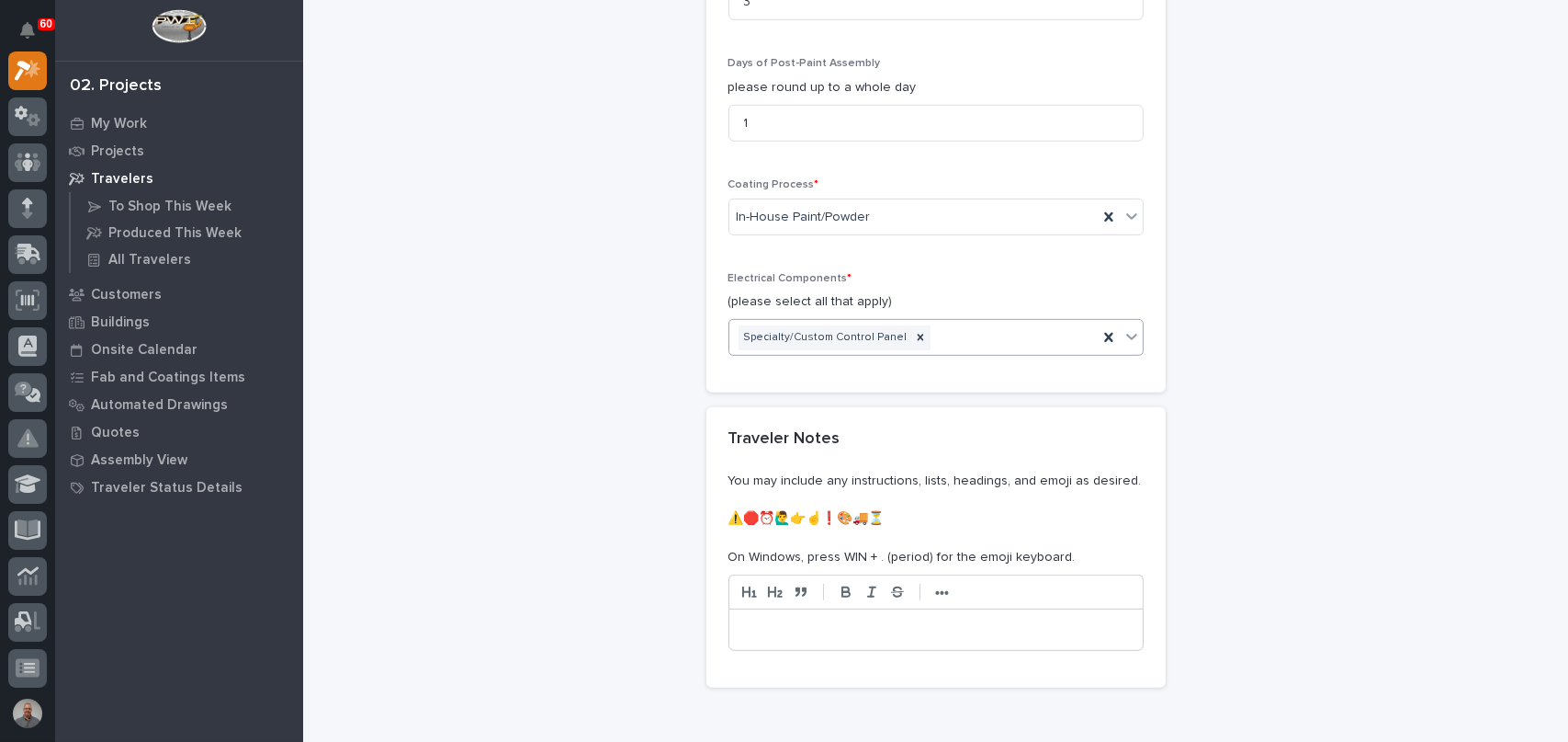
scroll to position [2136, 0]
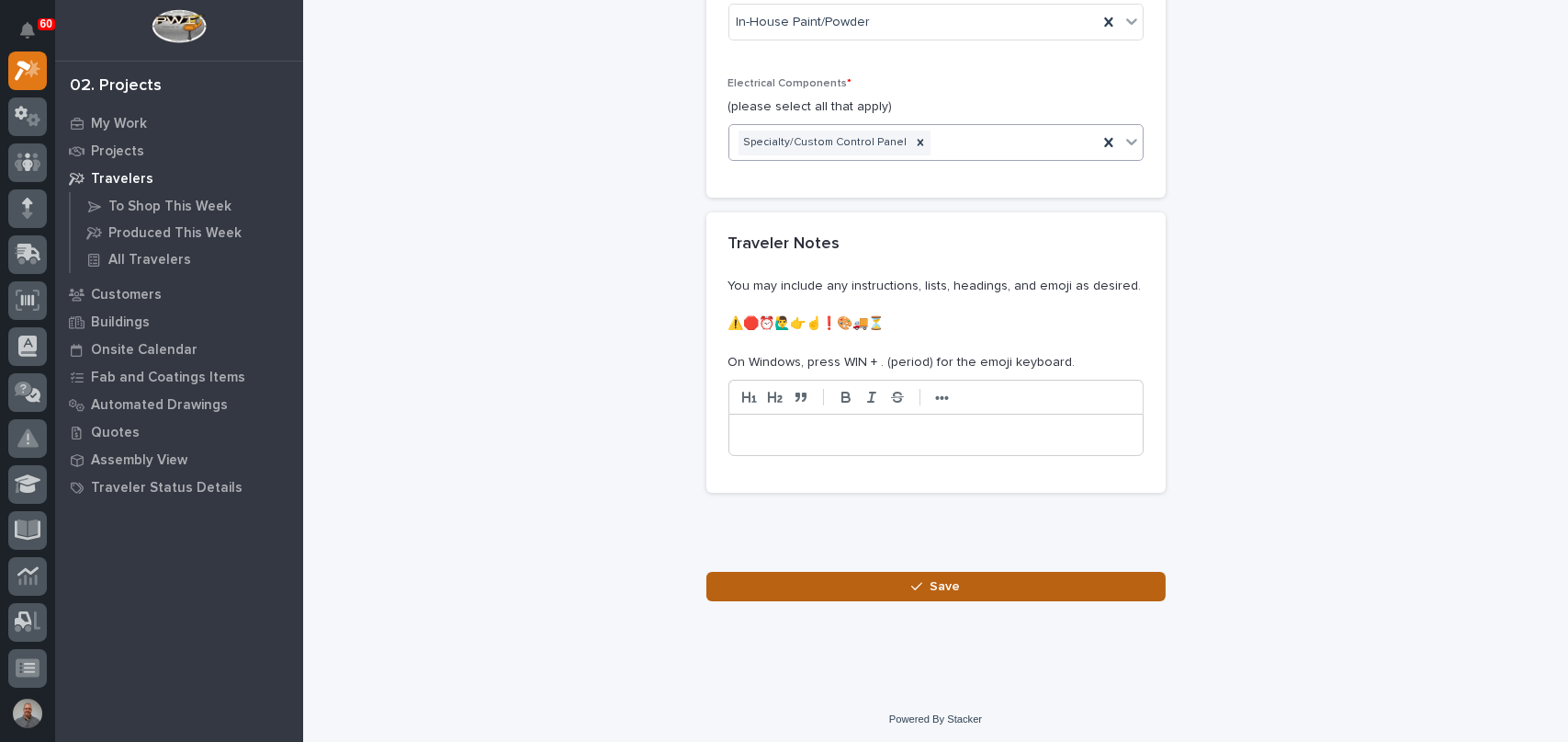
click at [883, 579] on button "Save" at bounding box center [936, 587] width 459 height 29
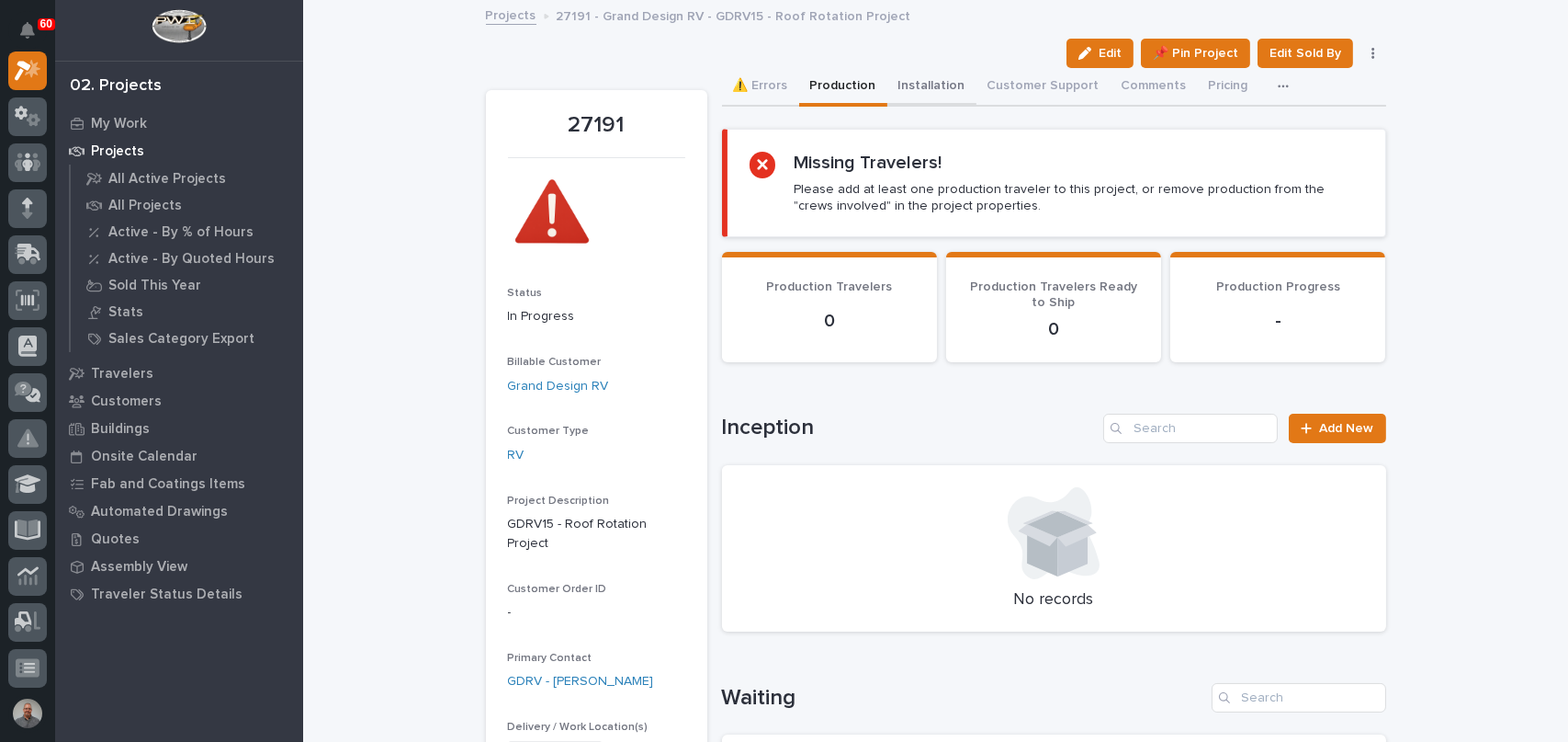
click at [920, 87] on button "Installation" at bounding box center [932, 88] width 89 height 39
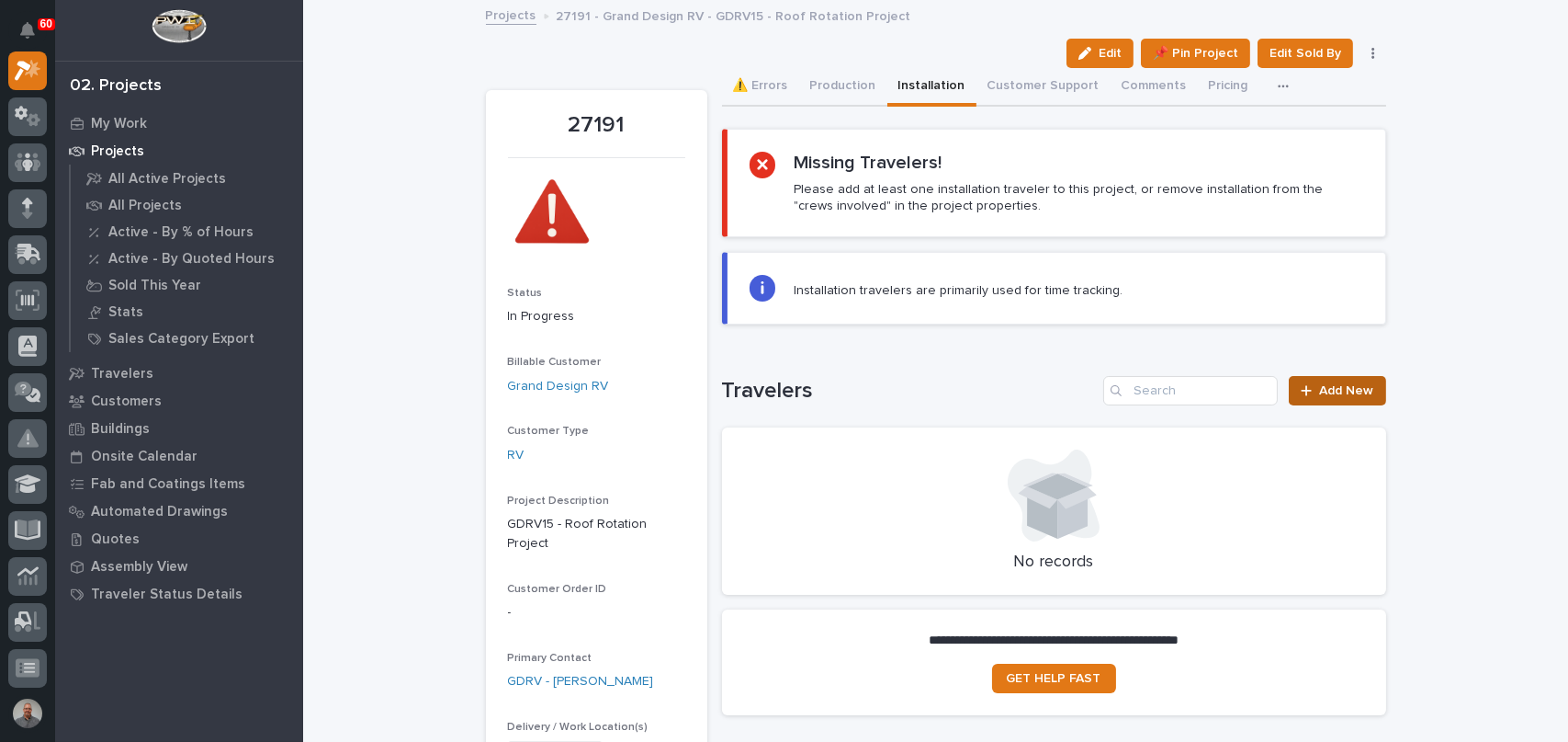
click at [1310, 394] on div at bounding box center [1310, 390] width 19 height 13
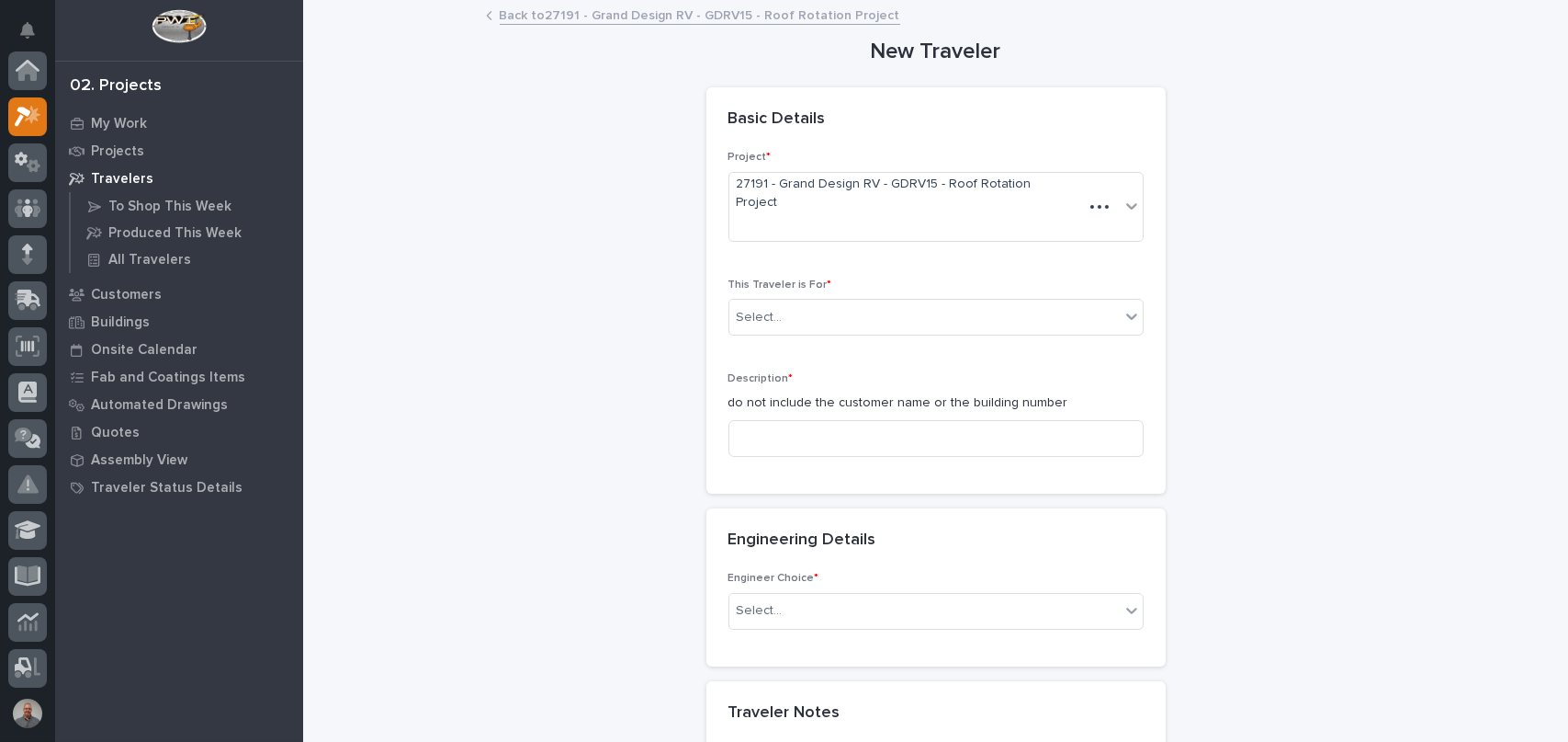
scroll to position [46, 0]
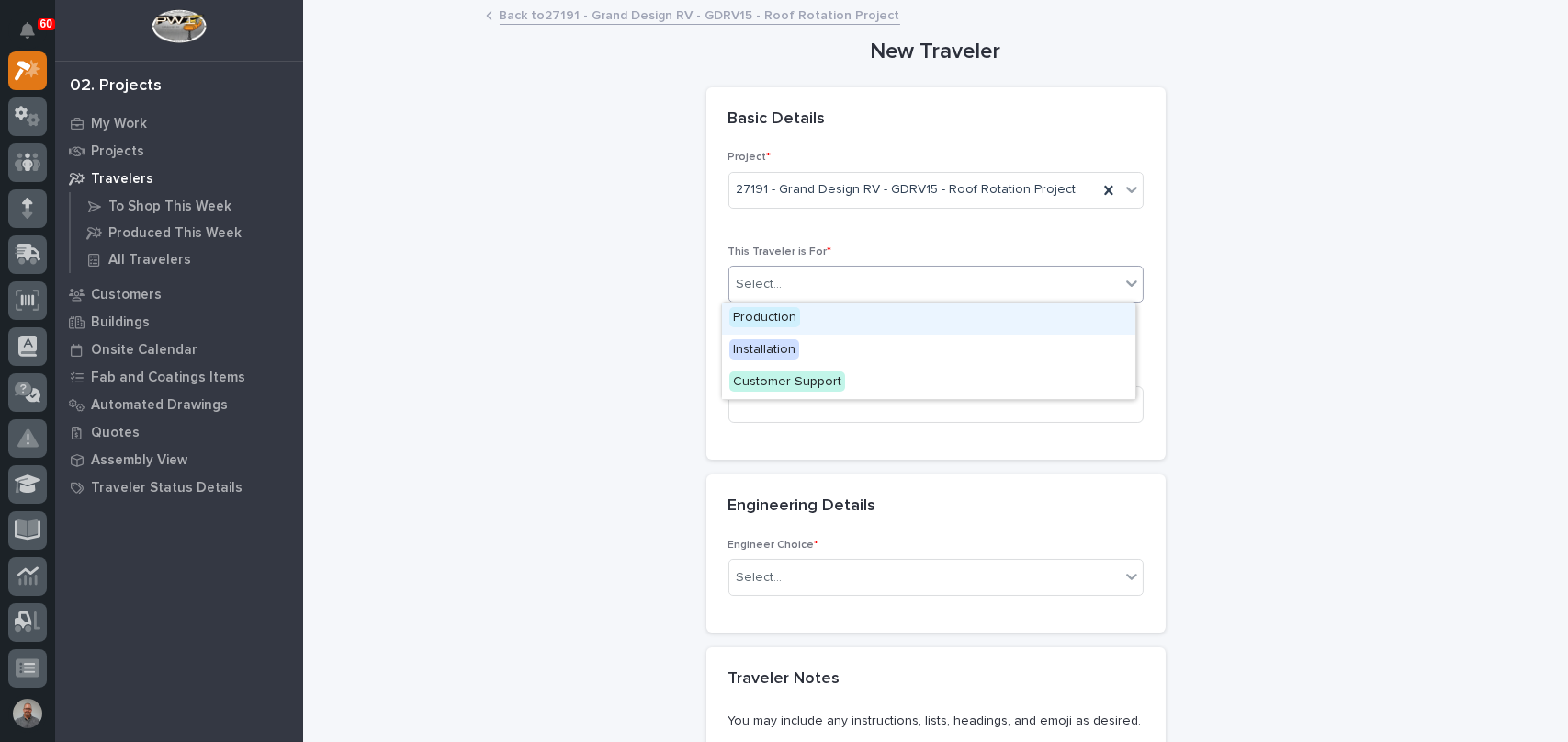
click at [841, 295] on div "Select..." at bounding box center [925, 284] width 391 height 30
click at [826, 351] on div "Installation" at bounding box center [928, 350] width 413 height 32
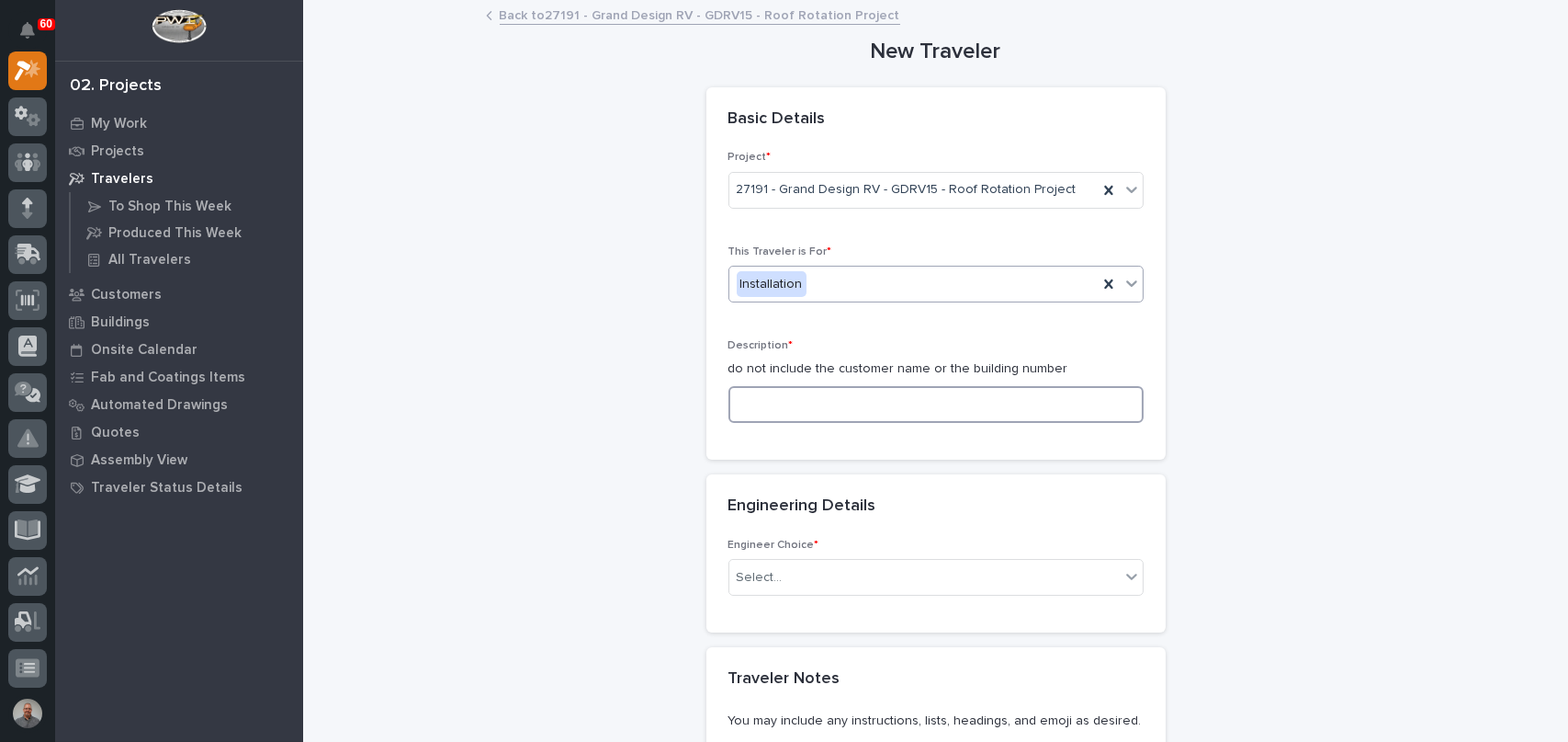
click at [822, 397] on input at bounding box center [936, 405] width 415 height 37
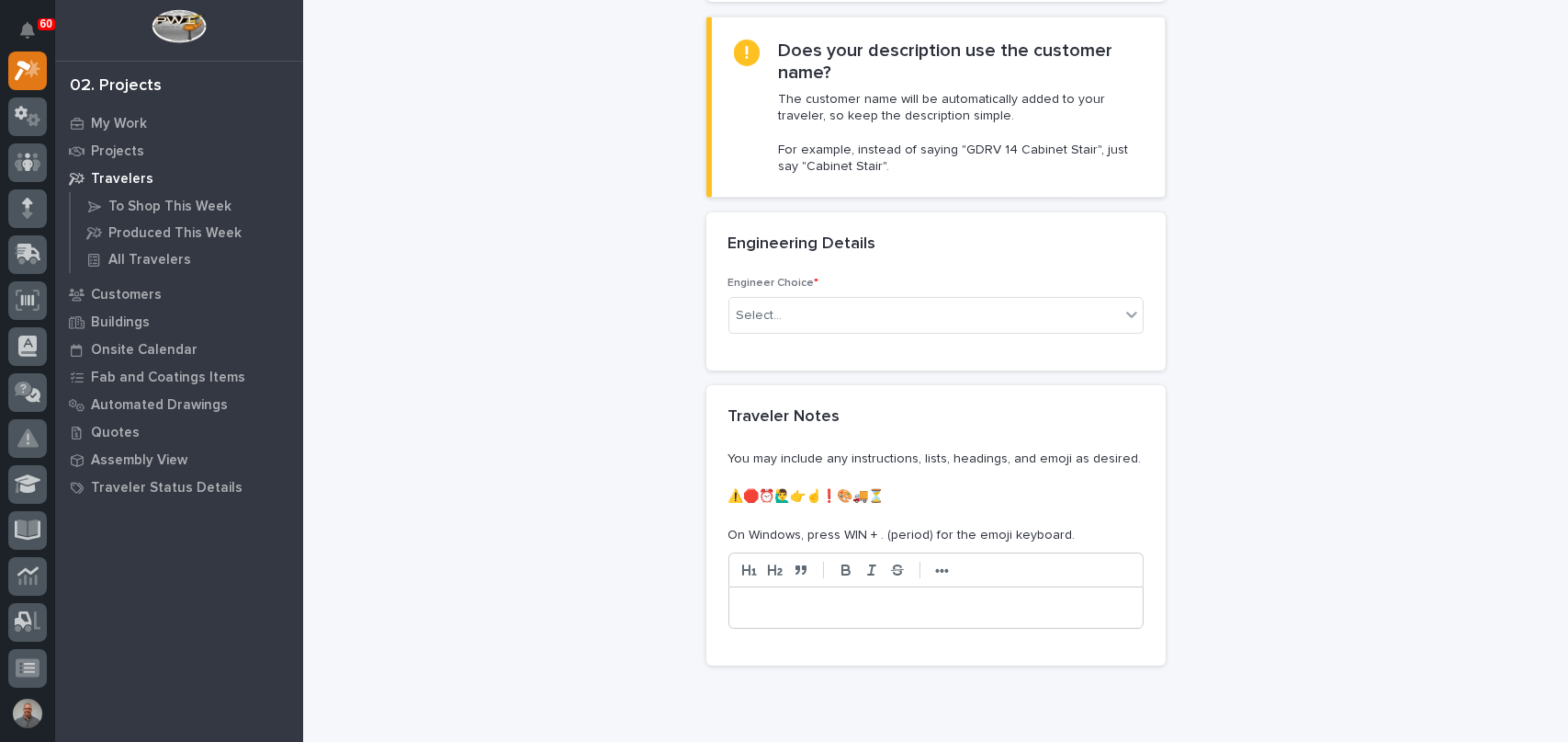
scroll to position [459, 0]
type input "Roof Rotation Project"
click at [823, 303] on div "Select..." at bounding box center [925, 314] width 391 height 30
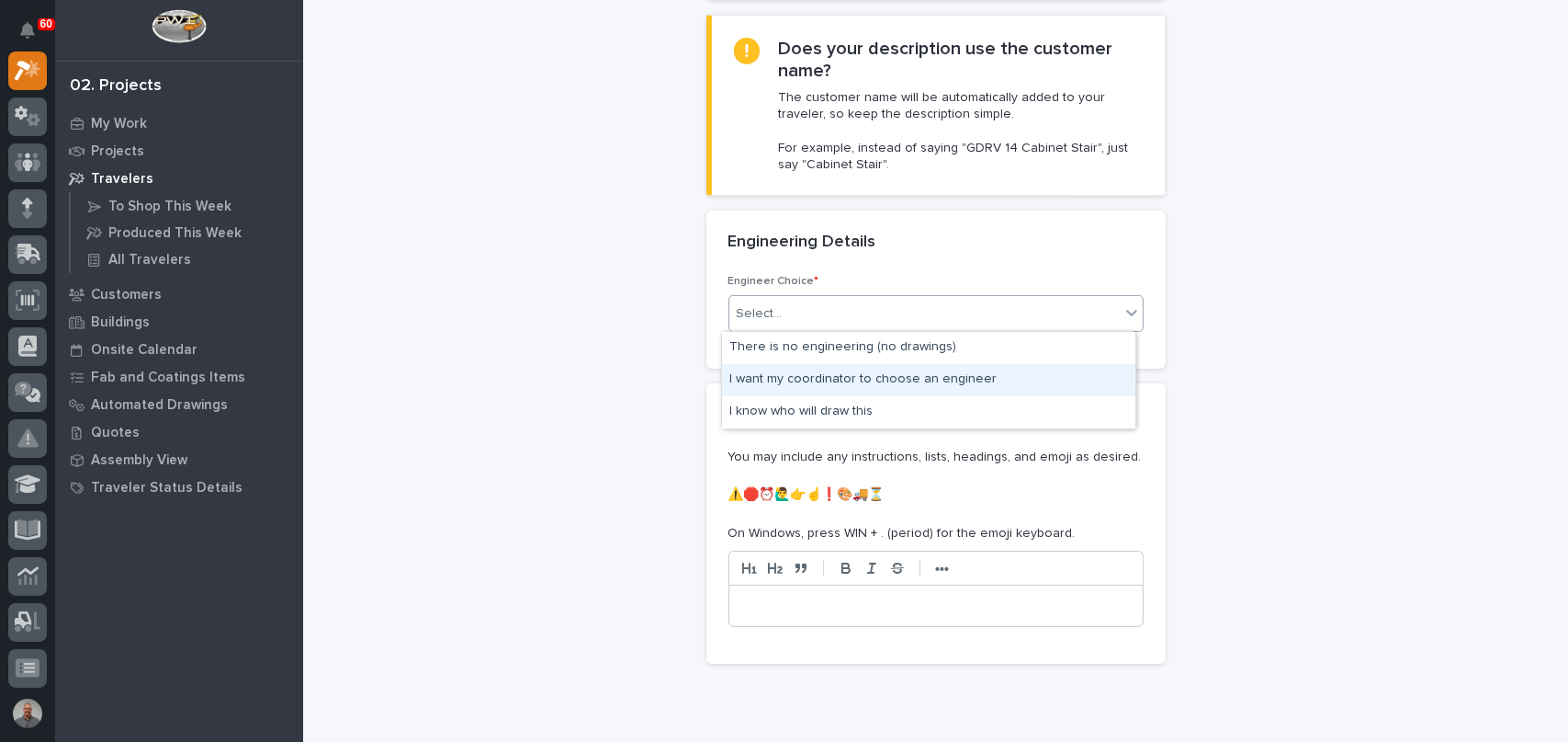
click at [843, 378] on div "I want my coordinator to choose an engineer" at bounding box center [928, 379] width 413 height 32
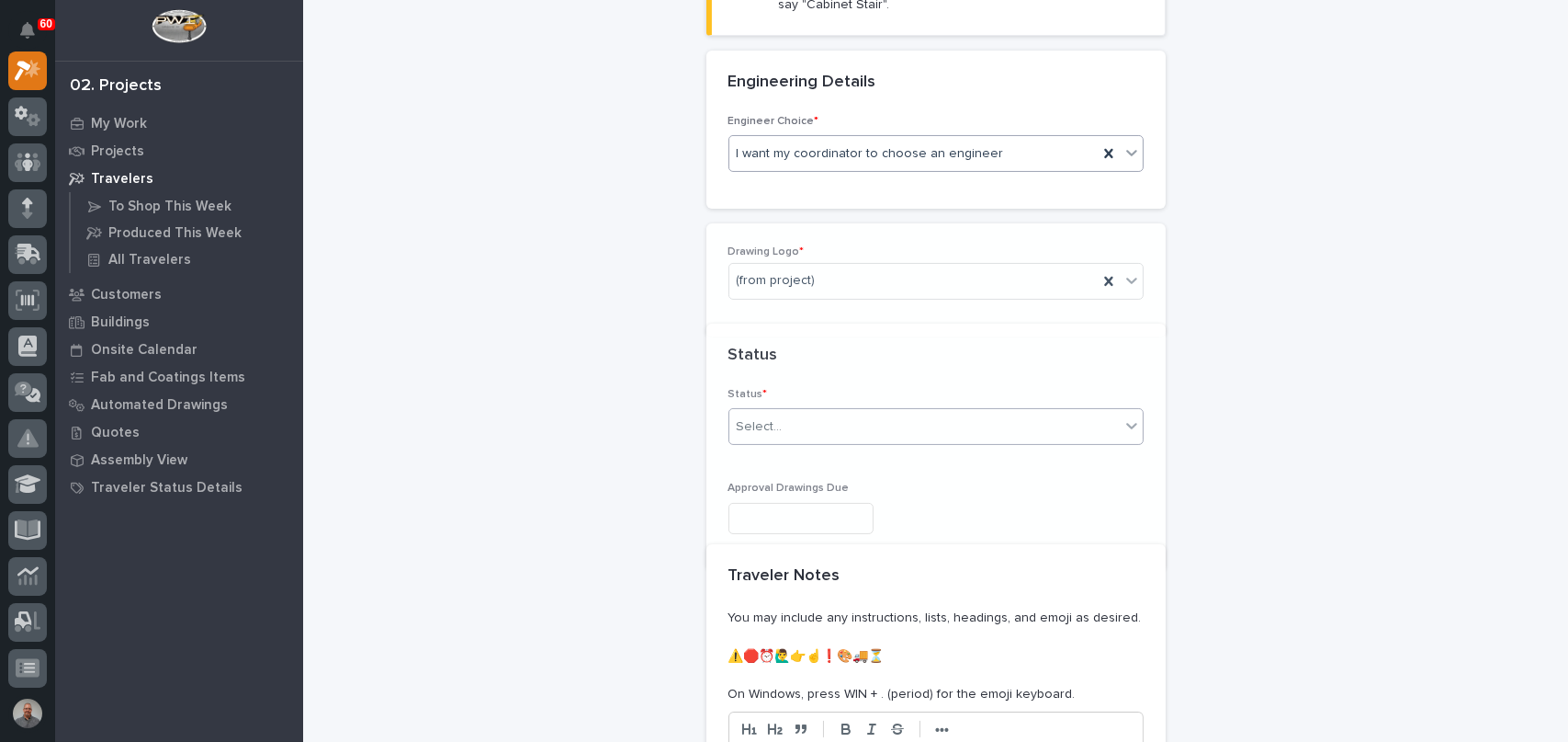
scroll to position [654, 0]
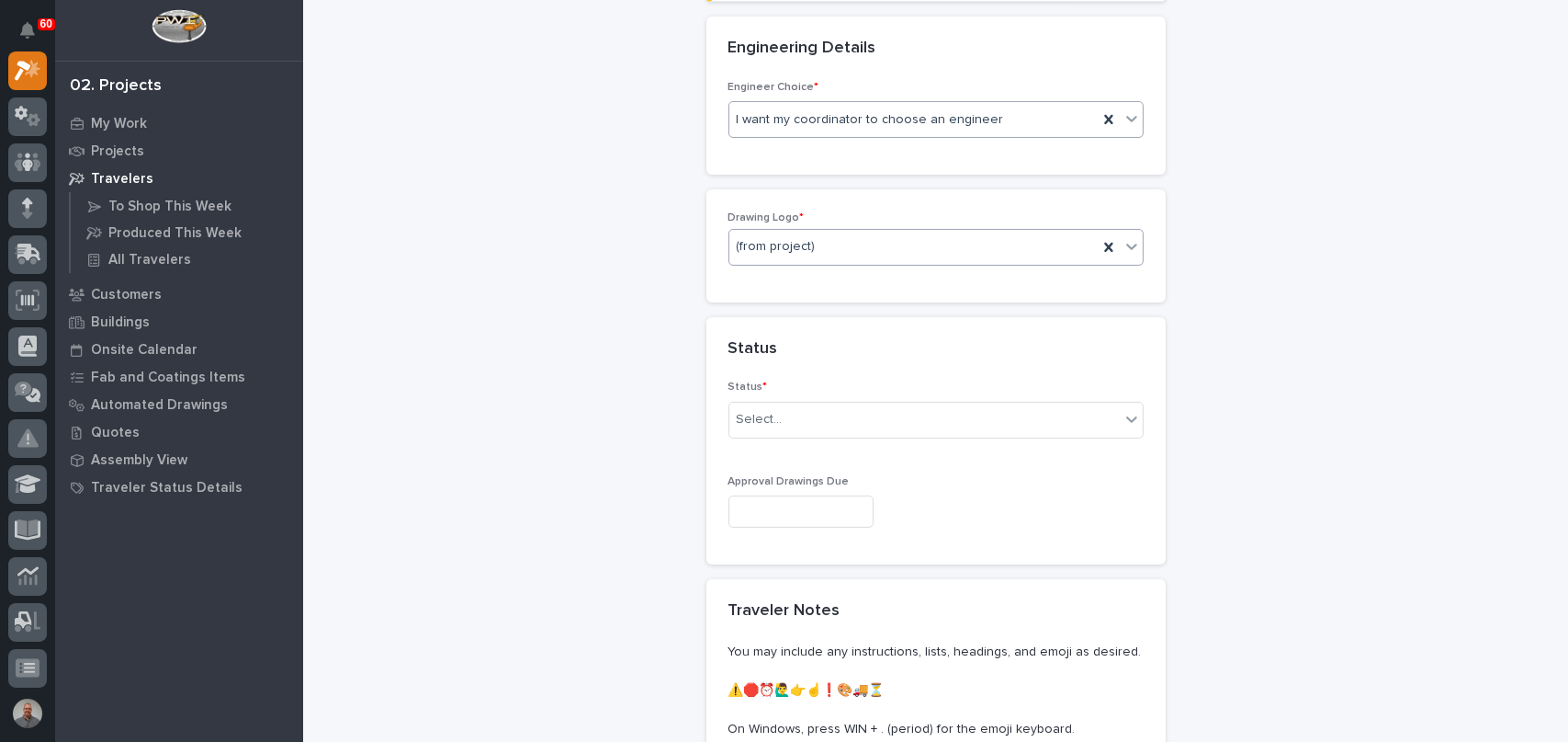
click at [825, 236] on div "(from project)" at bounding box center [913, 246] width 368 height 30
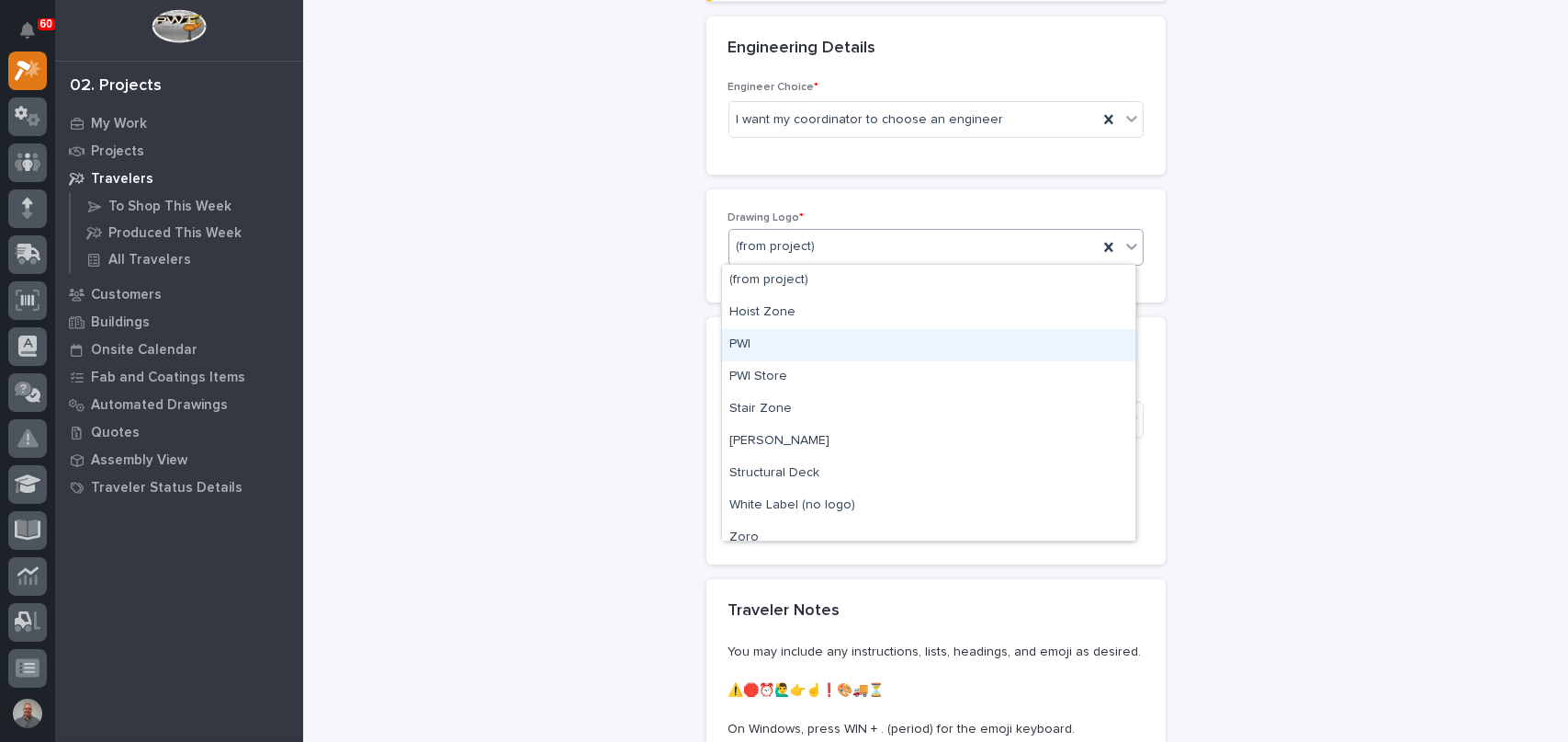
click at [827, 348] on div "PWI" at bounding box center [928, 345] width 413 height 32
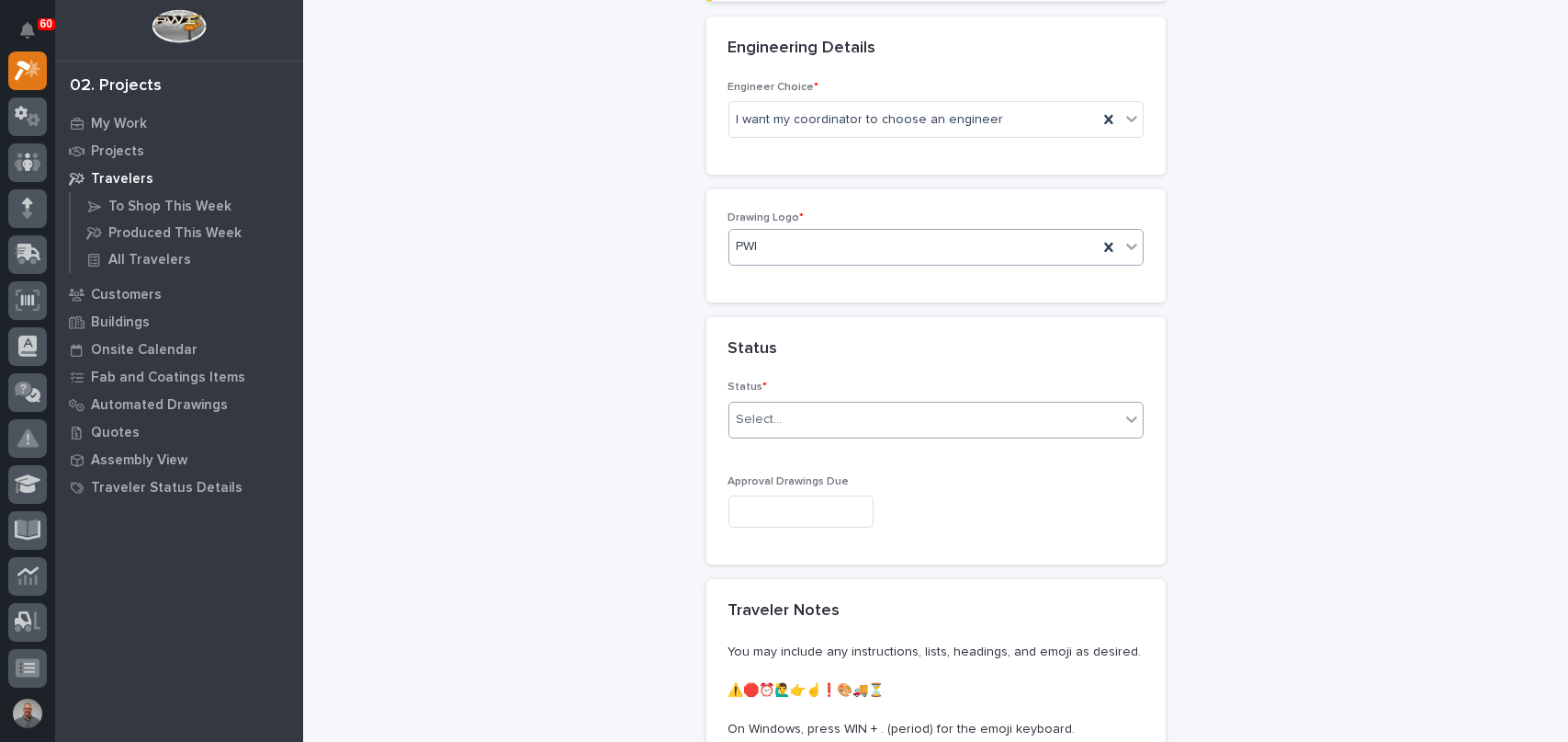
click at [827, 427] on div "Select..." at bounding box center [925, 419] width 391 height 30
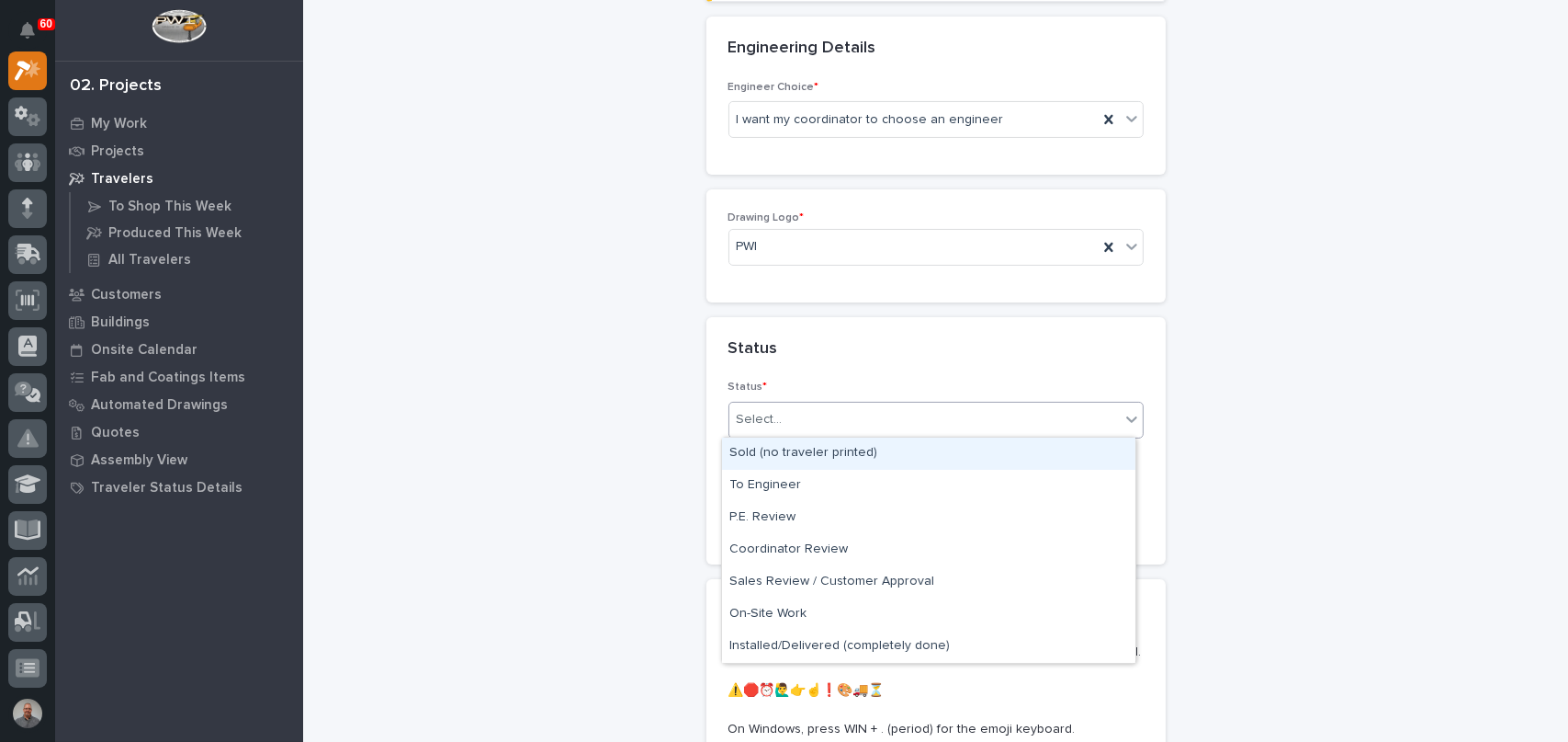
click at [833, 455] on div "Sold (no traveler printed)" at bounding box center [928, 454] width 413 height 32
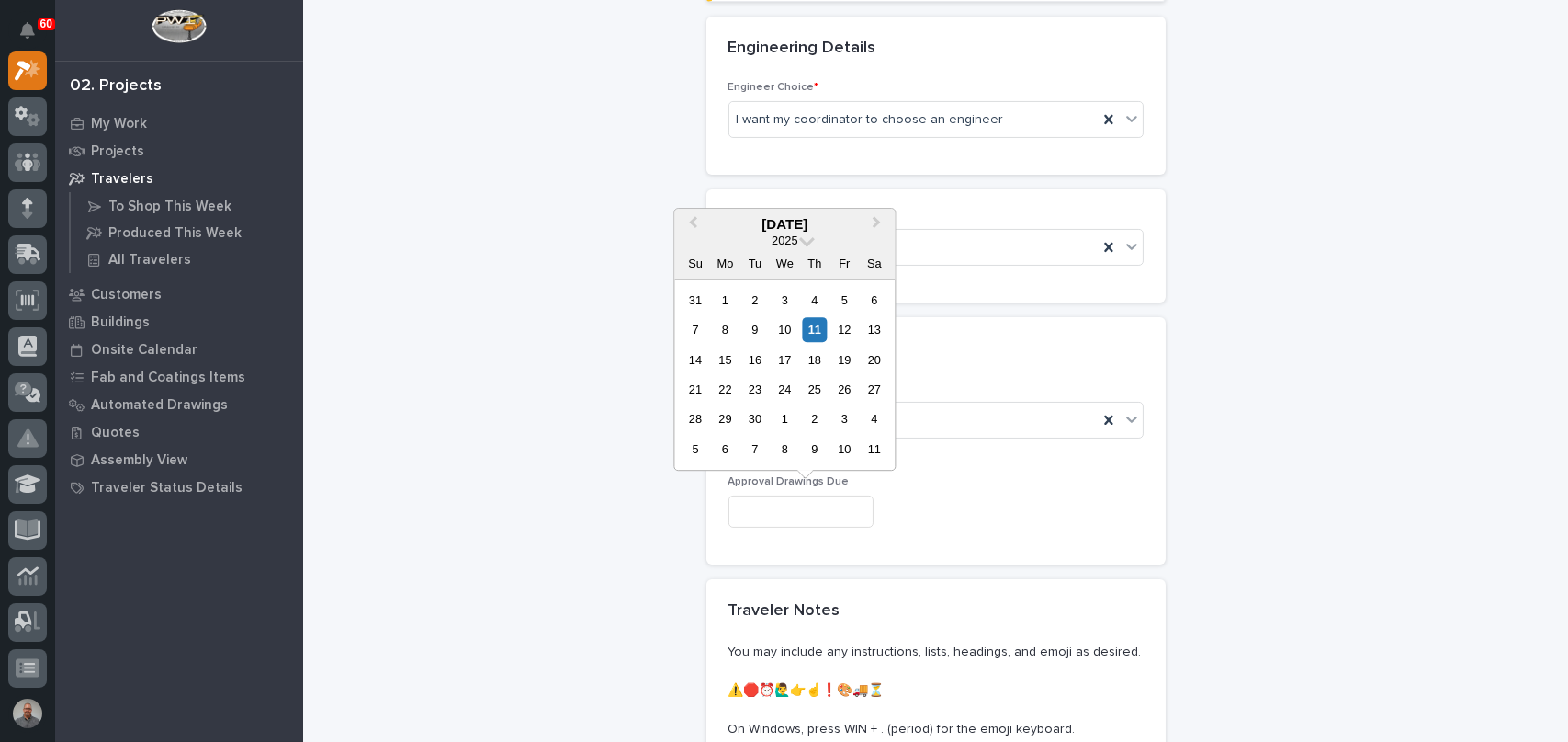
click at [808, 508] on input "text" at bounding box center [801, 511] width 146 height 32
click at [845, 418] on div "3" at bounding box center [844, 419] width 24 height 24
type input "**********"
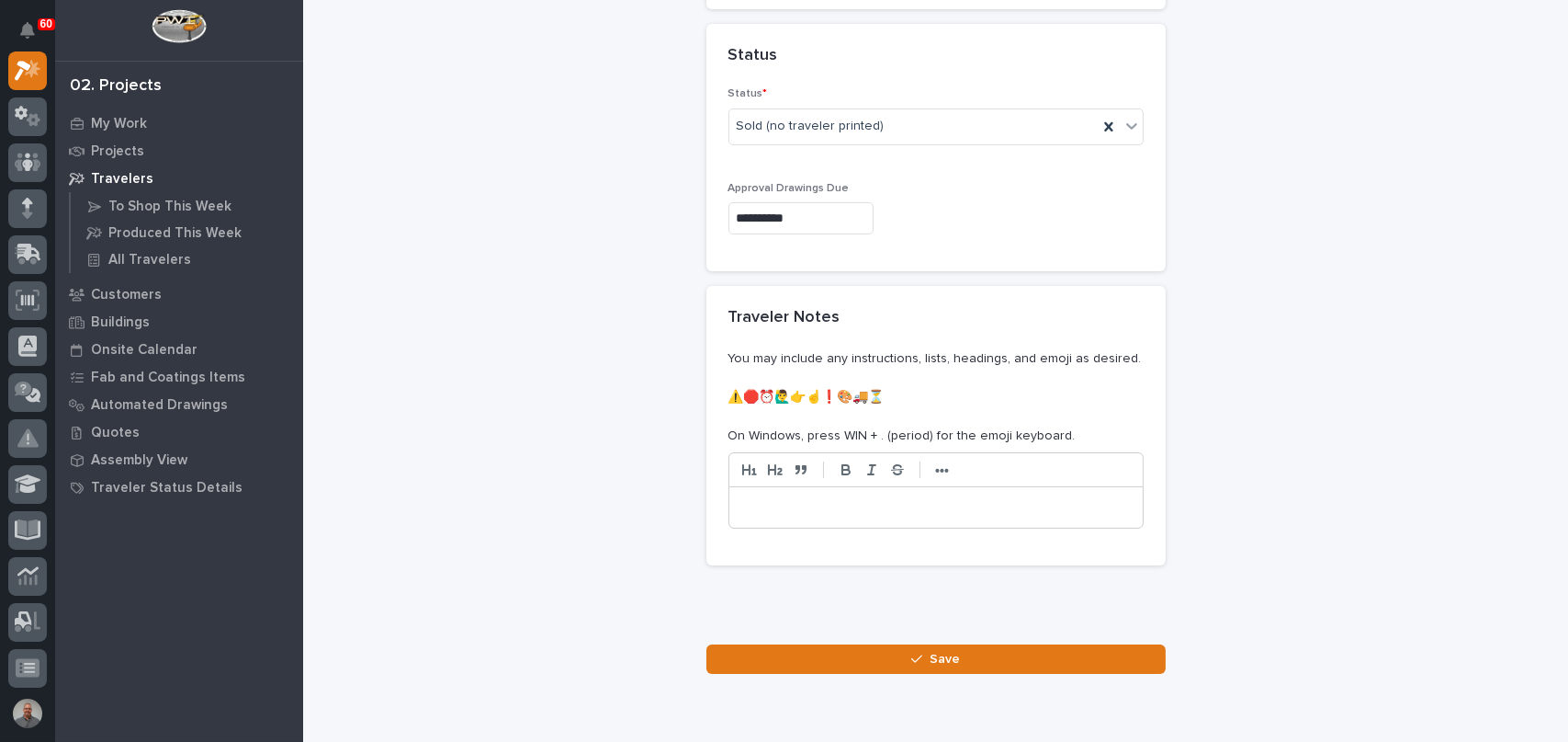
scroll to position [1022, 0]
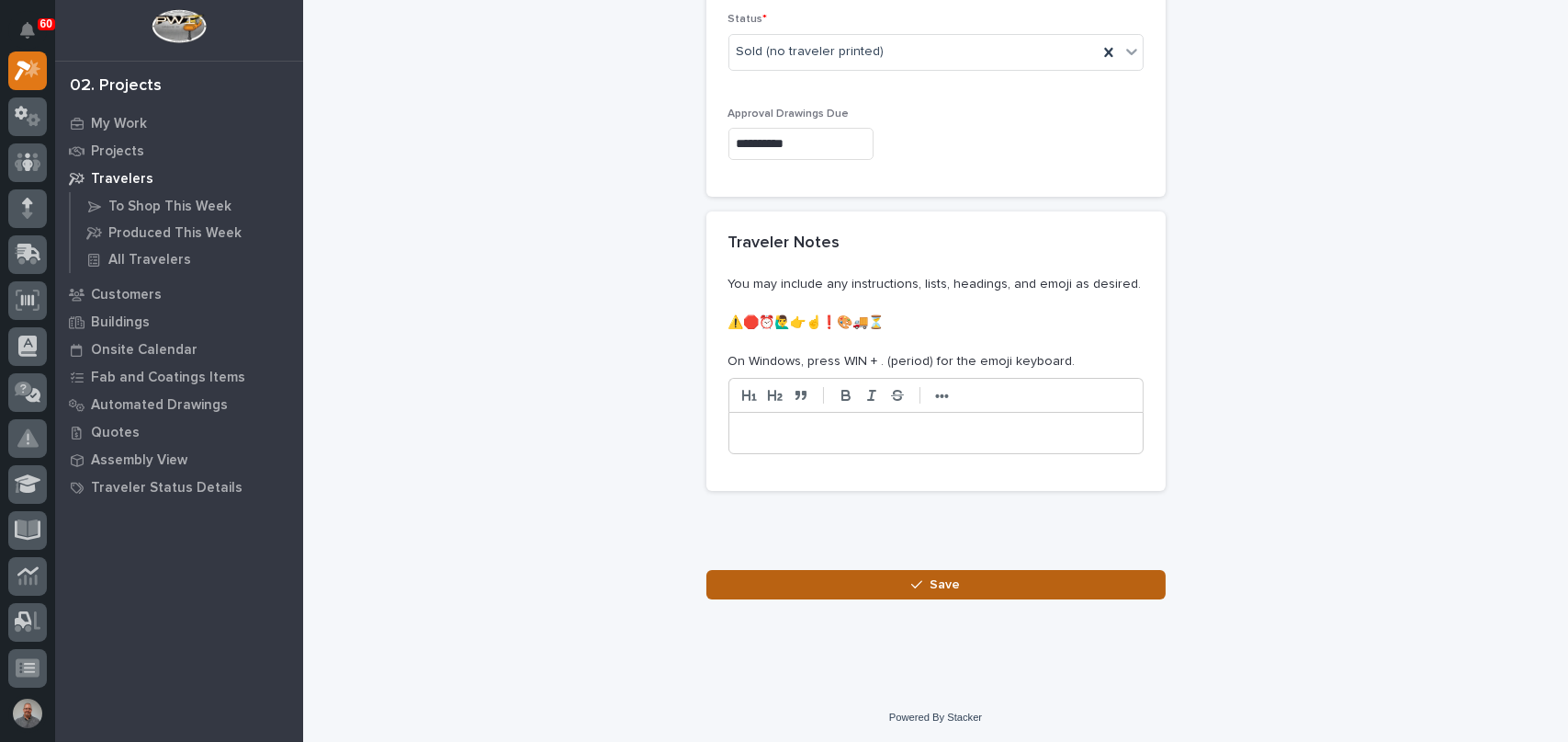
click at [828, 585] on button "Save" at bounding box center [936, 585] width 459 height 29
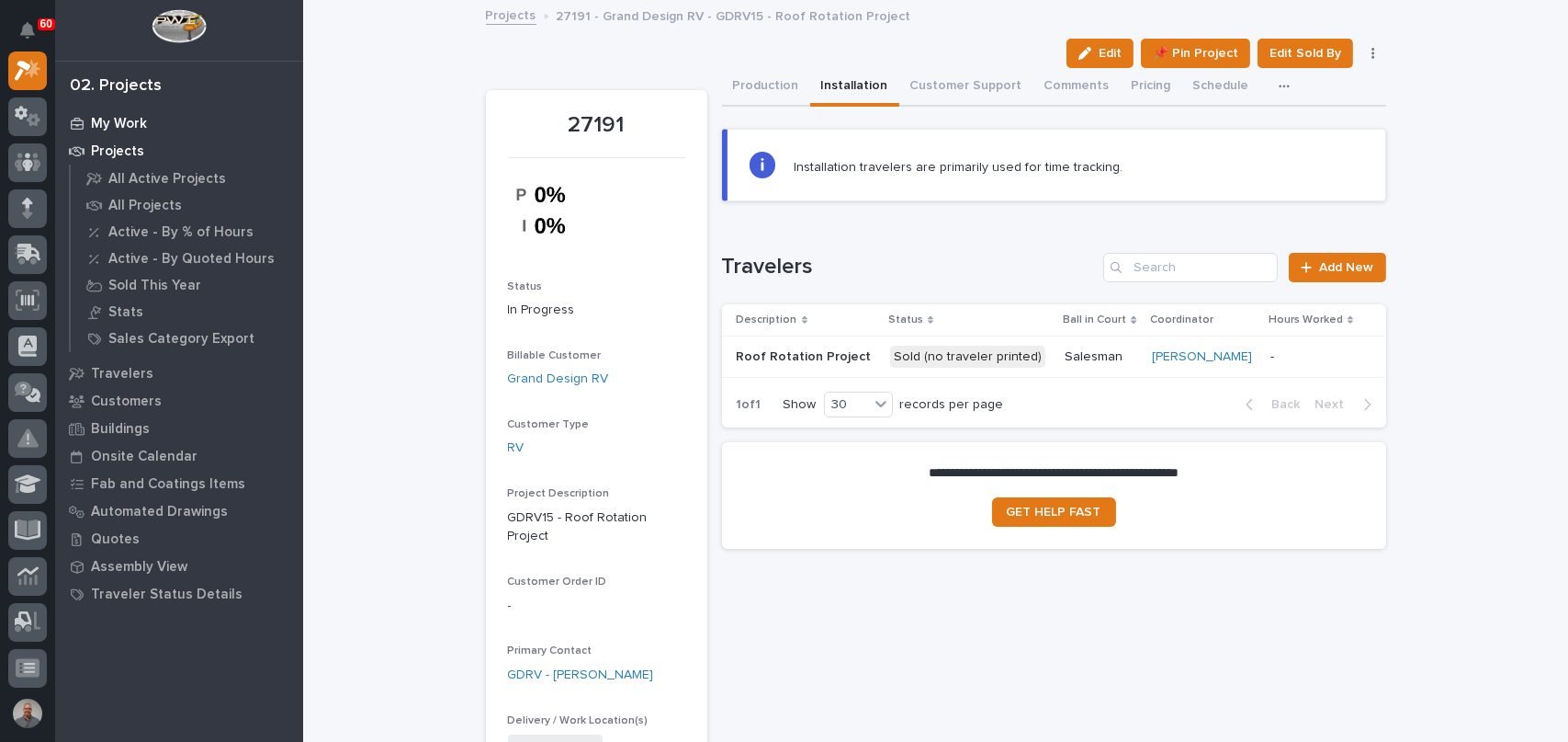
click at [118, 120] on p "My Work" at bounding box center [118, 124] width 56 height 17
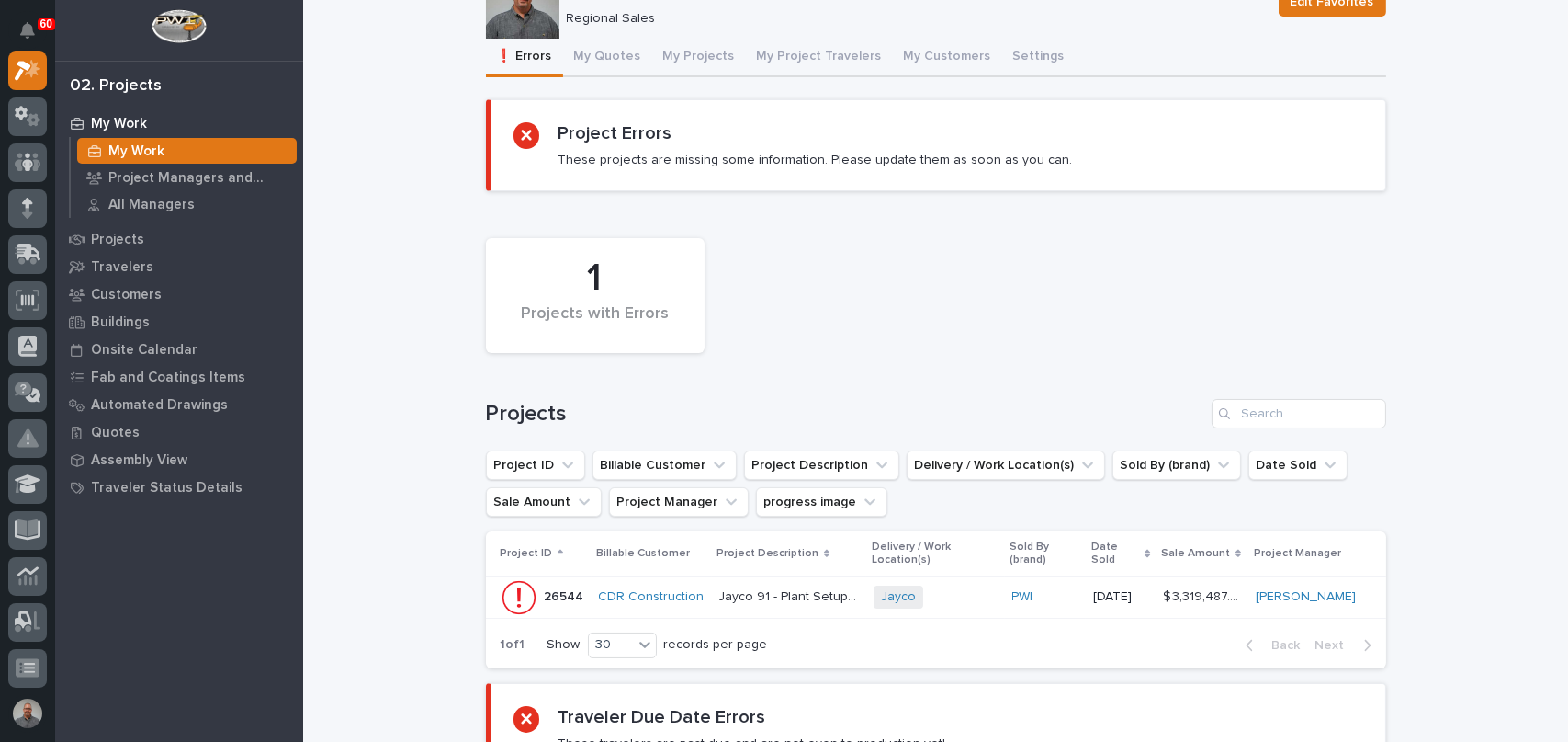
scroll to position [92, 0]
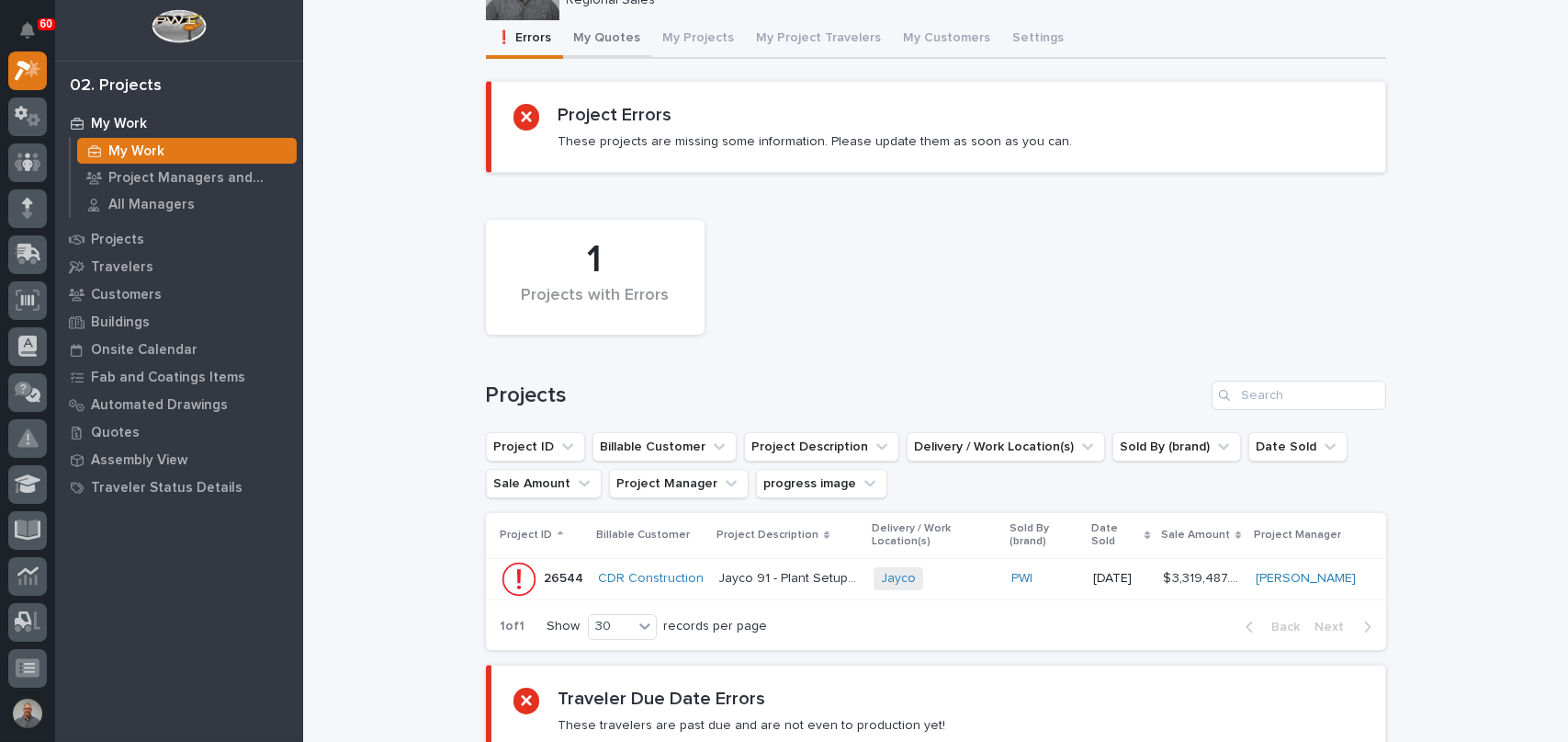
click at [573, 39] on div "Mark Miller Edit Favorites Mark Miller Regional Sales Edit Favorites Sorry, the…" at bounding box center [937, 651] width 901 height 1482
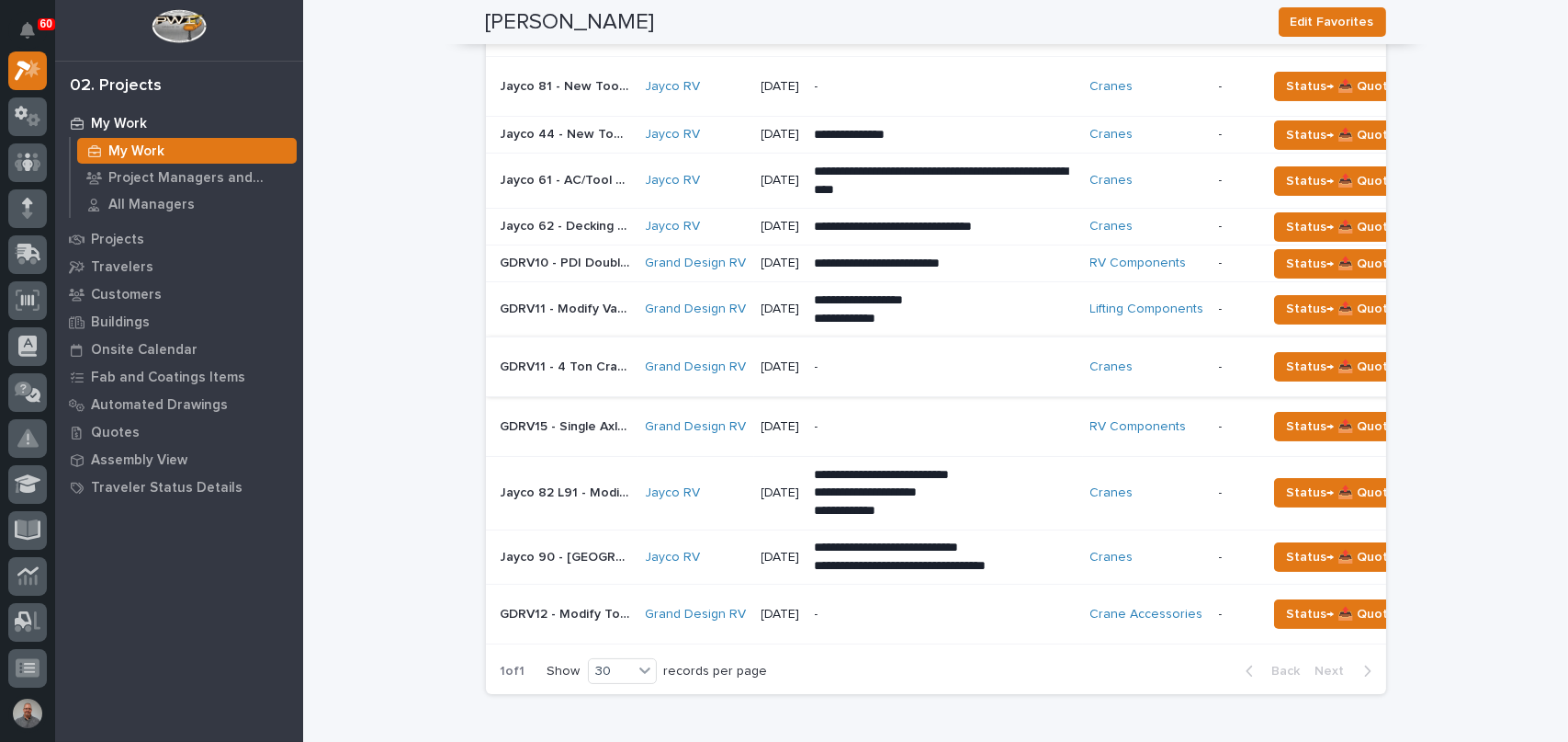
scroll to position [1288, 0]
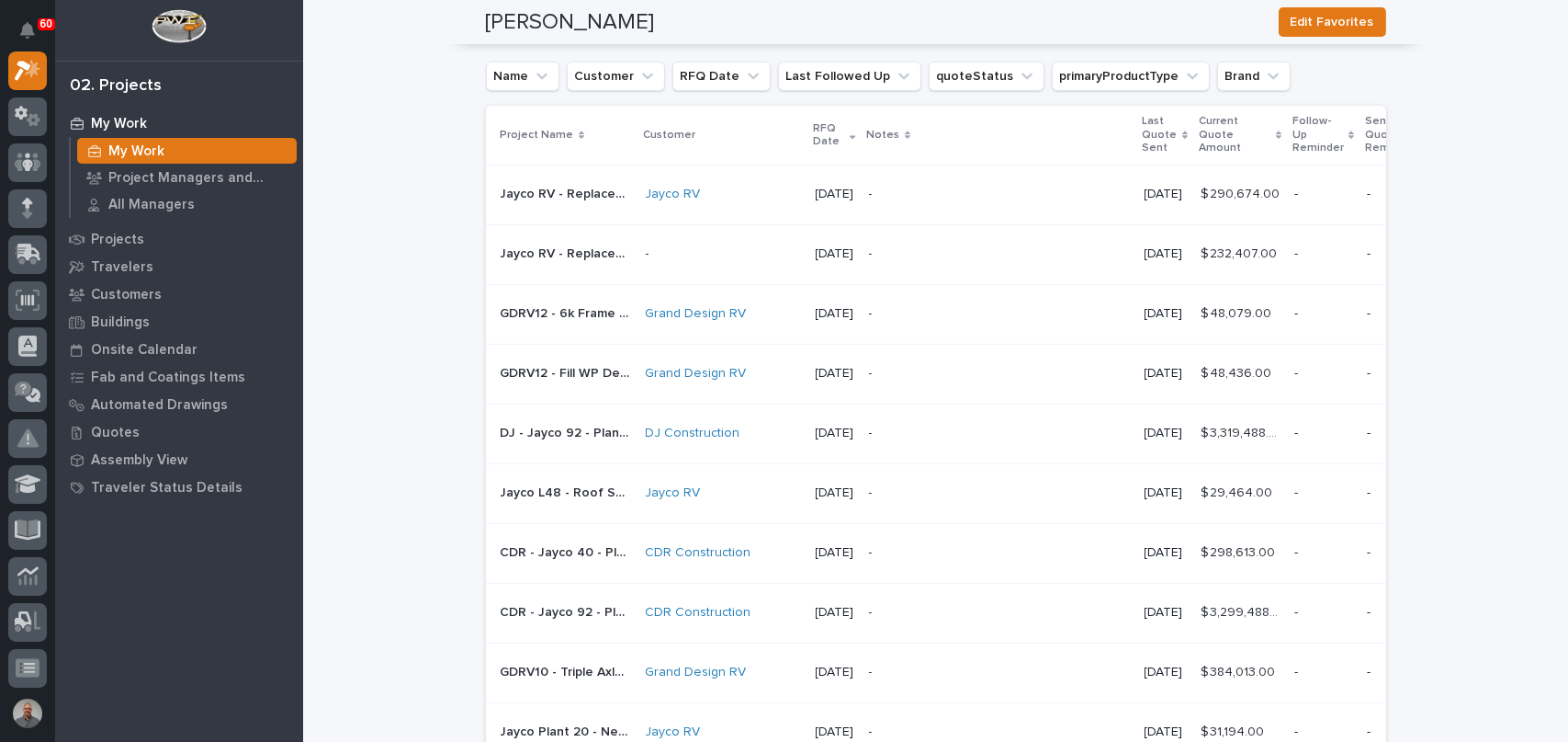
click at [1012, 322] on p "-" at bounding box center [999, 314] width 261 height 16
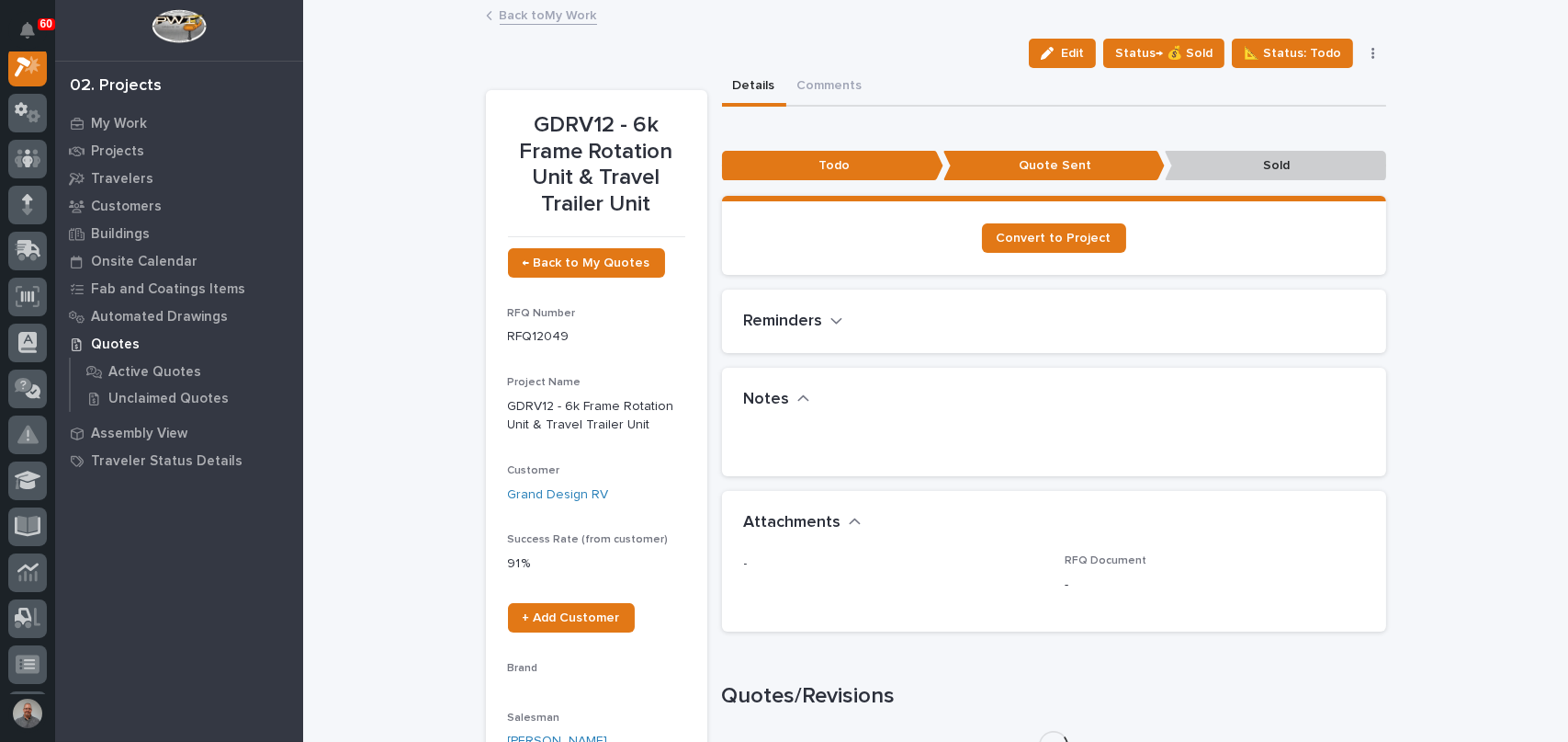
scroll to position [46, 0]
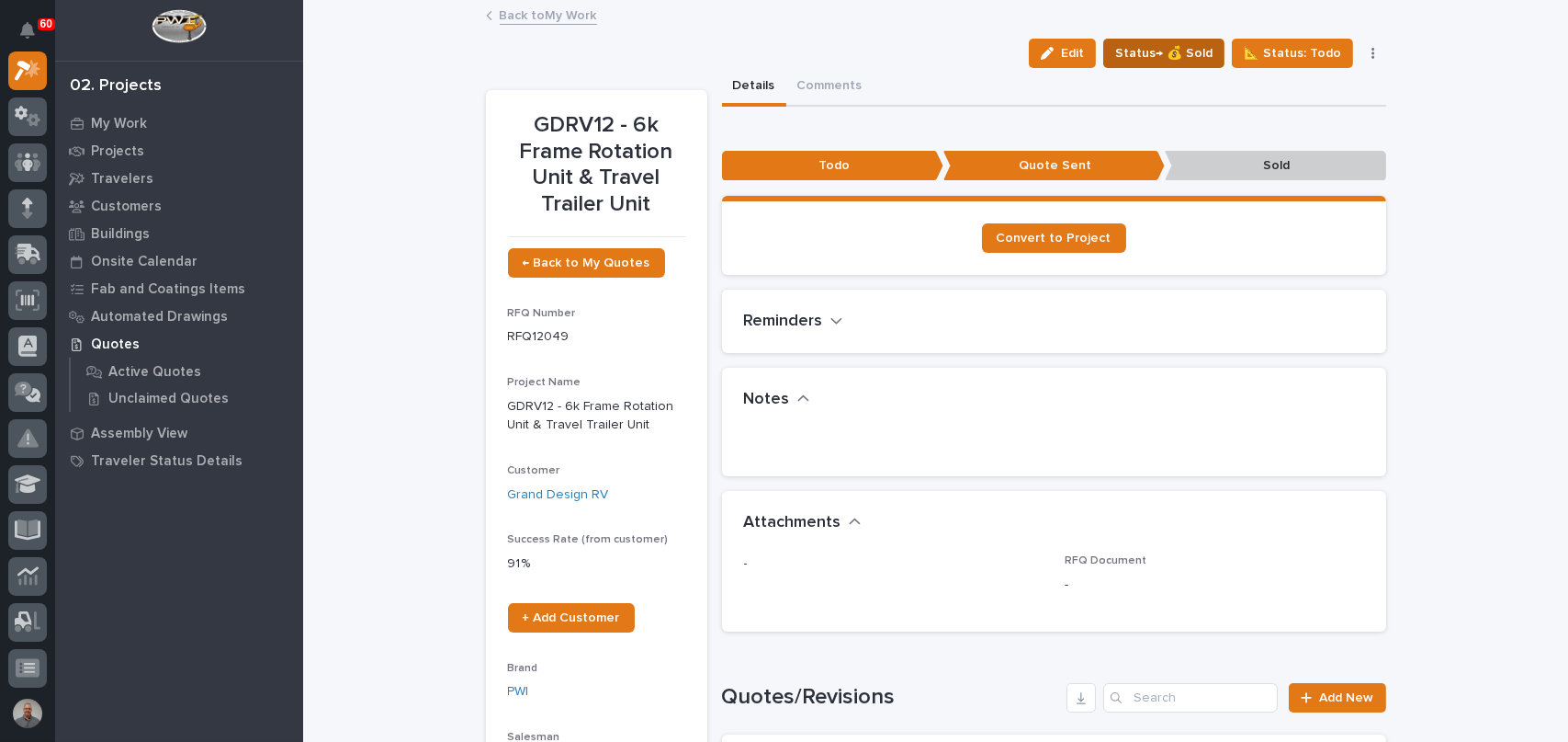
click at [1144, 48] on span "Status→ 💰 Sold" at bounding box center [1165, 53] width 98 height 22
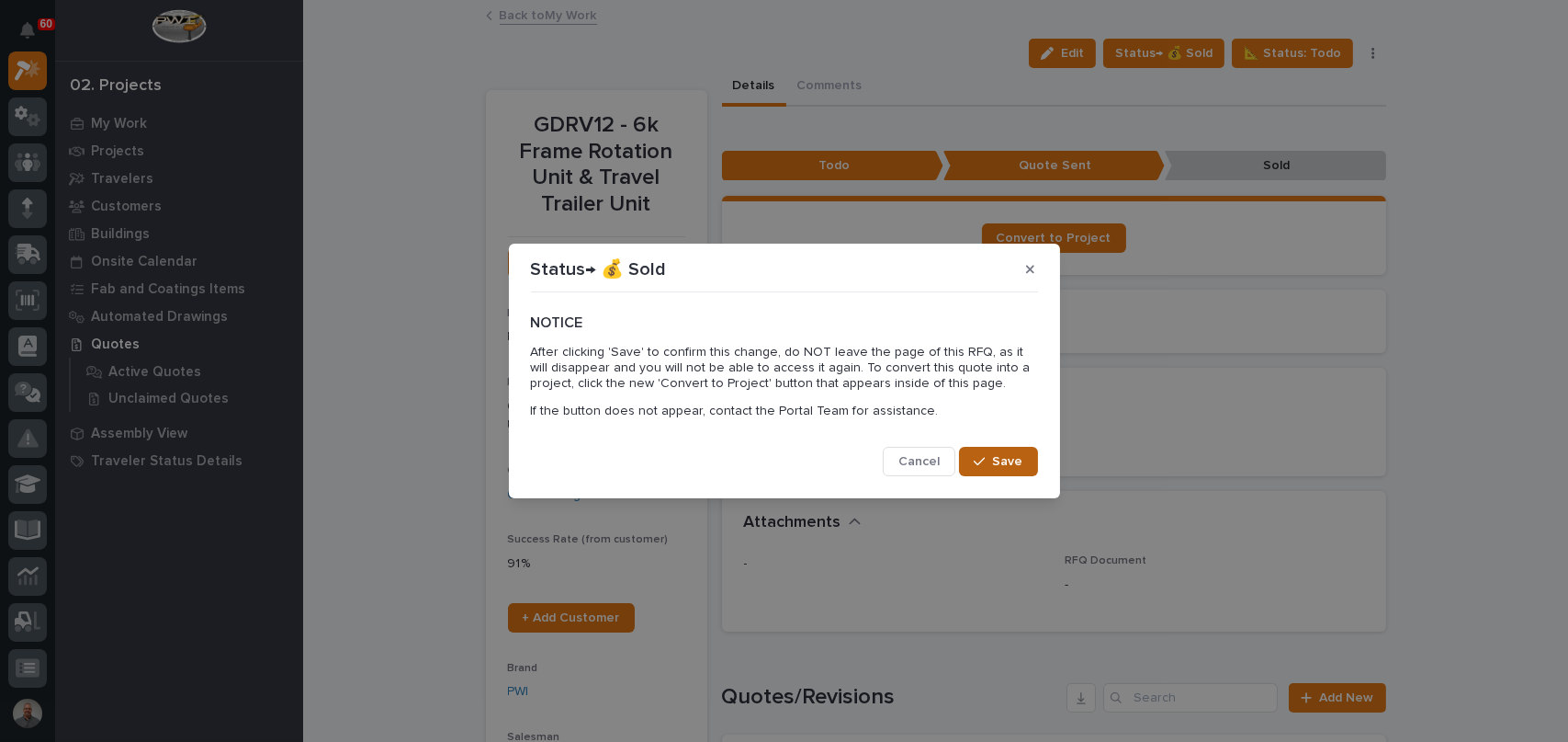
click at [990, 452] on button "Save" at bounding box center [998, 461] width 78 height 29
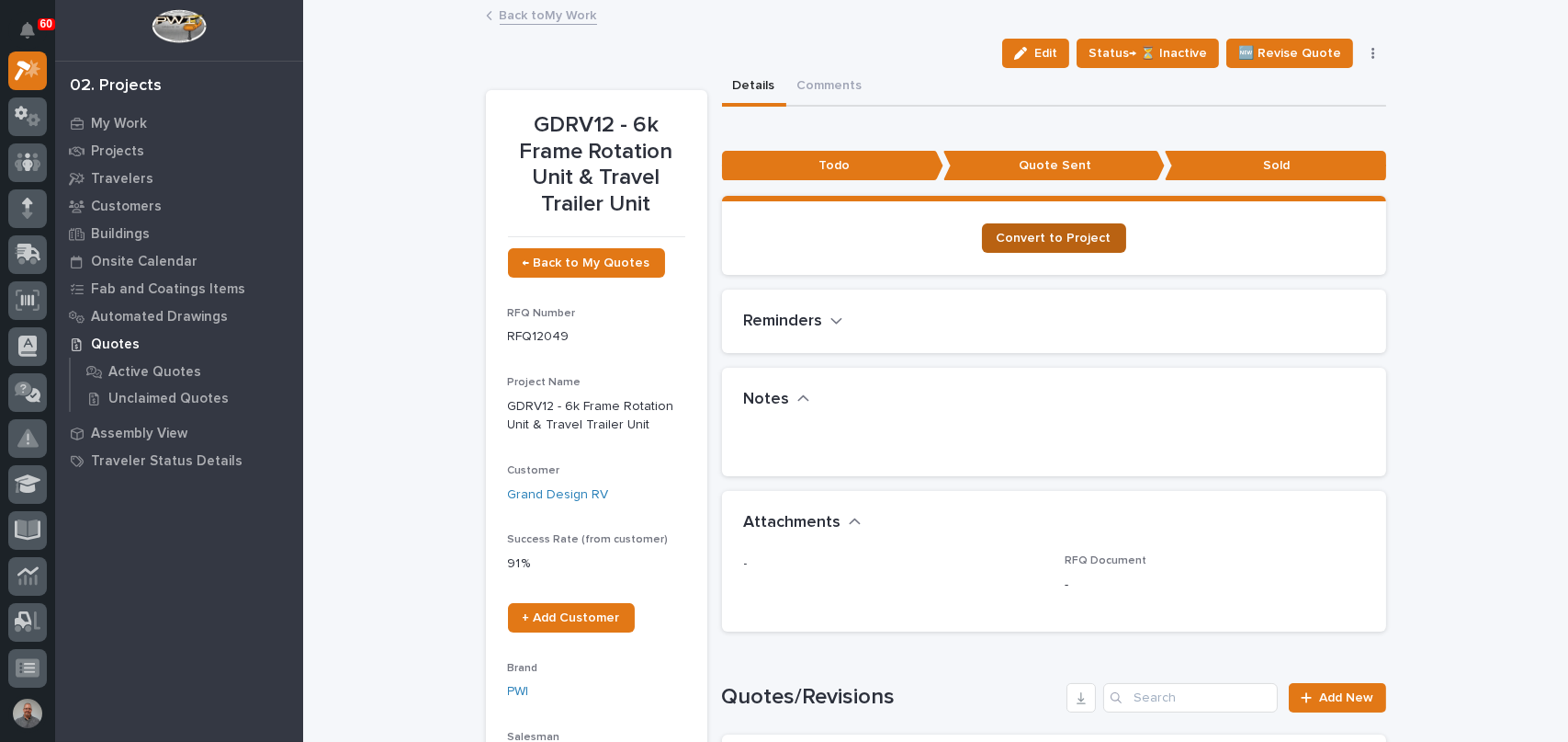
click at [1045, 237] on span "Convert to Project" at bounding box center [1054, 238] width 115 height 13
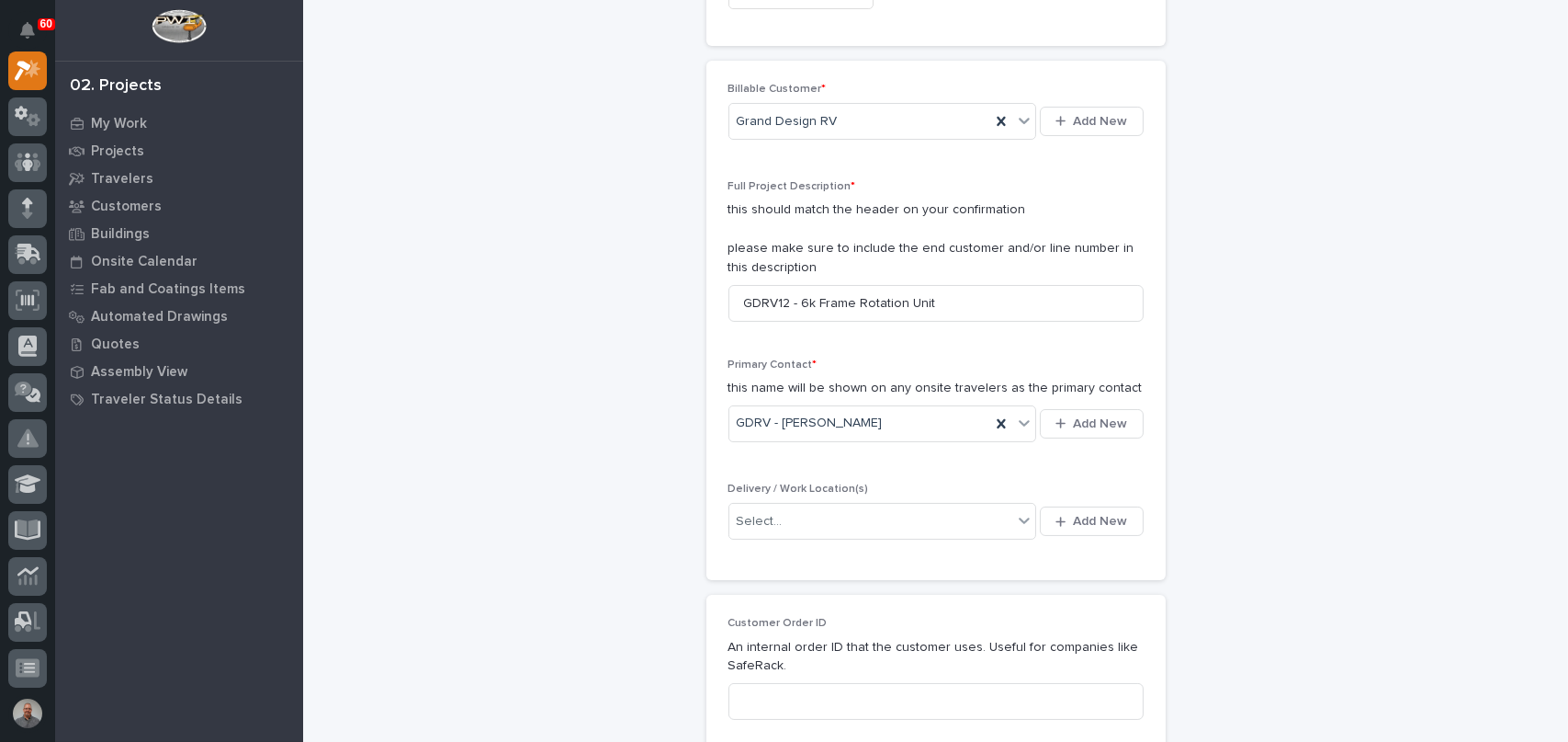
scroll to position [368, 0]
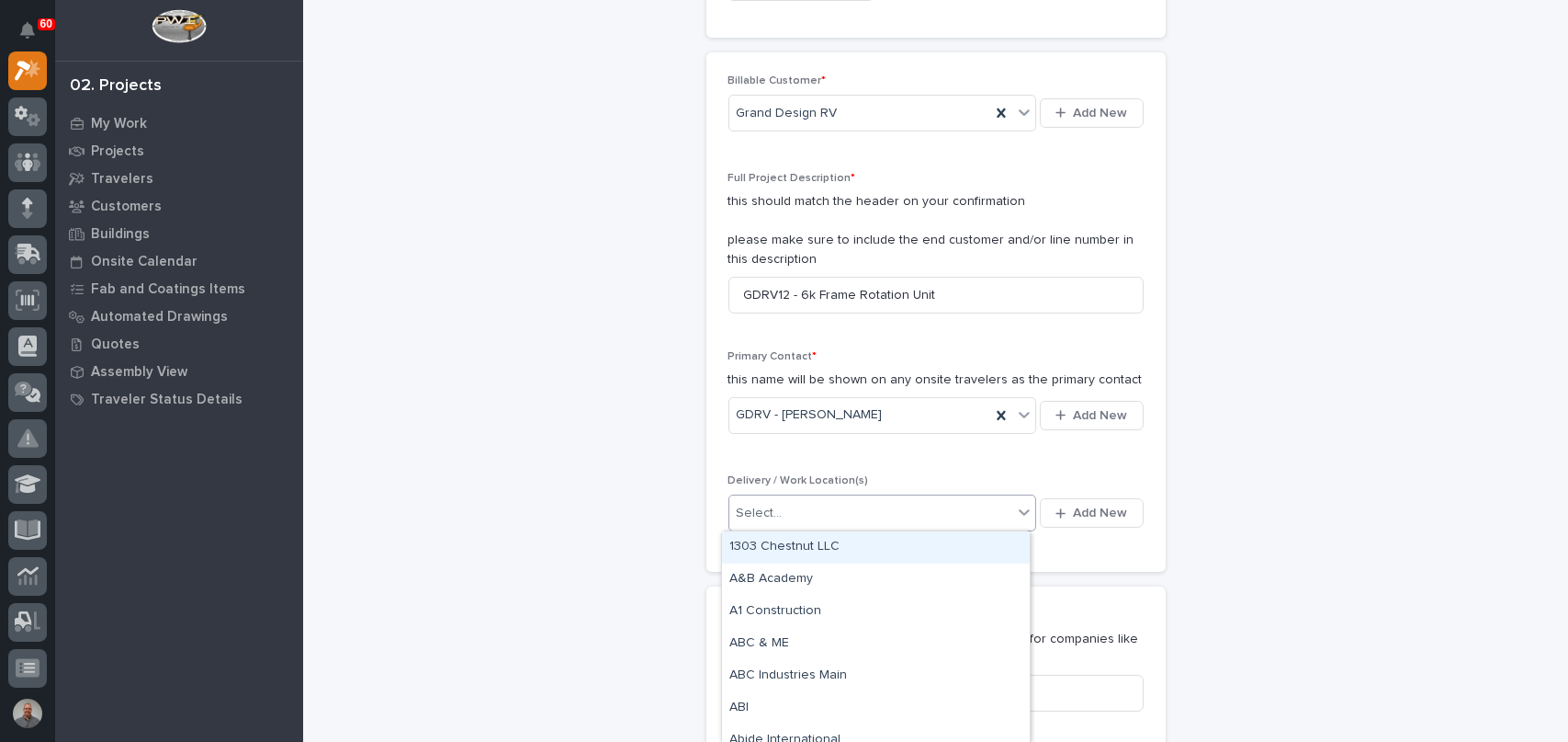
click at [872, 514] on div "Select..." at bounding box center [871, 513] width 284 height 30
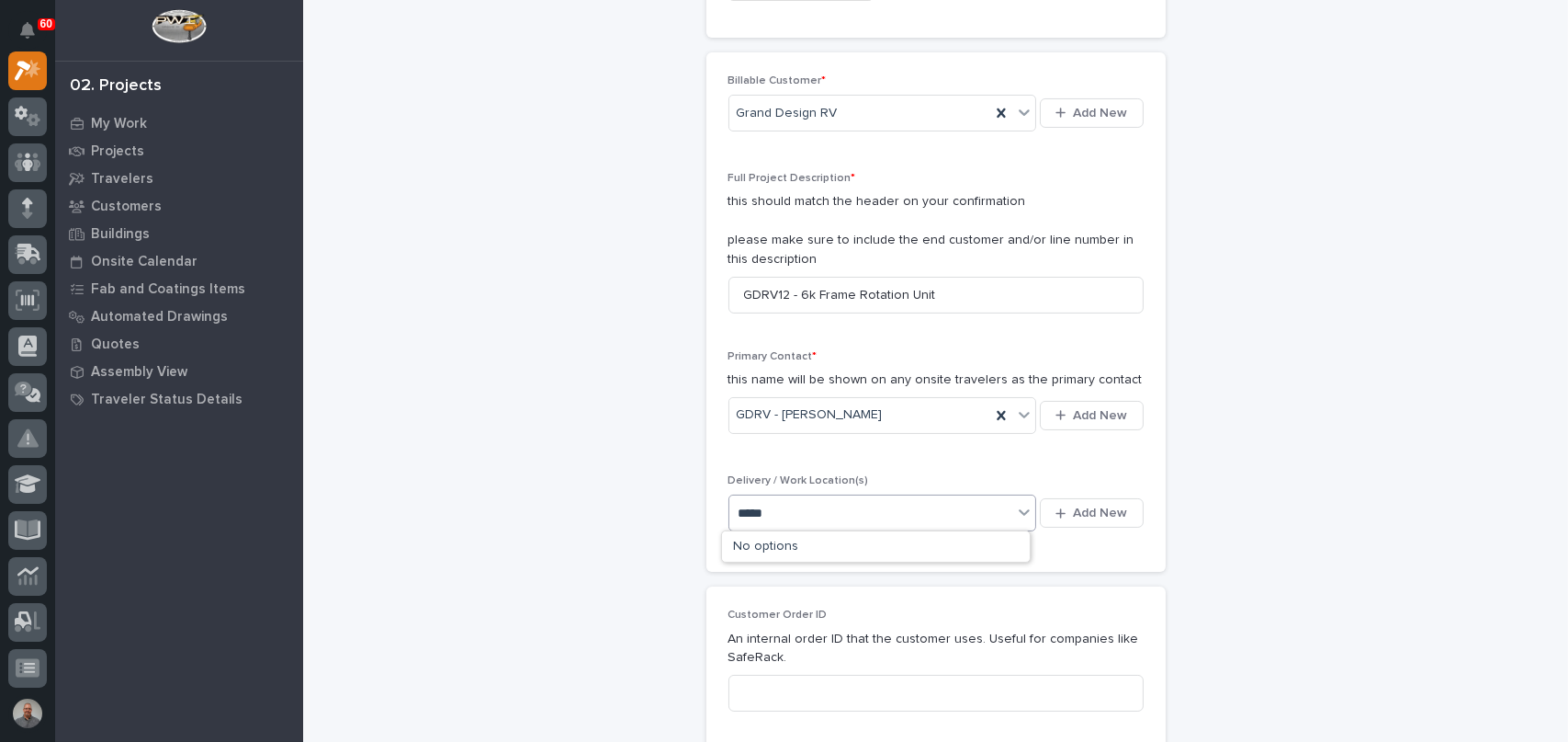
type input "****"
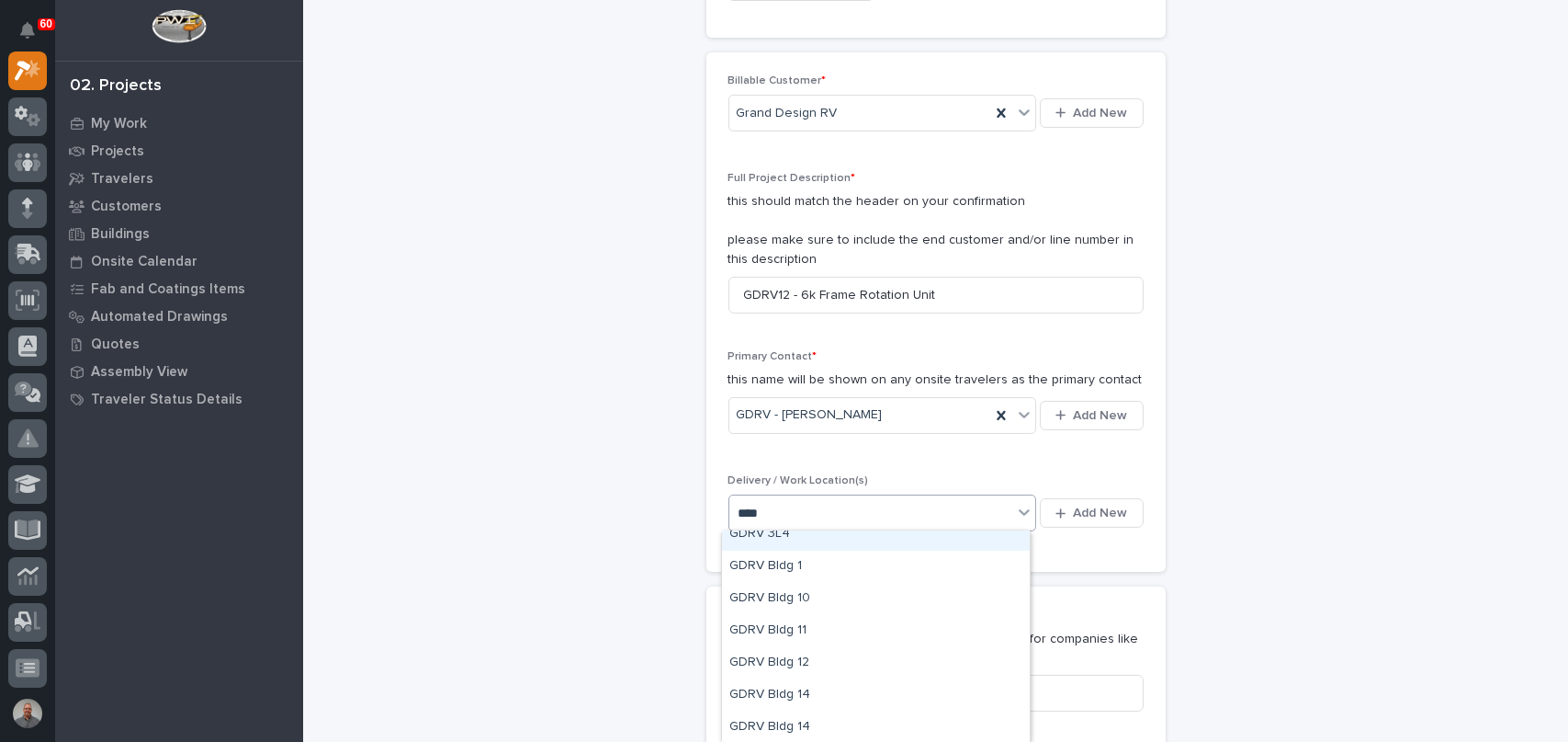
scroll to position [92, 0]
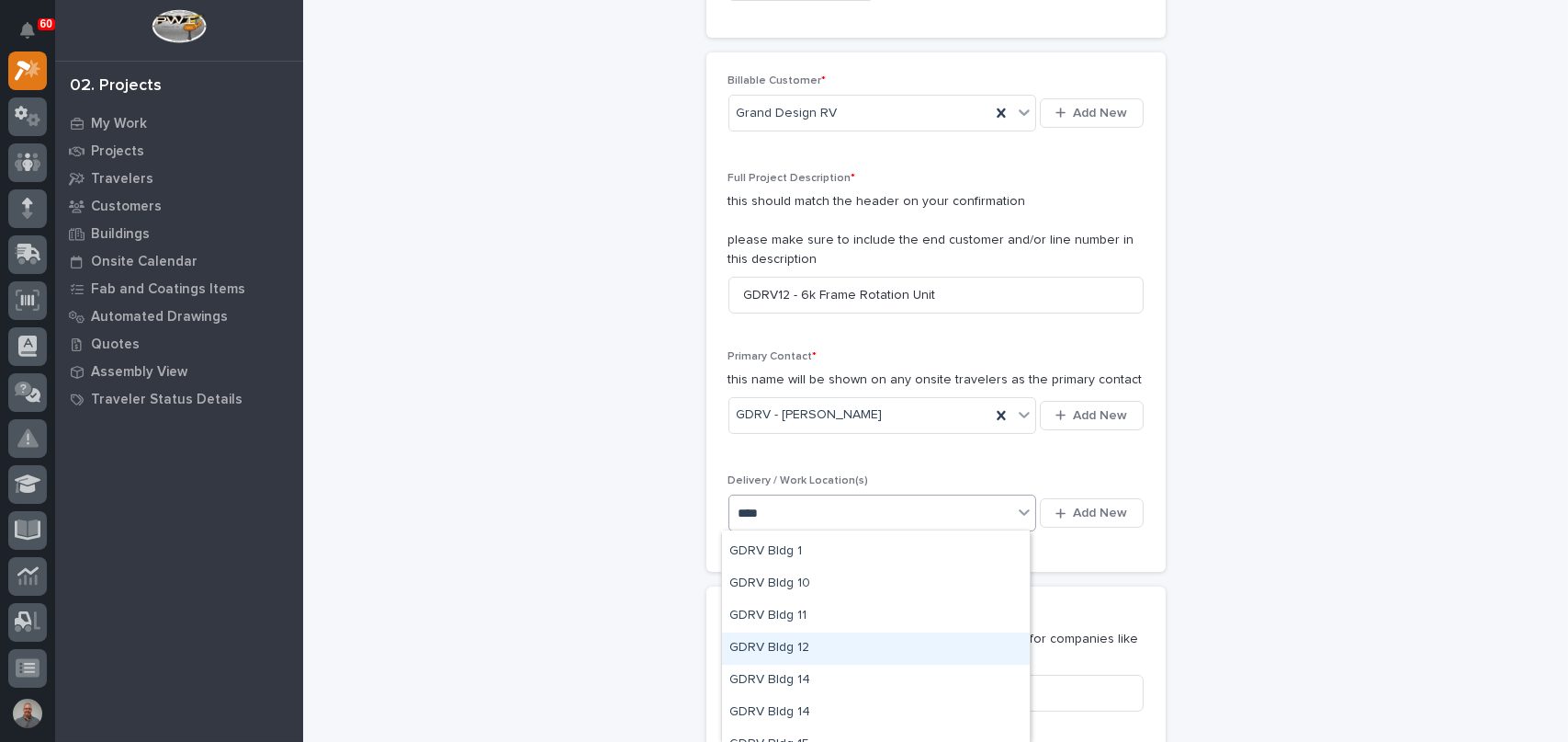
click at [836, 652] on div "GDRV Bldg 12" at bounding box center [875, 648] width 308 height 32
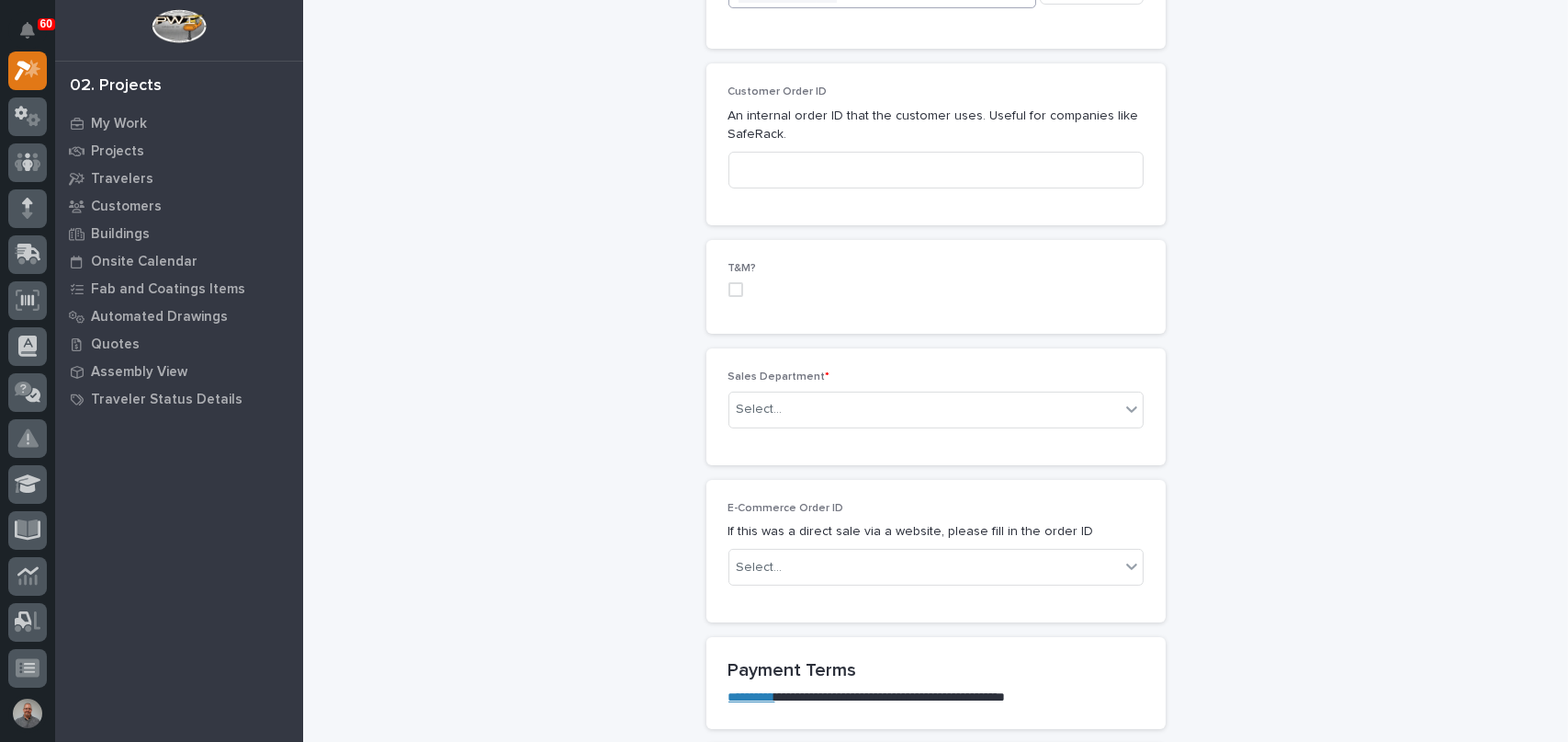
scroll to position [919, 0]
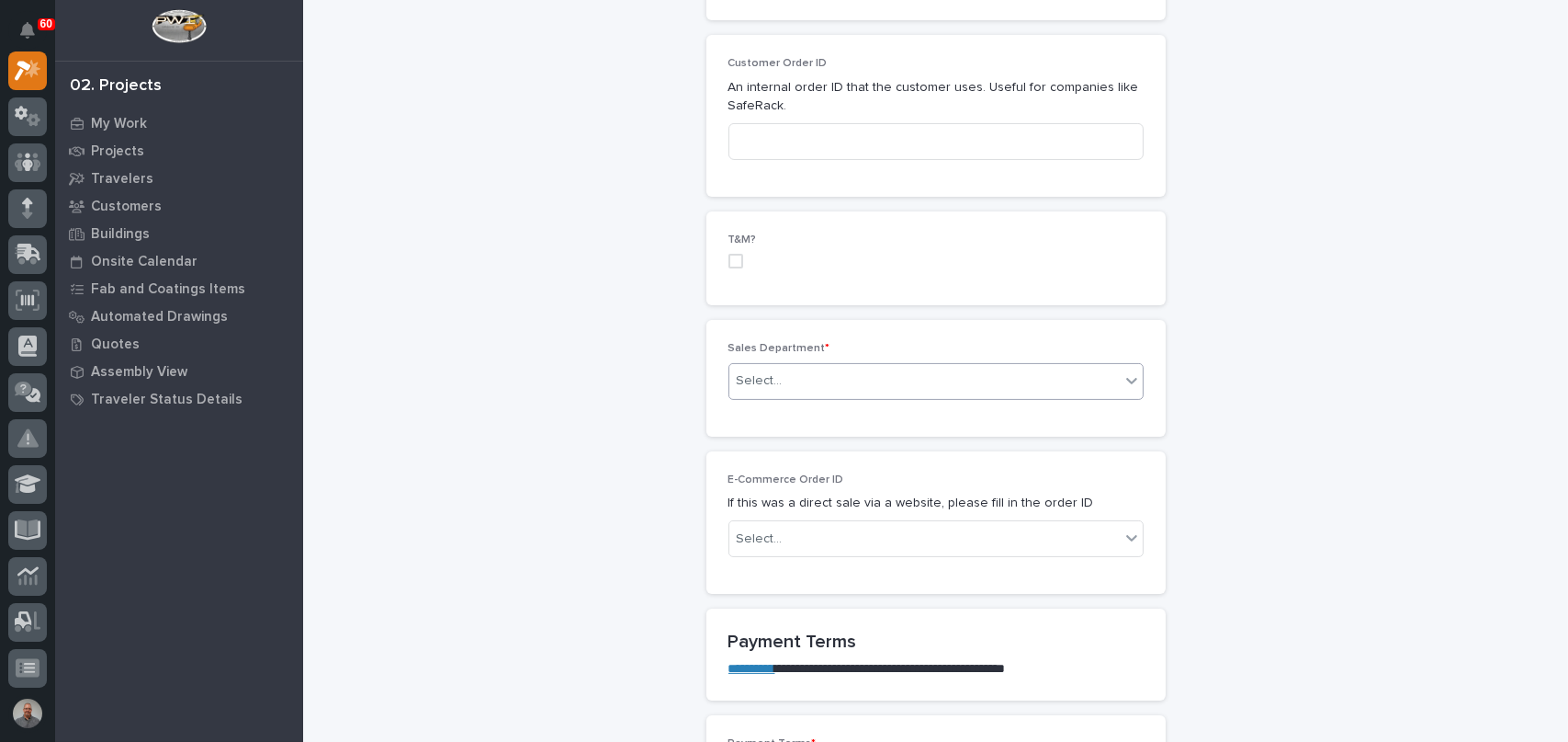
click at [785, 380] on div "Select..." at bounding box center [925, 380] width 391 height 30
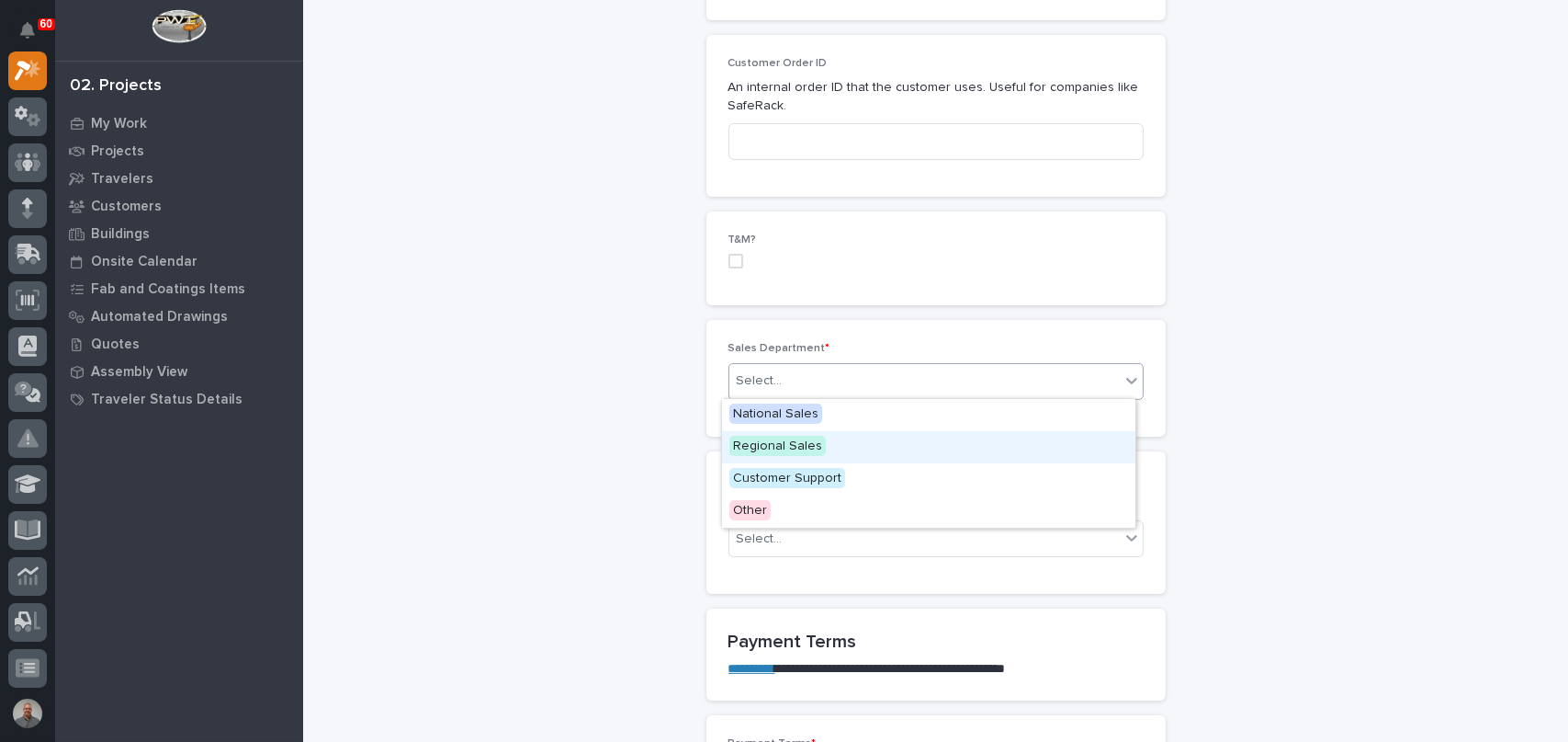
click at [785, 444] on span "Regional Sales" at bounding box center [778, 446] width 97 height 21
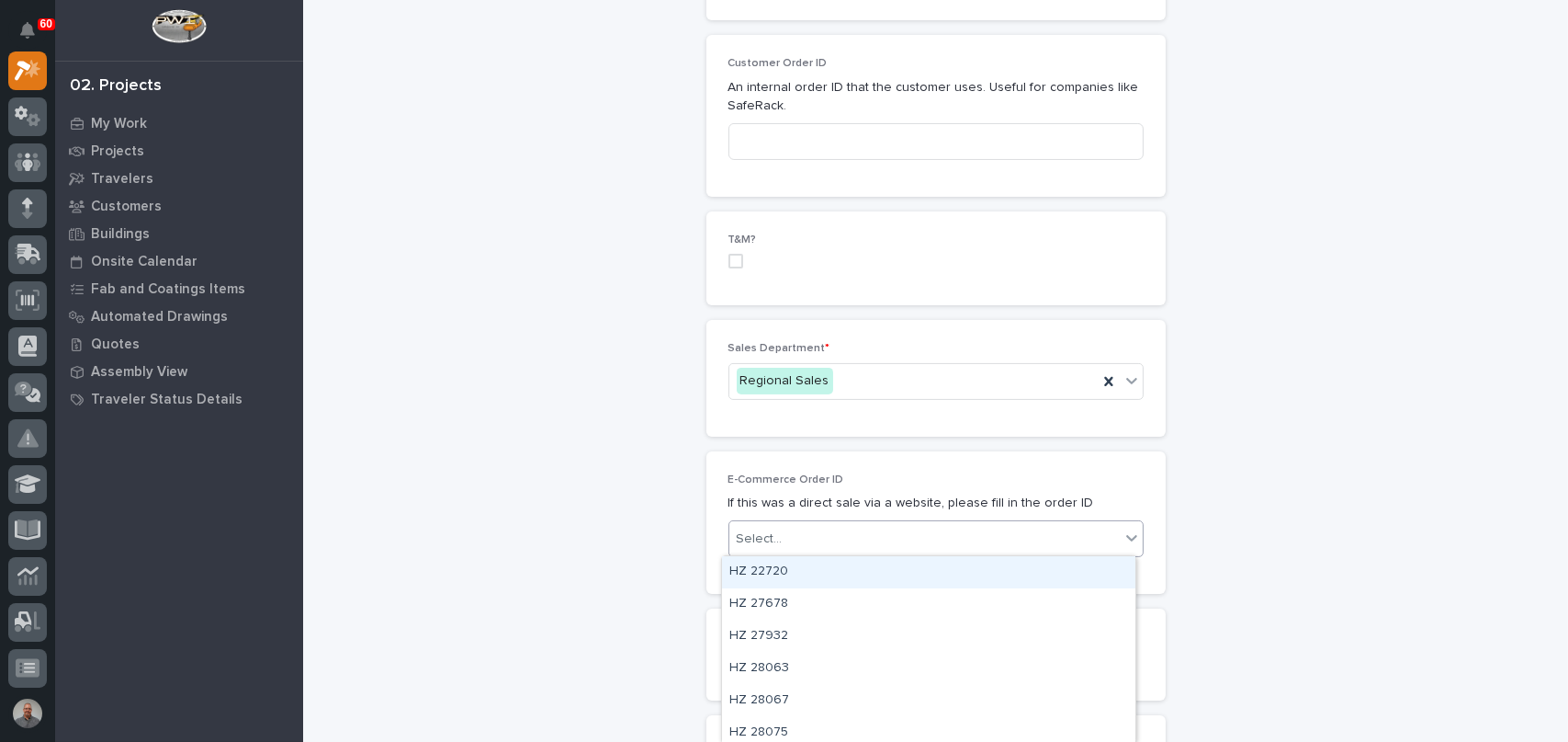
click at [831, 540] on div "Select..." at bounding box center [925, 539] width 391 height 30
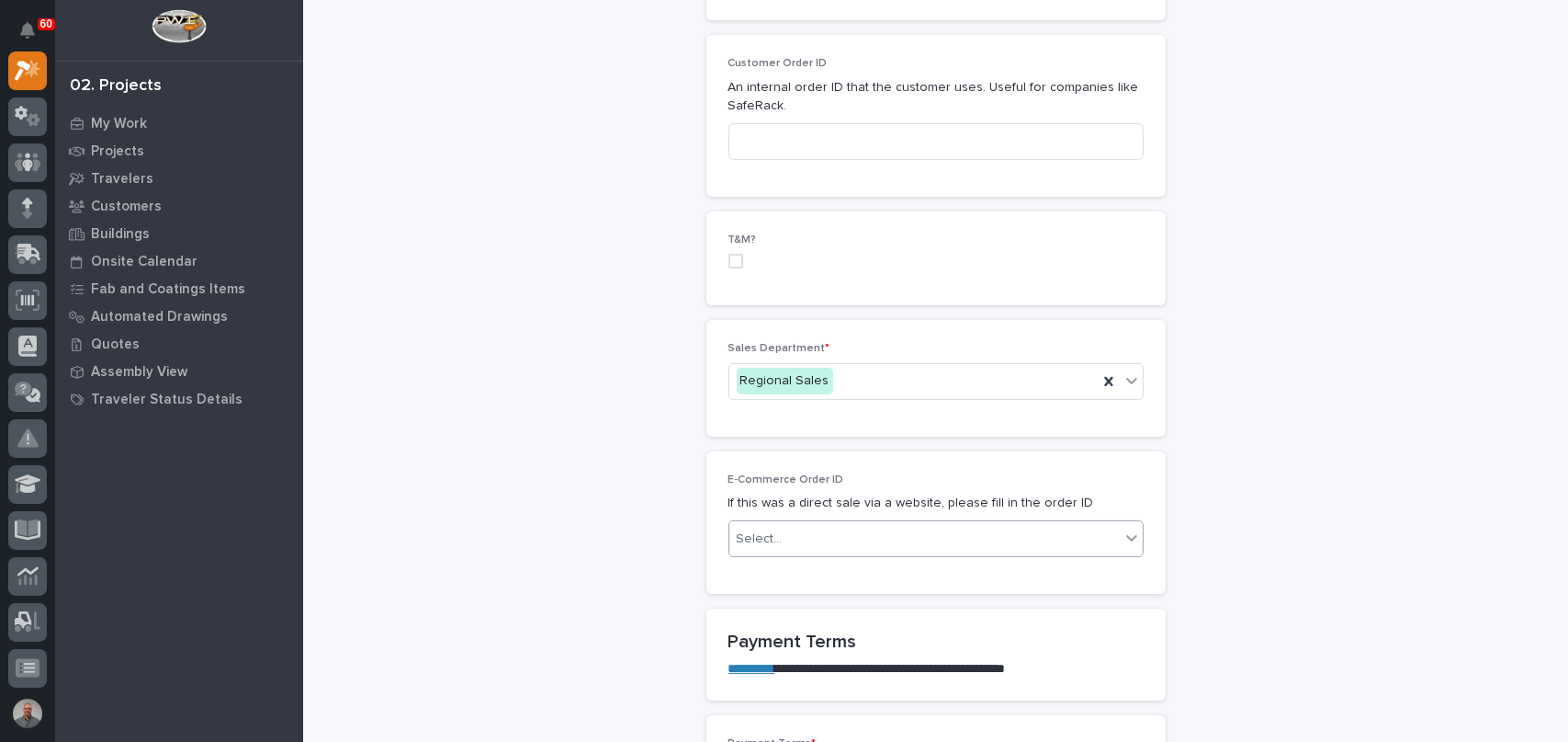
click at [832, 540] on div "Select..." at bounding box center [925, 539] width 391 height 30
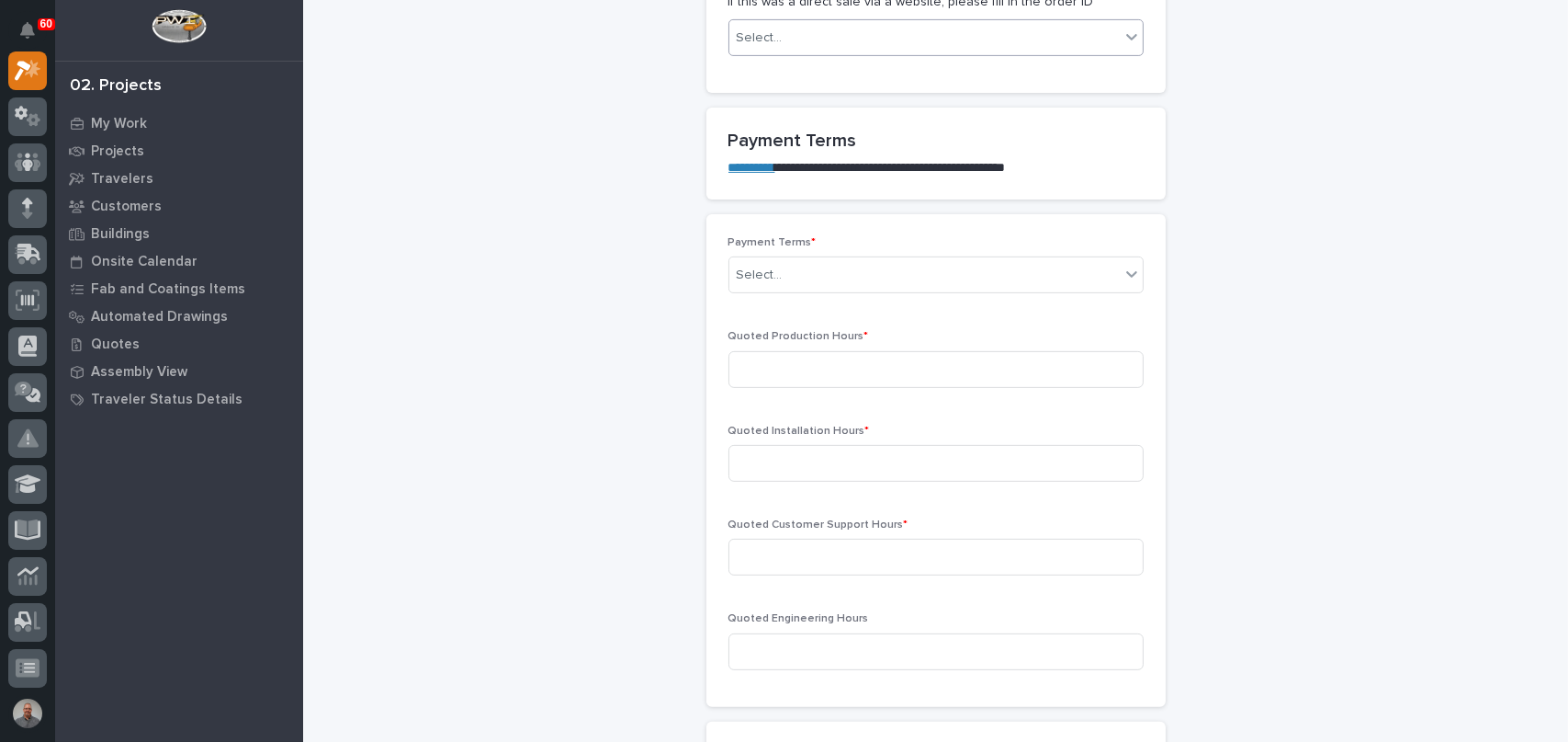
scroll to position [1471, 0]
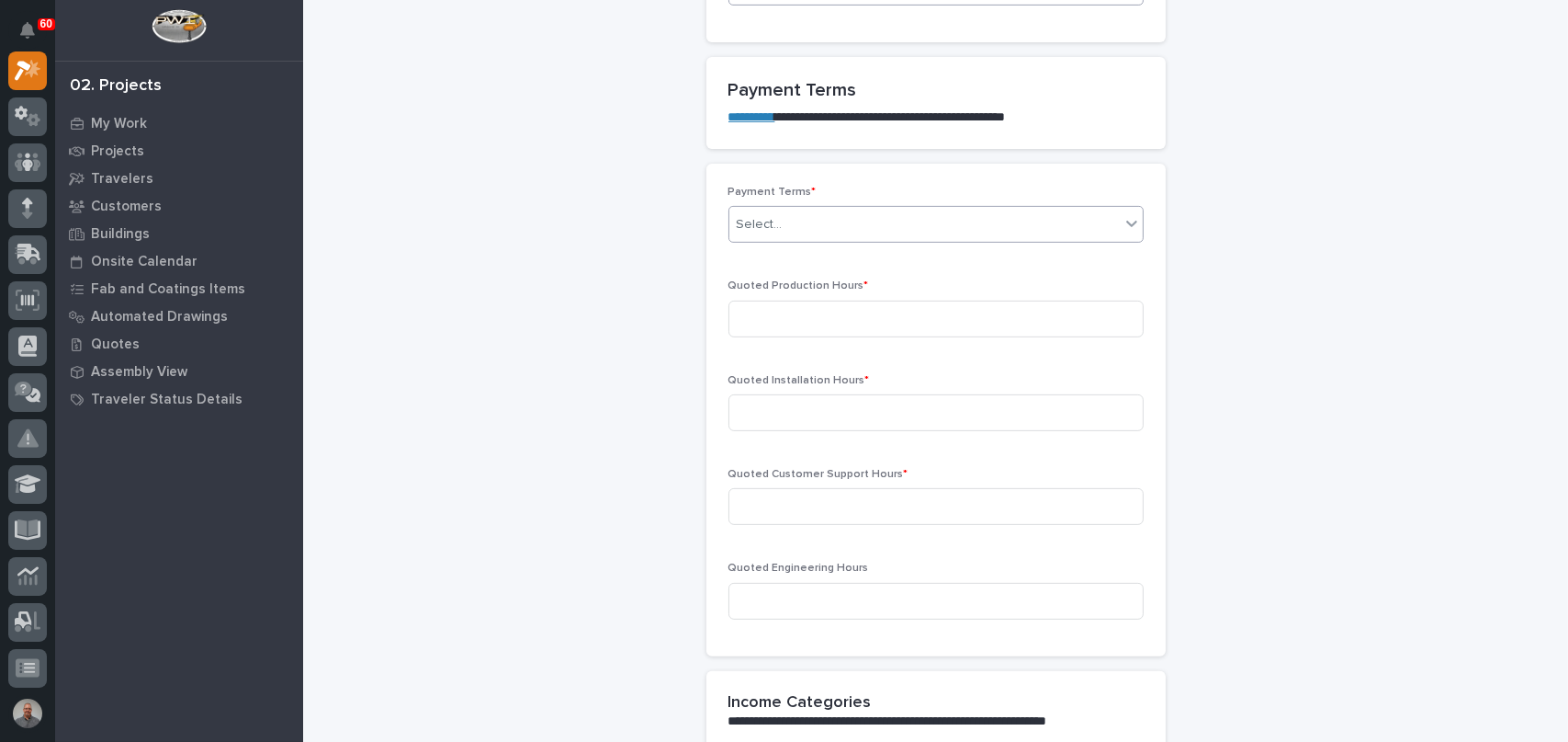
click at [784, 224] on div "Select..." at bounding box center [925, 224] width 391 height 30
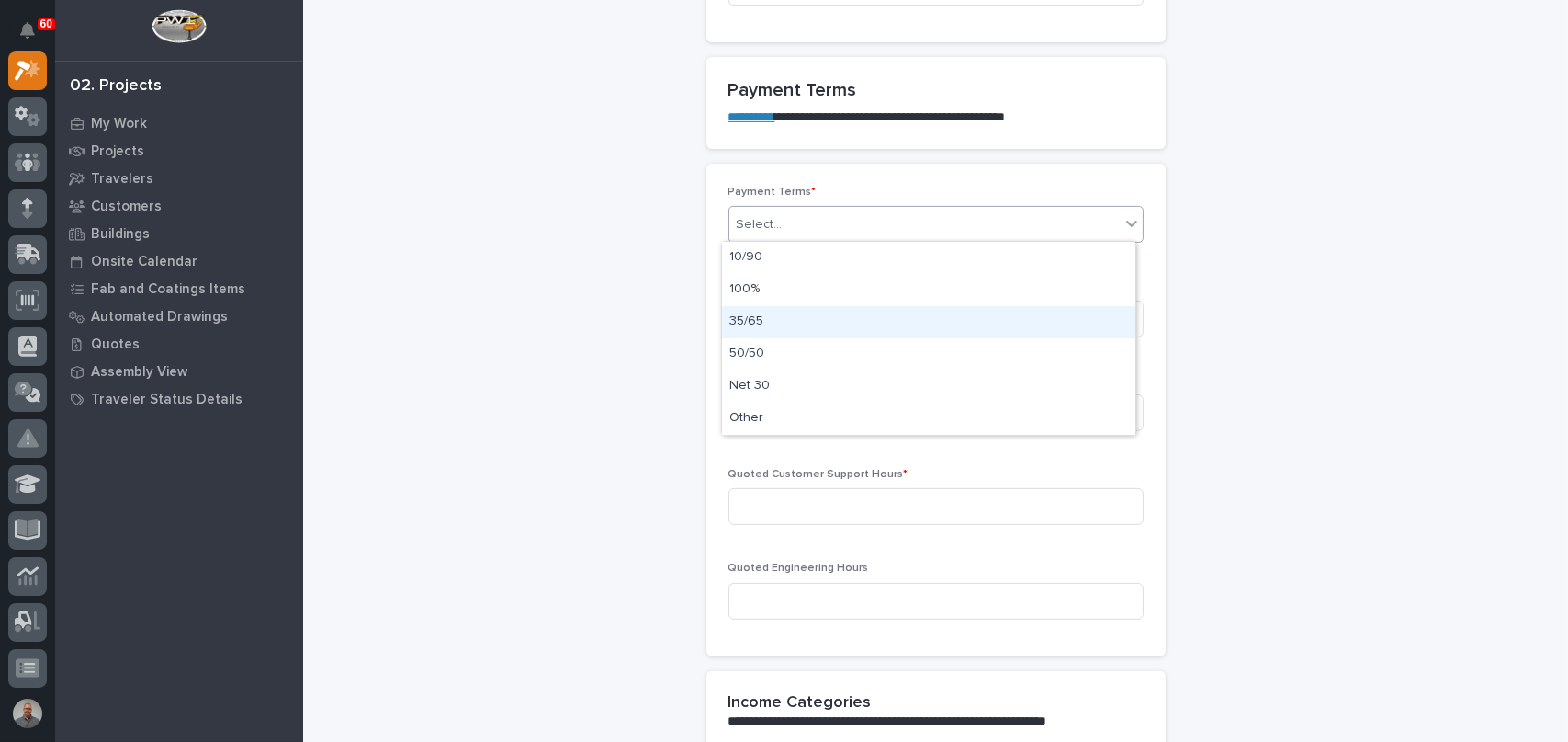
click at [794, 324] on div "35/65" at bounding box center [928, 322] width 413 height 32
click at [794, 324] on input at bounding box center [936, 320] width 415 height 37
click at [795, 312] on input at bounding box center [936, 320] width 415 height 37
type input "88"
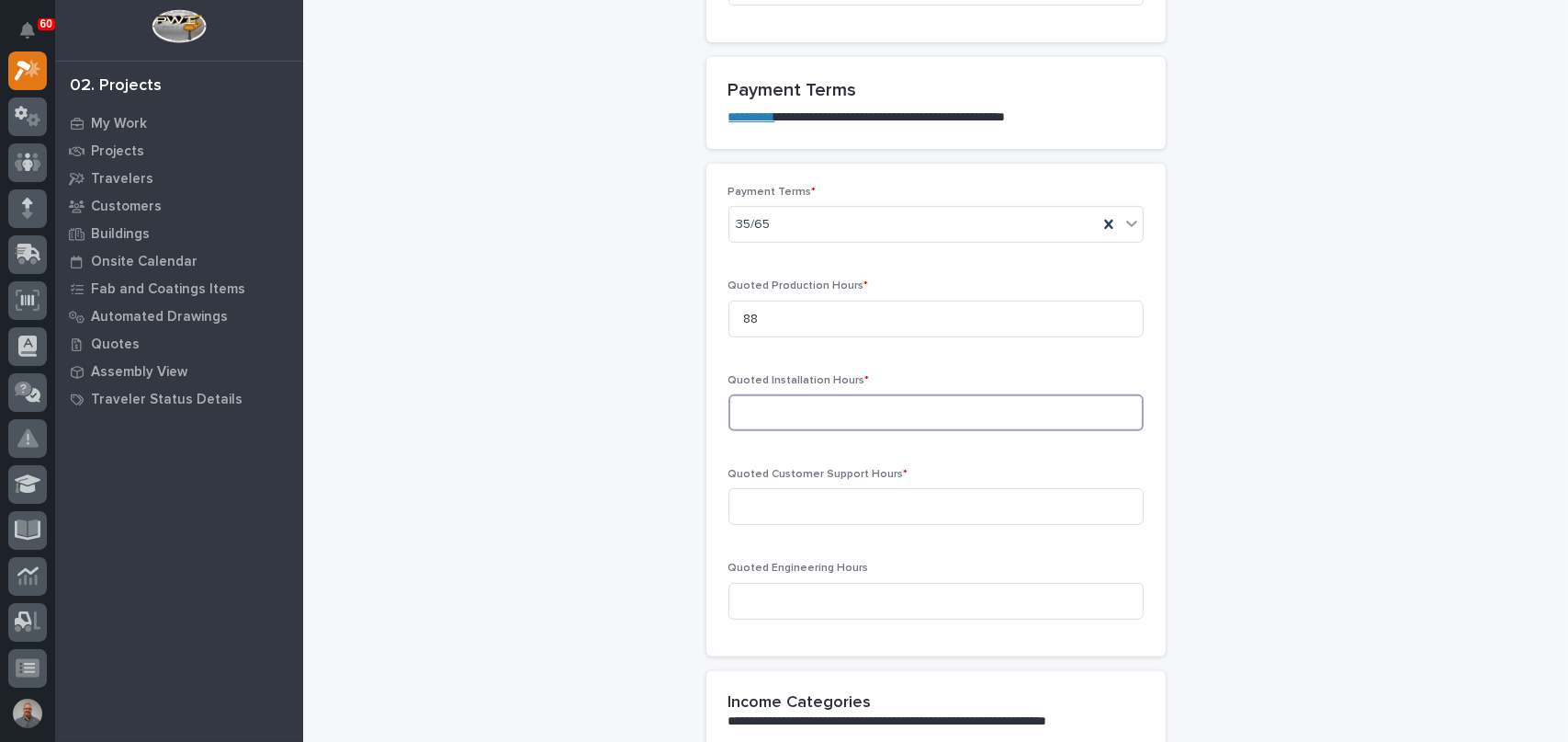
click at [809, 406] on input at bounding box center [936, 413] width 415 height 37
type input "110"
click at [817, 519] on input at bounding box center [936, 506] width 415 height 37
click at [833, 497] on input at bounding box center [936, 506] width 415 height 37
type input "0"
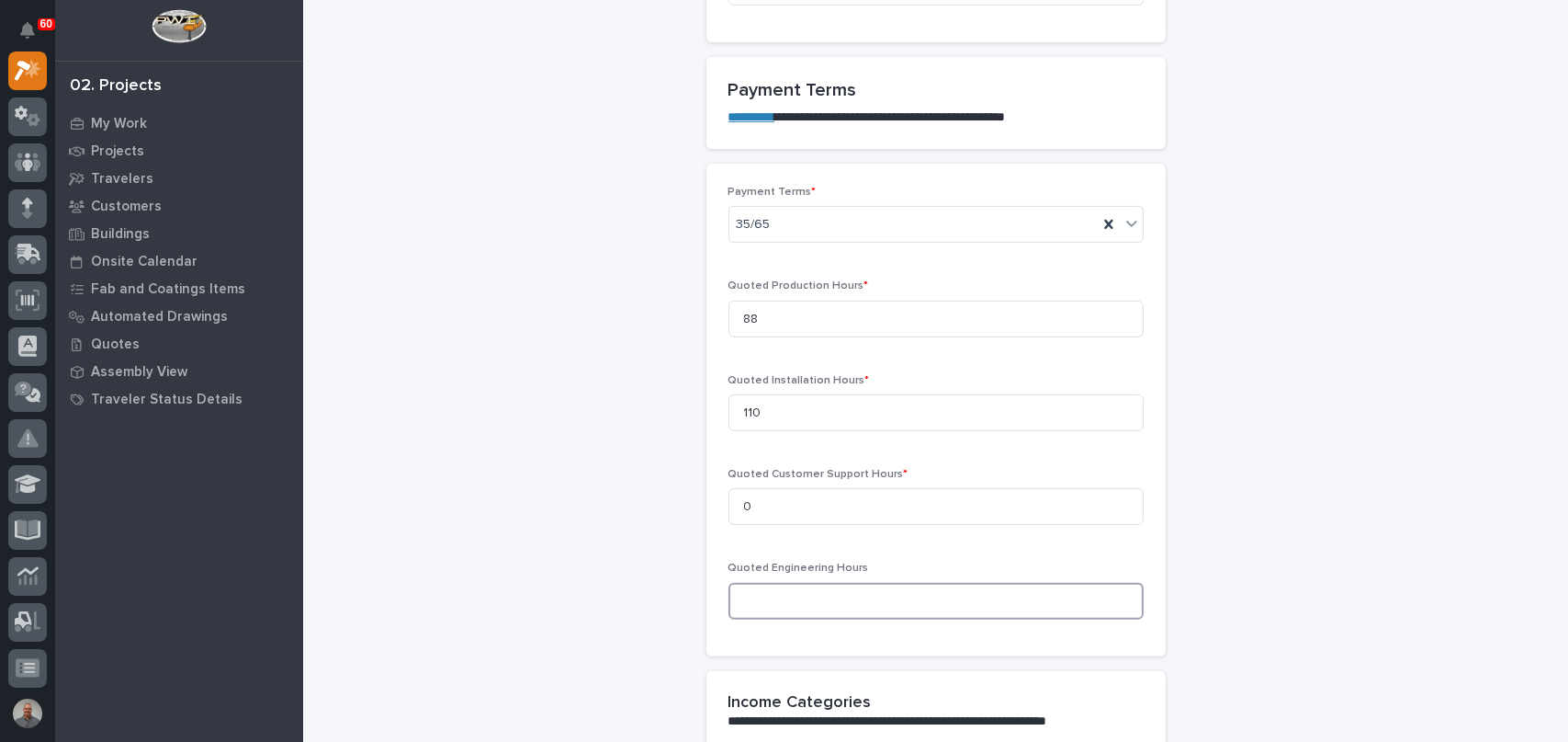
click at [839, 610] on input at bounding box center [936, 601] width 415 height 37
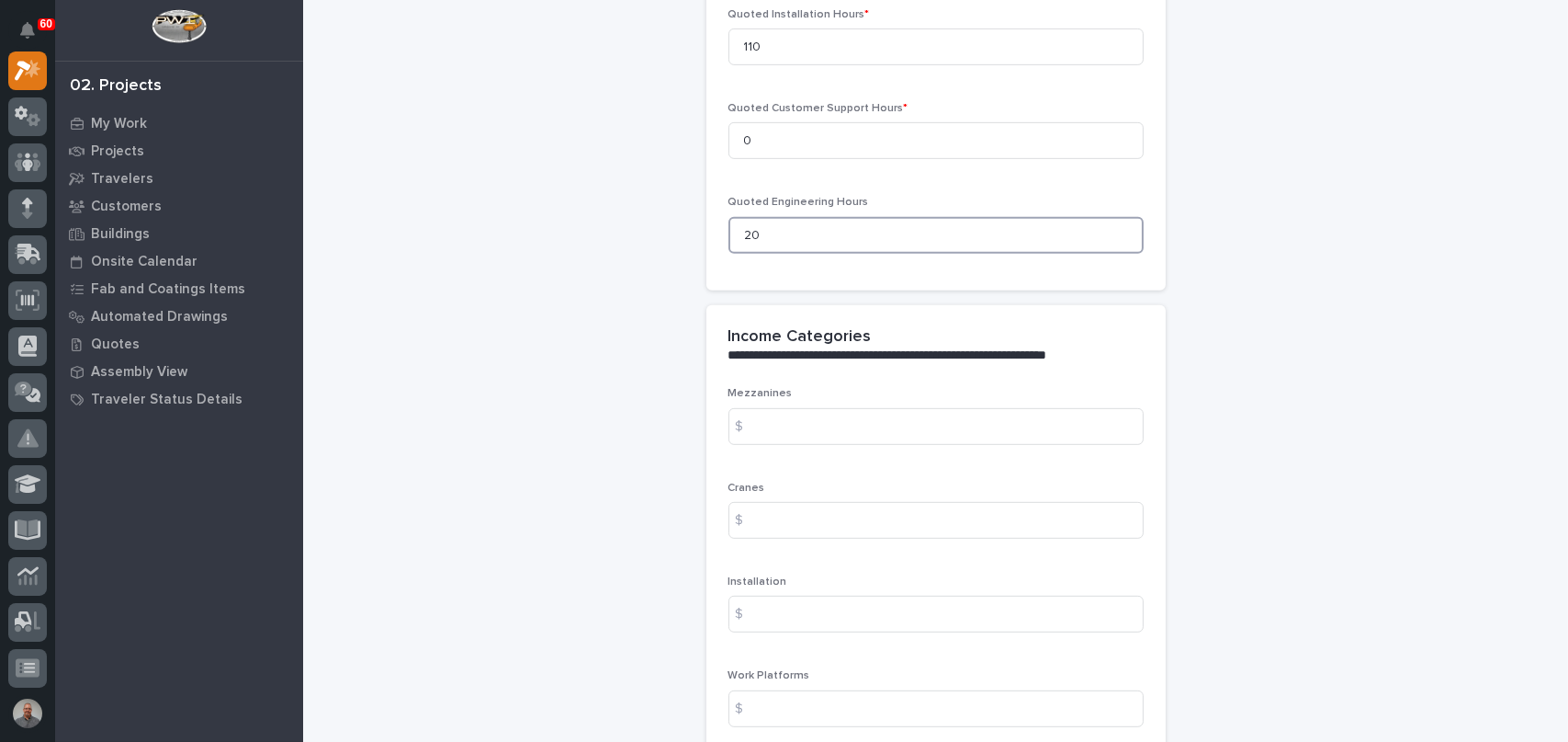
scroll to position [1839, 0]
type input "20"
click at [795, 415] on input at bounding box center [936, 425] width 415 height 37
click at [768, 616] on input at bounding box center [936, 613] width 415 height 37
paste input "15531.78"
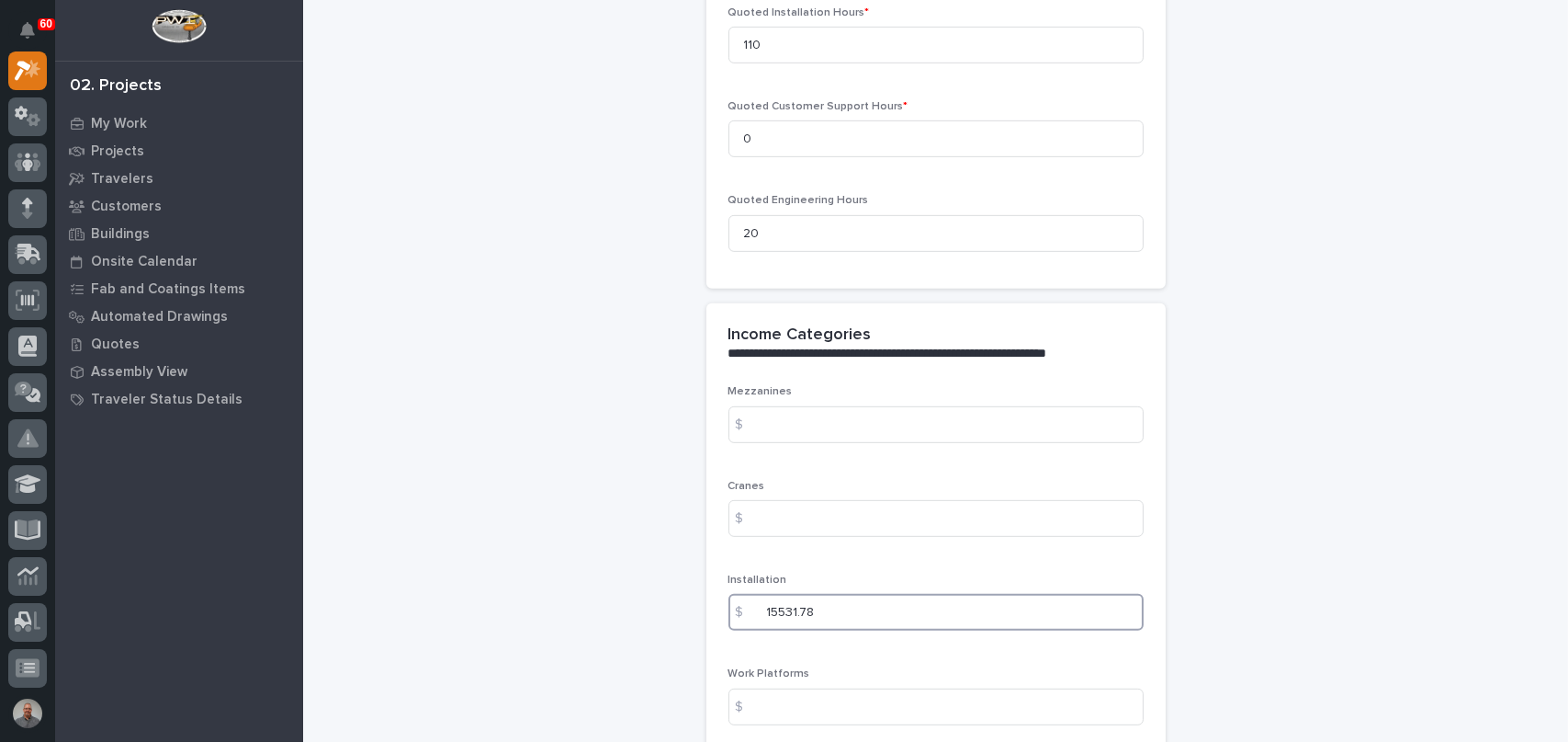
type input "15531.78"
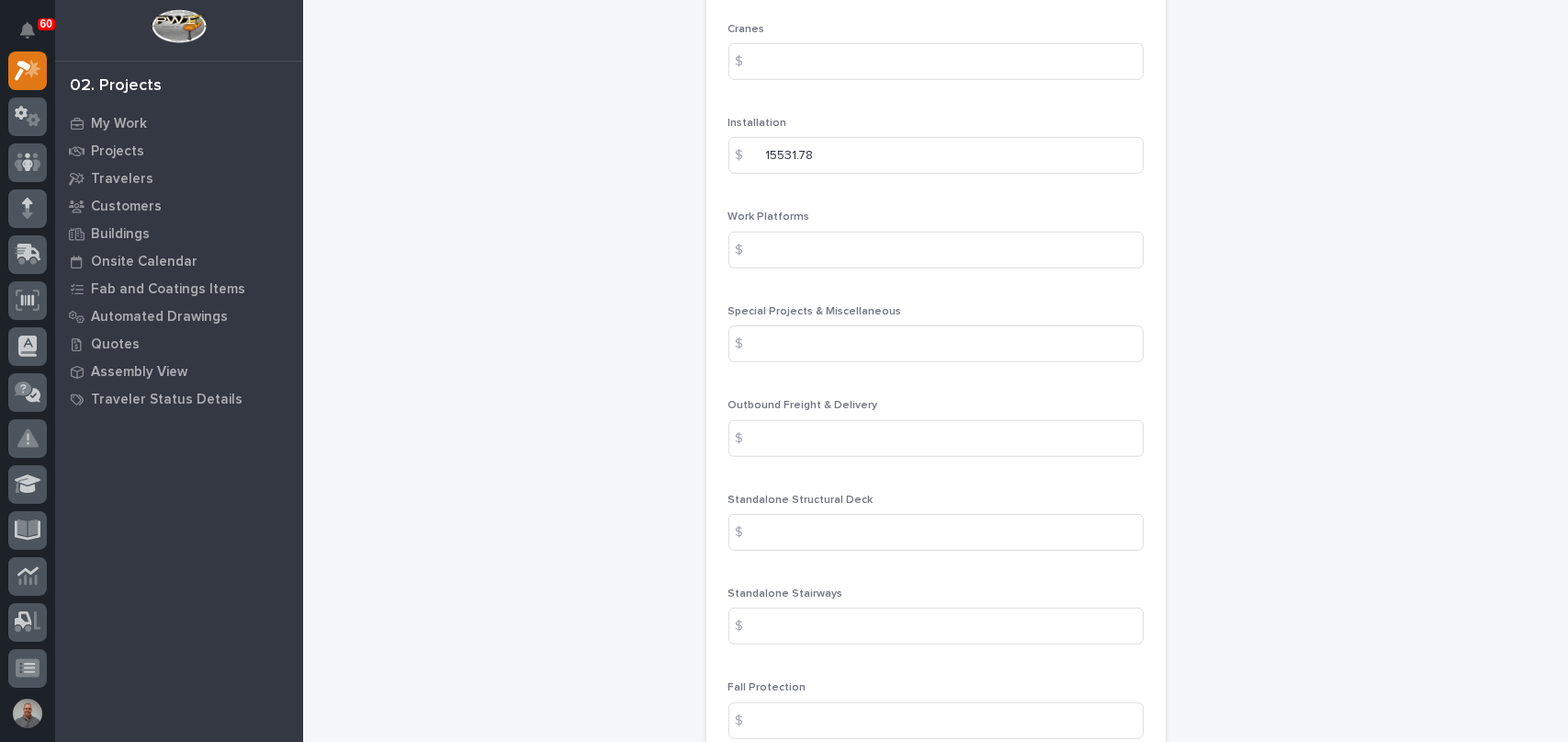
scroll to position [2298, 0]
click at [809, 330] on input at bounding box center [936, 341] width 415 height 37
paste input "32504.25"
type input "32504.25"
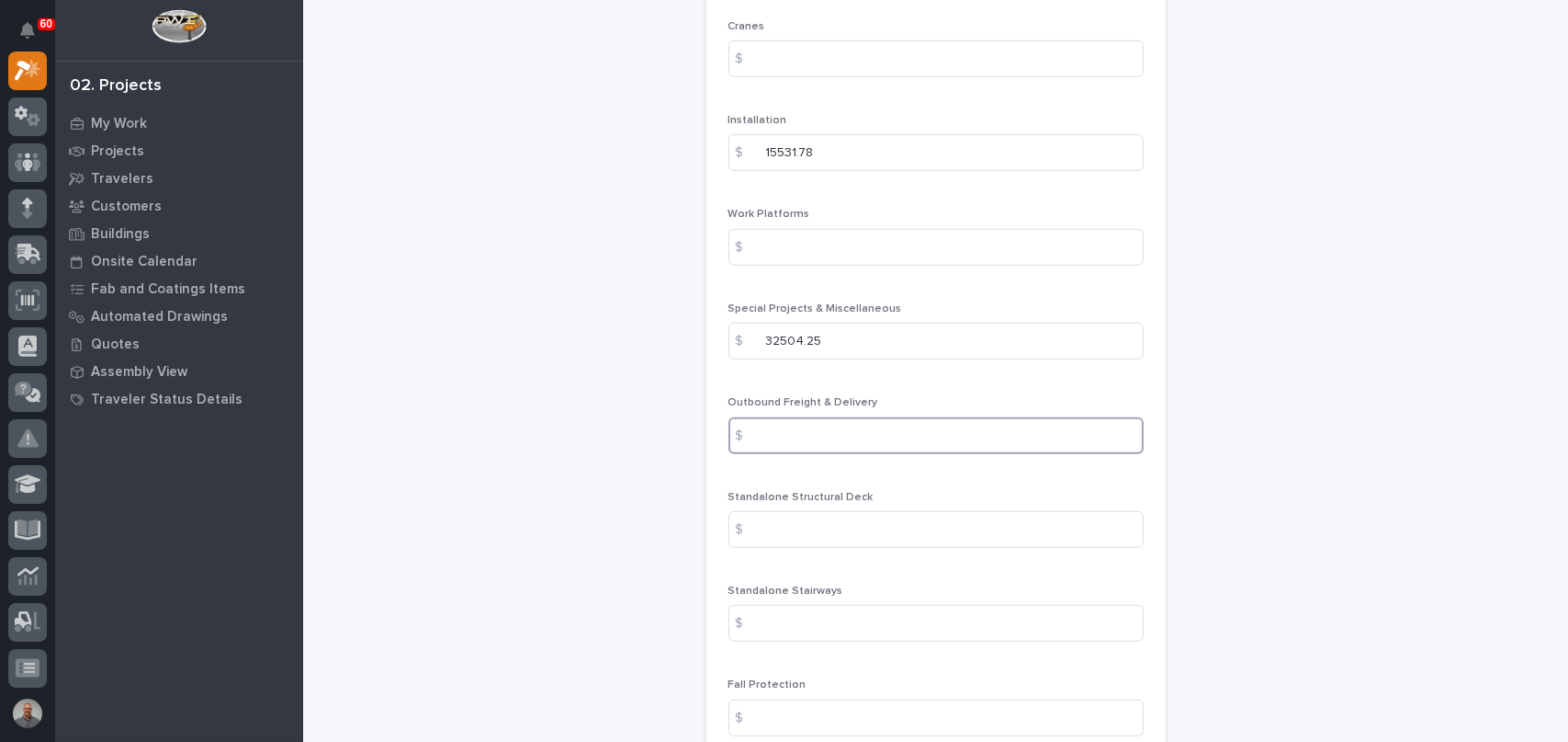
click at [797, 440] on input at bounding box center [936, 436] width 415 height 37
type input "400"
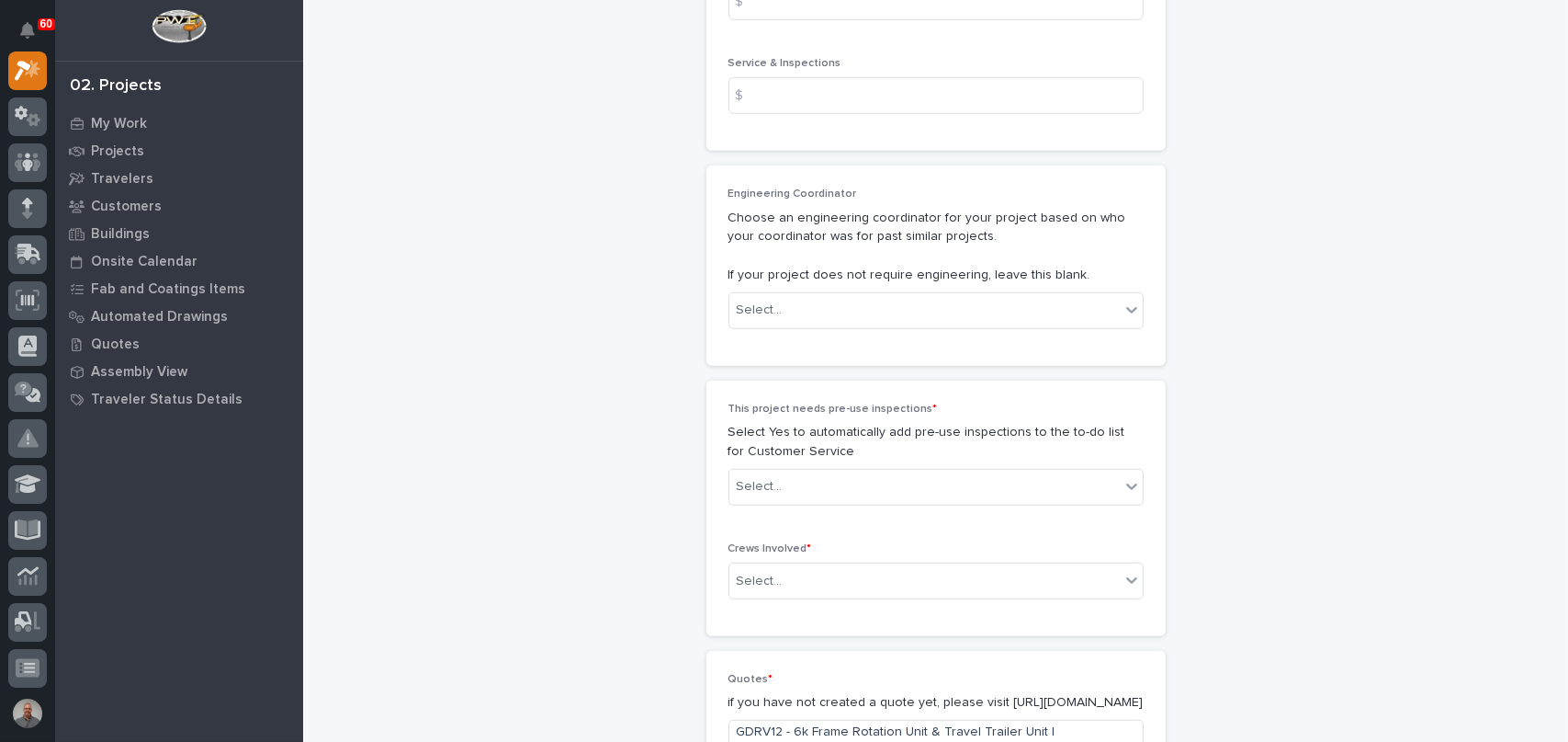
scroll to position [3034, 0]
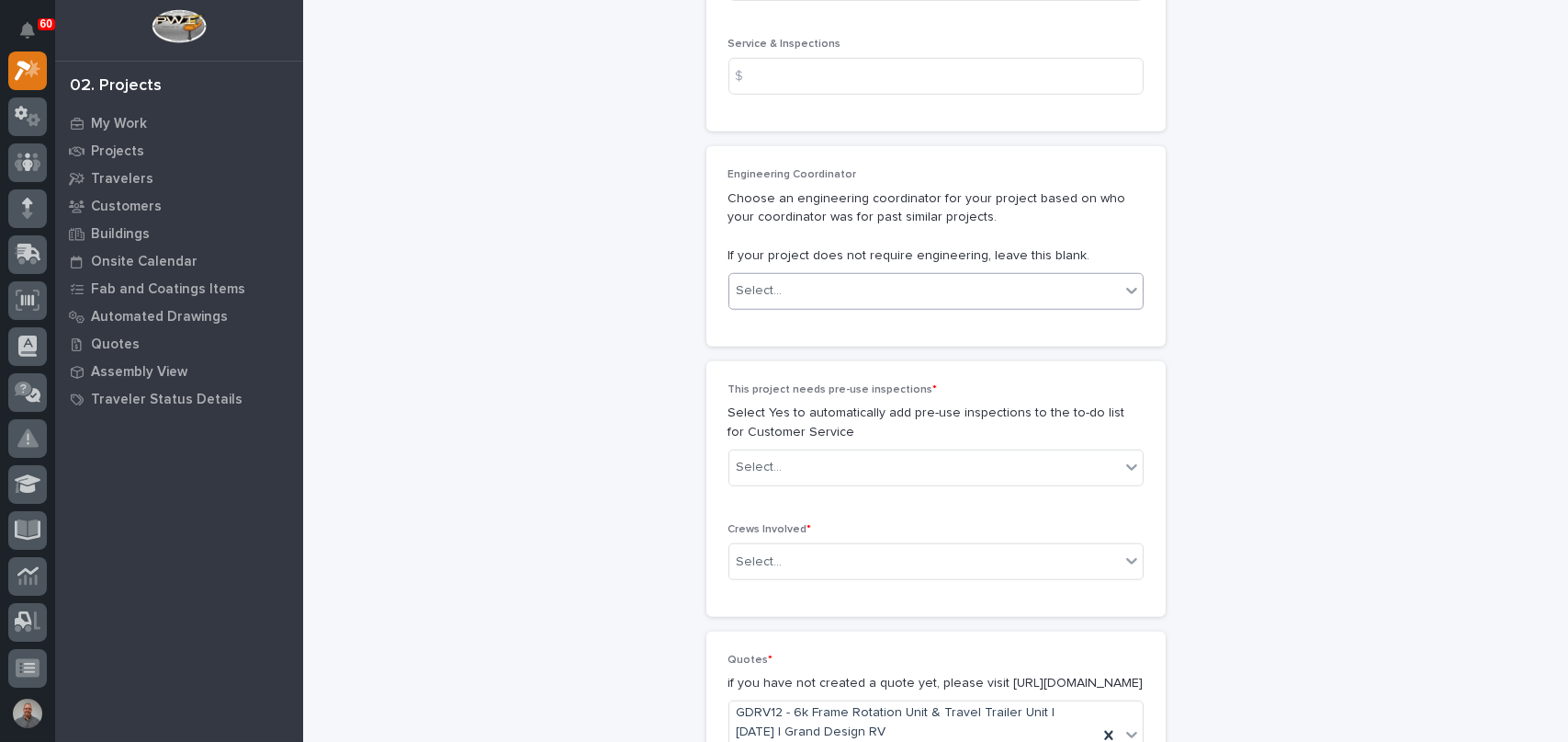
click at [826, 288] on div "Select..." at bounding box center [925, 290] width 391 height 30
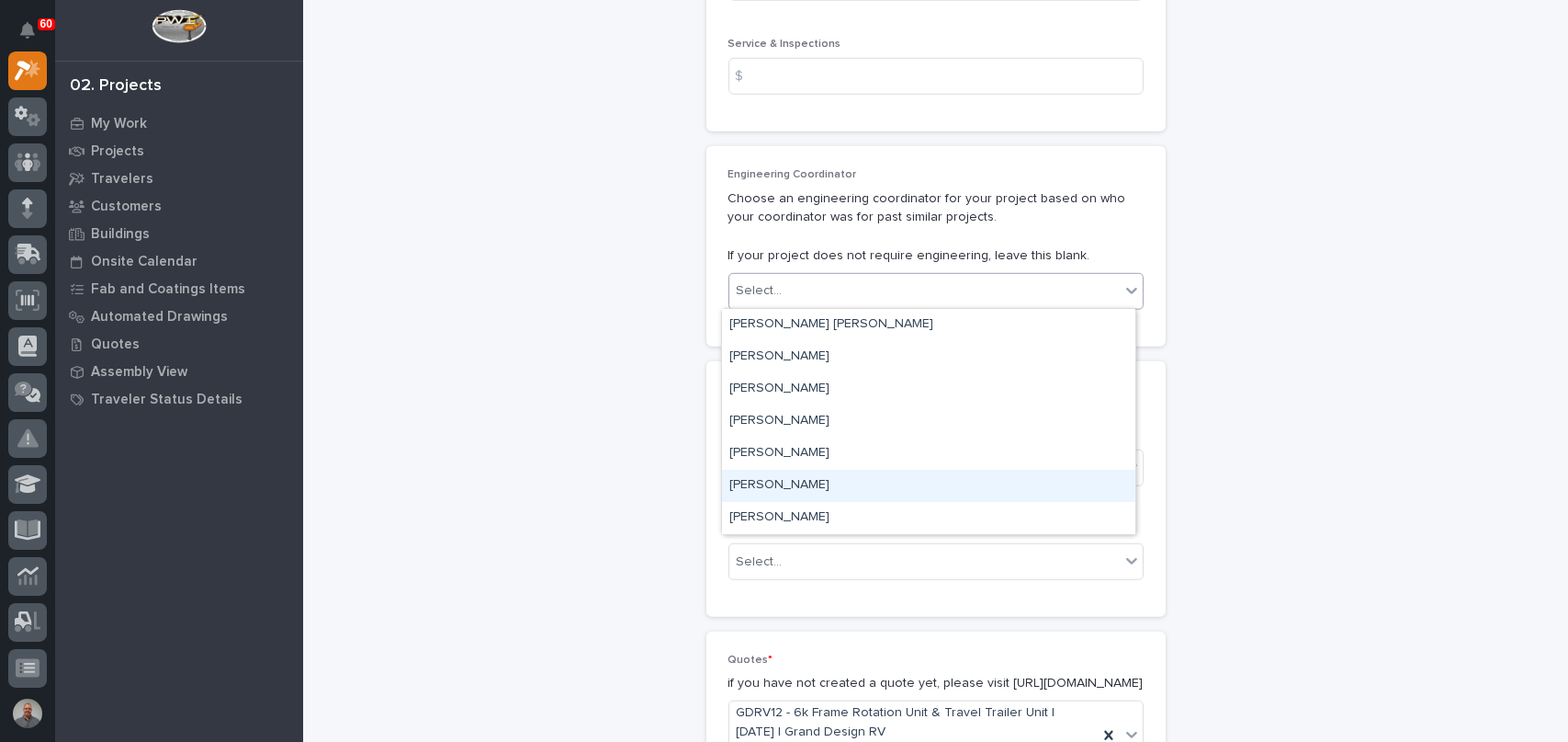
click at [839, 480] on div "[PERSON_NAME]" at bounding box center [928, 486] width 413 height 32
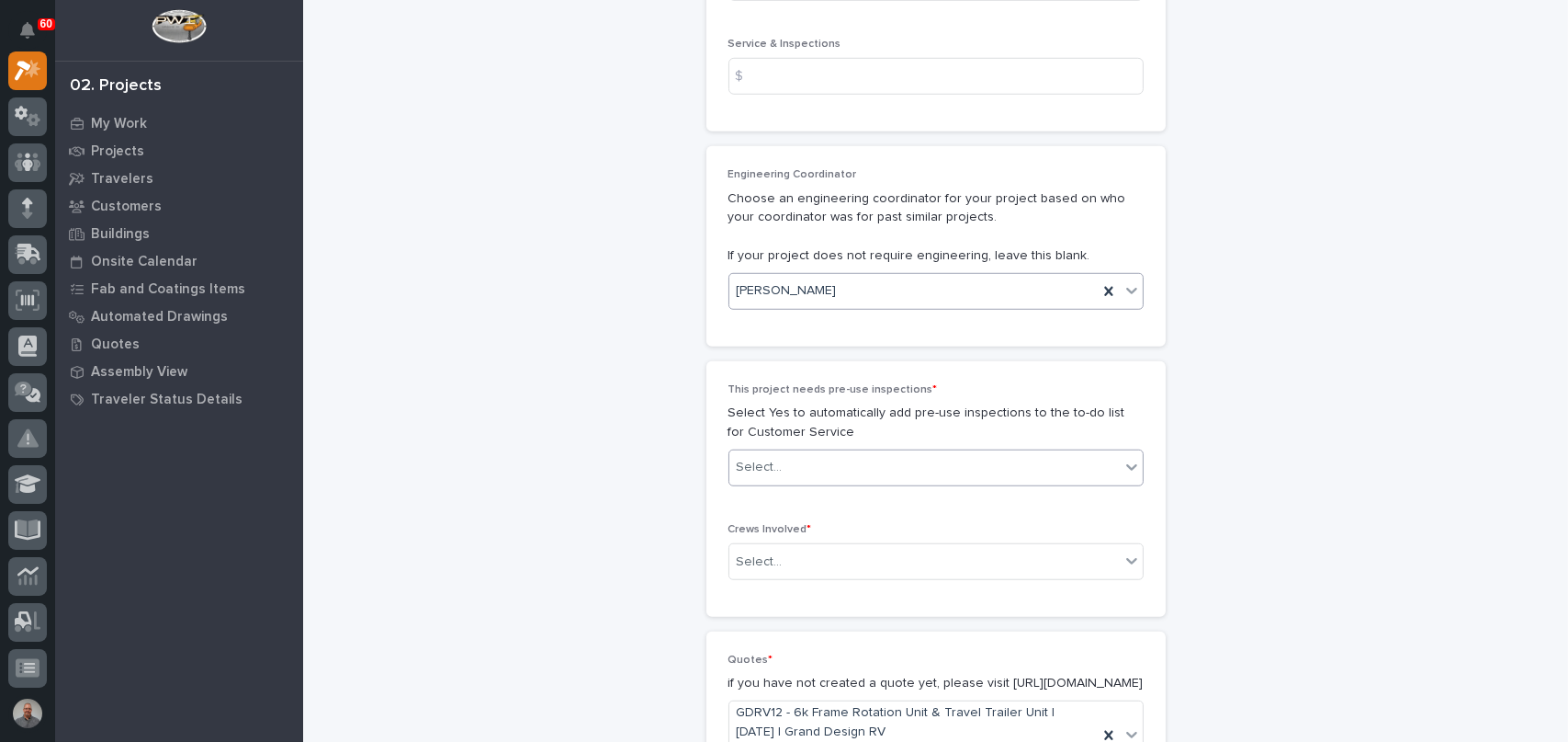
click at [838, 458] on div "Select..." at bounding box center [925, 467] width 391 height 30
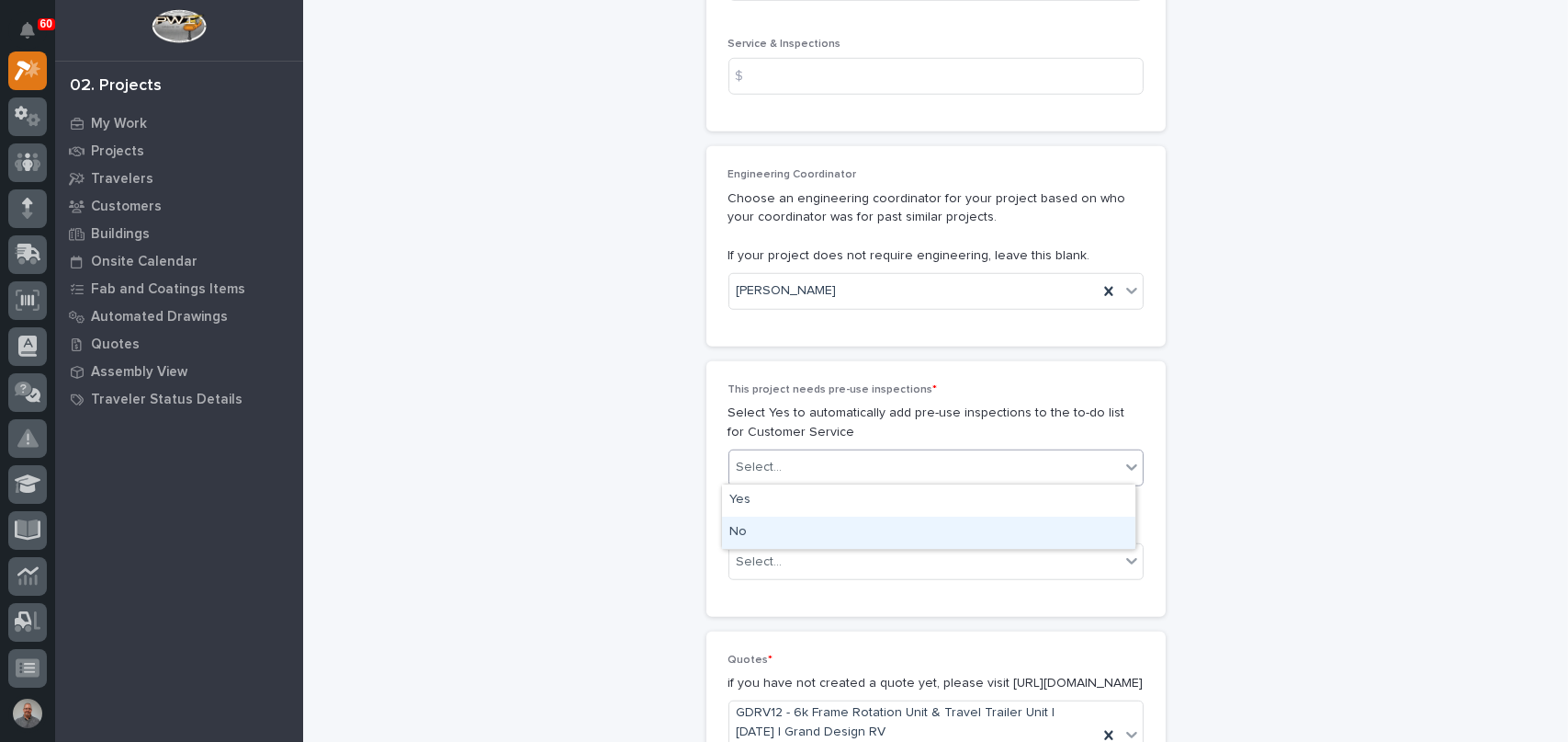
click at [821, 537] on div "No" at bounding box center [928, 533] width 413 height 32
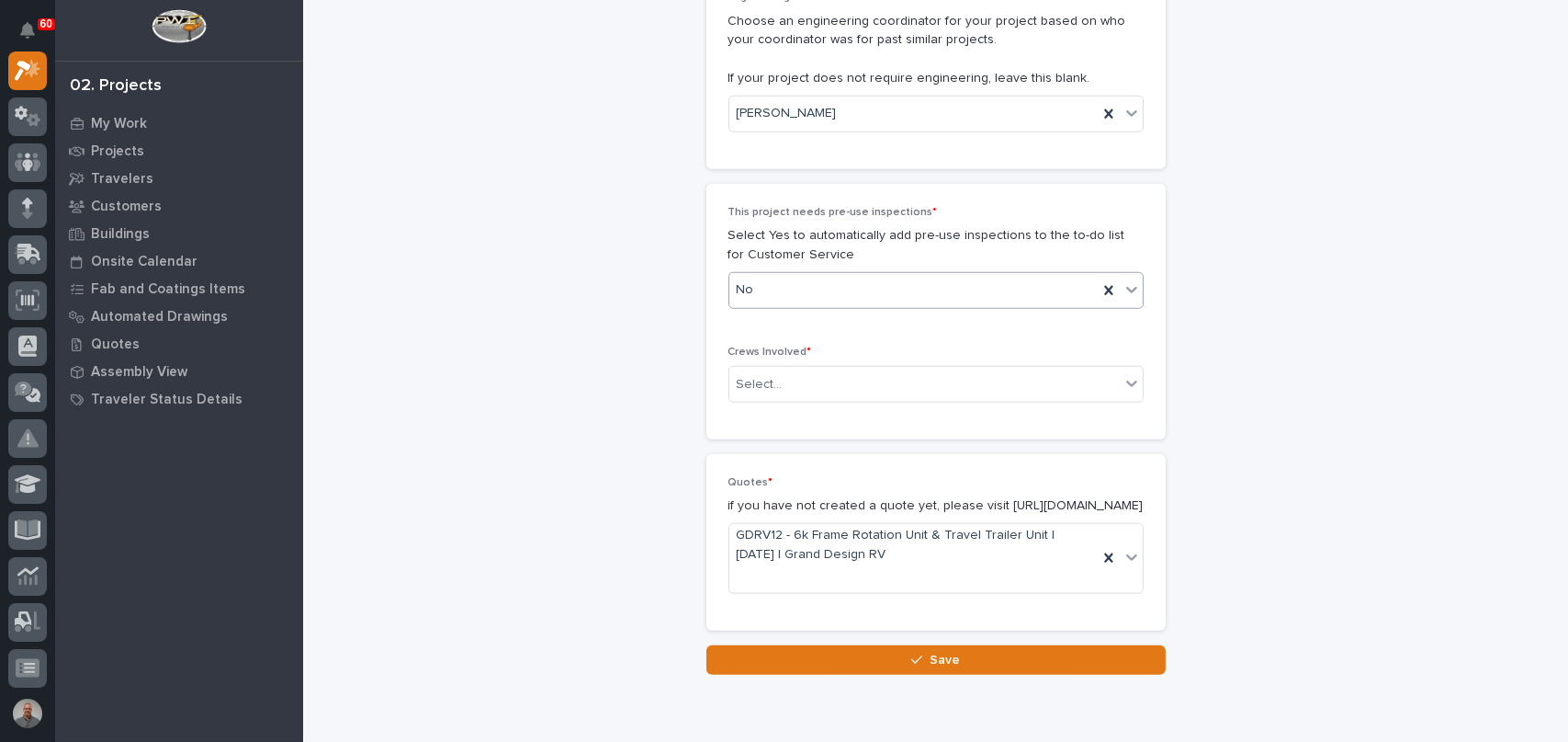
scroll to position [3218, 0]
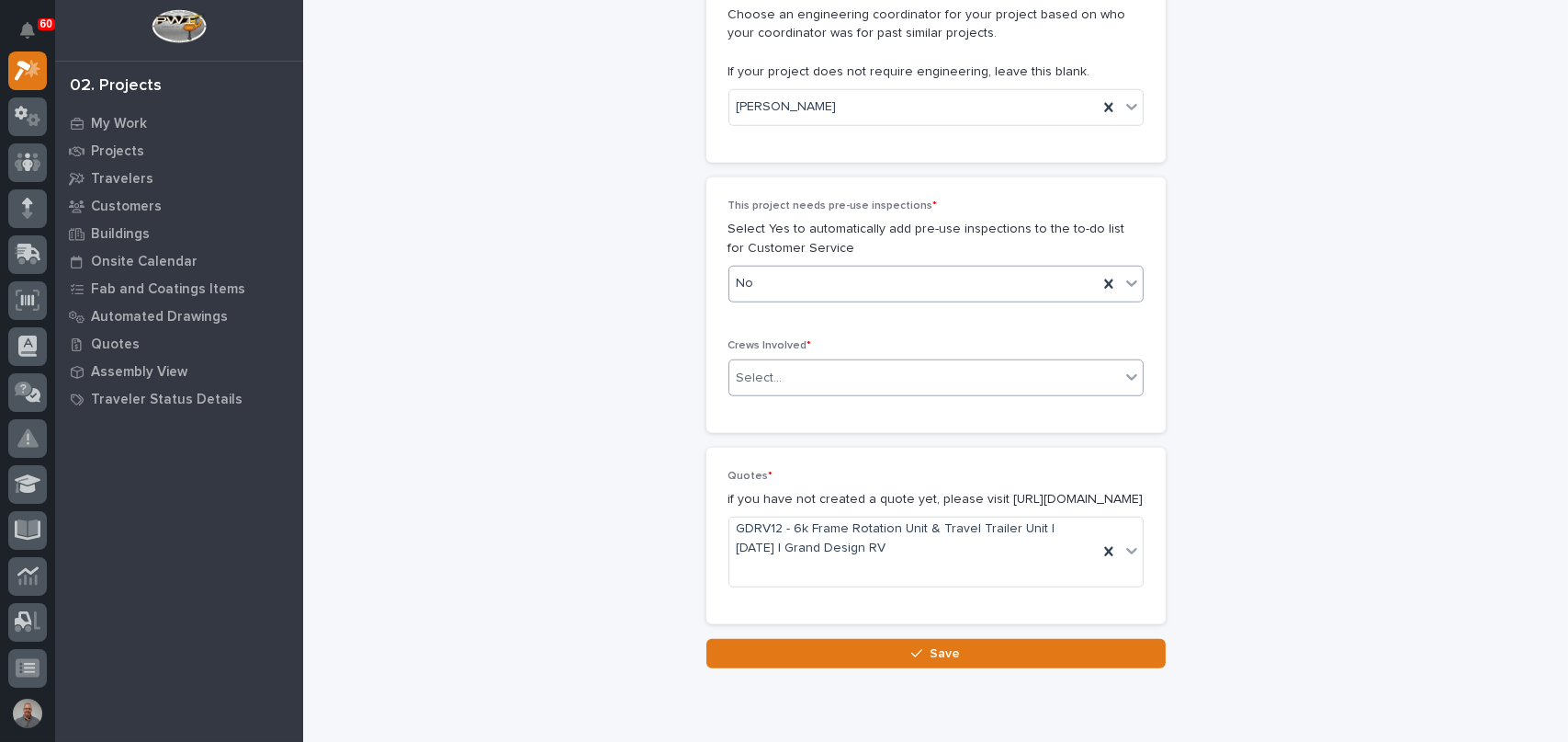
click at [812, 385] on div "Select..." at bounding box center [925, 377] width 391 height 30
click at [811, 411] on div "Production" at bounding box center [928, 411] width 413 height 32
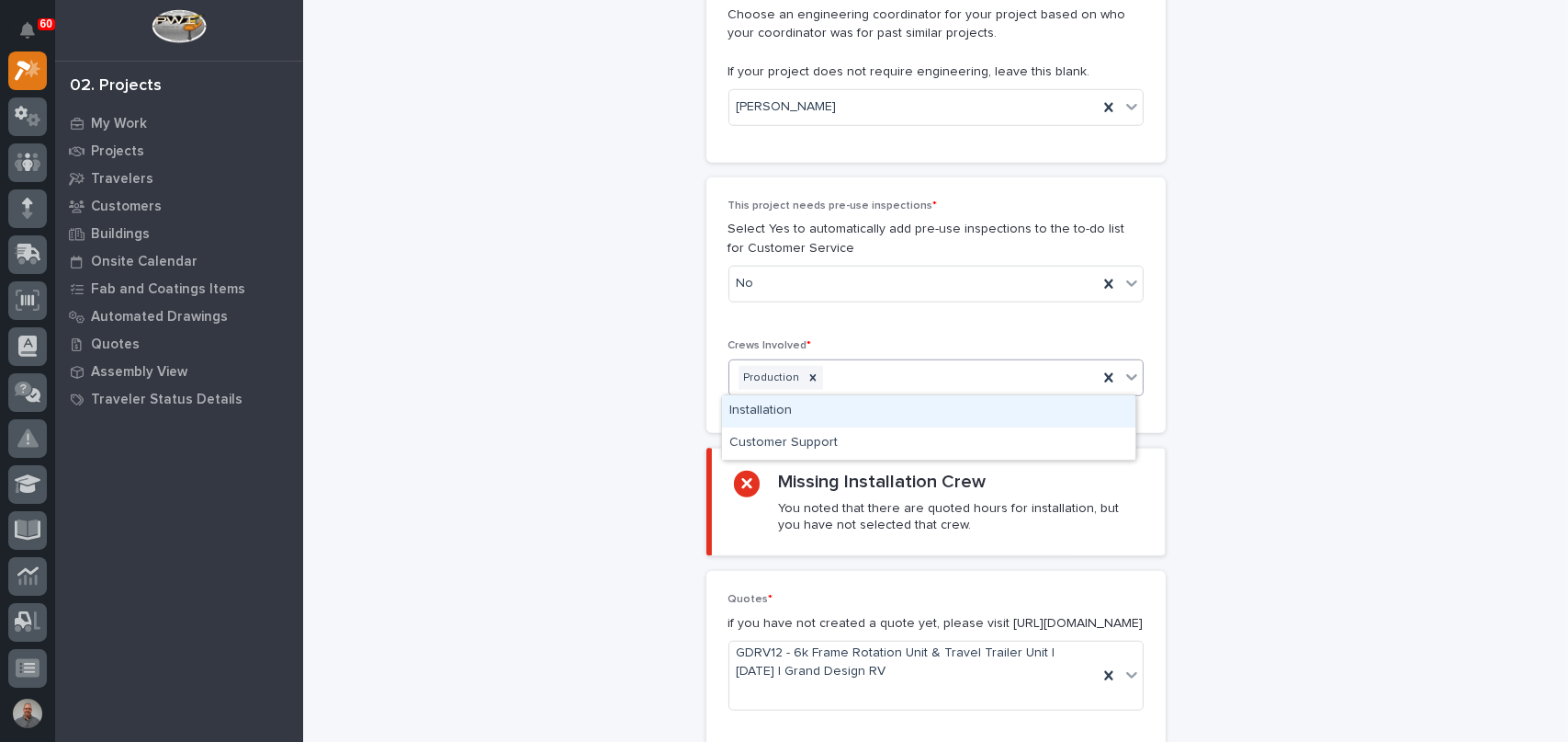
click at [846, 376] on div "Production" at bounding box center [913, 378] width 368 height 32
click at [825, 415] on div "Installation" at bounding box center [928, 411] width 413 height 32
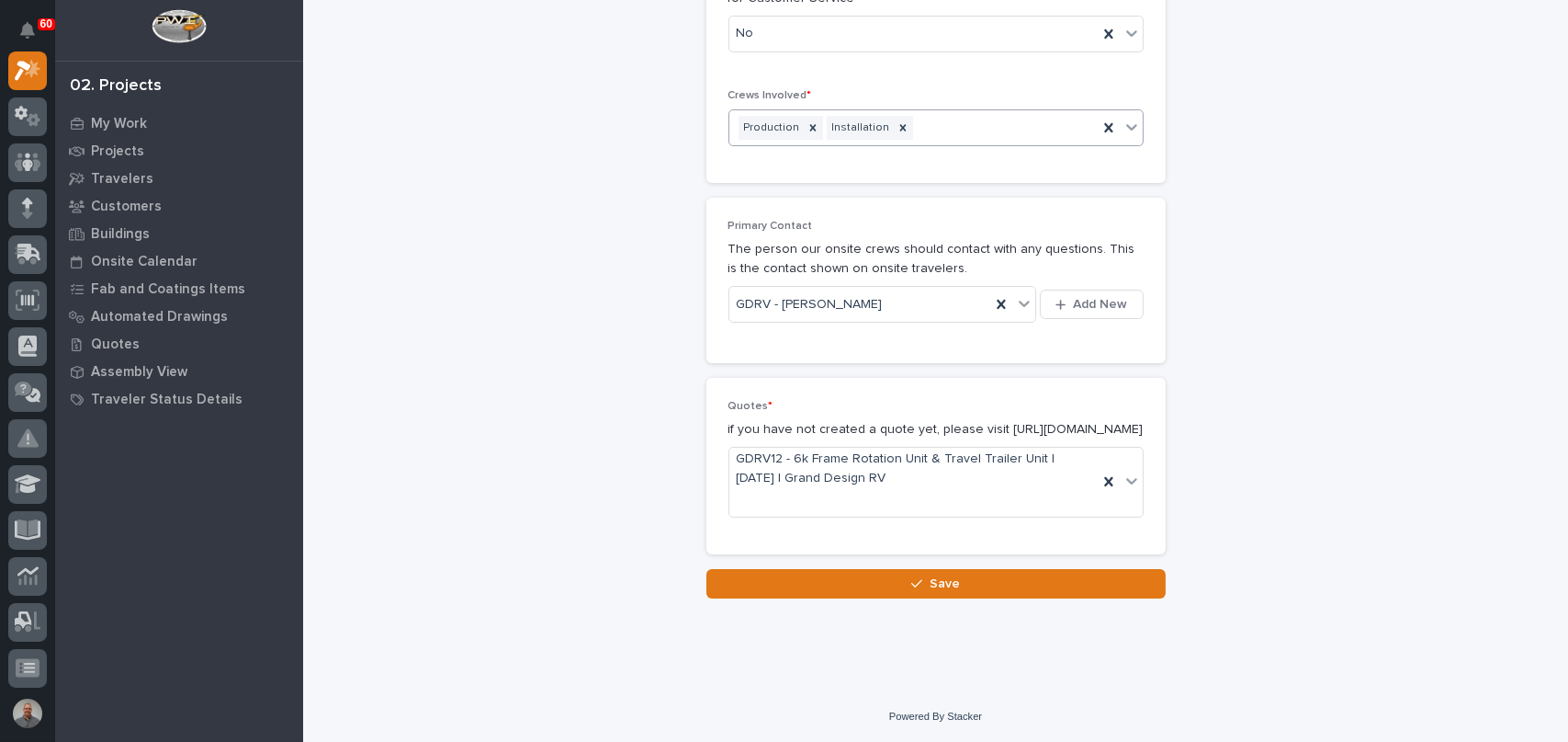
scroll to position [3484, 0]
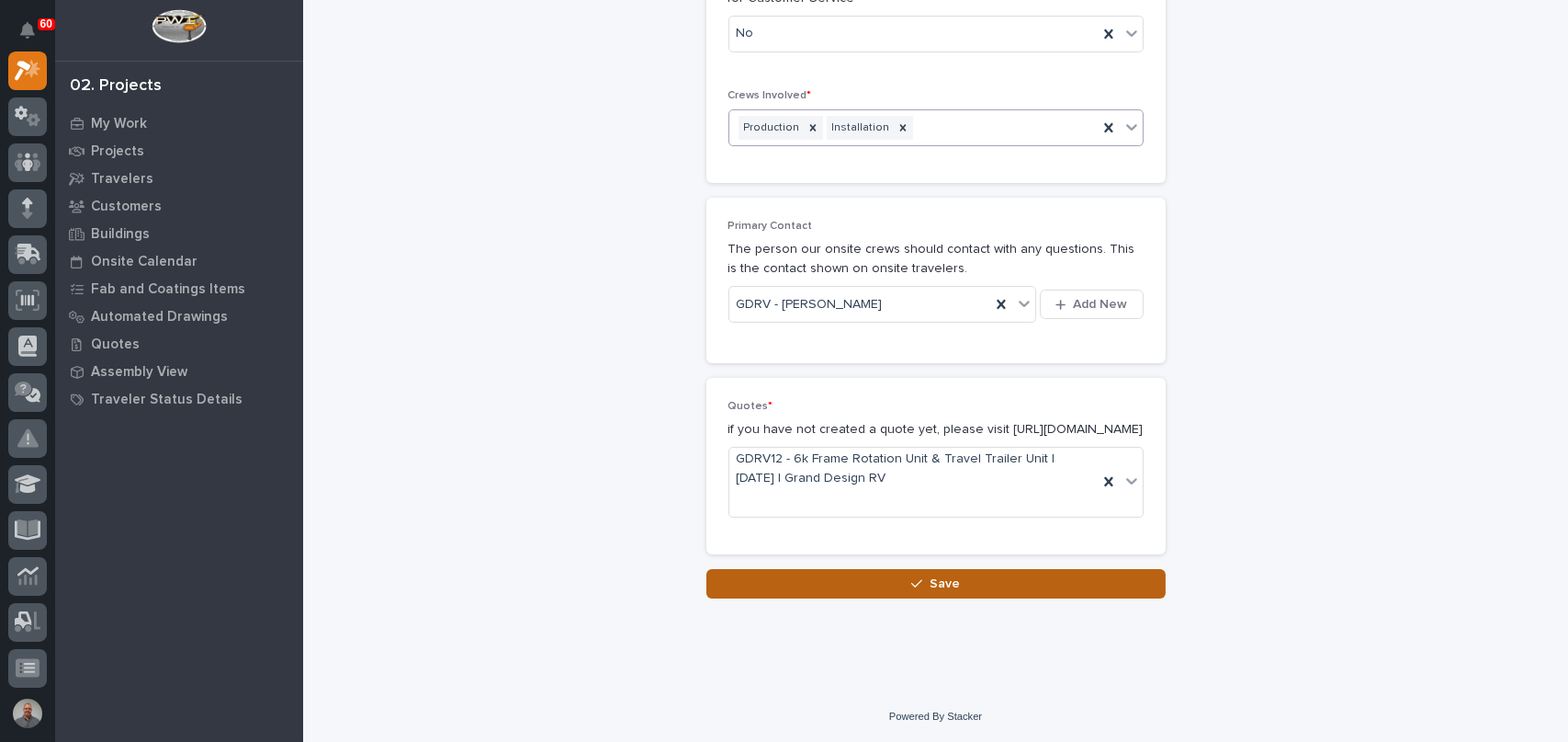
click at [853, 583] on button "Save" at bounding box center [936, 584] width 459 height 29
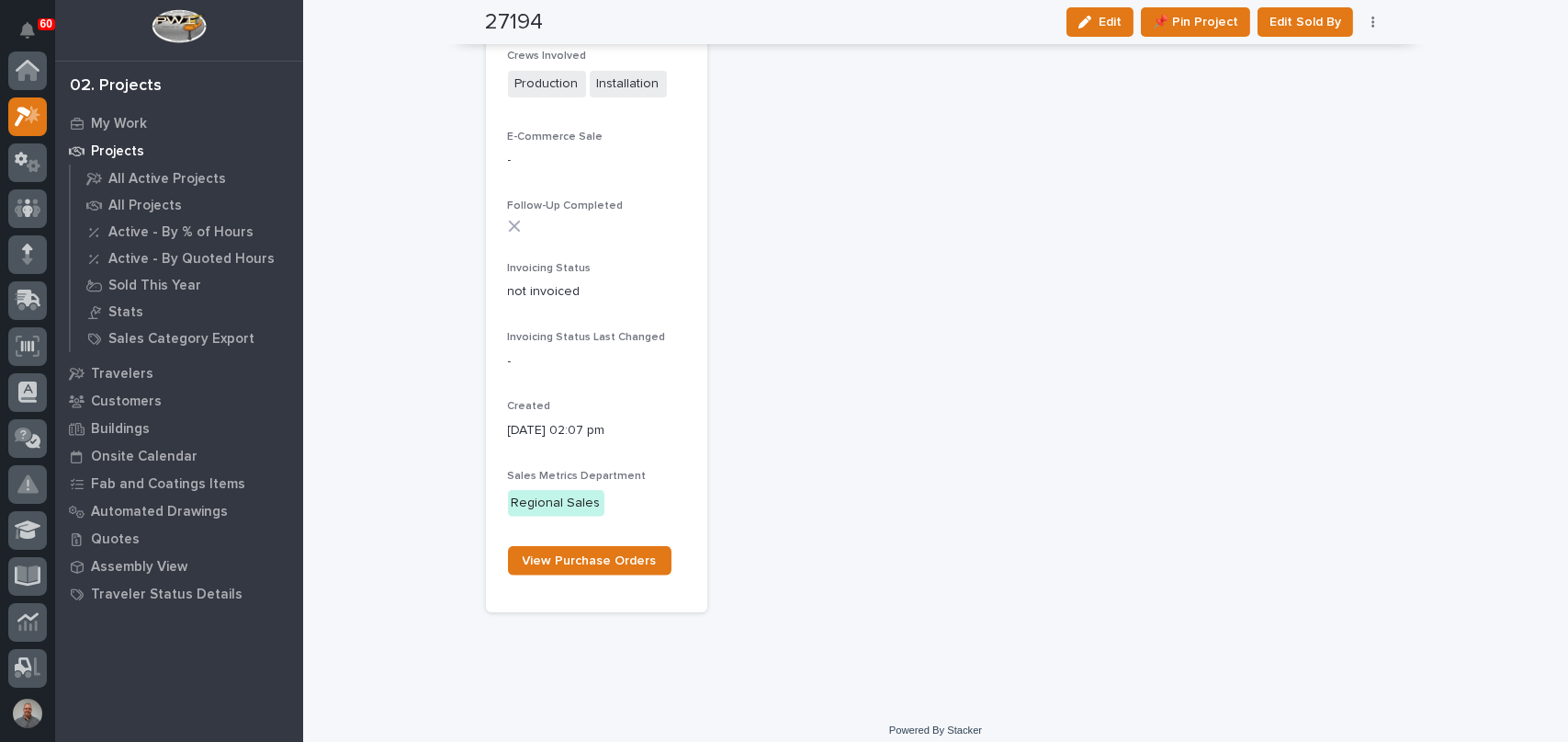
scroll to position [46, 0]
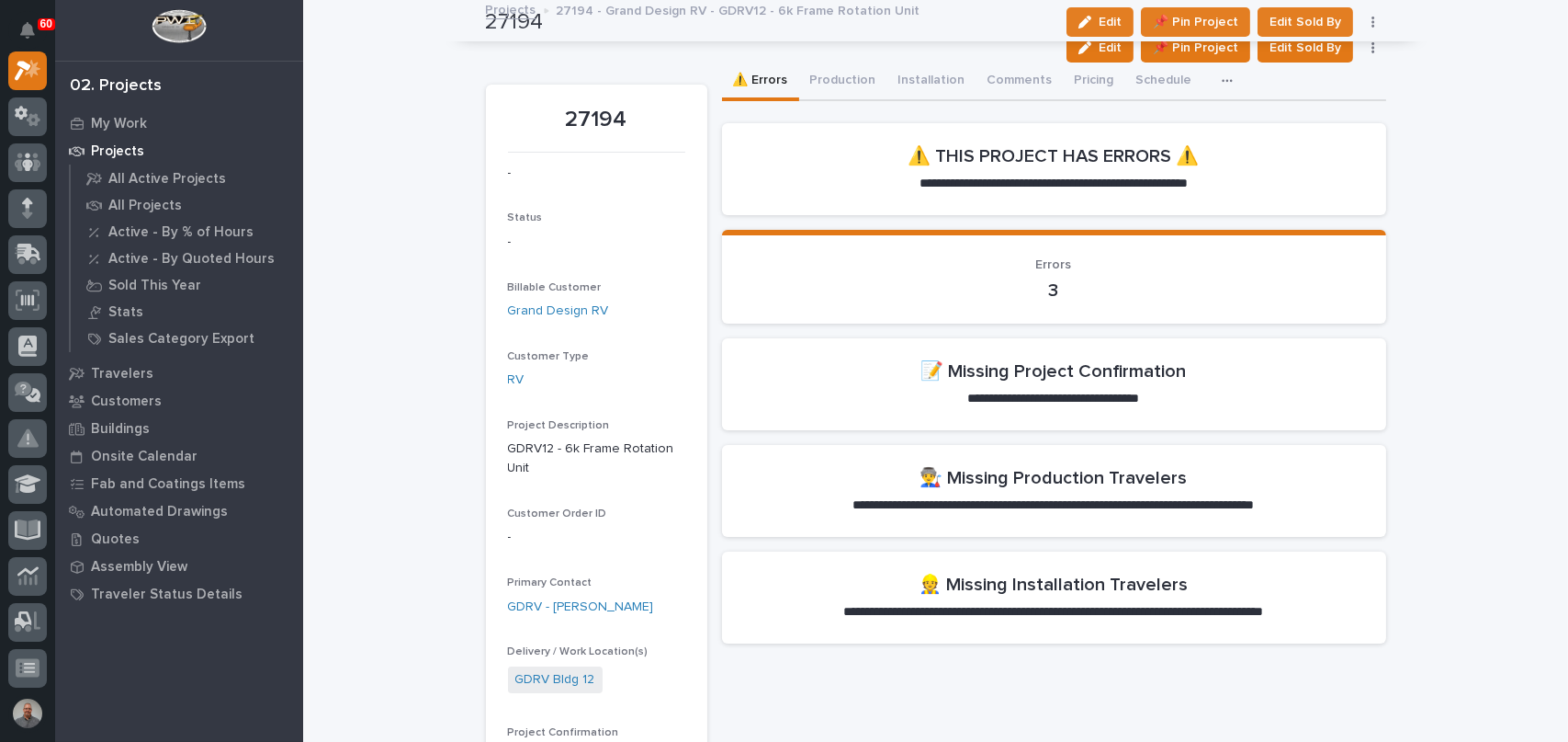
scroll to position [0, 0]
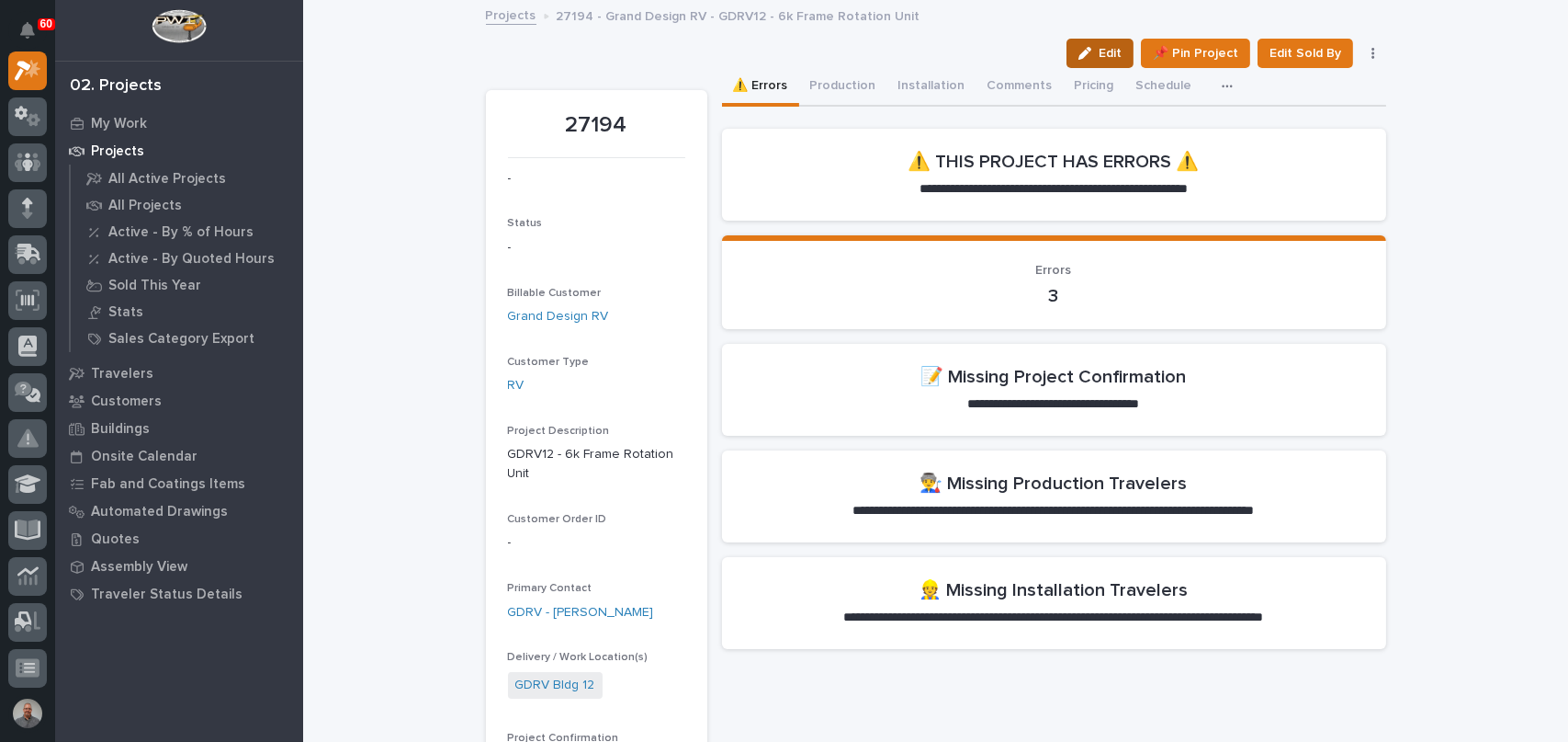
click at [1087, 57] on icon "button" at bounding box center [1084, 53] width 13 height 13
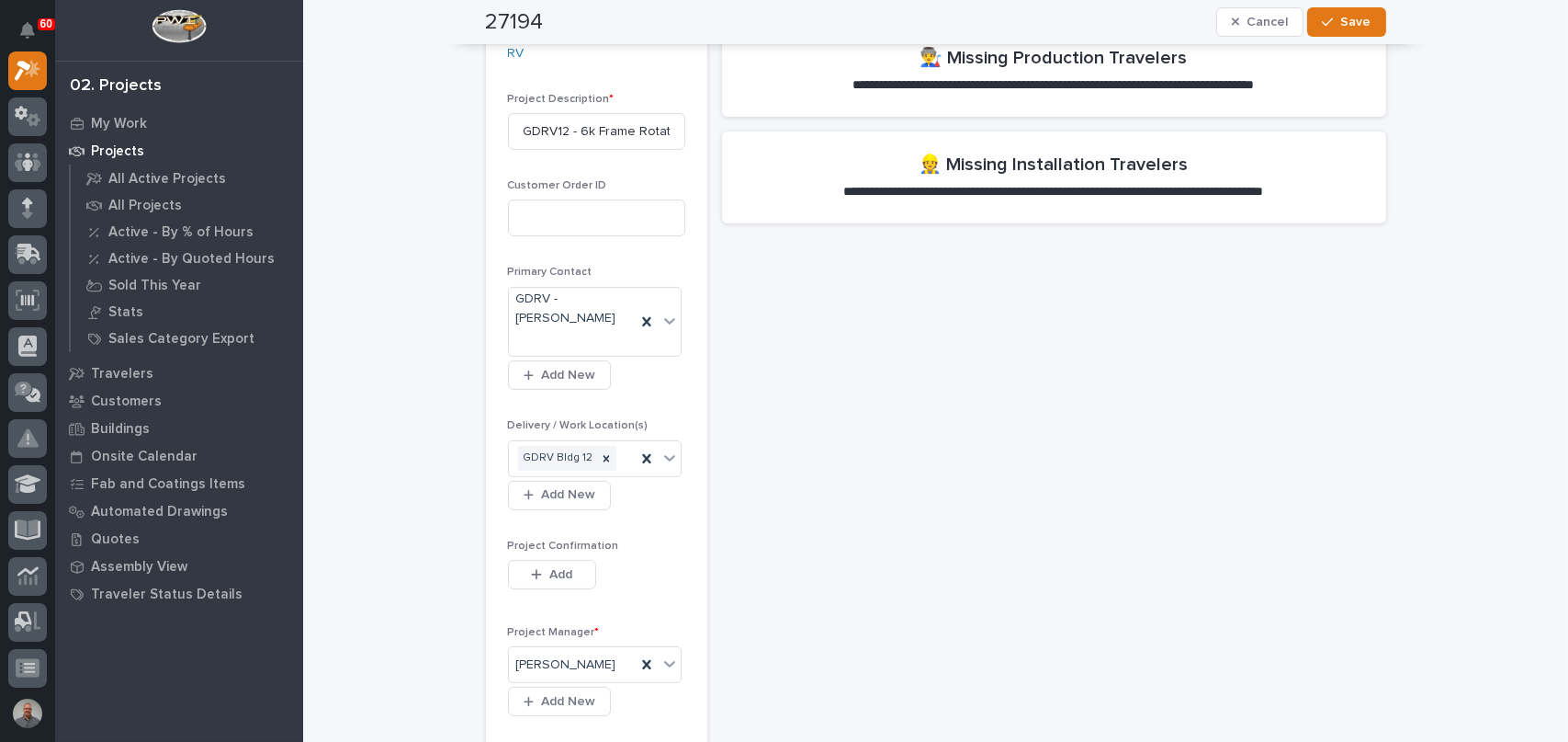
scroll to position [459, 0]
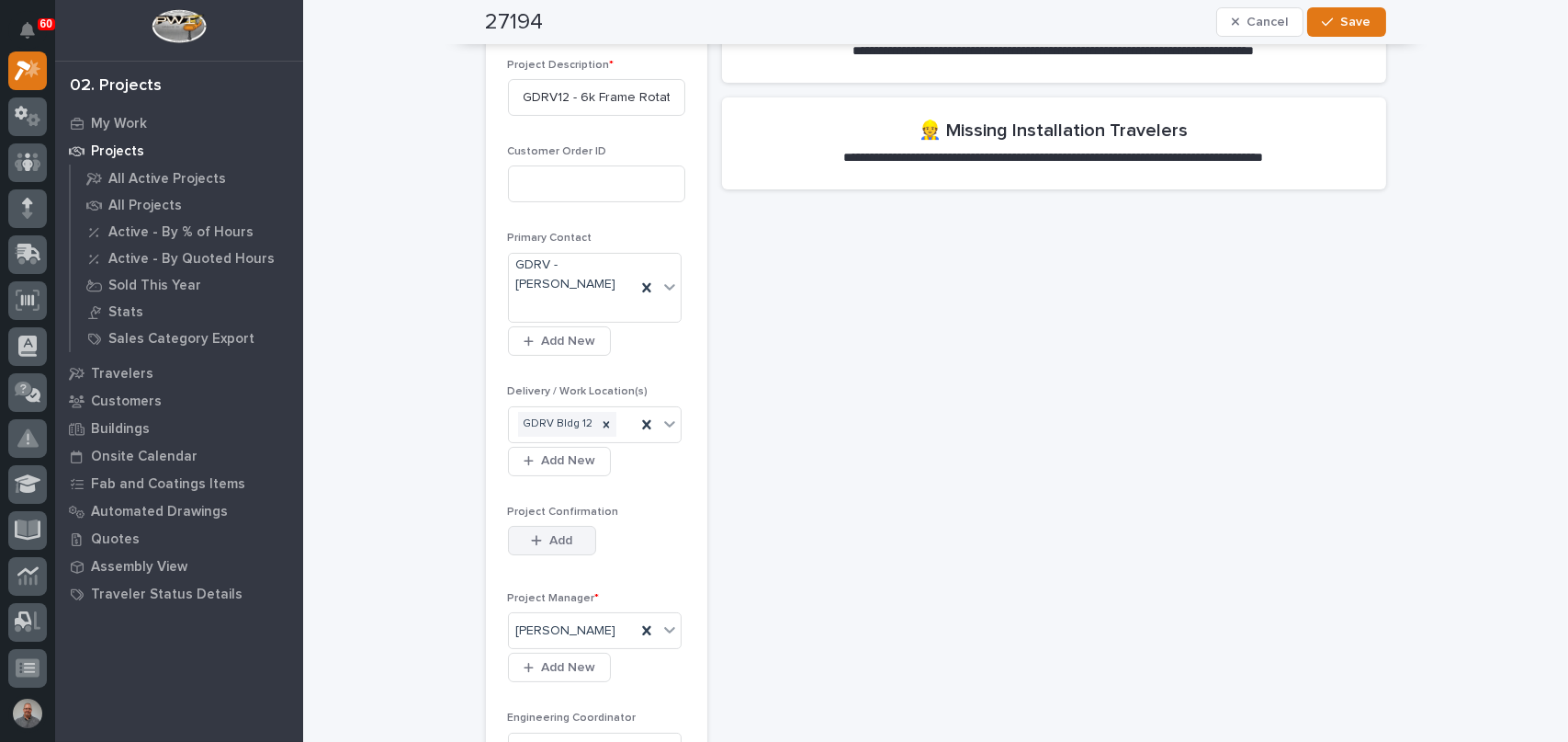
drag, startPoint x: 545, startPoint y: 544, endPoint x: 549, endPoint y: 535, distance: 9.8
click at [549, 544] on span "Add" at bounding box center [561, 541] width 23 height 17
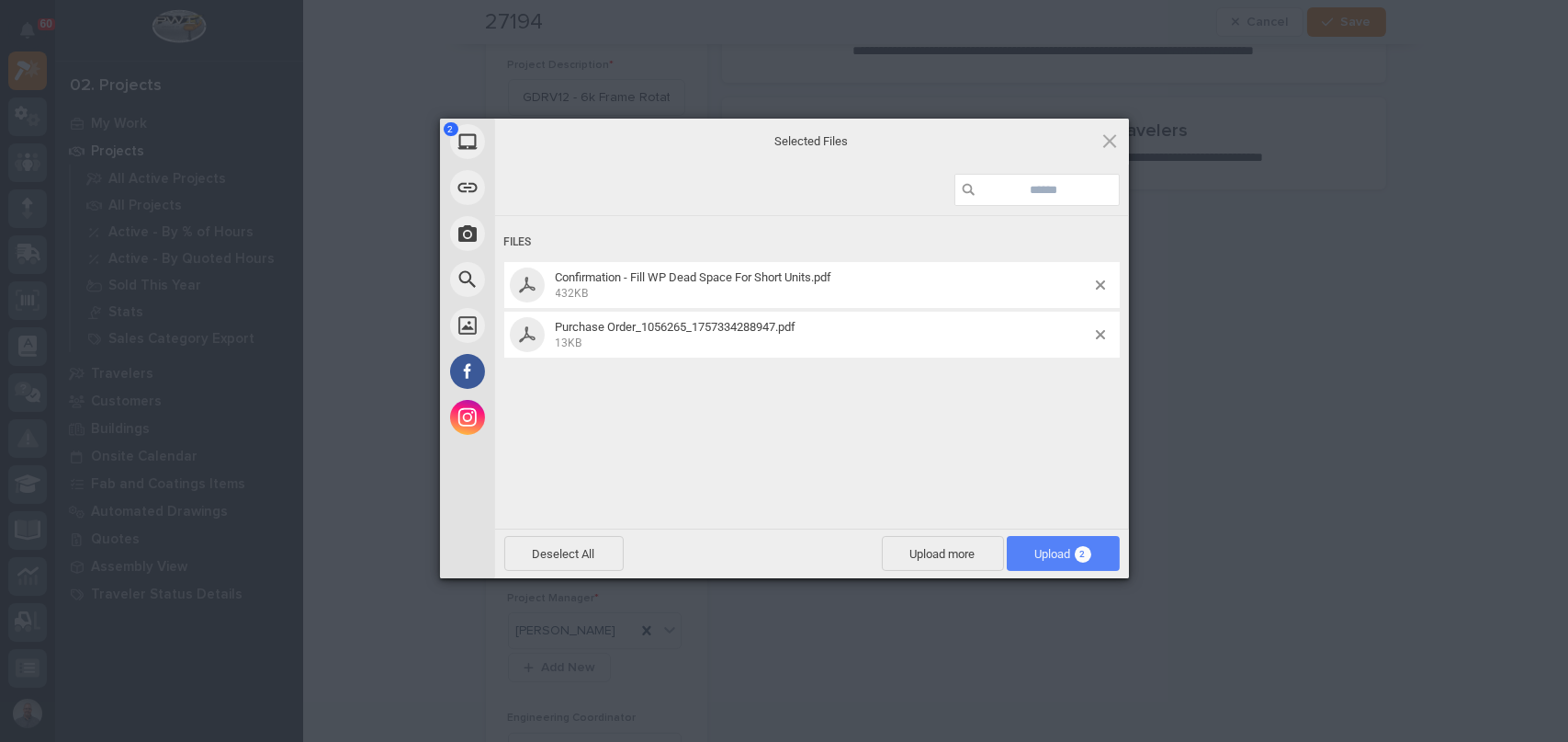
click at [1043, 547] on span "Upload 2" at bounding box center [1063, 554] width 56 height 14
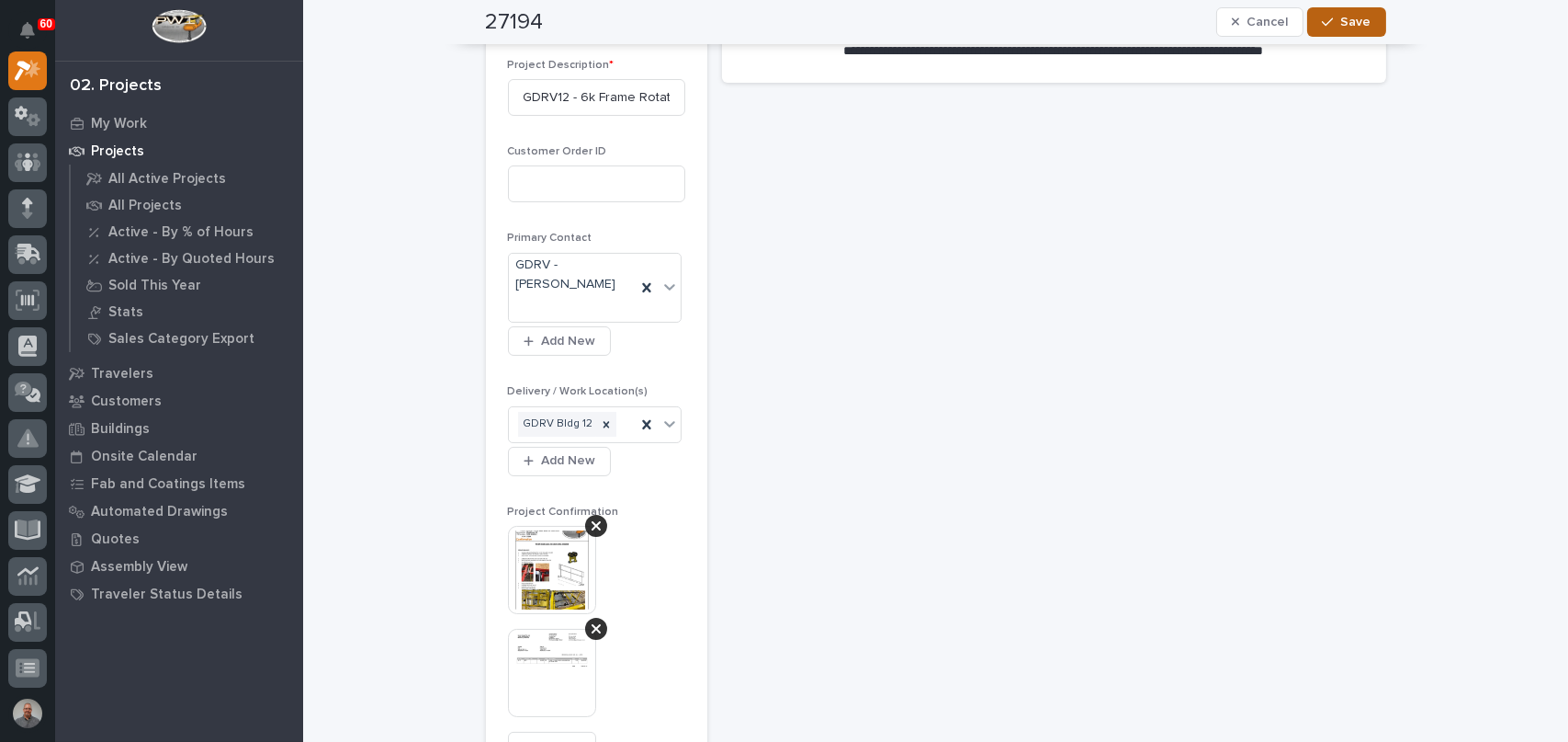
click at [1341, 26] on span "Save" at bounding box center [1356, 22] width 30 height 17
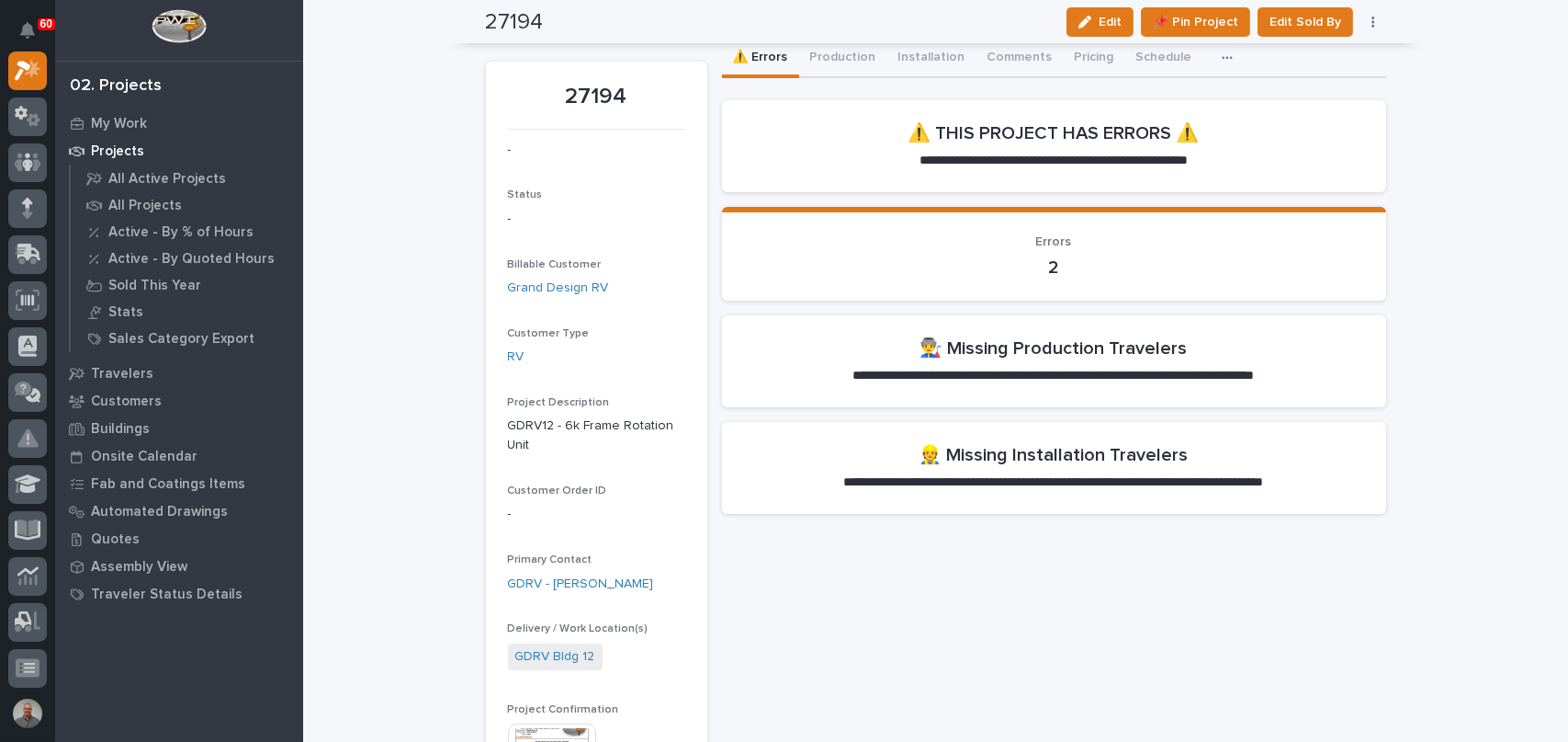
scroll to position [0, 0]
